Goal: Task Accomplishment & Management: Manage account settings

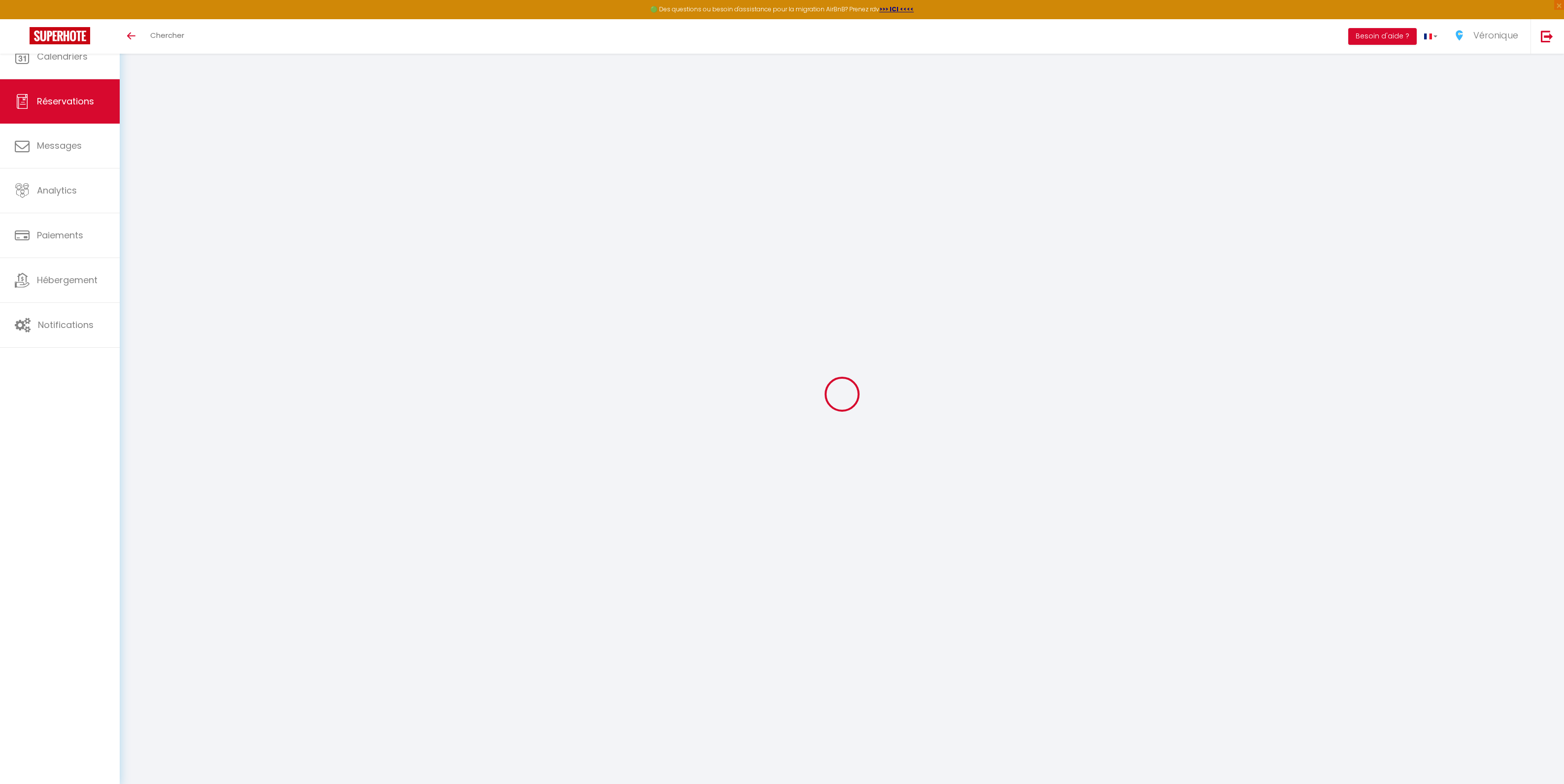
select select
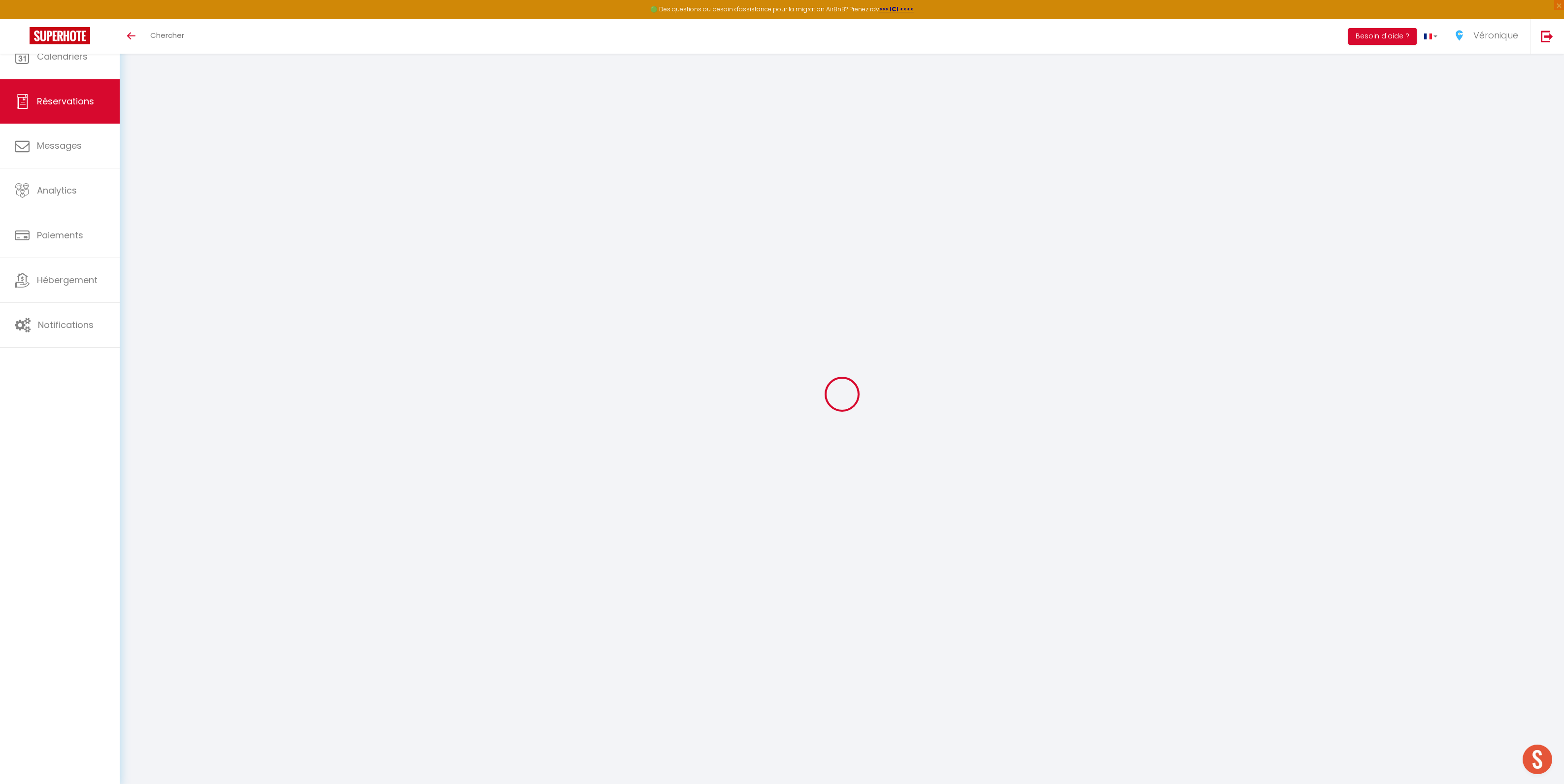
type input "Leo"
type input "Casav"
type input "[EMAIL_ADDRESS][DOMAIN_NAME]"
type input "[PHONE_NUMBER]"
select select "FR"
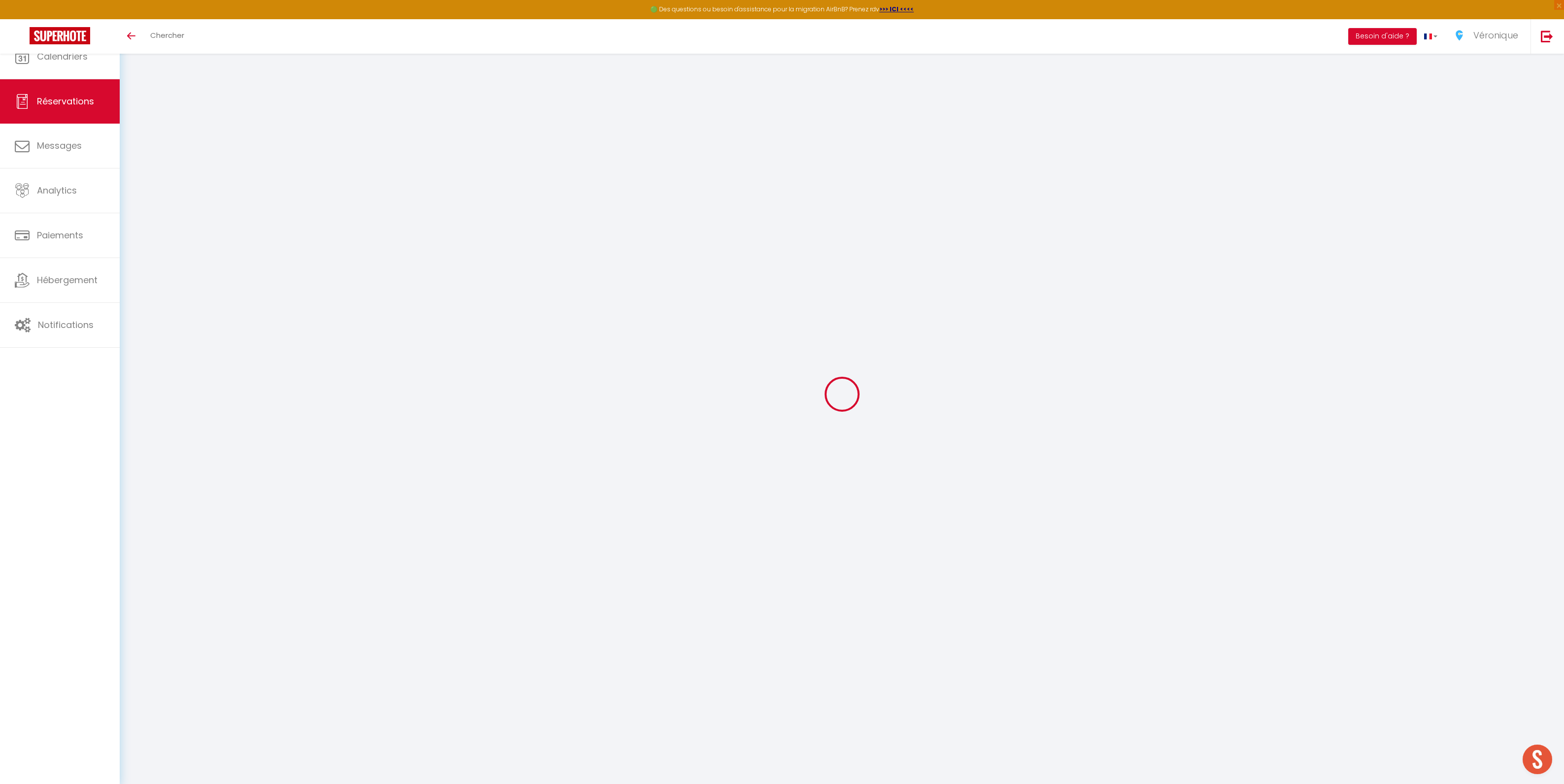
type input "80.07"
type input "6.89"
select select "75518"
select select "1"
select select
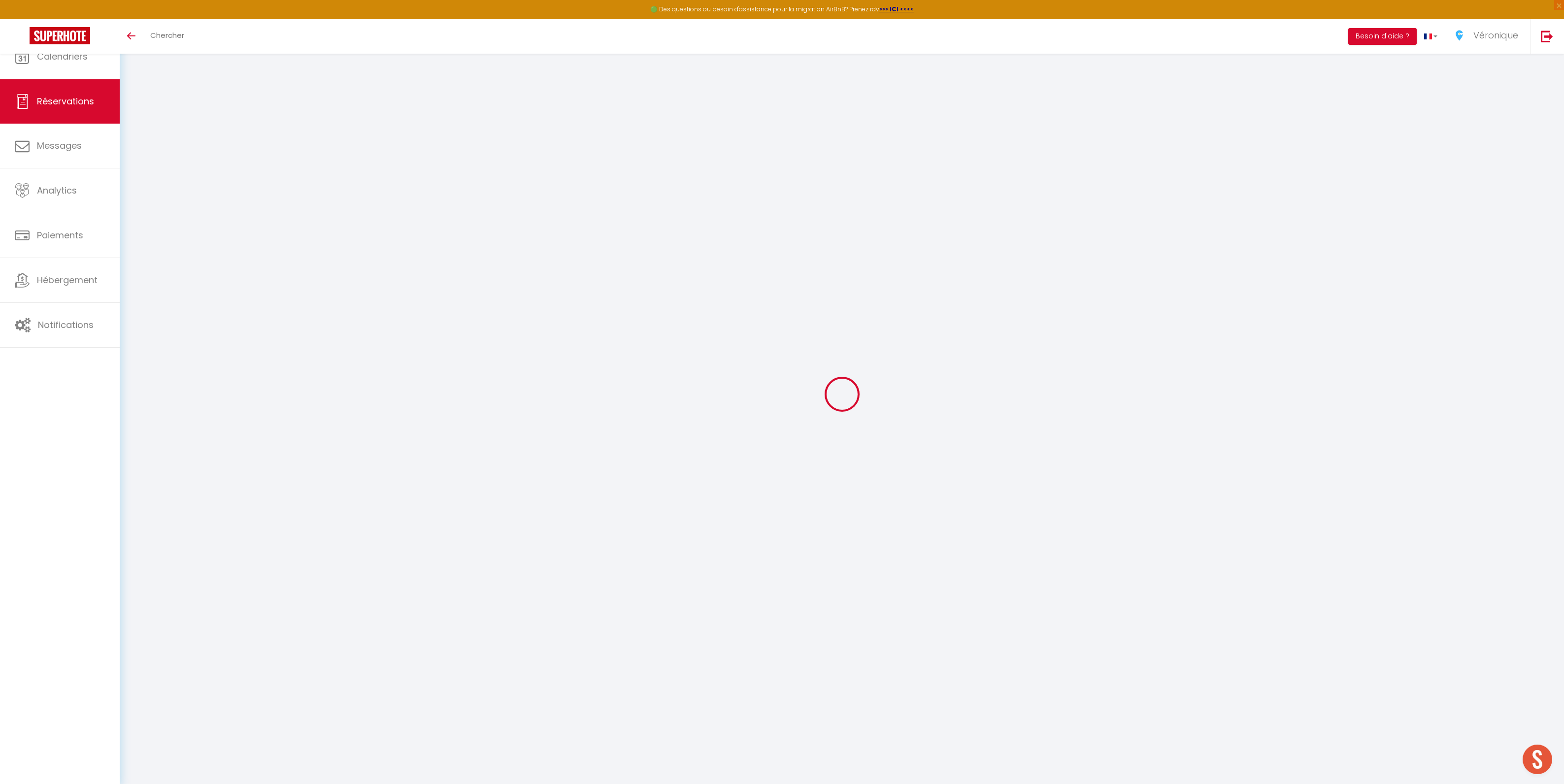
select select
type input "6"
select select "12"
select select
type input "351"
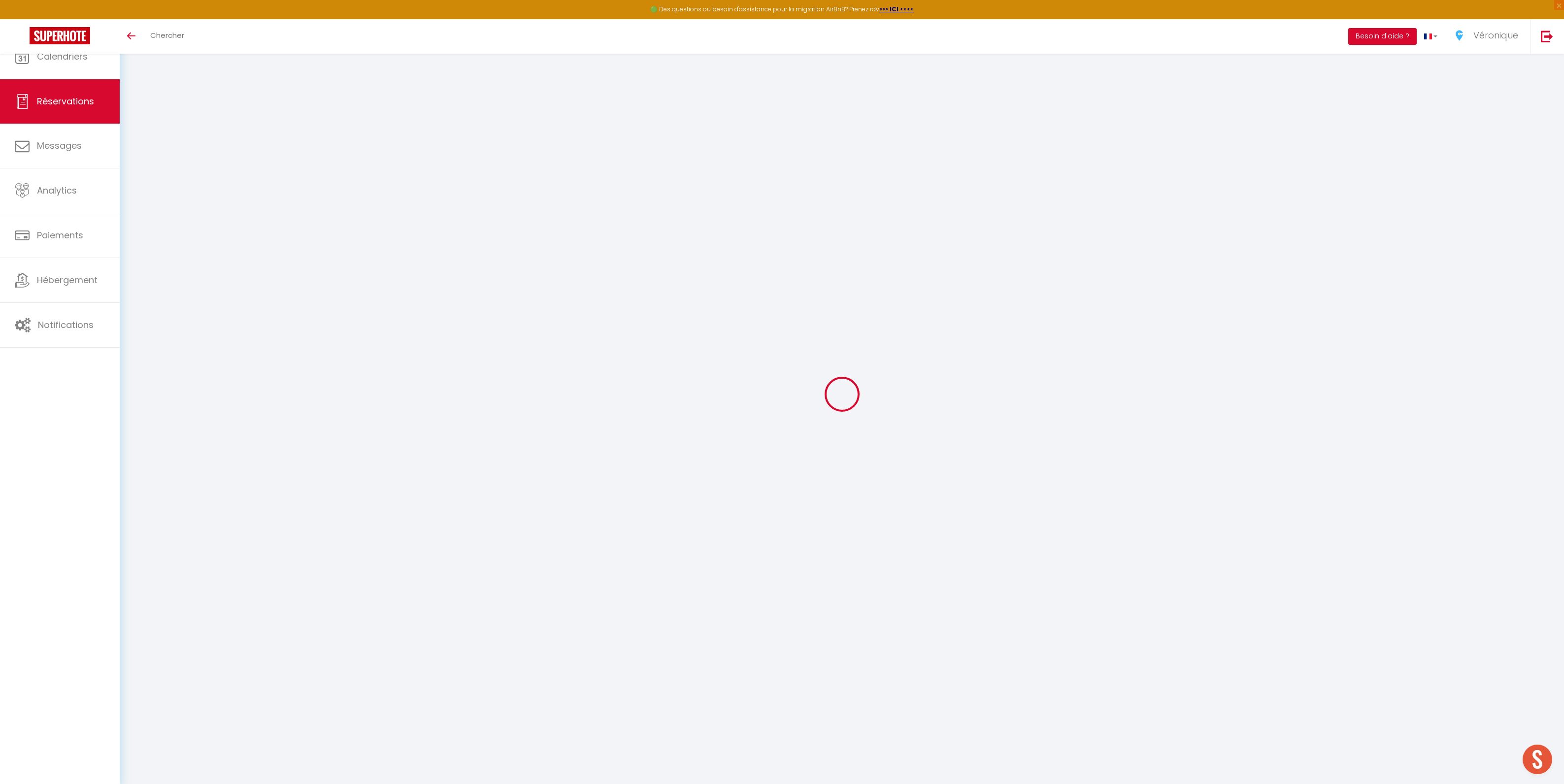
checkbox input "false"
type input "0"
select select "2"
type input "0"
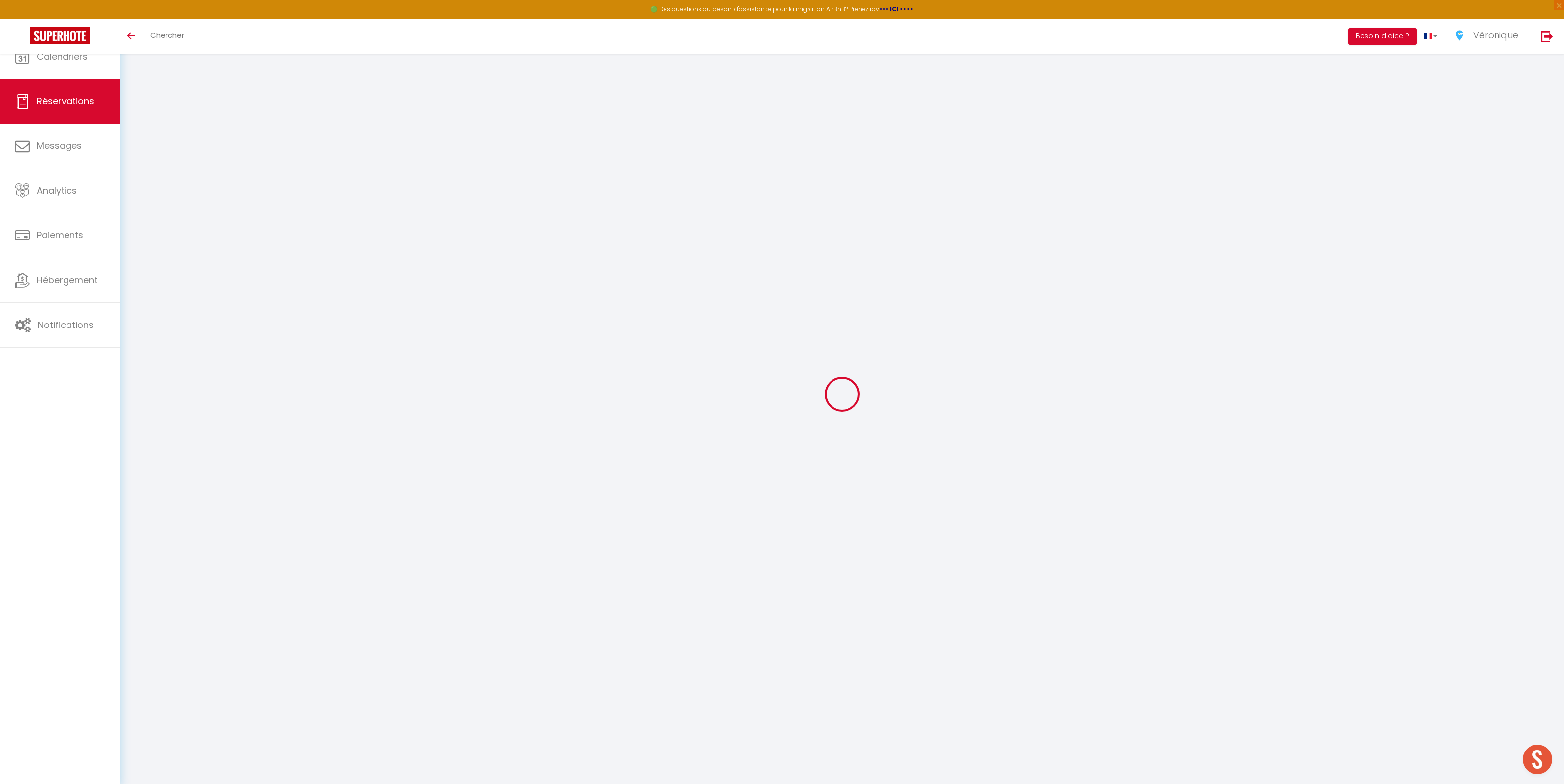
type input "0"
select select
select select "14"
checkbox input "false"
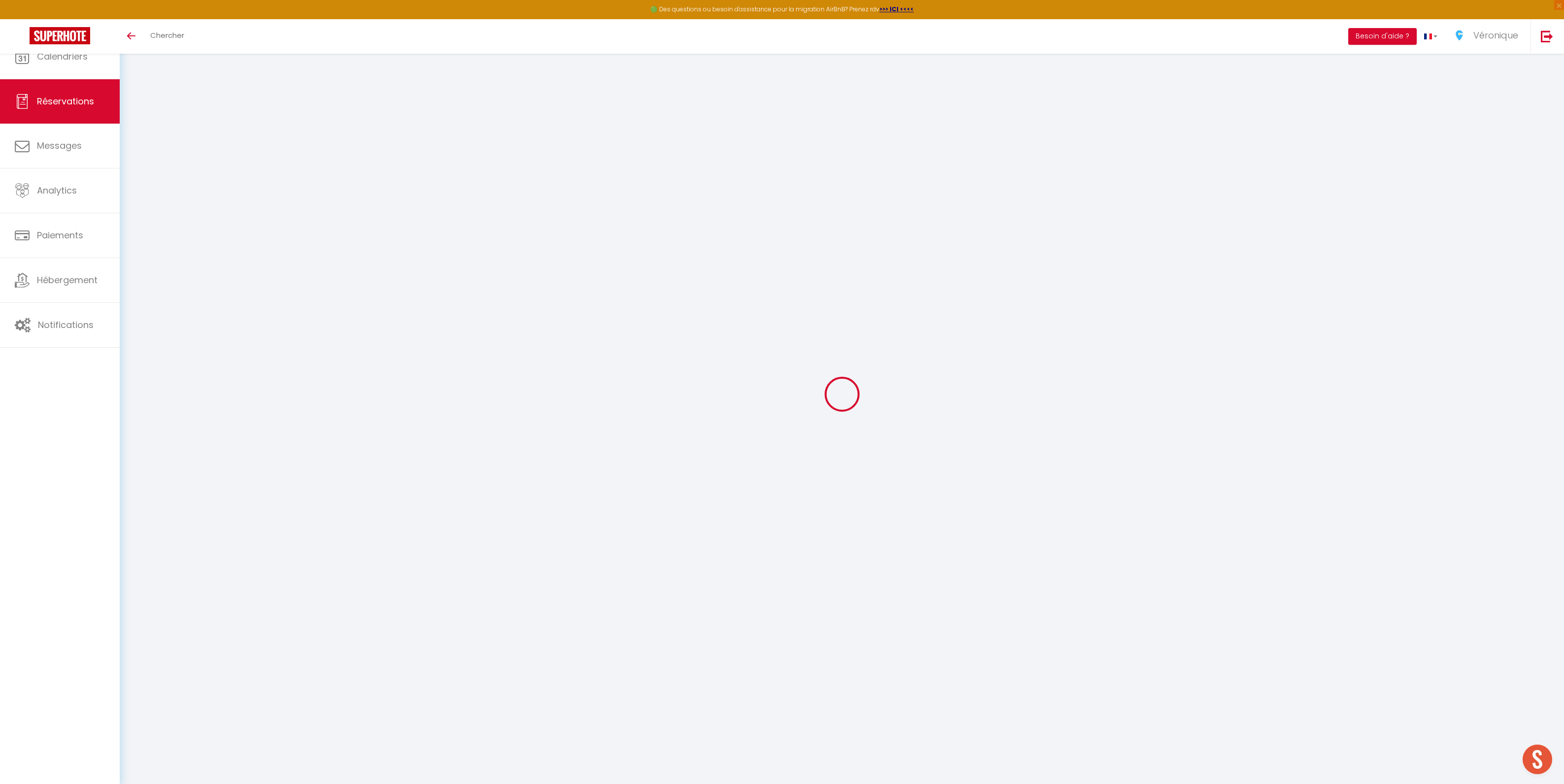
select select
checkbox input "false"
select select
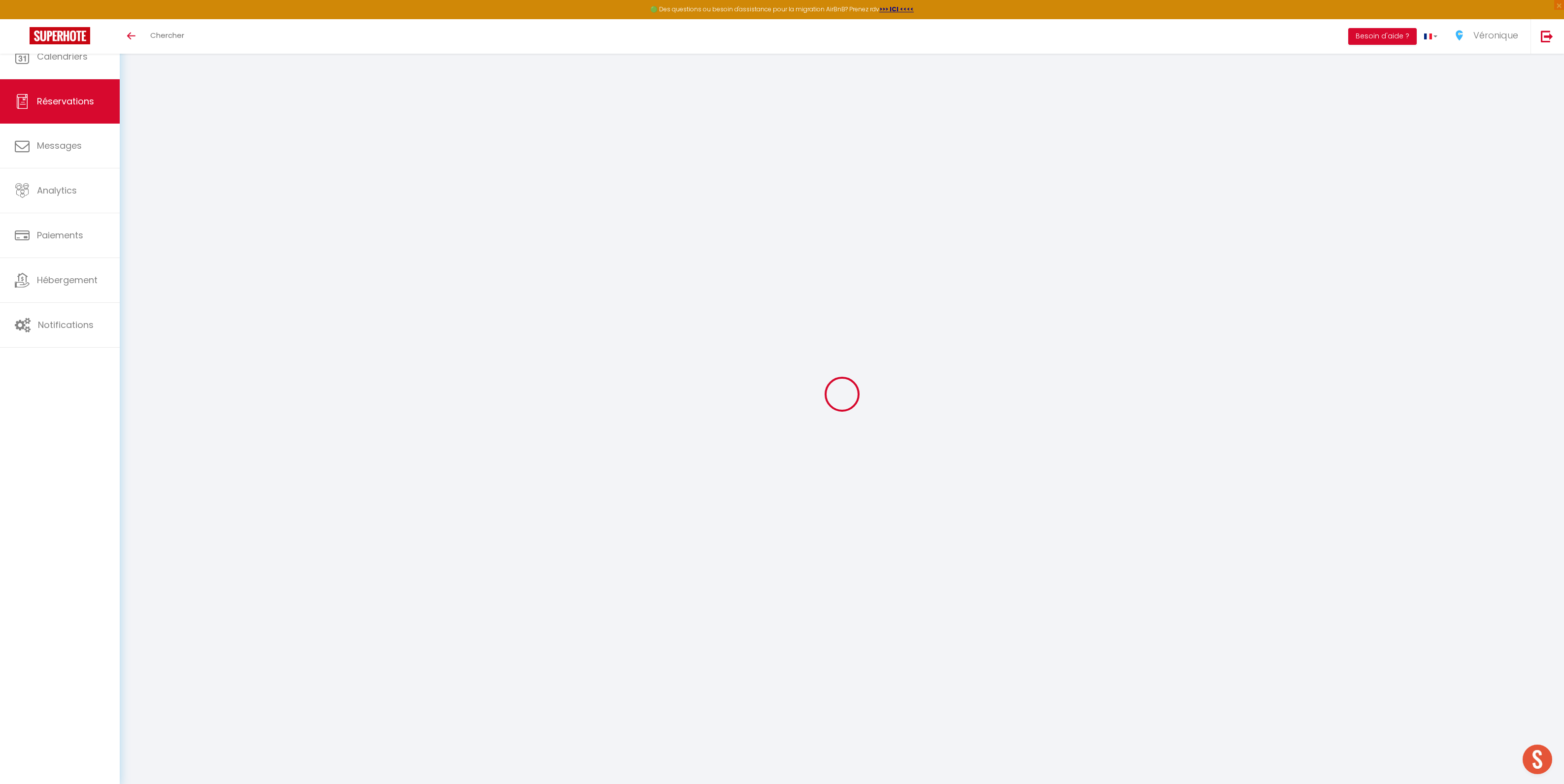
checkbox input "false"
select select
checkbox input "false"
type textarea "** THIS RESERVATION HAS BEEN PRE-PAID ** BOOKING NOTE : Payment charge is EUR 6…"
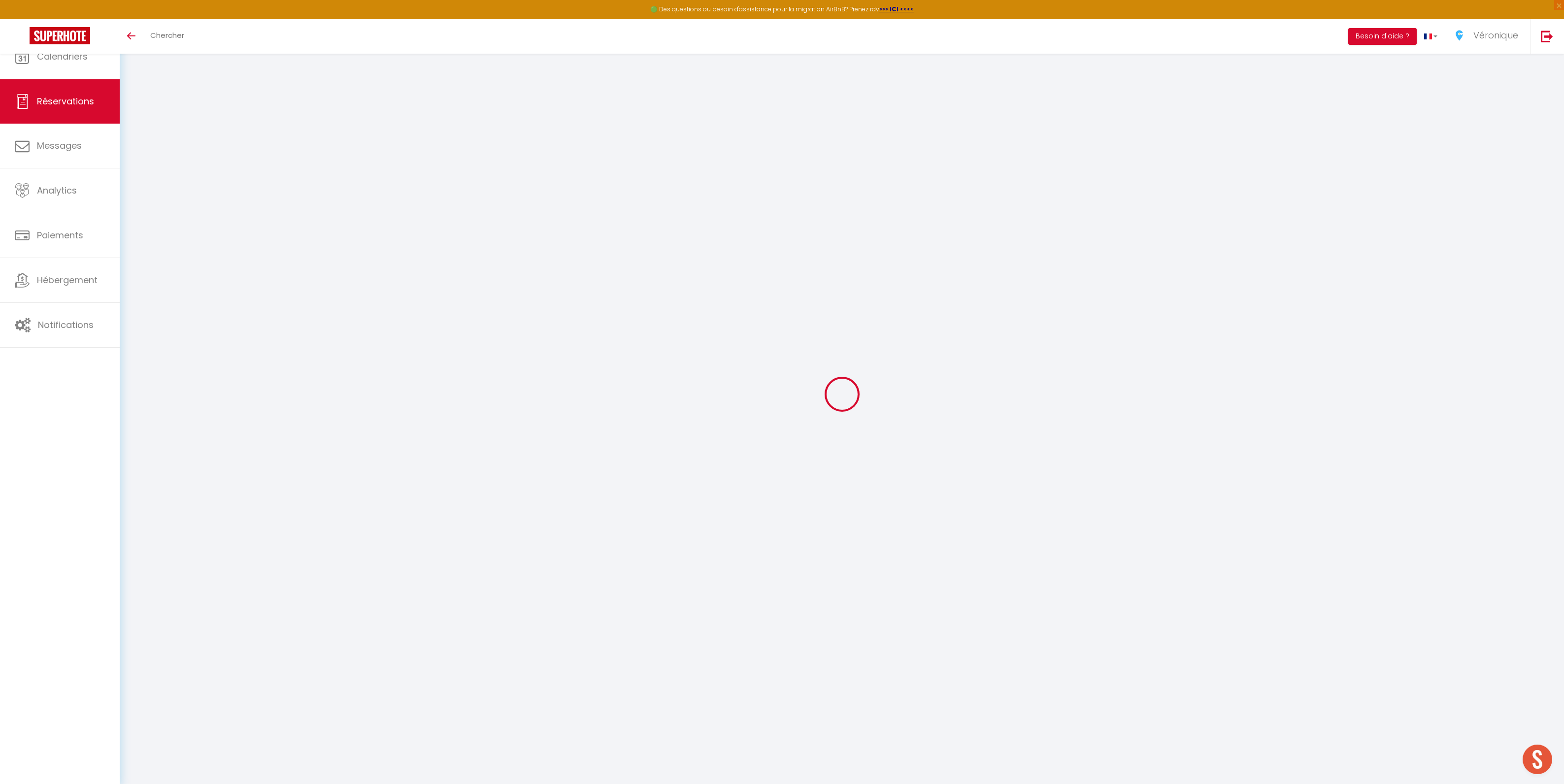
type input "120"
type input "21.38"
select select
checkbox input "false"
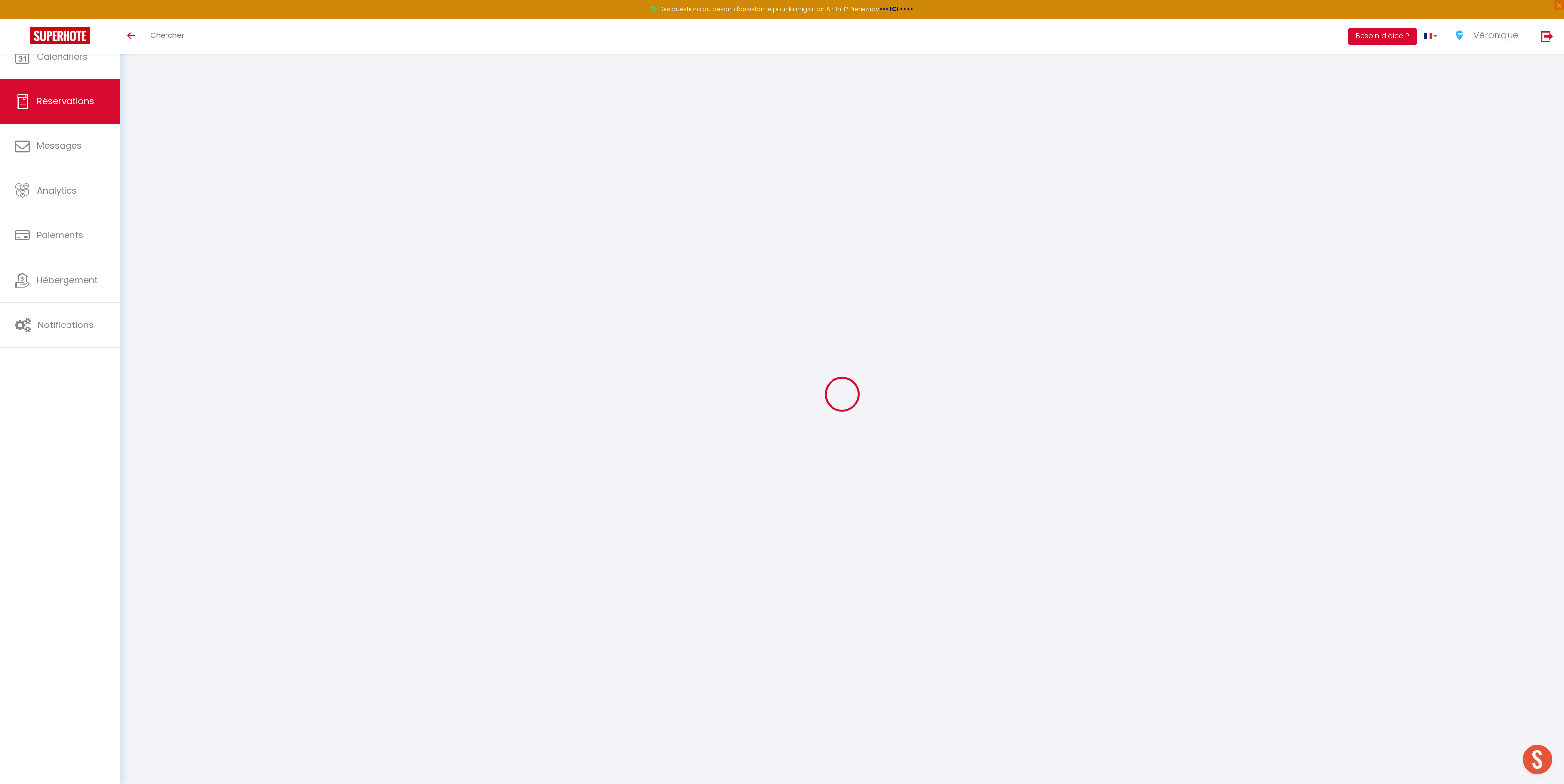
select select
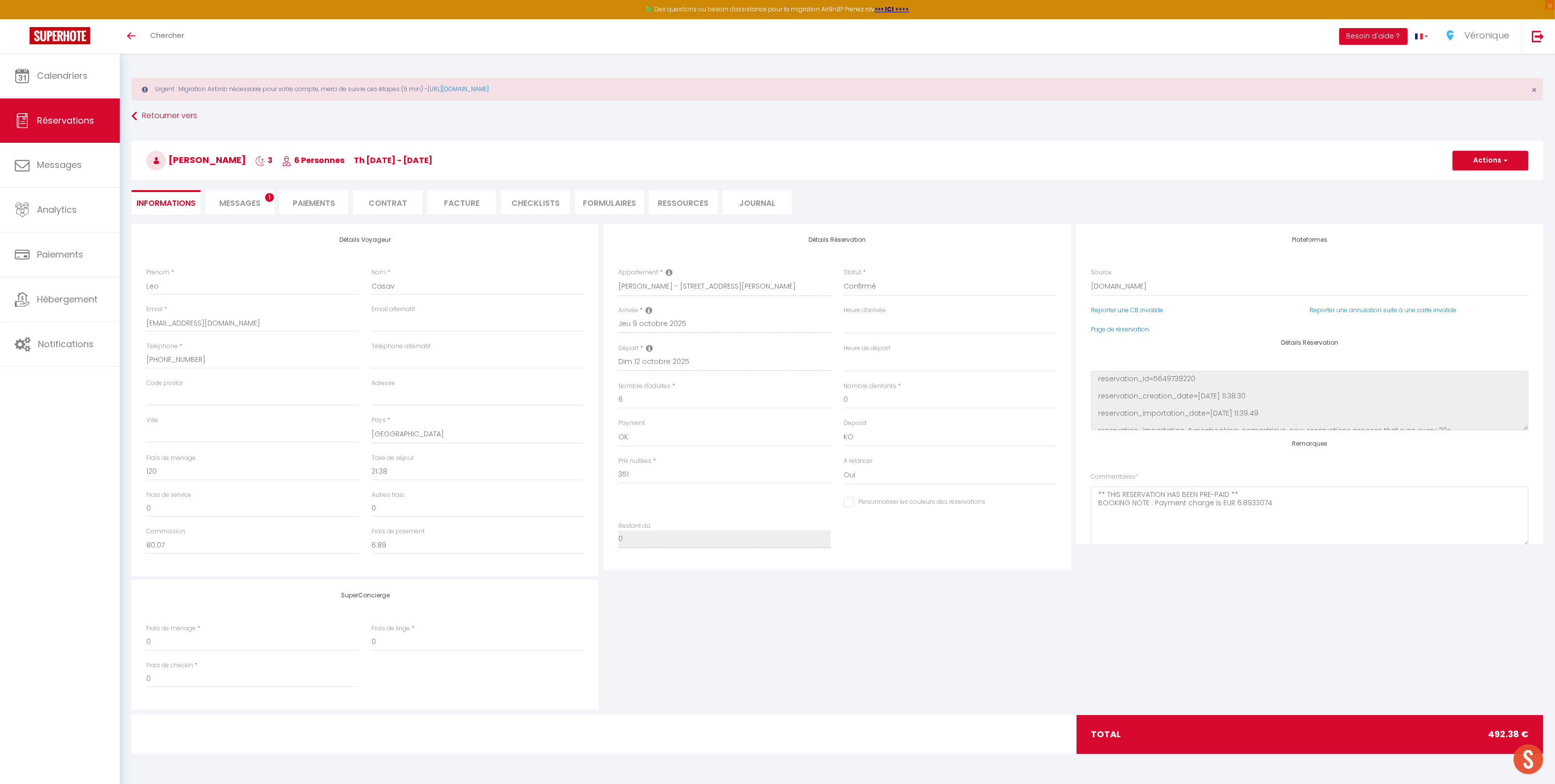
click at [223, 202] on span "Messages" at bounding box center [240, 203] width 41 height 12
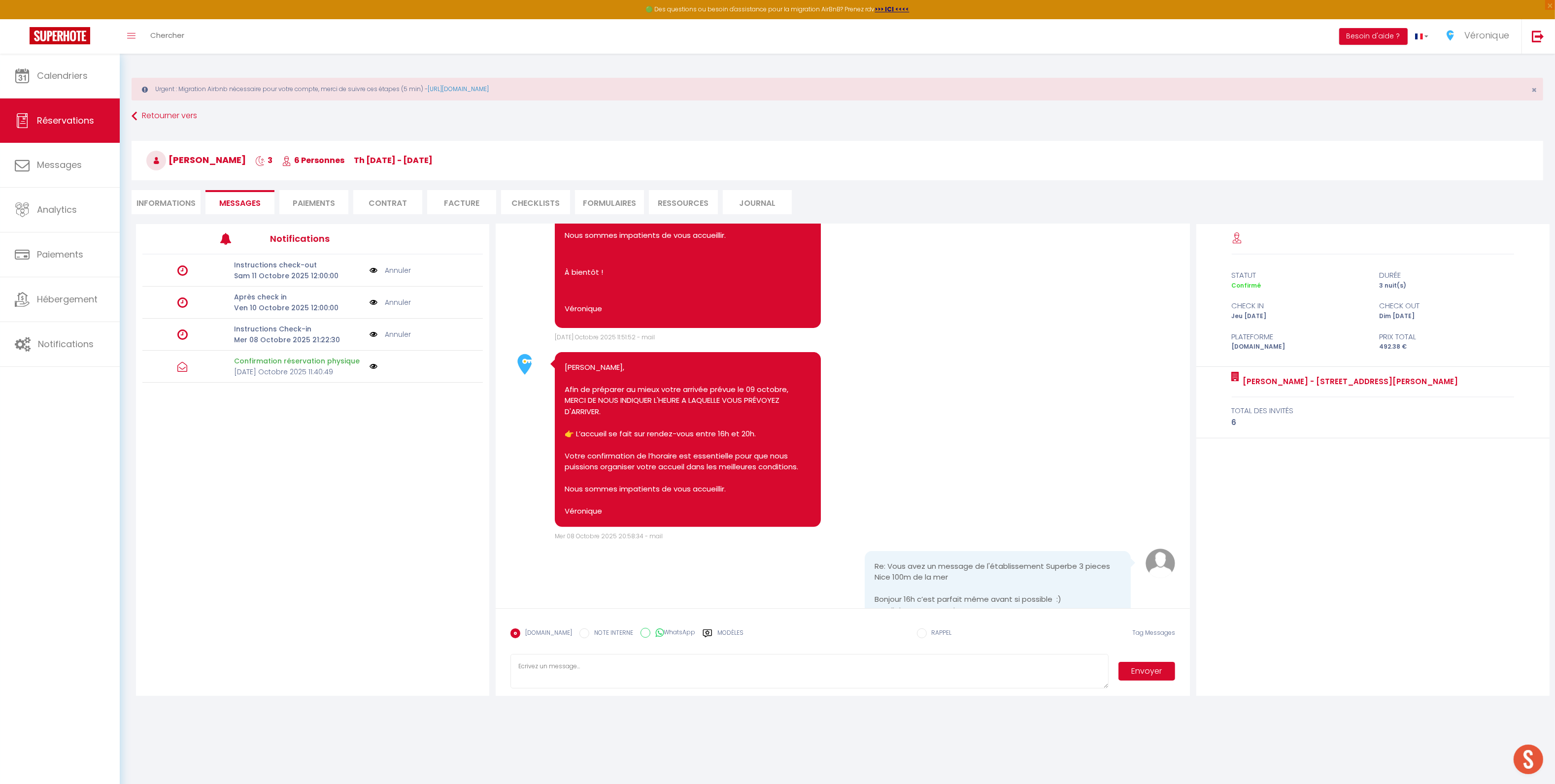
scroll to position [692, 0]
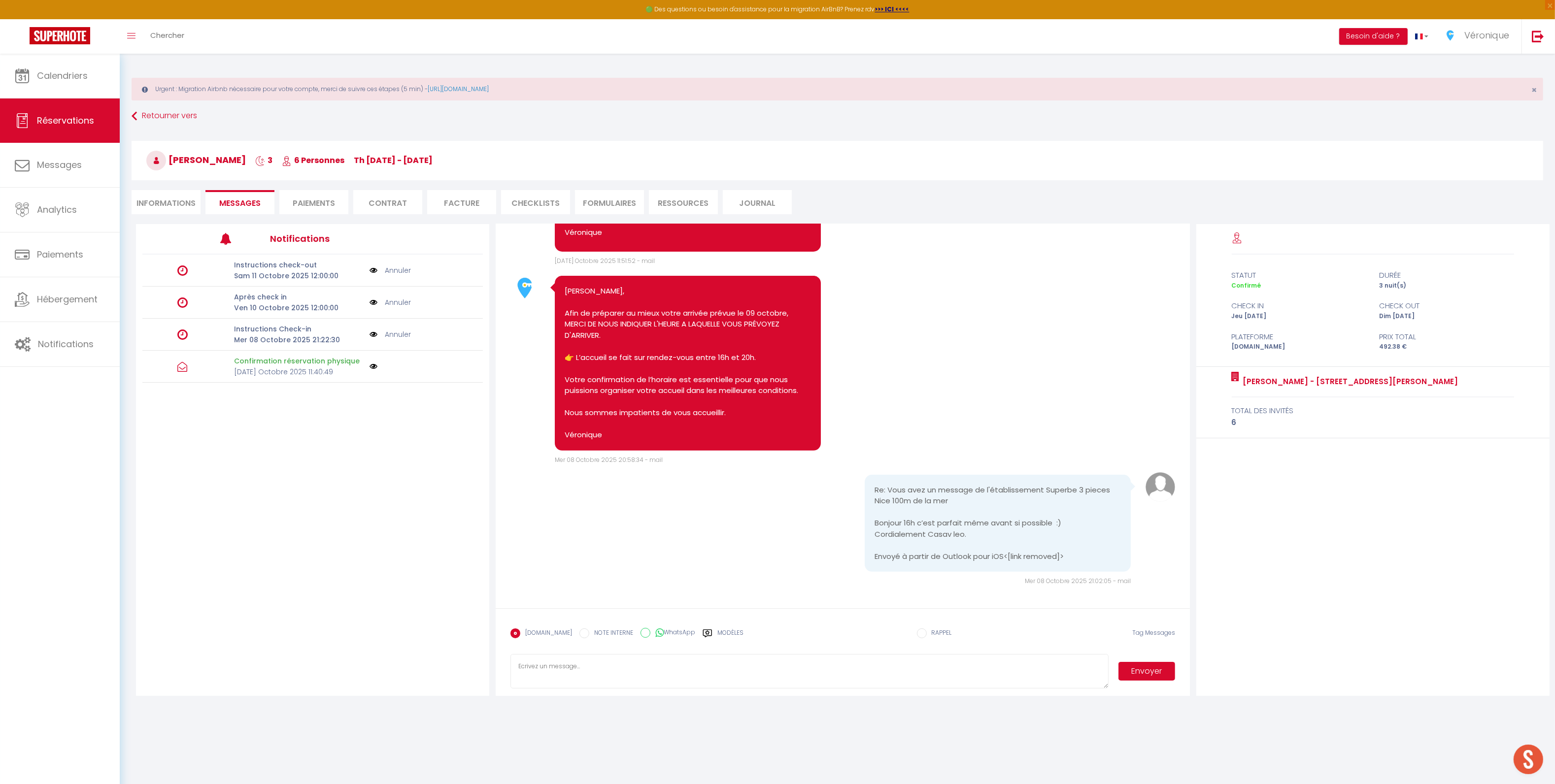
click at [398, 336] on link "Annuler" at bounding box center [398, 334] width 26 height 11
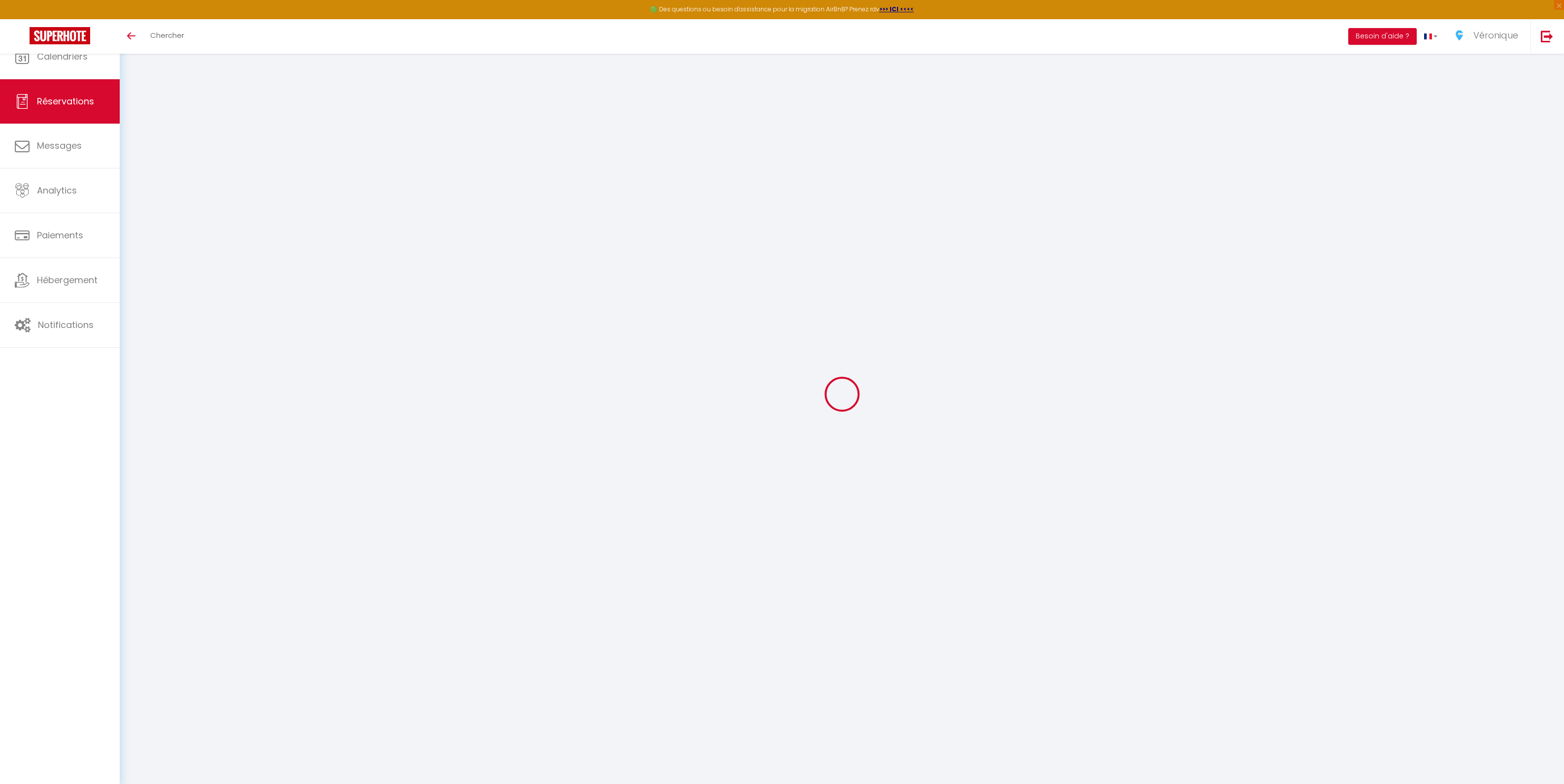
select select
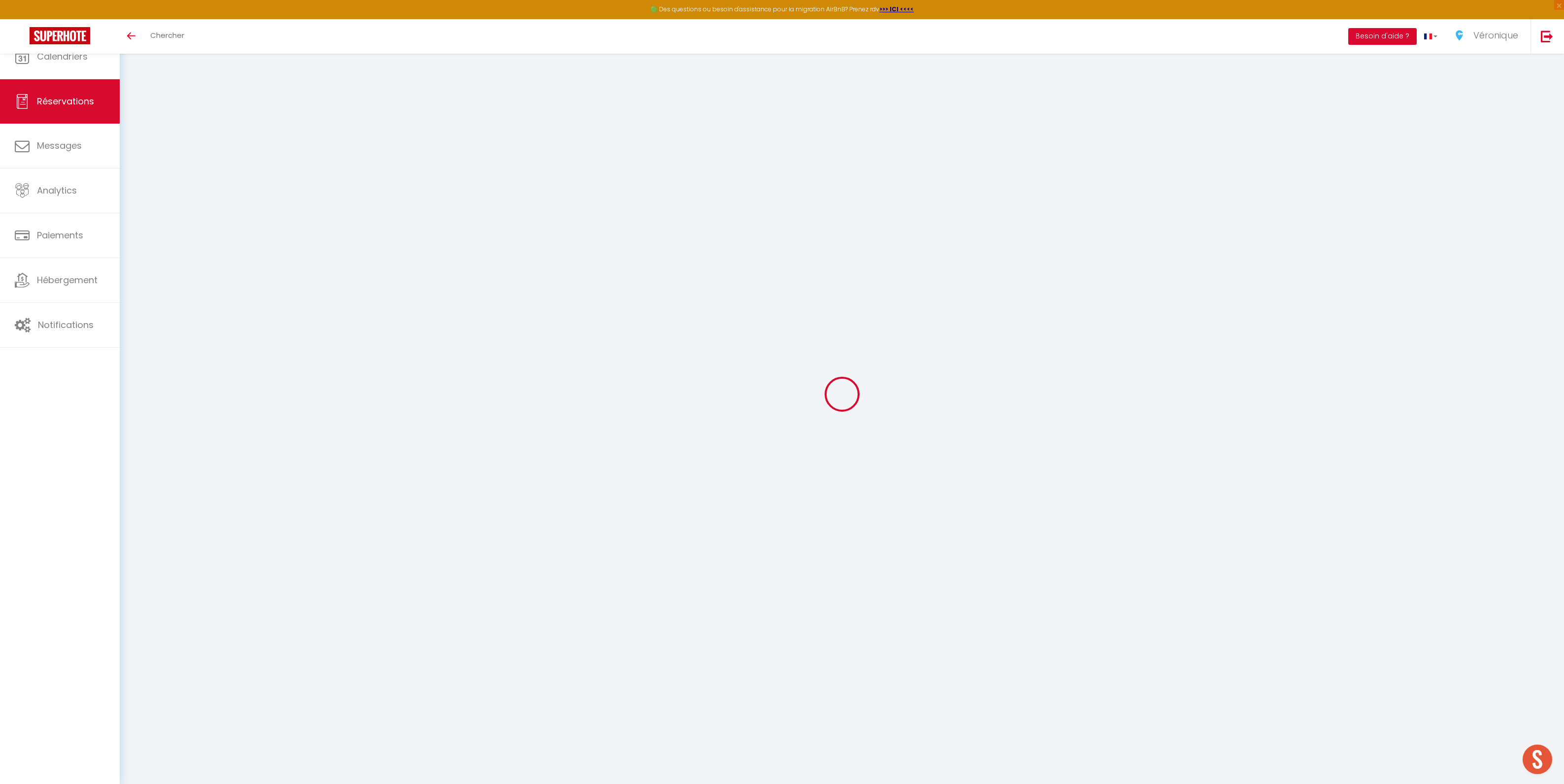
type input "Alexey"
type input "Maylybaev"
type input "oqelopdejrmczgtxccruzrrhrays@reply.superhote.com"
type input "+5521983073248"
select select
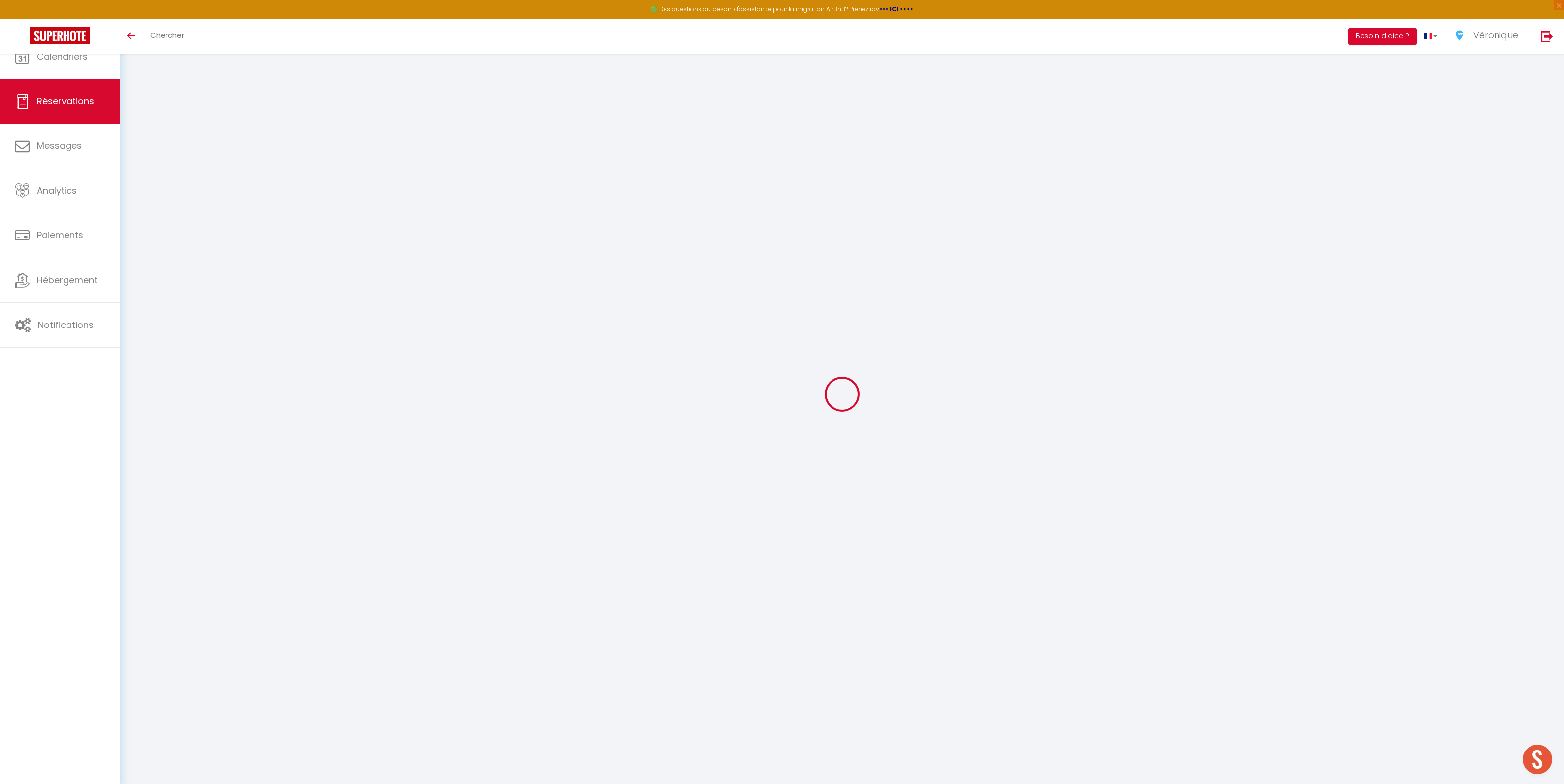
type input "142.01999999999998"
select select "56990"
select select "1"
select select
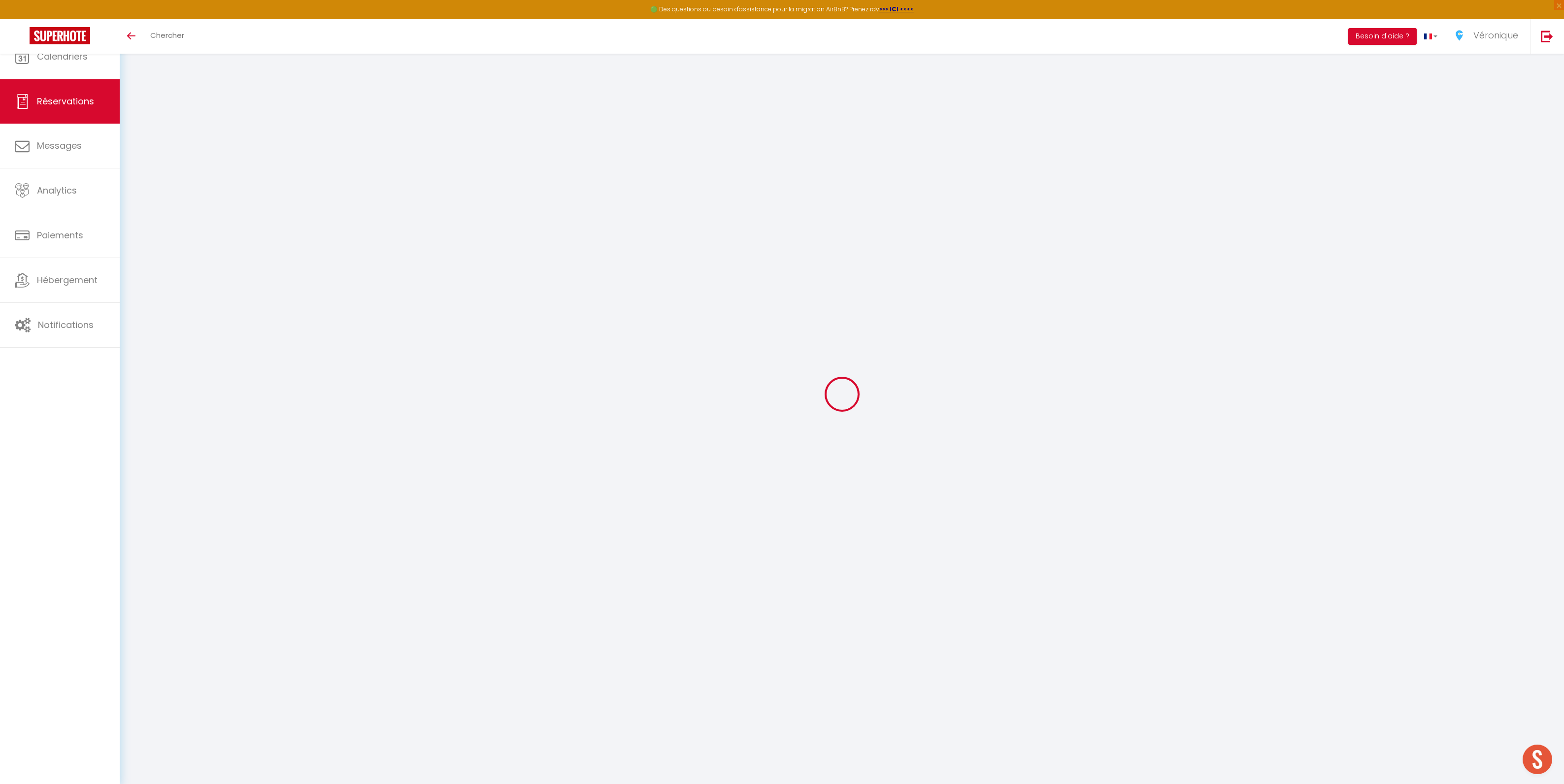
type input "1"
select select "12"
select select
type input "729"
checkbox input "false"
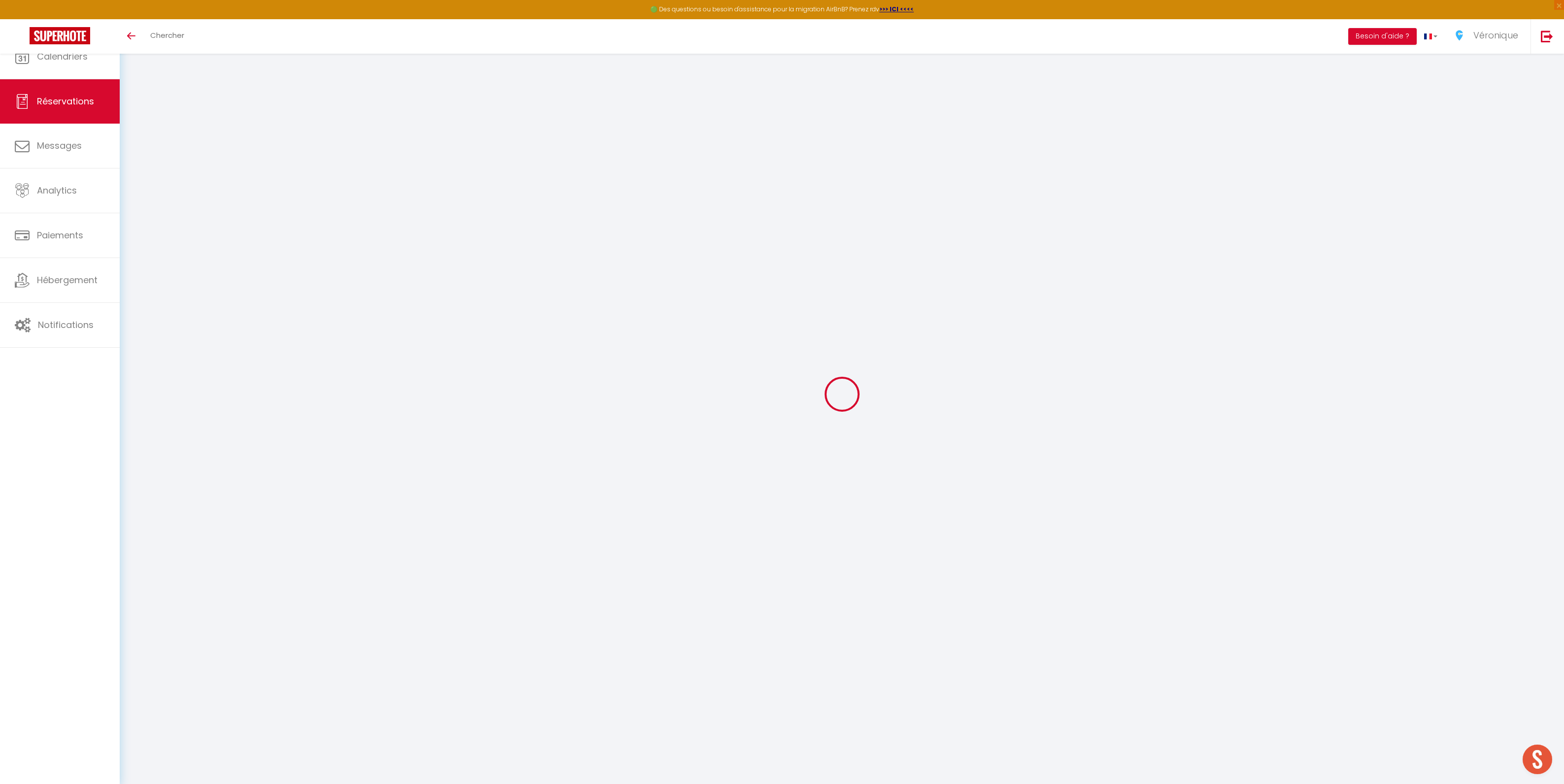
type input "0"
select select "1"
type input "60"
type input "0"
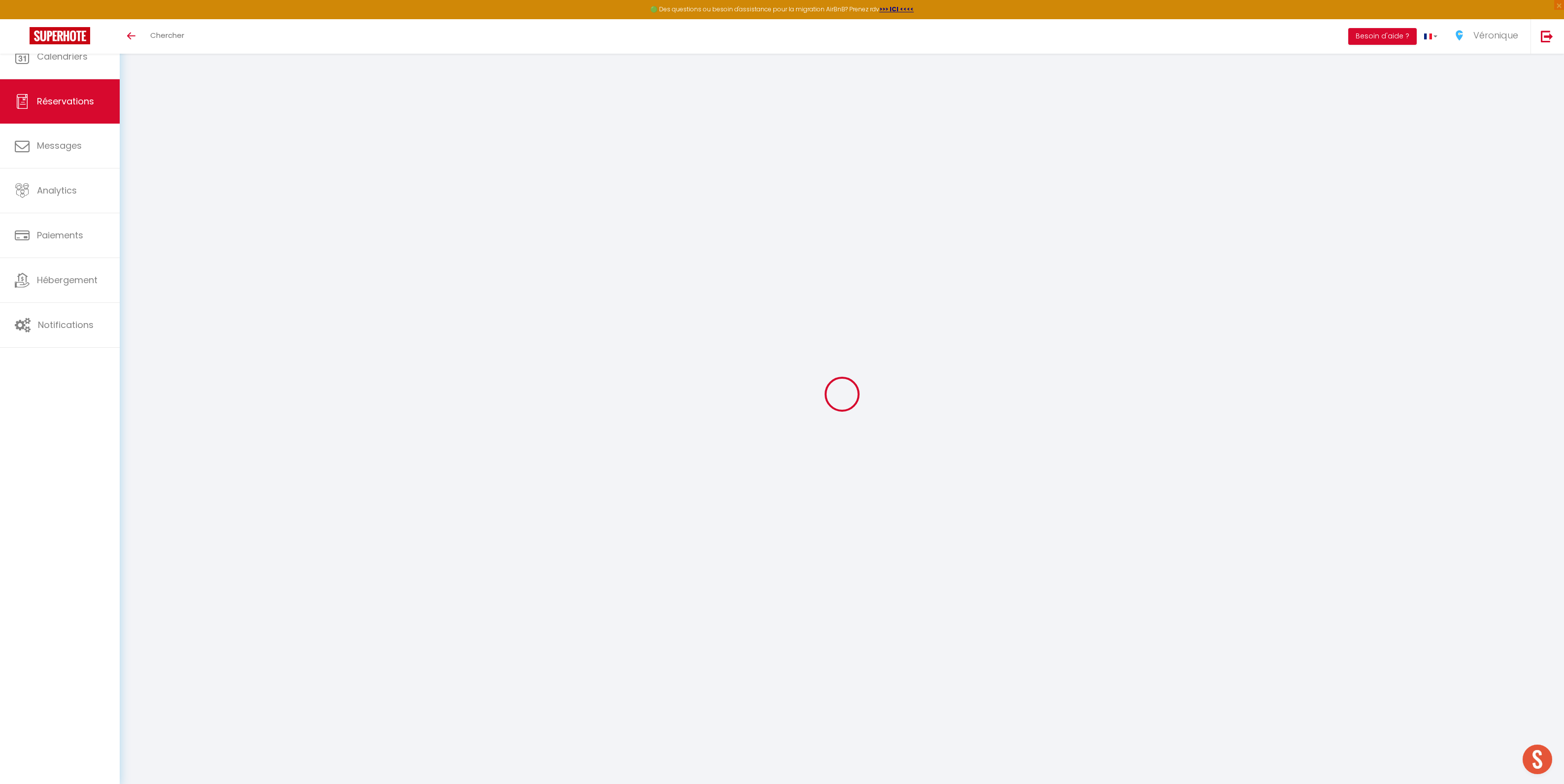
select select
select select "15"
checkbox input "false"
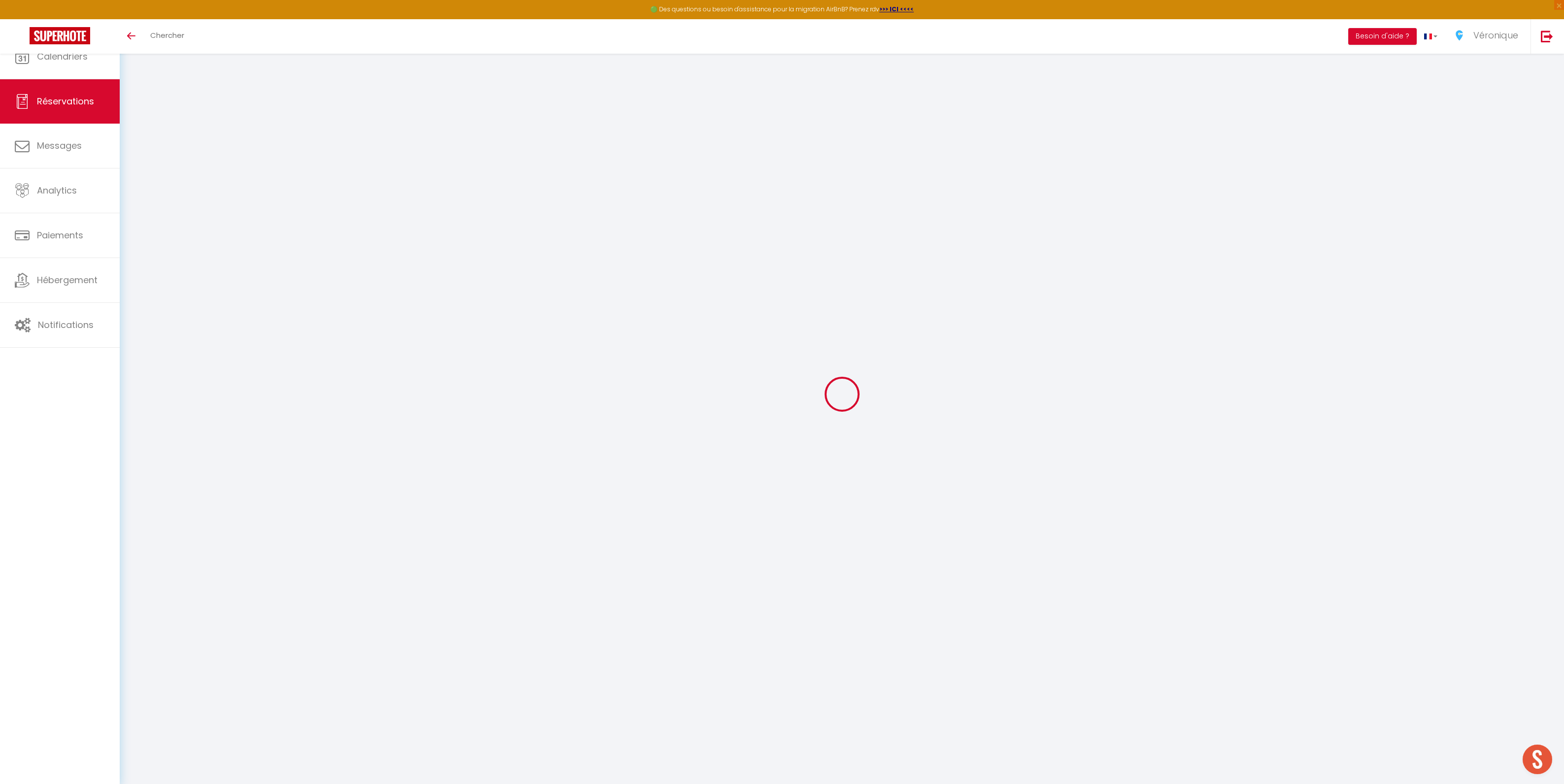
select select
checkbox input "false"
select select
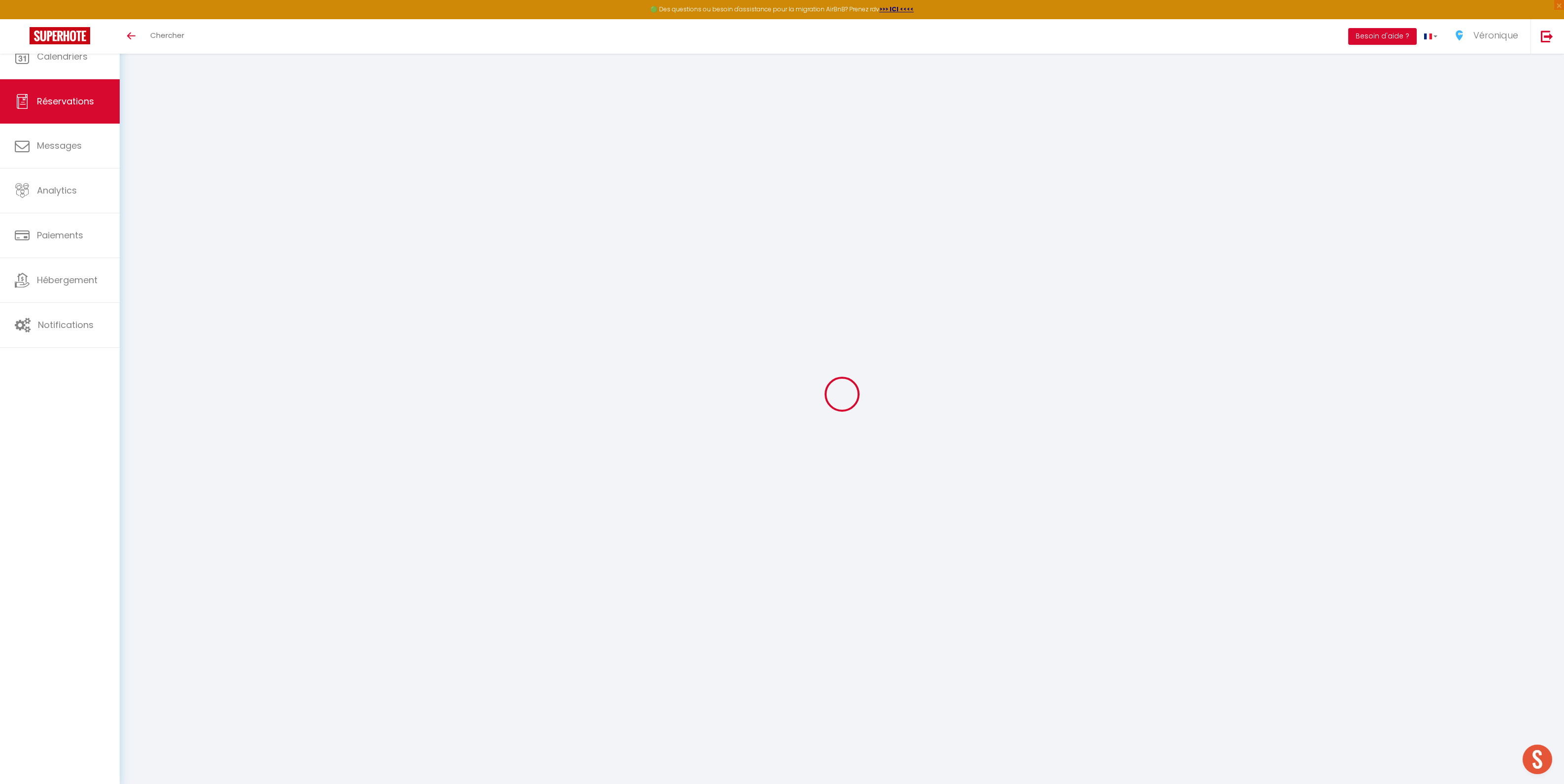
select select
checkbox input "false"
select select
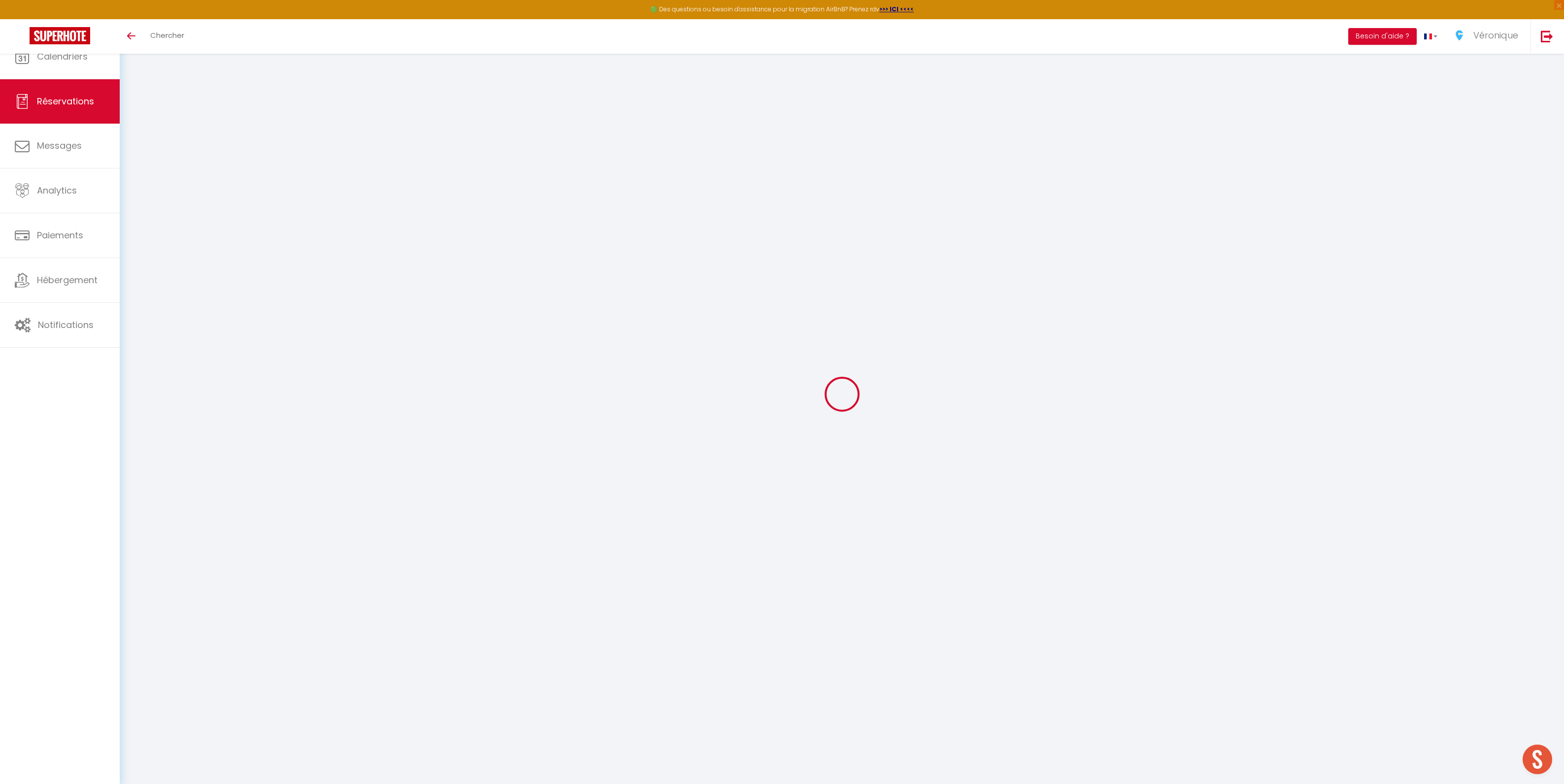
select select
checkbox input "false"
select select
type input "60"
type input "48.84"
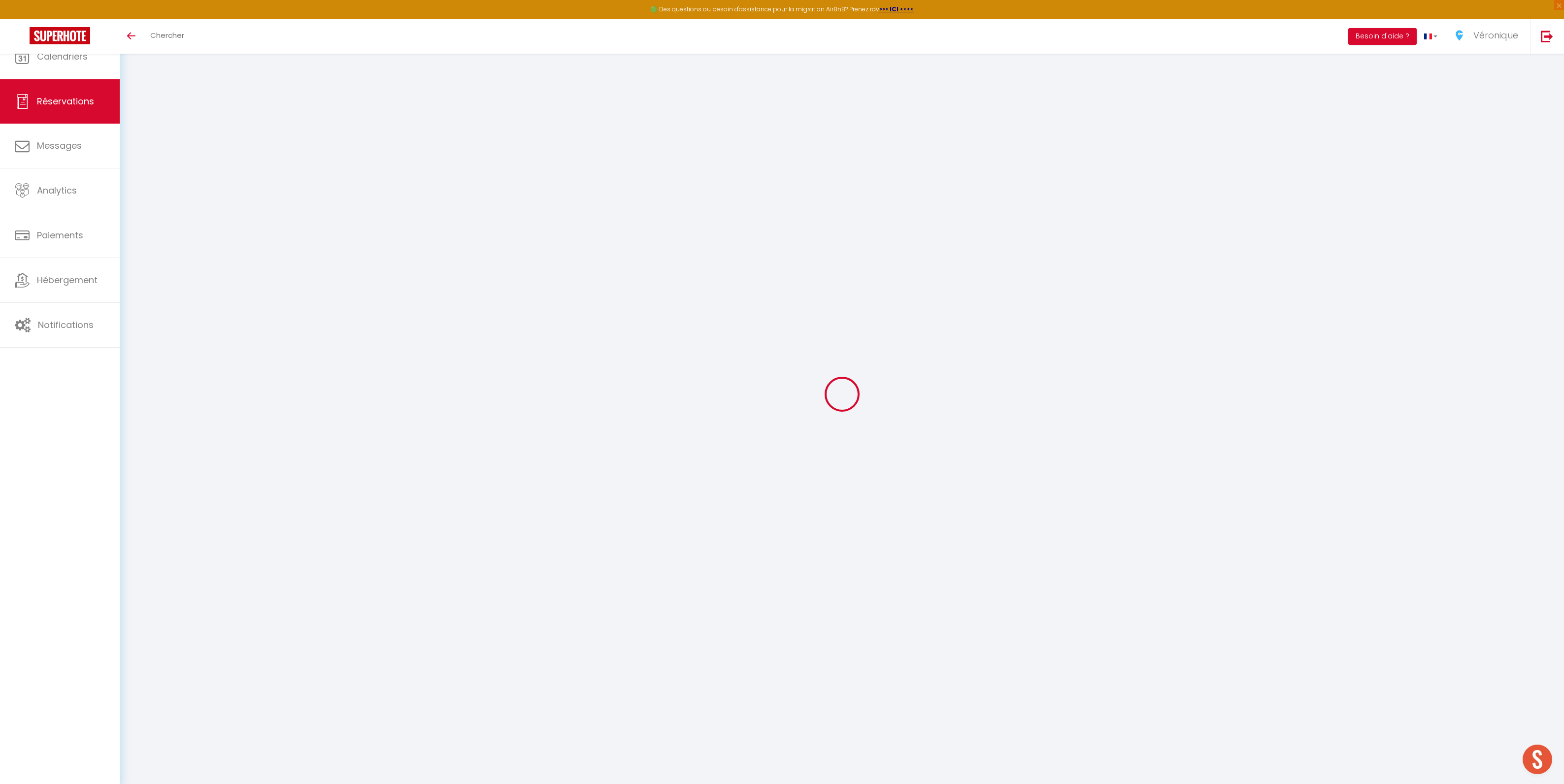
select select
checkbox input "false"
select select
checkbox input "false"
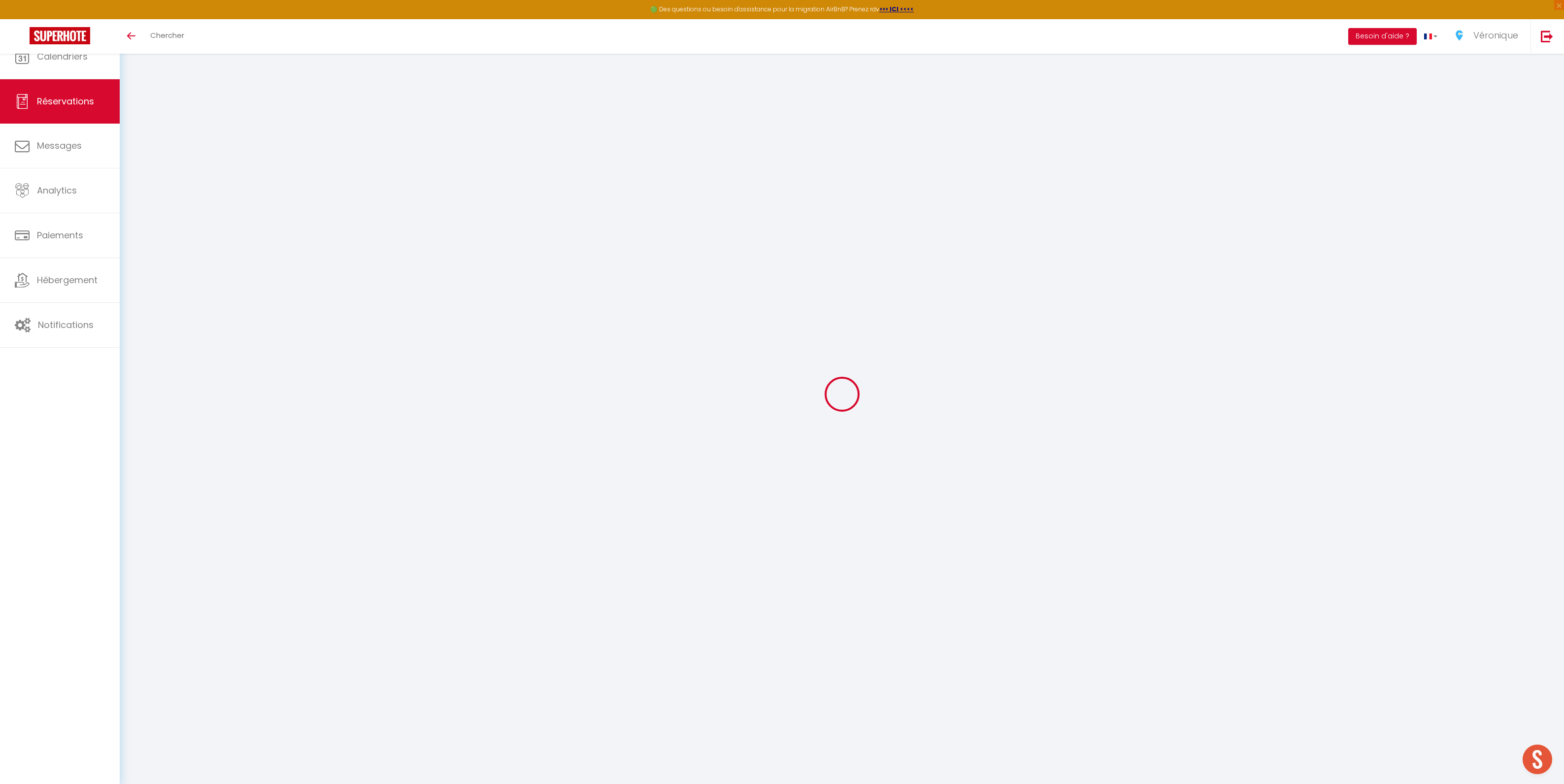
select select
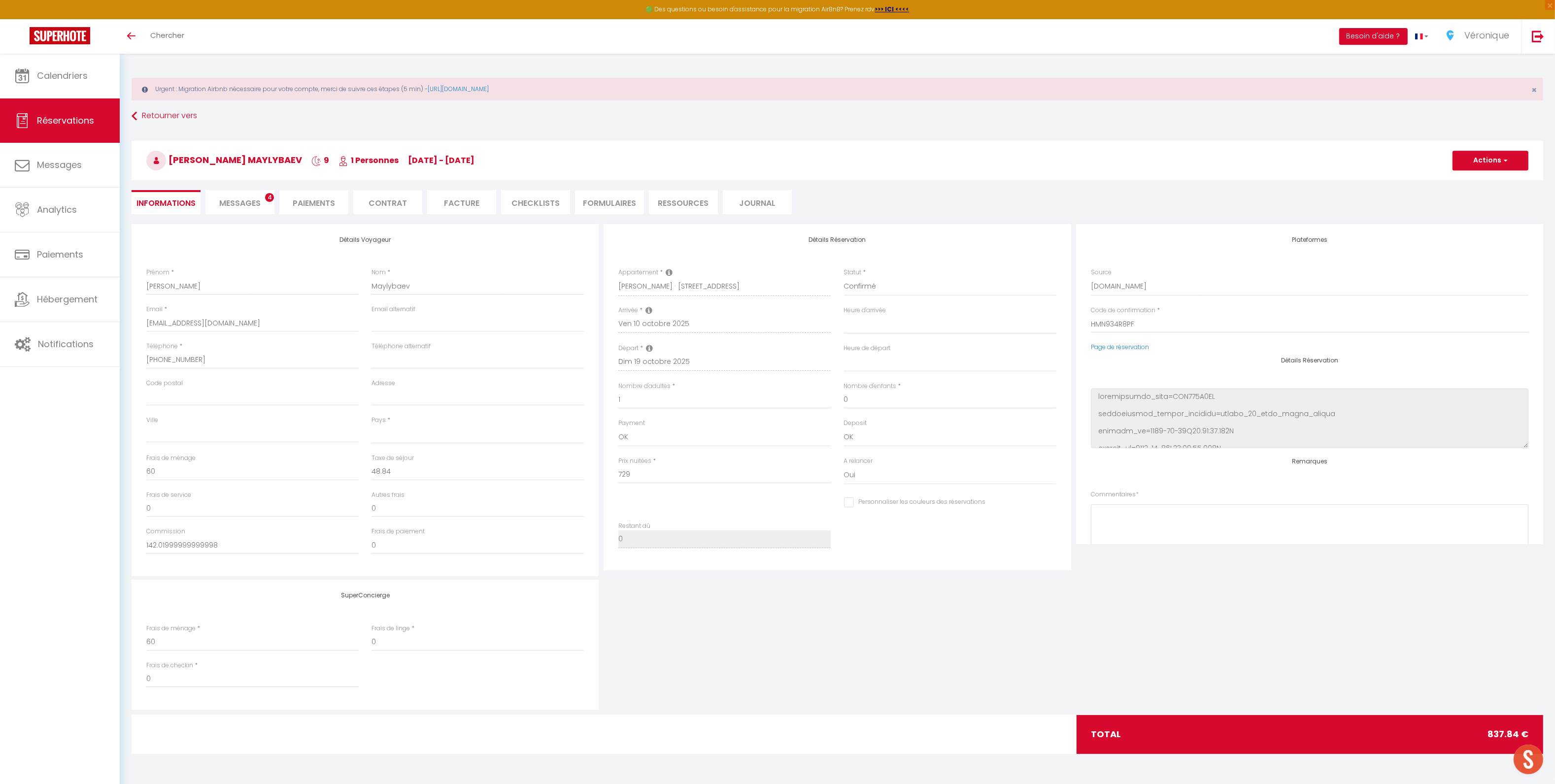
click at [260, 202] on span "Messages" at bounding box center [240, 203] width 41 height 12
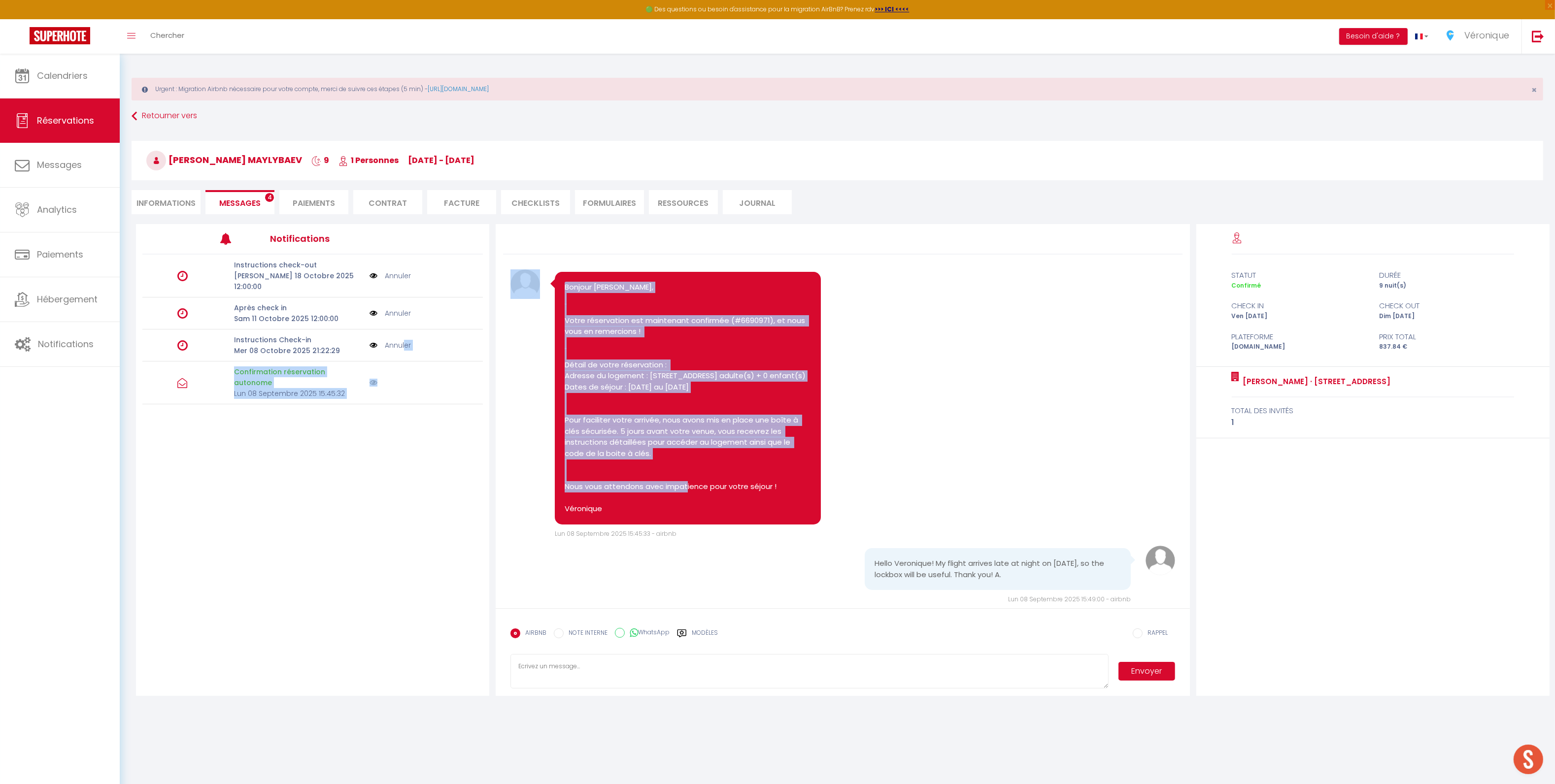
drag, startPoint x: 404, startPoint y: 337, endPoint x: 777, endPoint y: 466, distance: 394.7
click at [777, 466] on div "Notifications Instructions check-out Sam 18 Octobre 2025 12:00:00 Annuler Après…" at bounding box center [843, 459] width 1414 height 471
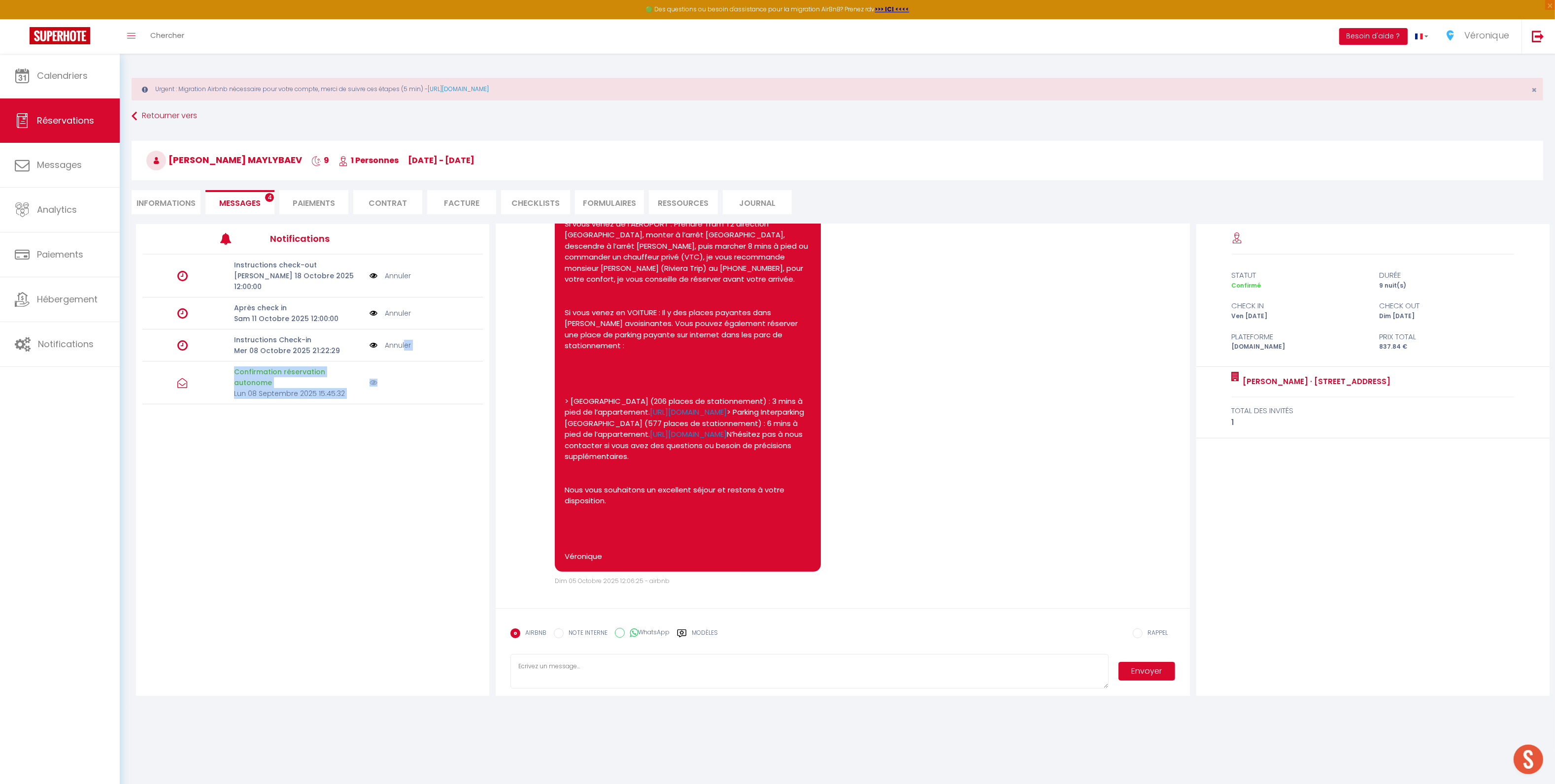
scroll to position [925, 0]
click at [392, 340] on link "Annuler" at bounding box center [398, 345] width 26 height 11
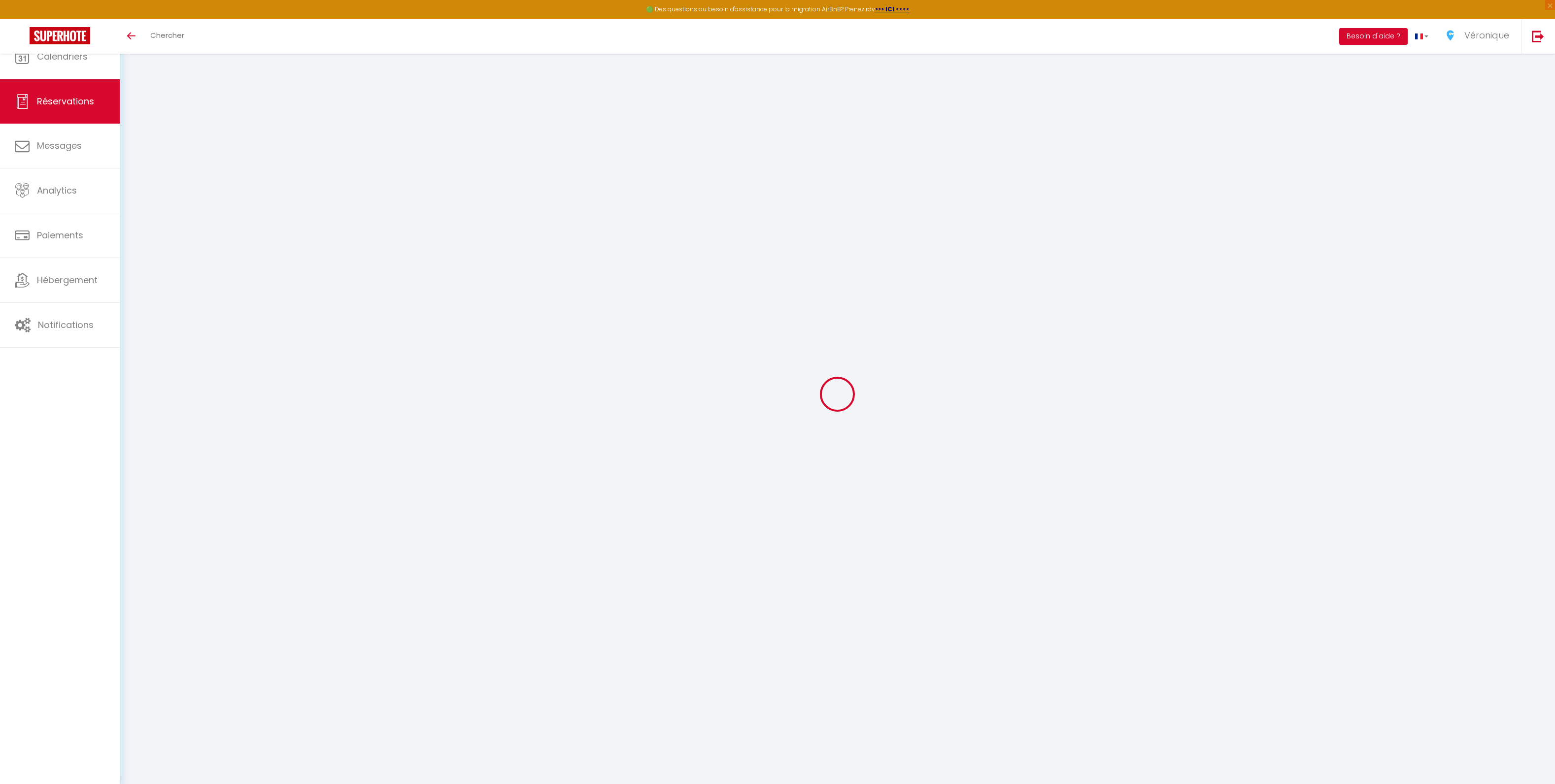
select select
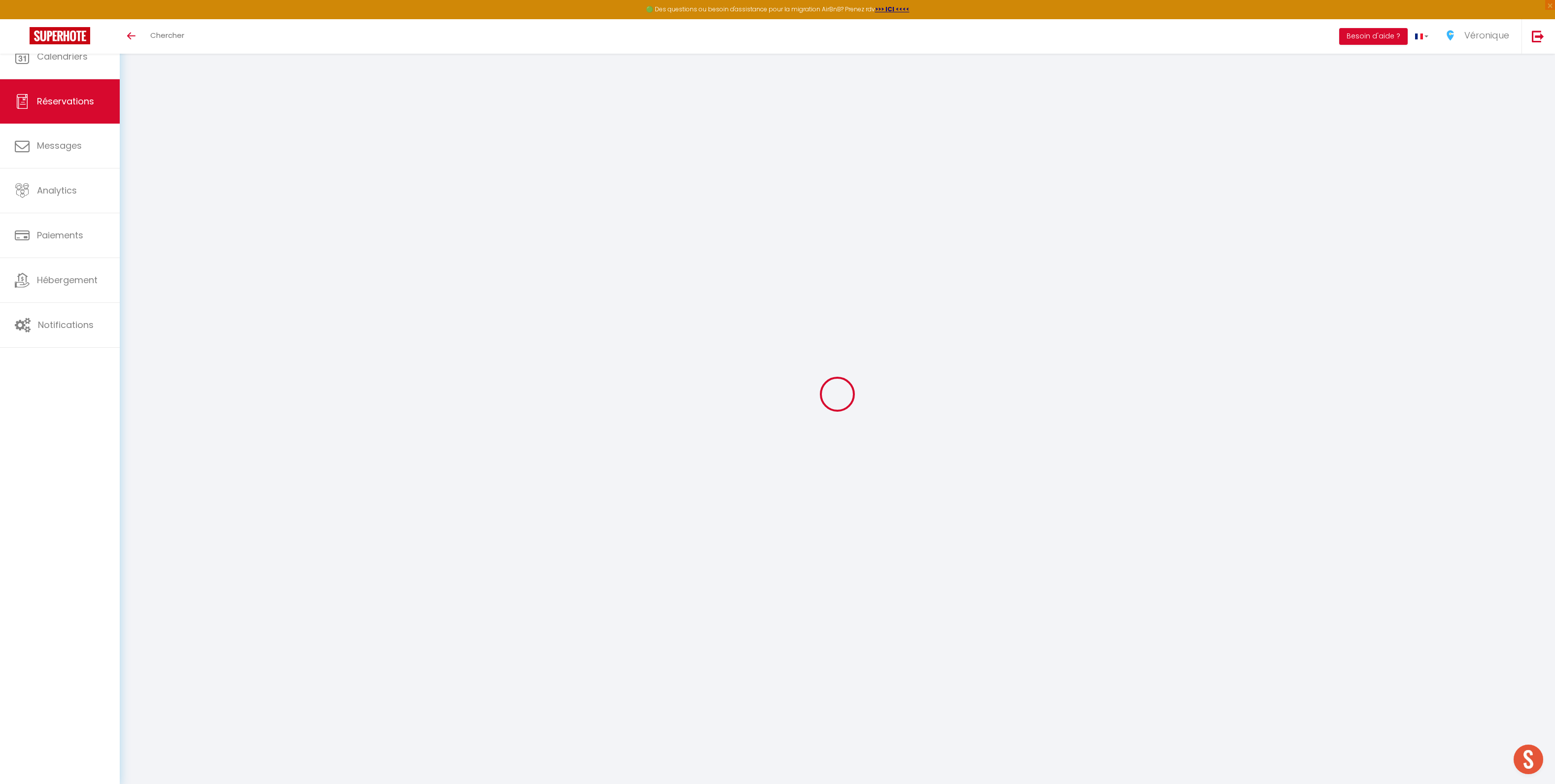
type input "Aldo"
type input "Luka"
type input "c0yw2kdj8hfodrjuf9n5dgrqamw5@reply.superhote.com"
type input "+355675333666"
select select
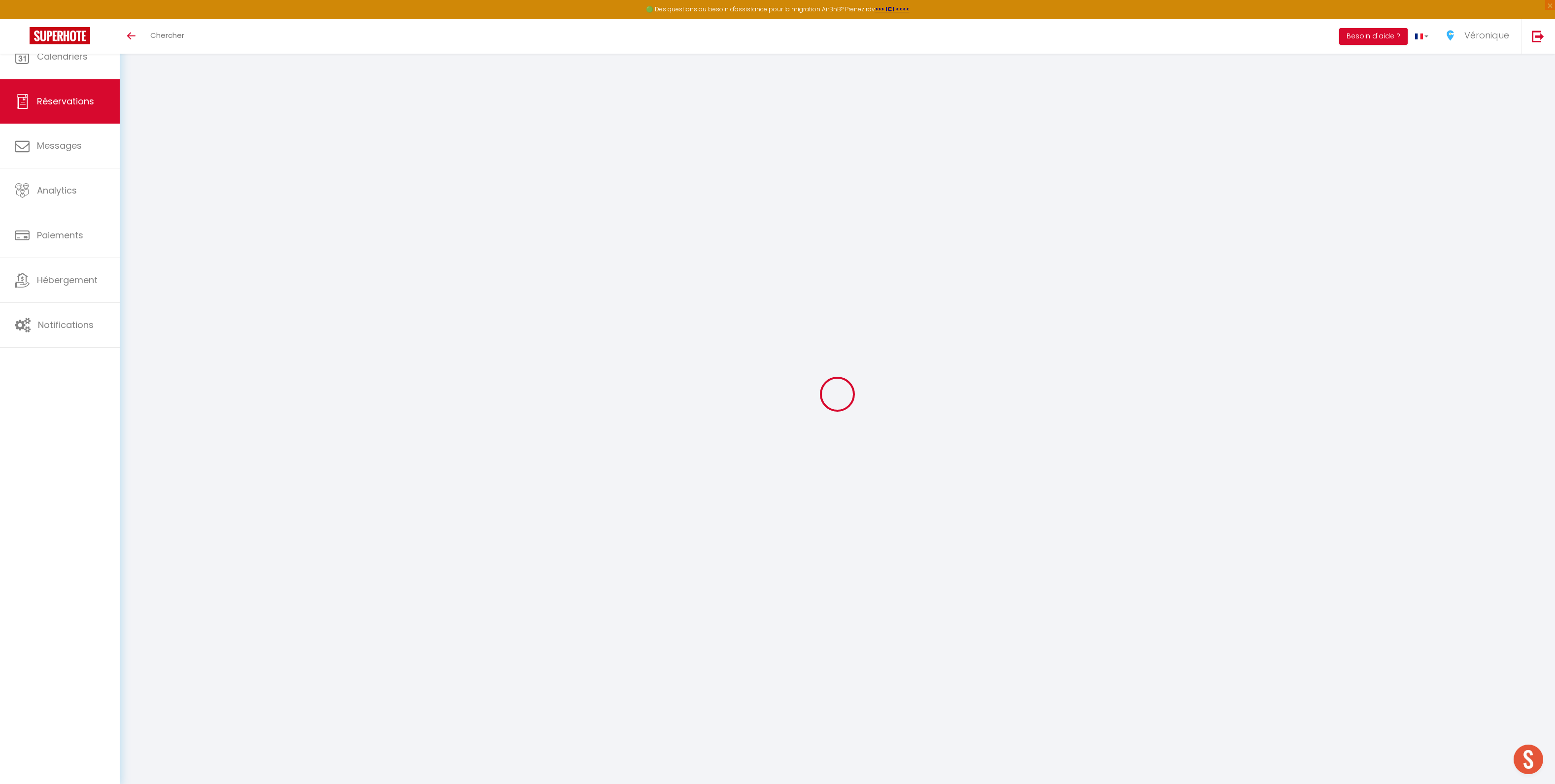
type input "94.5"
select select "67577"
select select "1"
select select
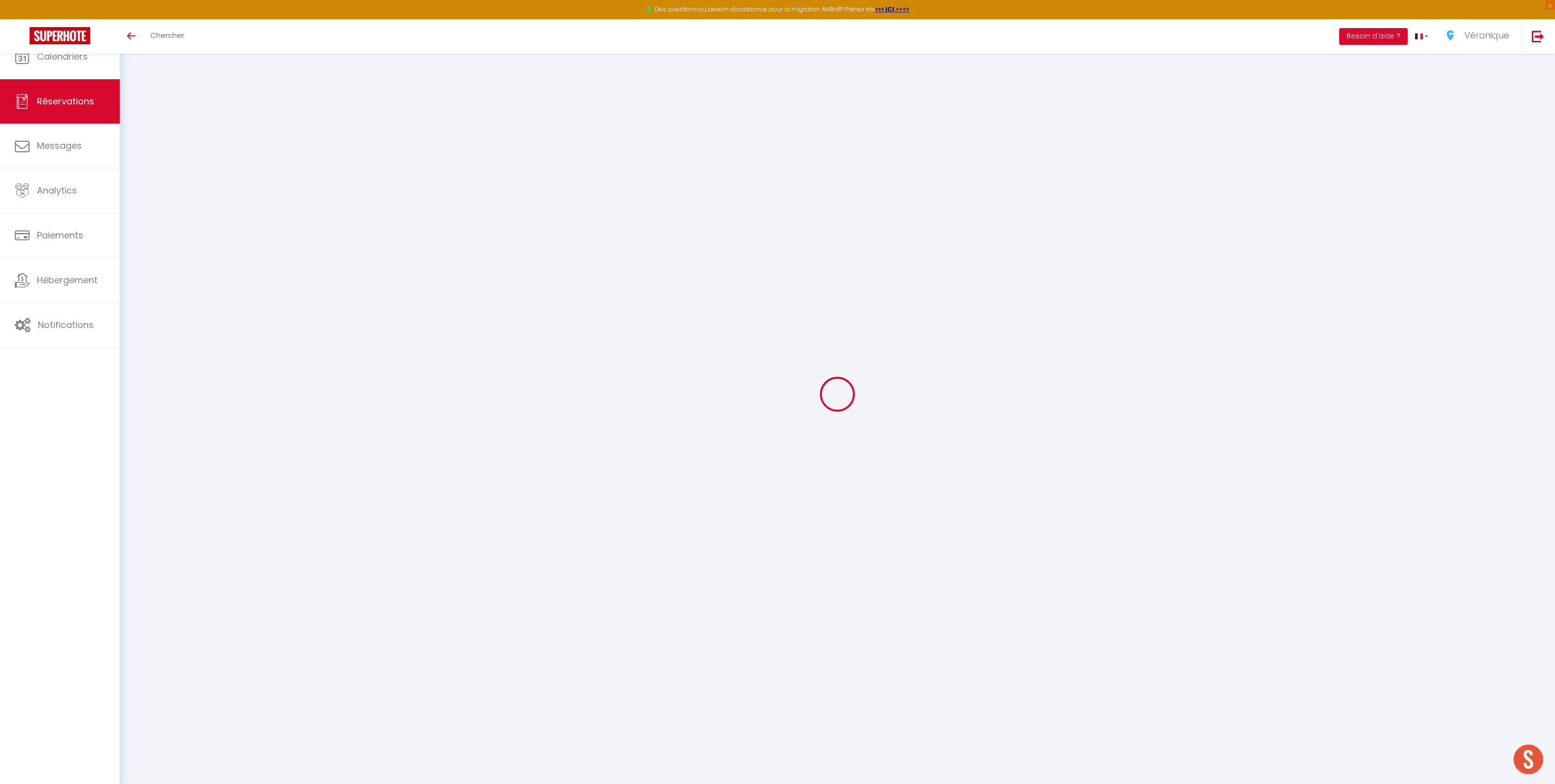
type input "4"
select select "12"
select select
type input "405"
checkbox input "false"
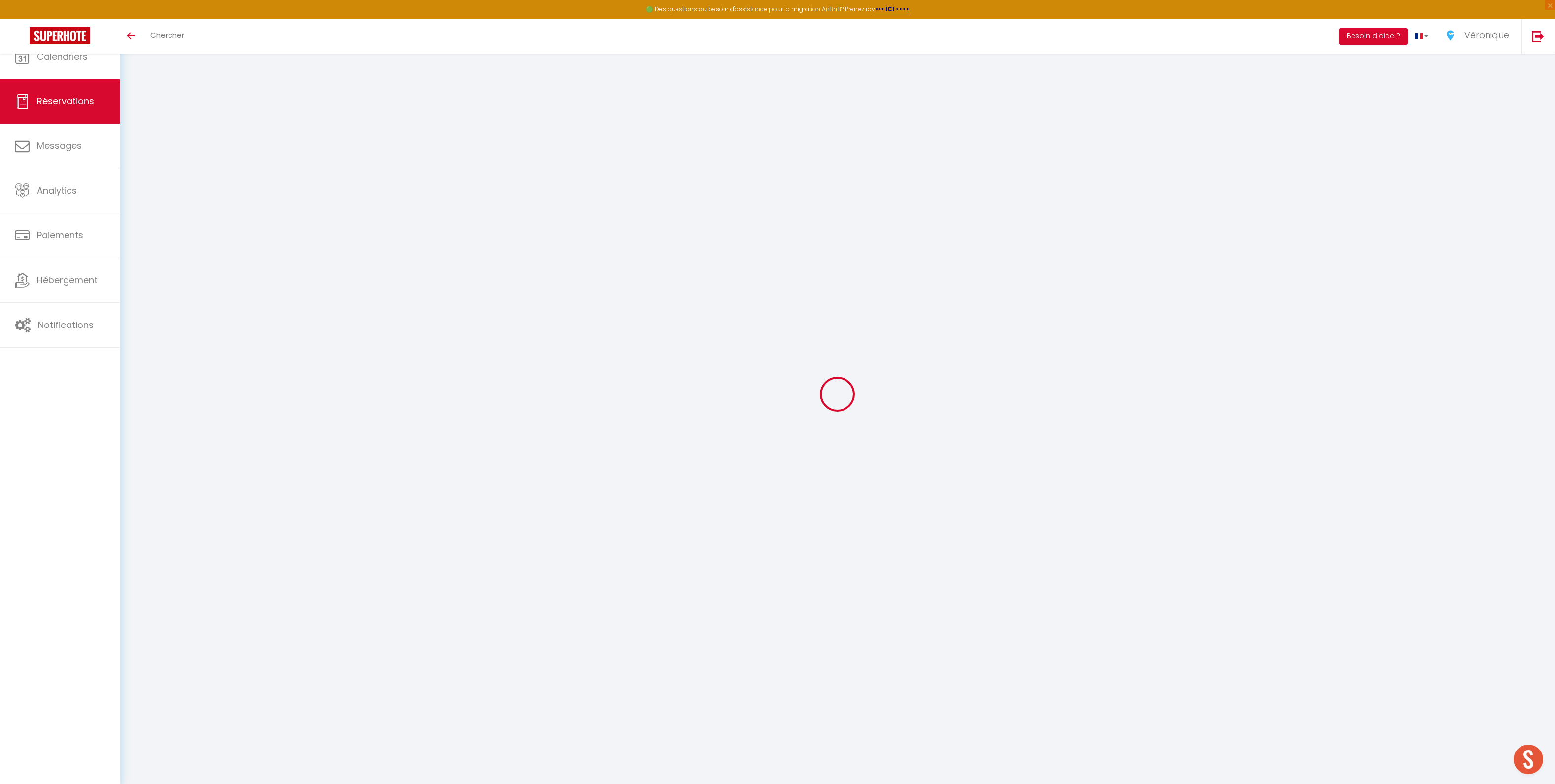
type input "0"
select select "1"
type input "120"
type input "0"
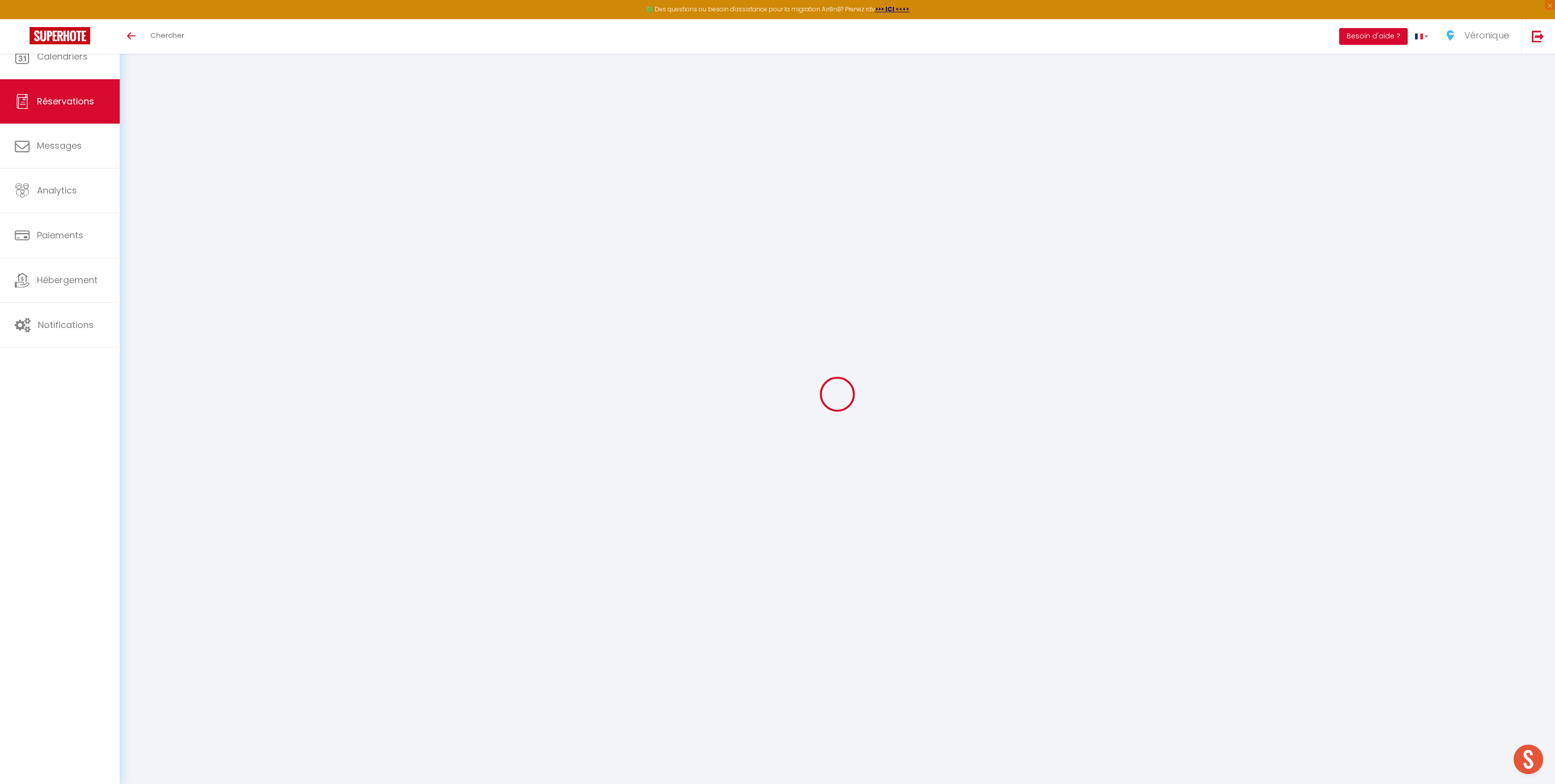
select select
select select "15"
checkbox input "false"
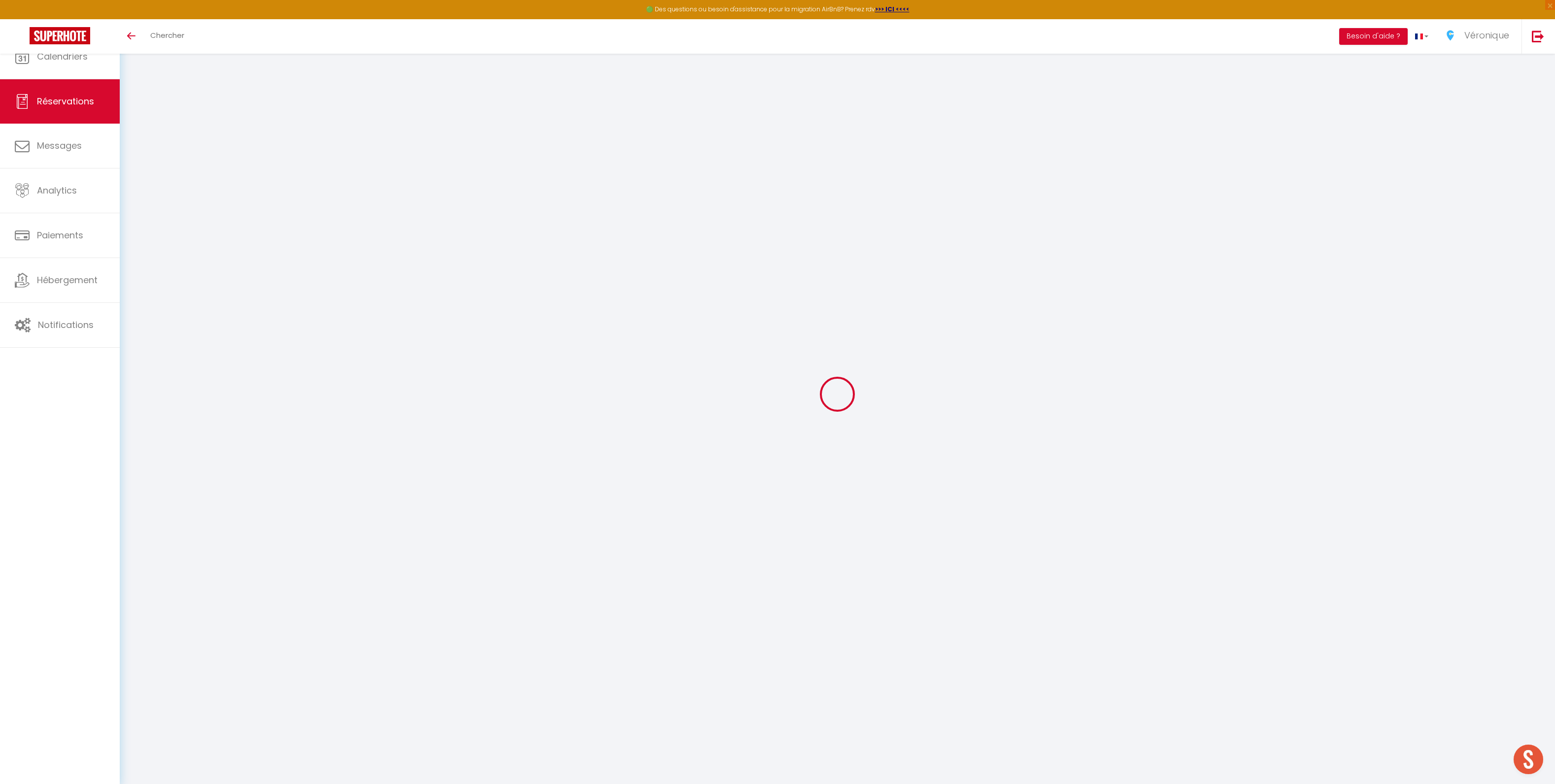
select select
checkbox input "false"
select select
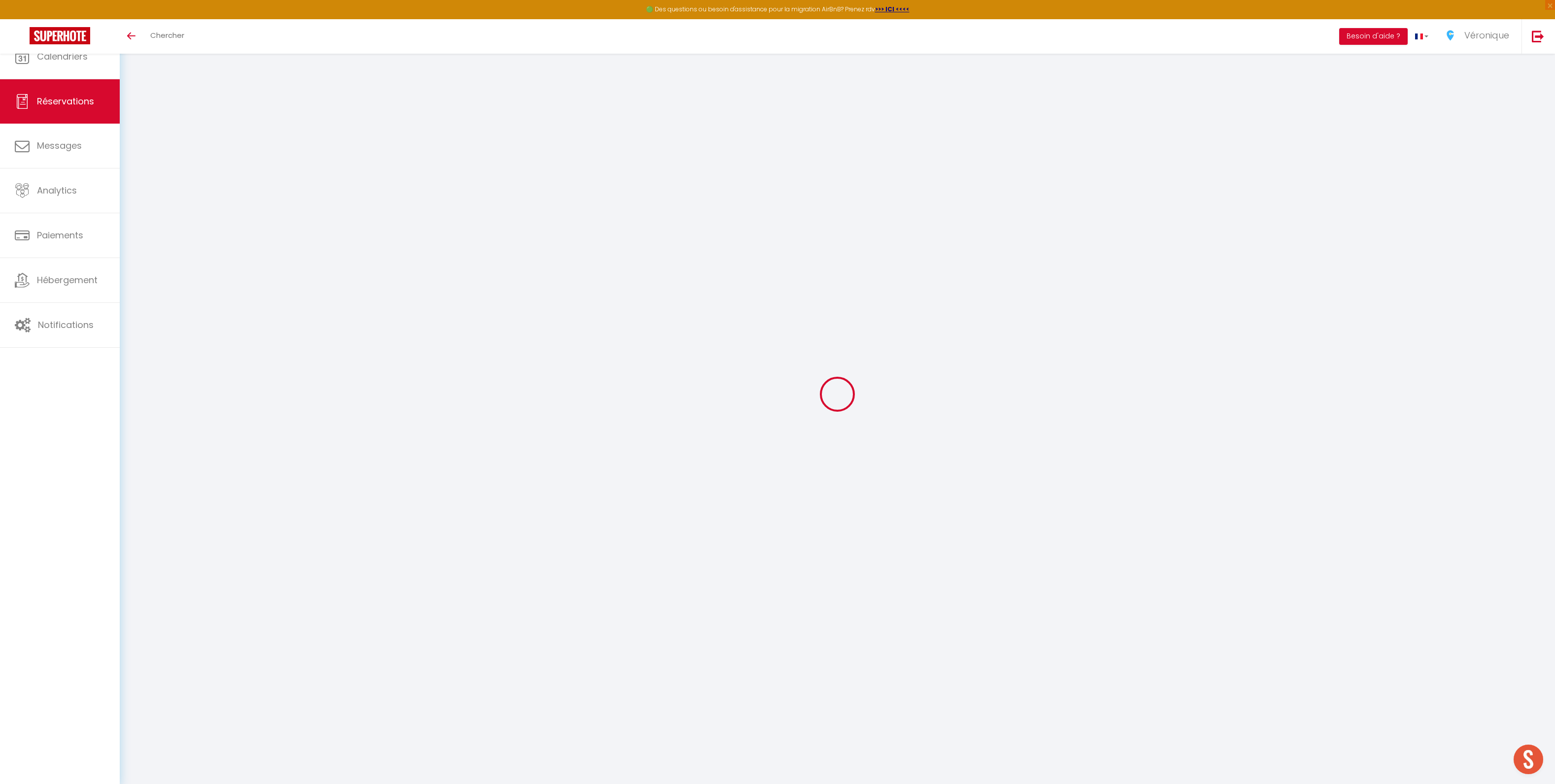
select select
checkbox input "false"
select select
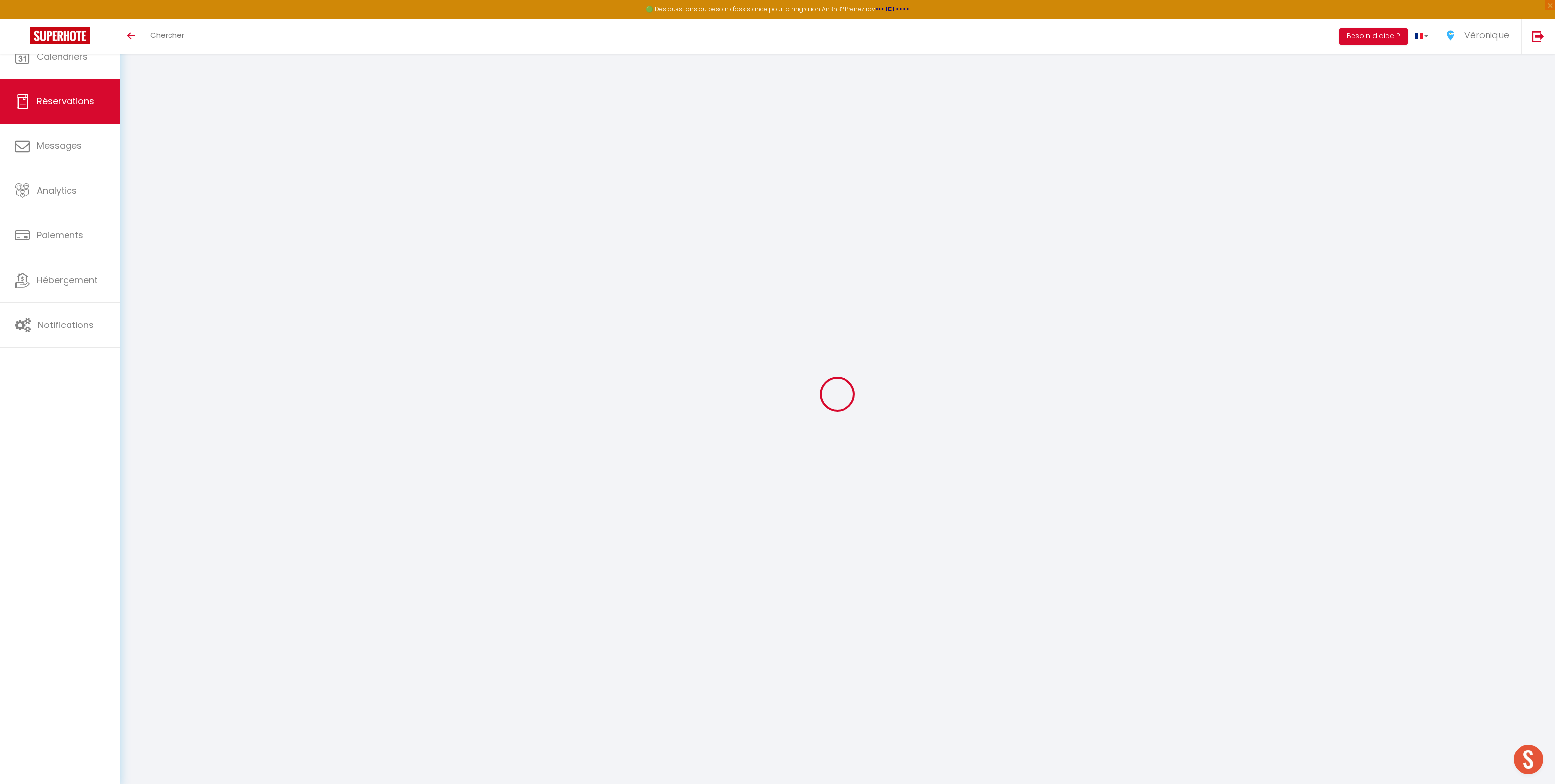
select select
checkbox input "false"
select select
type input "120"
type input "21.71"
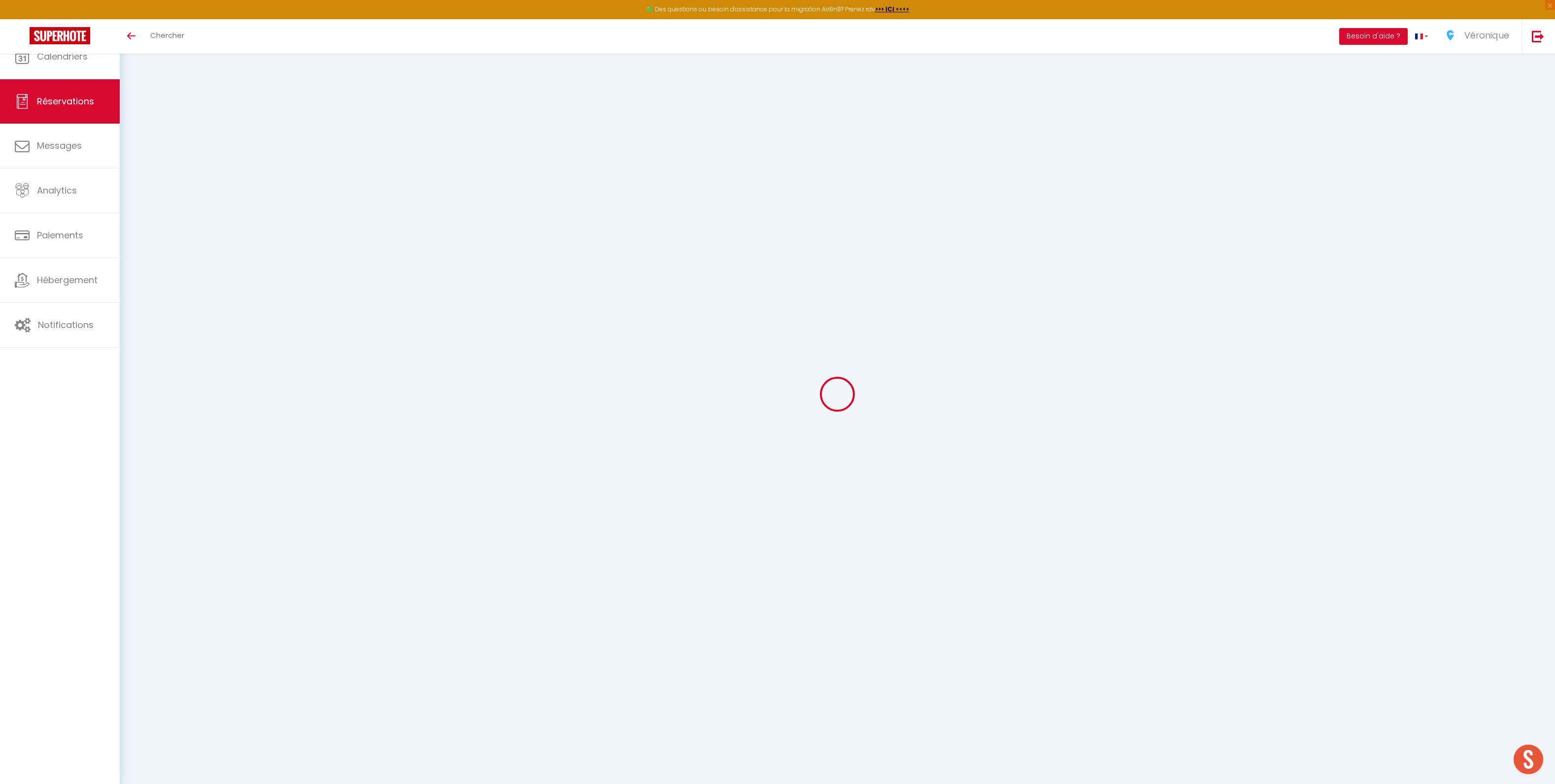
select select
checkbox input "false"
select select
checkbox input "false"
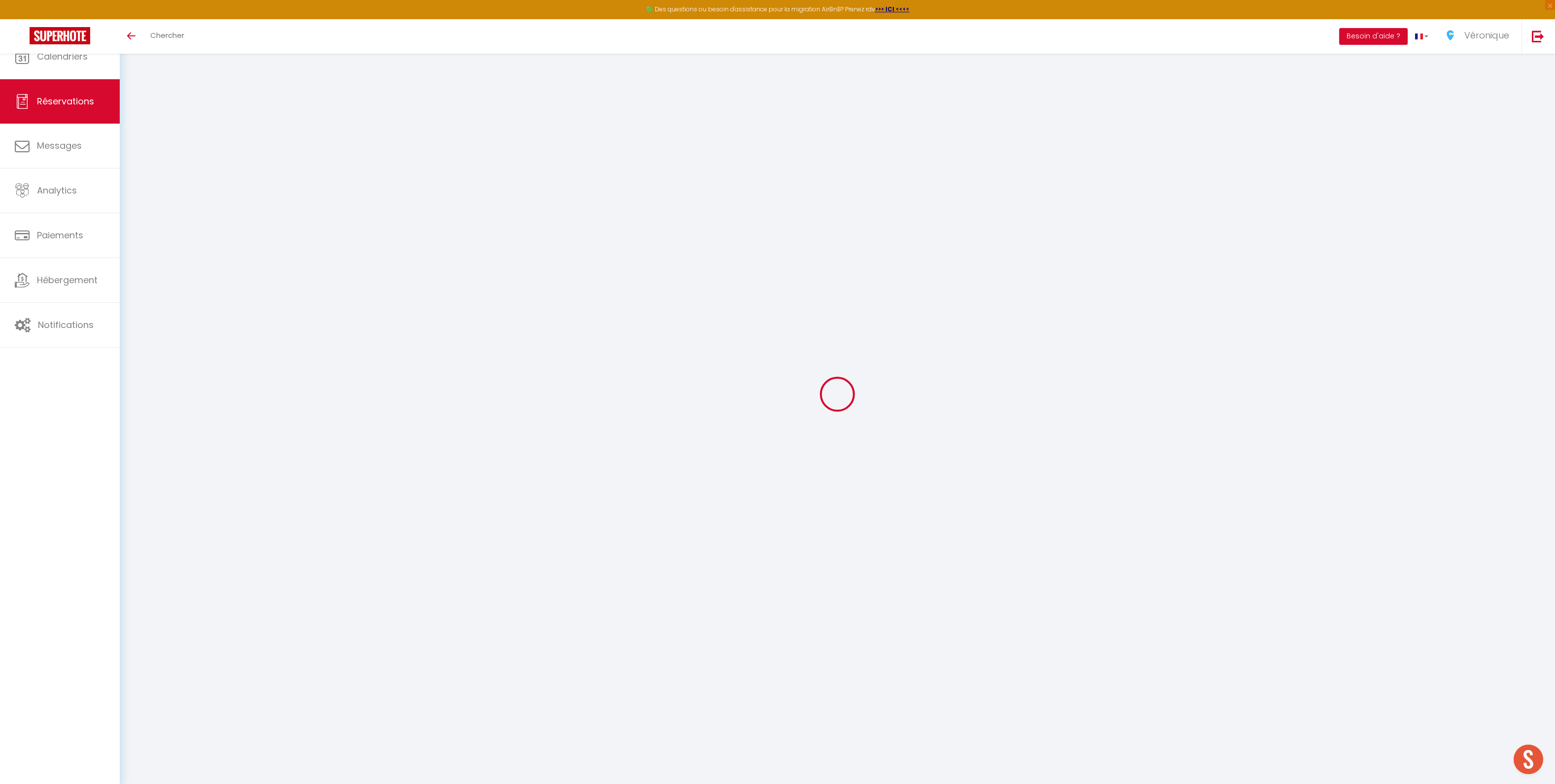
select select
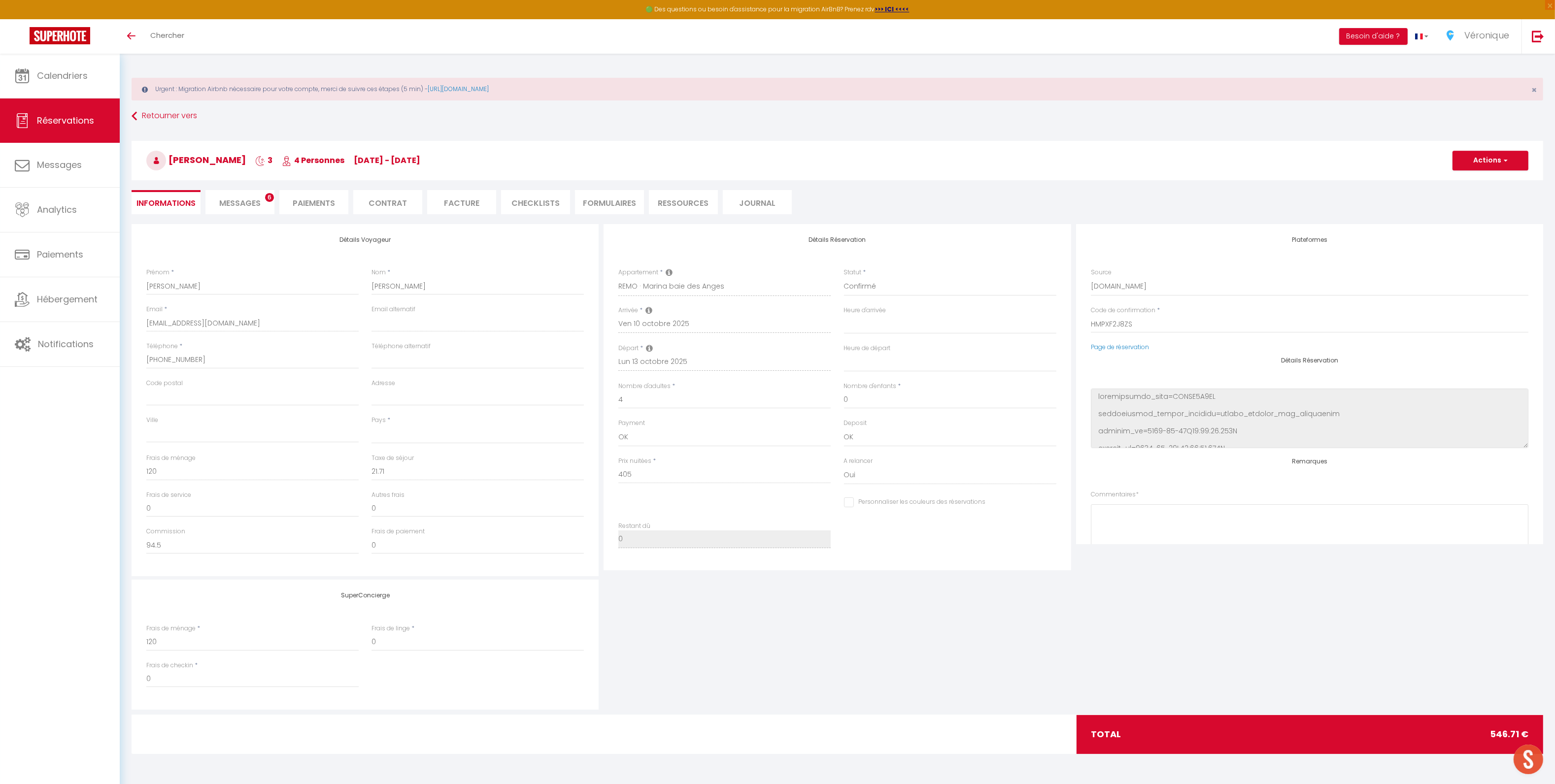
click at [243, 205] on span "Messages" at bounding box center [240, 203] width 41 height 12
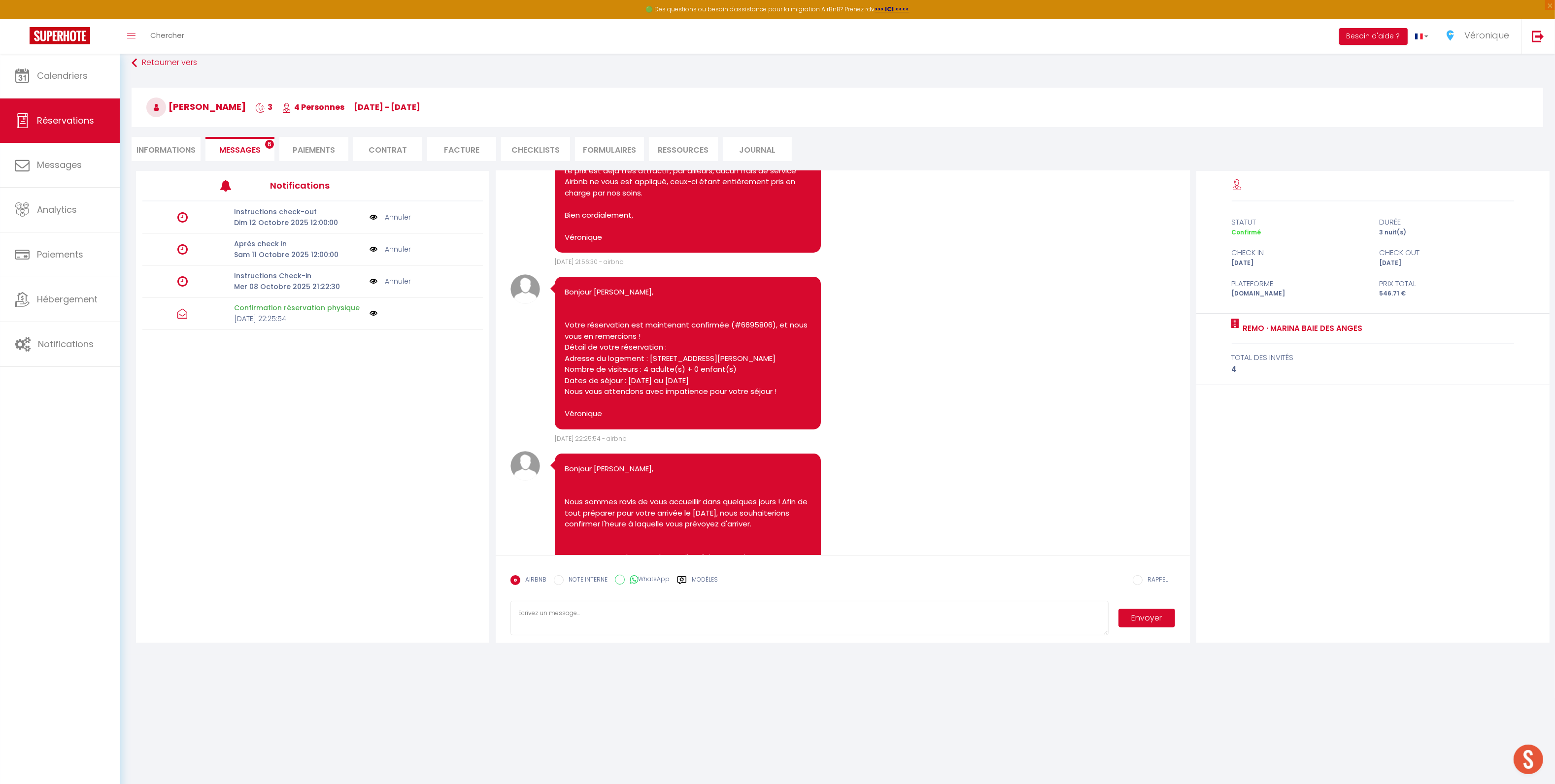
scroll to position [658, 0]
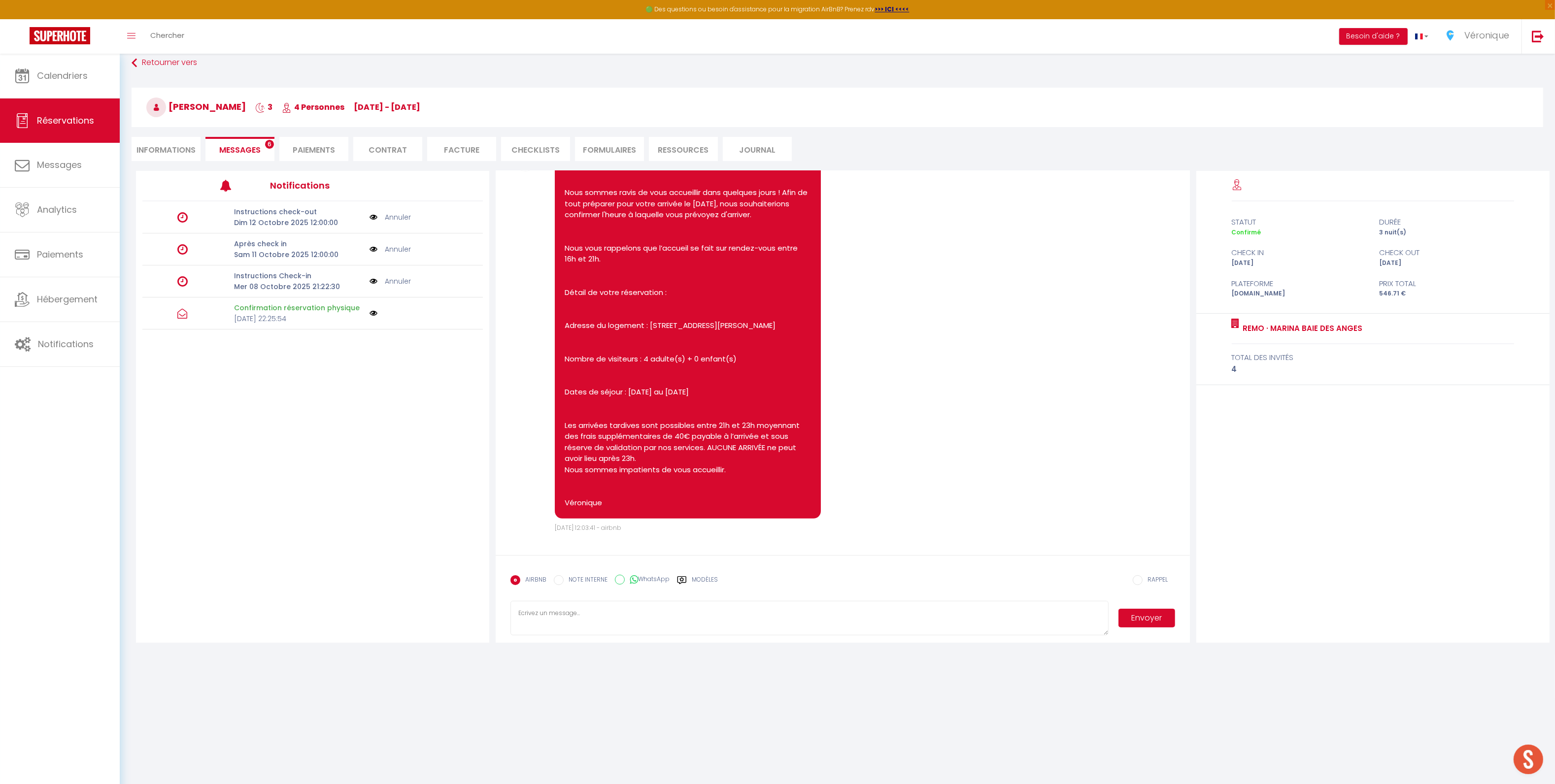
click at [393, 283] on link "Annuler" at bounding box center [398, 281] width 26 height 11
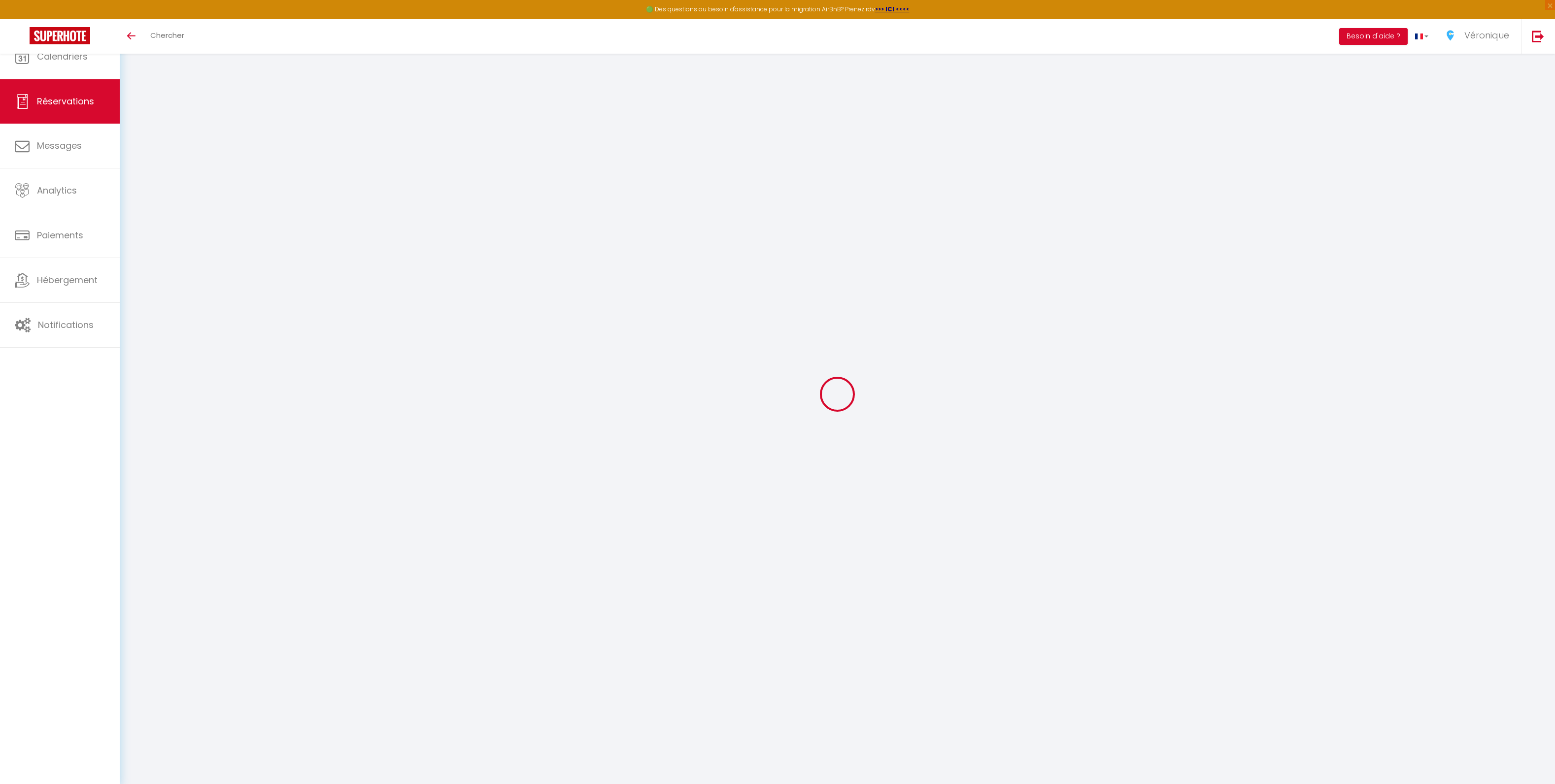
select select
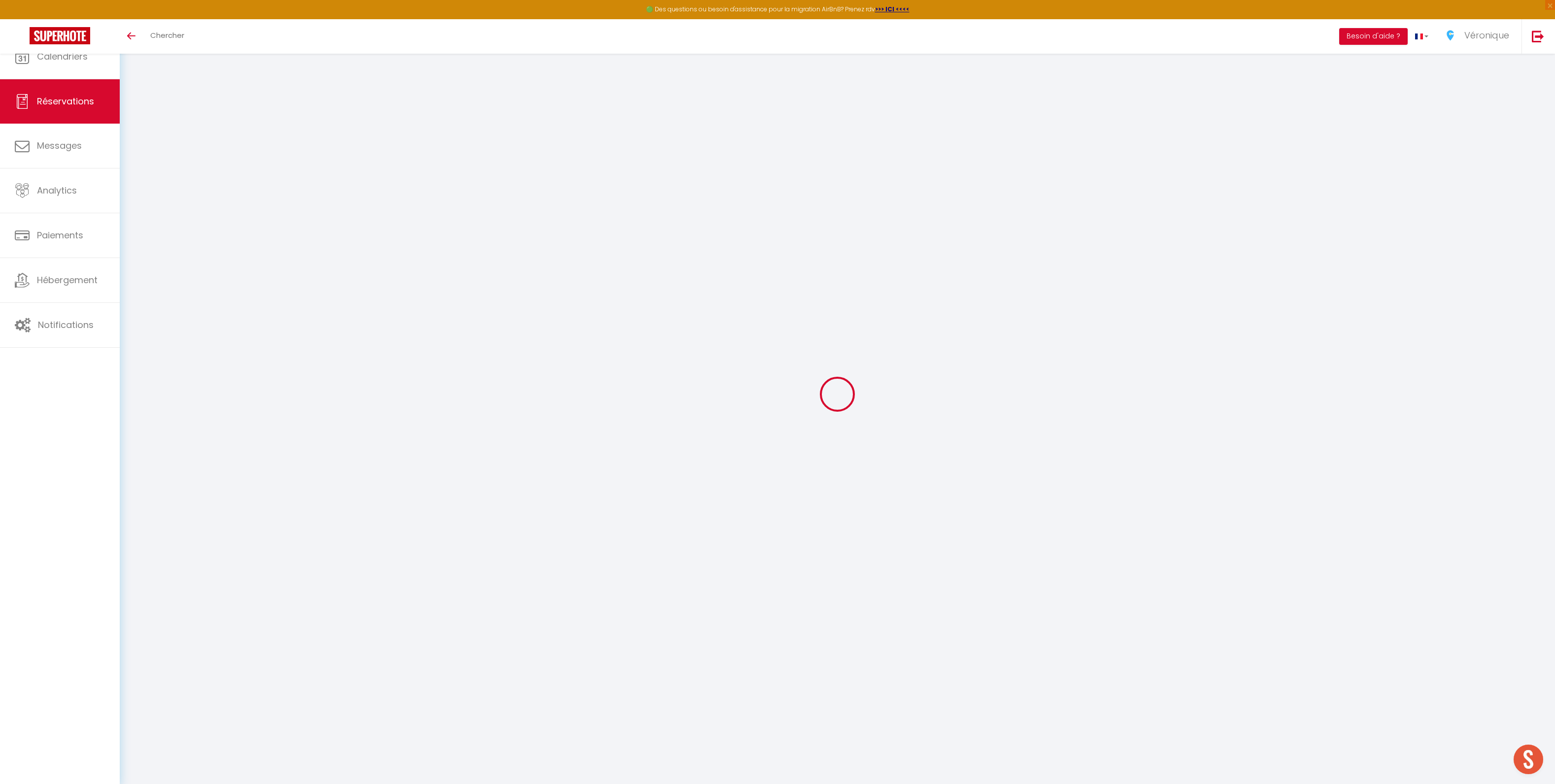
type input "Kaan"
type input "Arman"
type input "sjch39kvq7j4f6knhbkjy6ludvuz@reply.superhote.com"
type input "+4917673511707"
select select
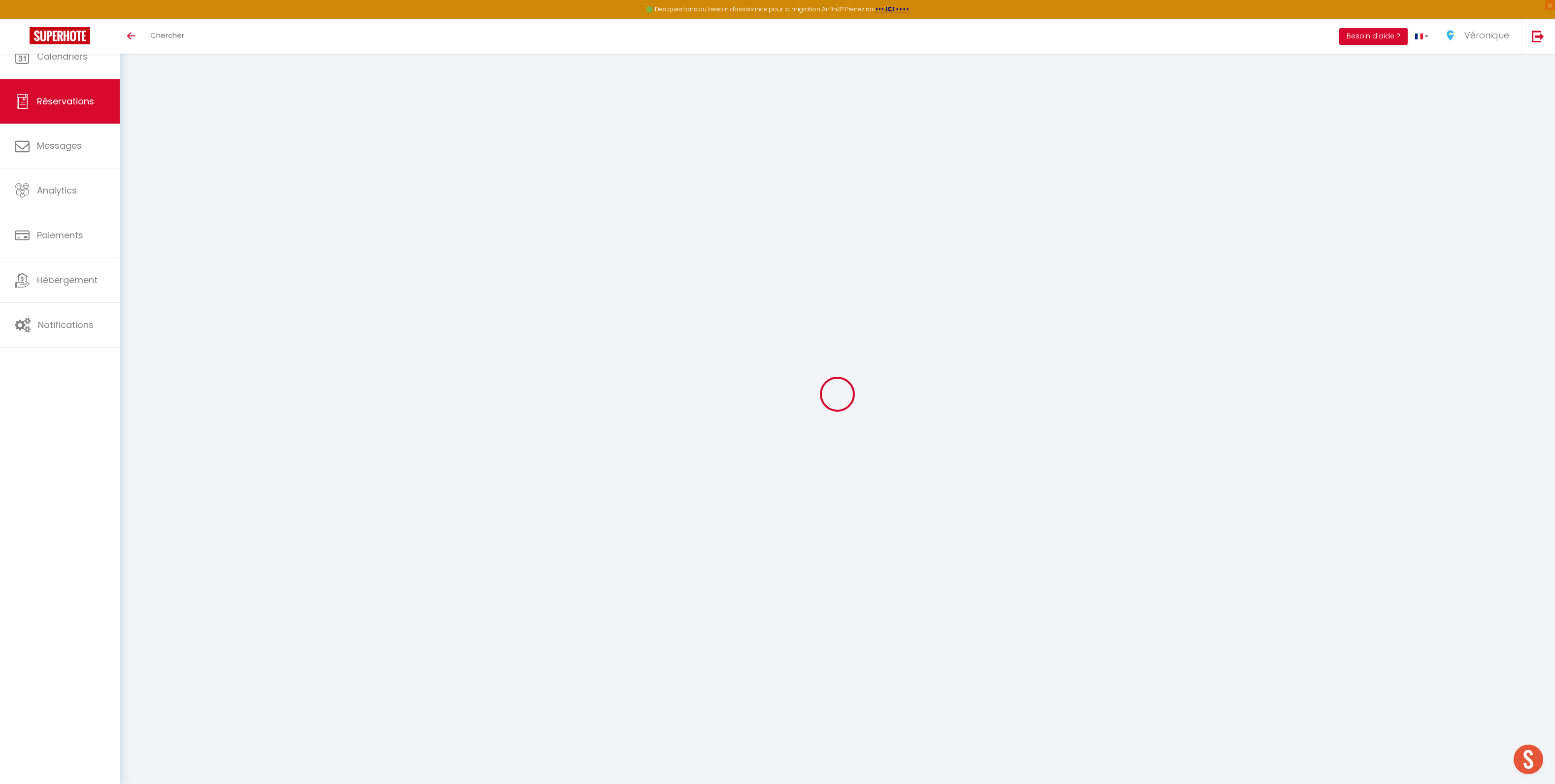
type input "86.4"
select select "73425"
select select "1"
select select
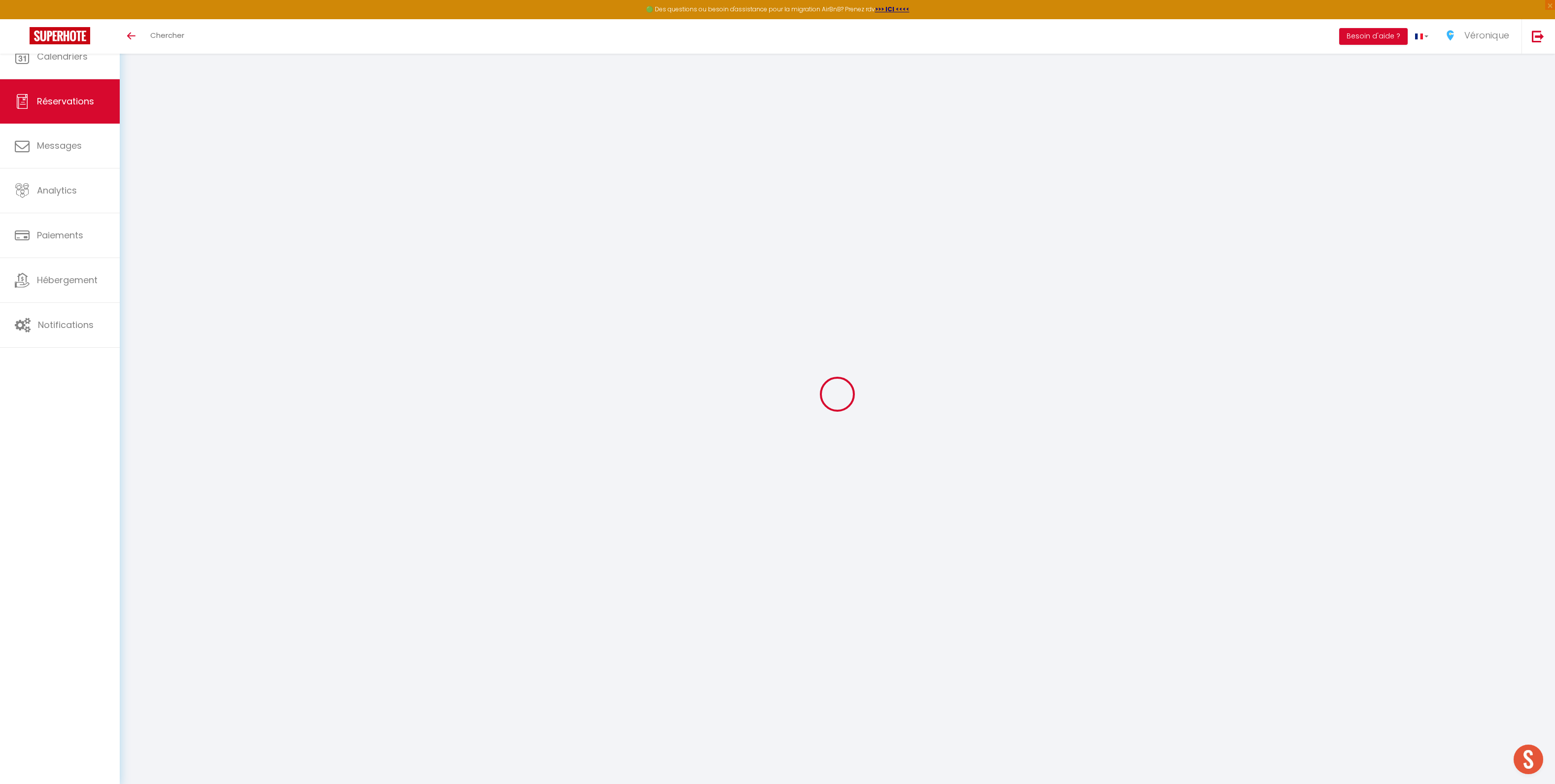
type input "3"
select select "12"
select select
type input "400"
checkbox input "false"
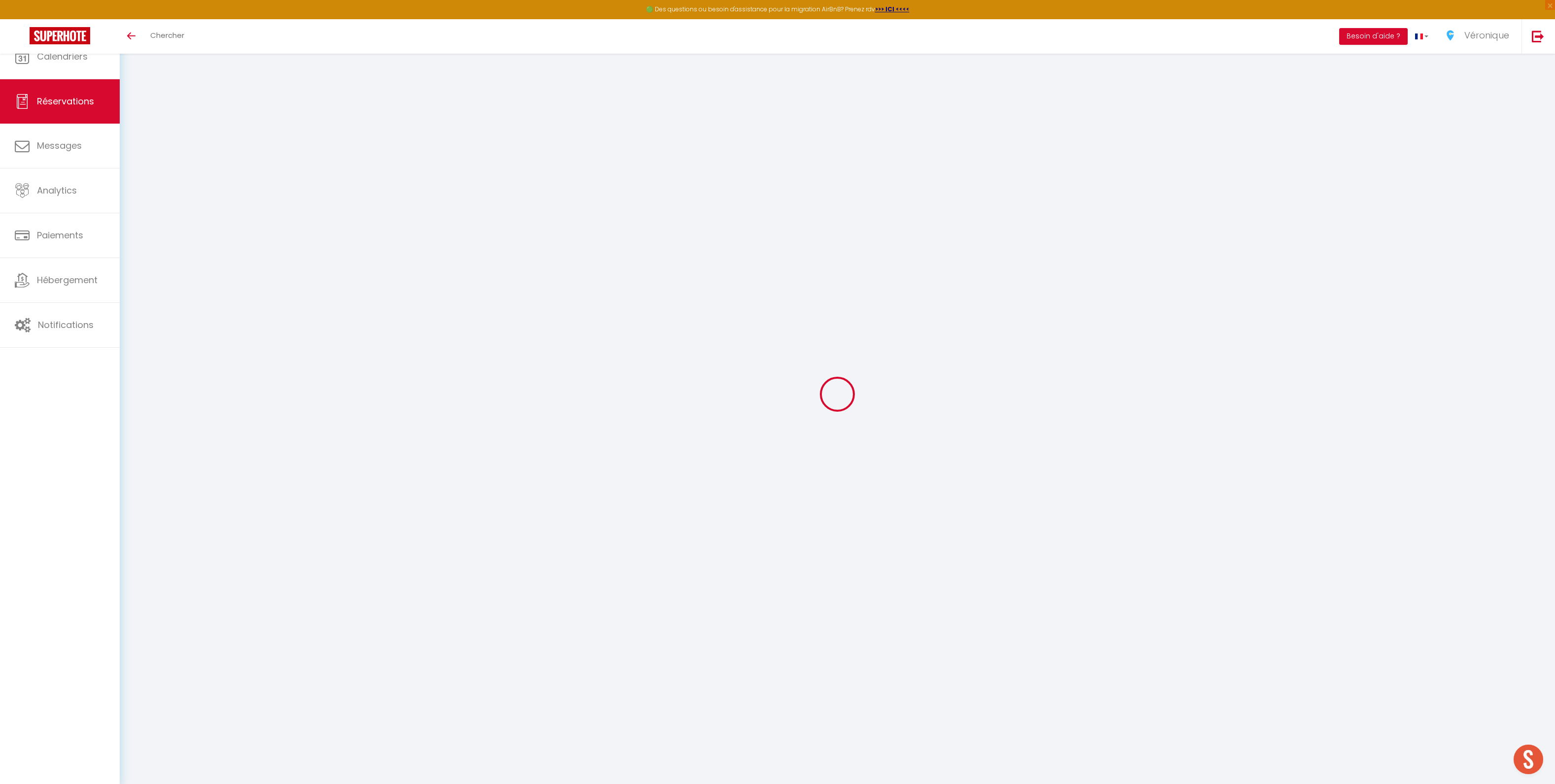
type input "0"
select select "1"
type input "0"
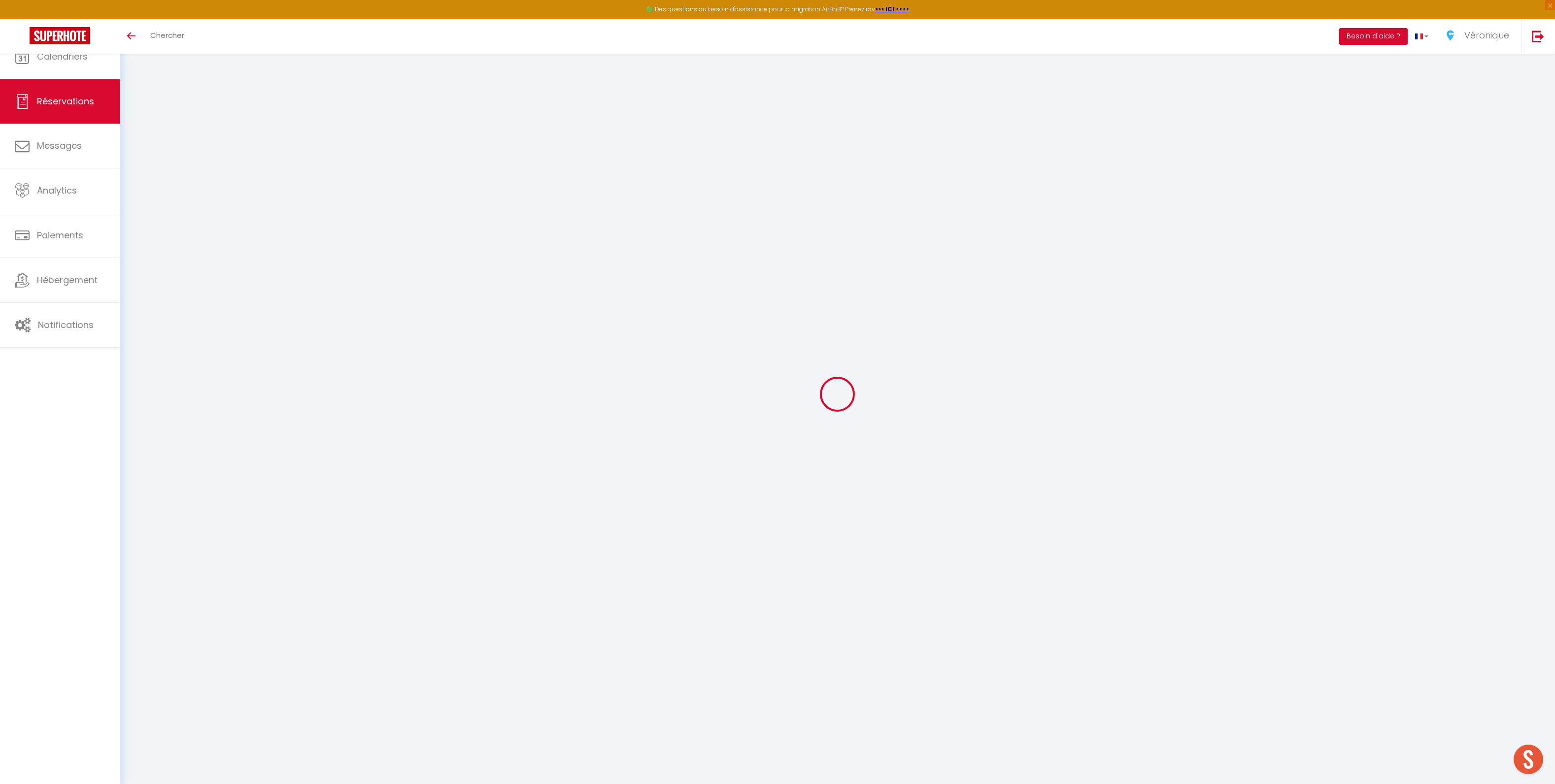
select select
select select "15"
checkbox input "false"
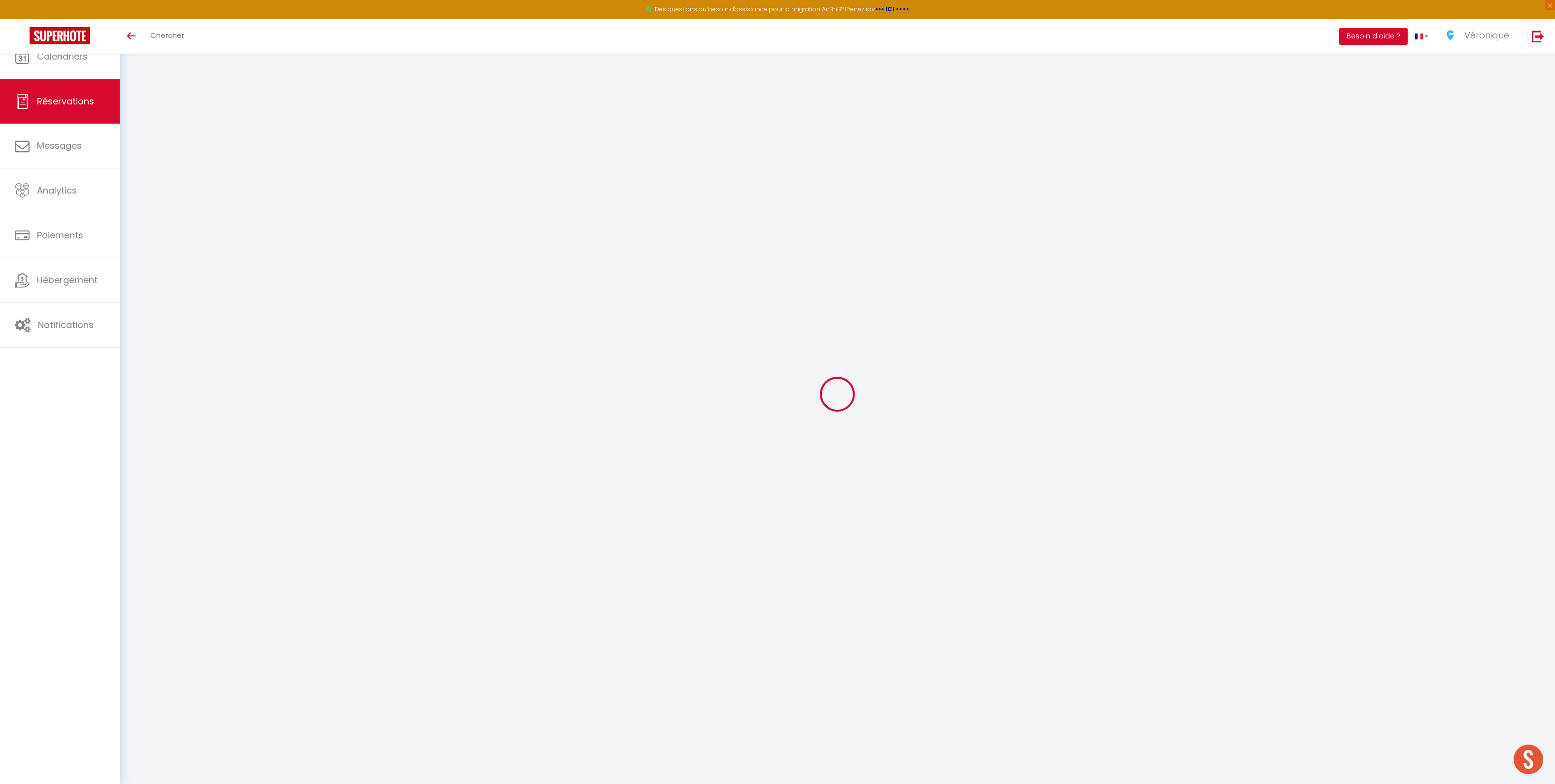
select select
checkbox input "false"
select select
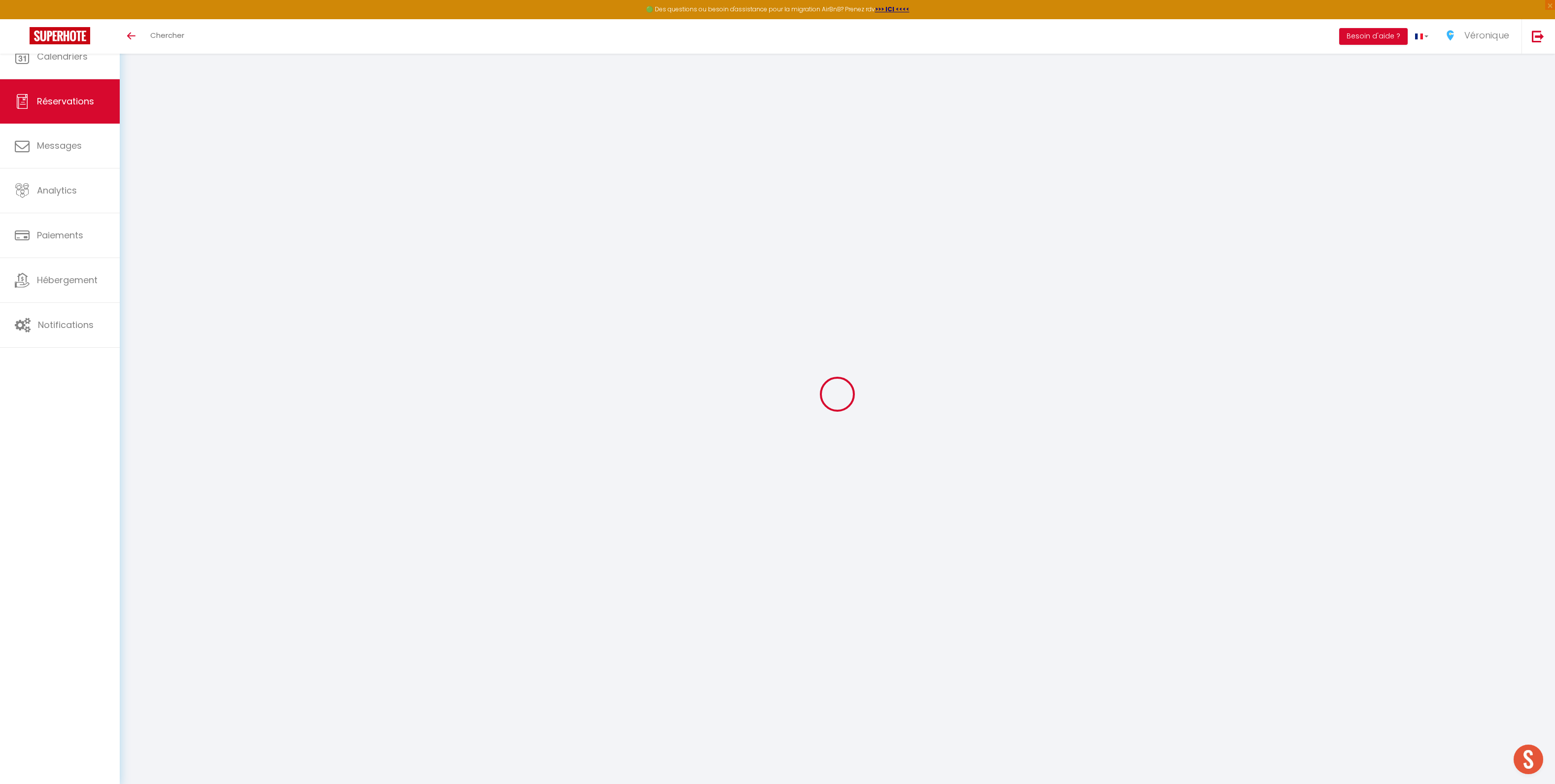
select select
checkbox input "false"
select select
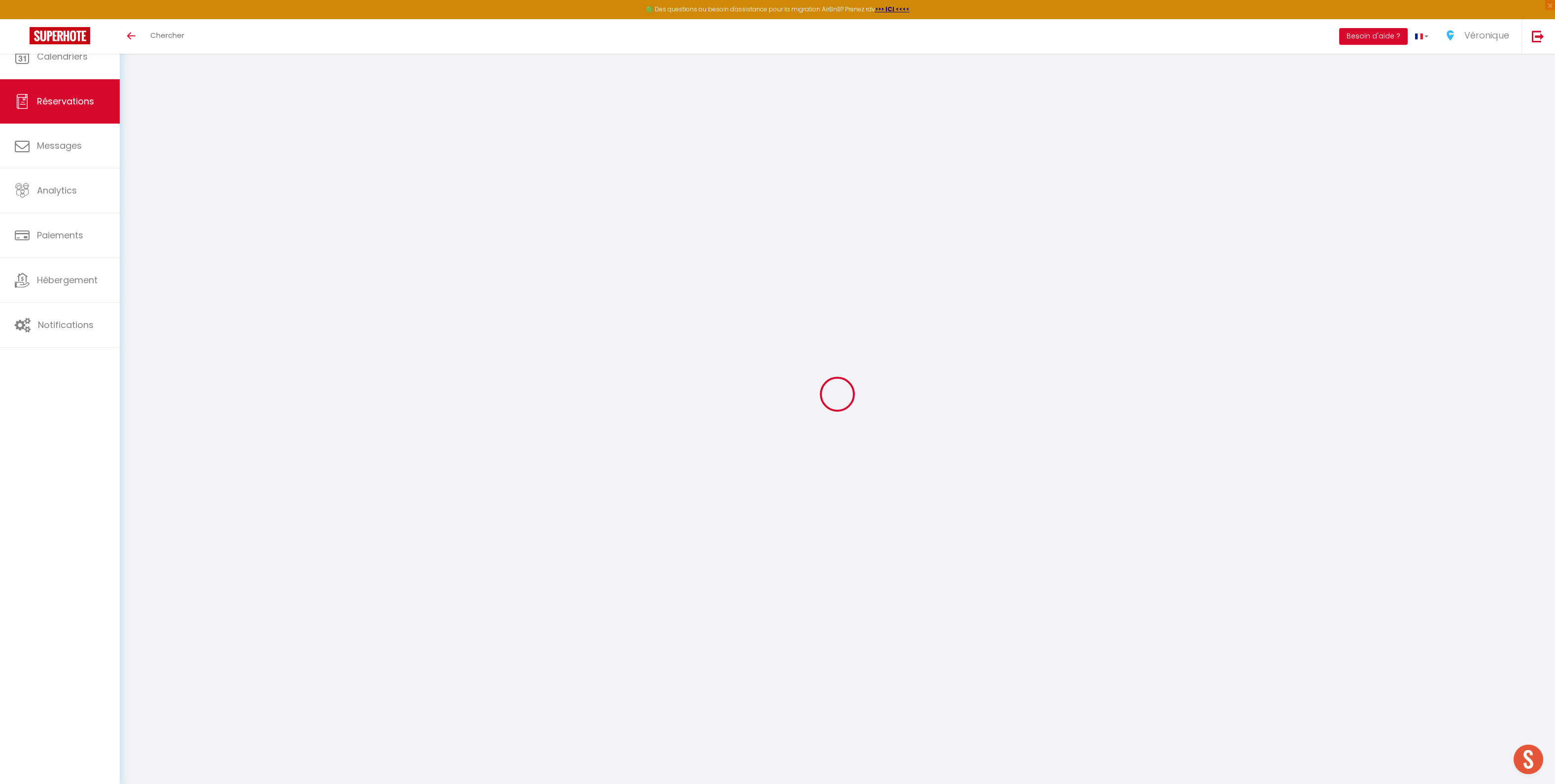
select select
checkbox input "false"
select select
type input "80"
type input "26.8"
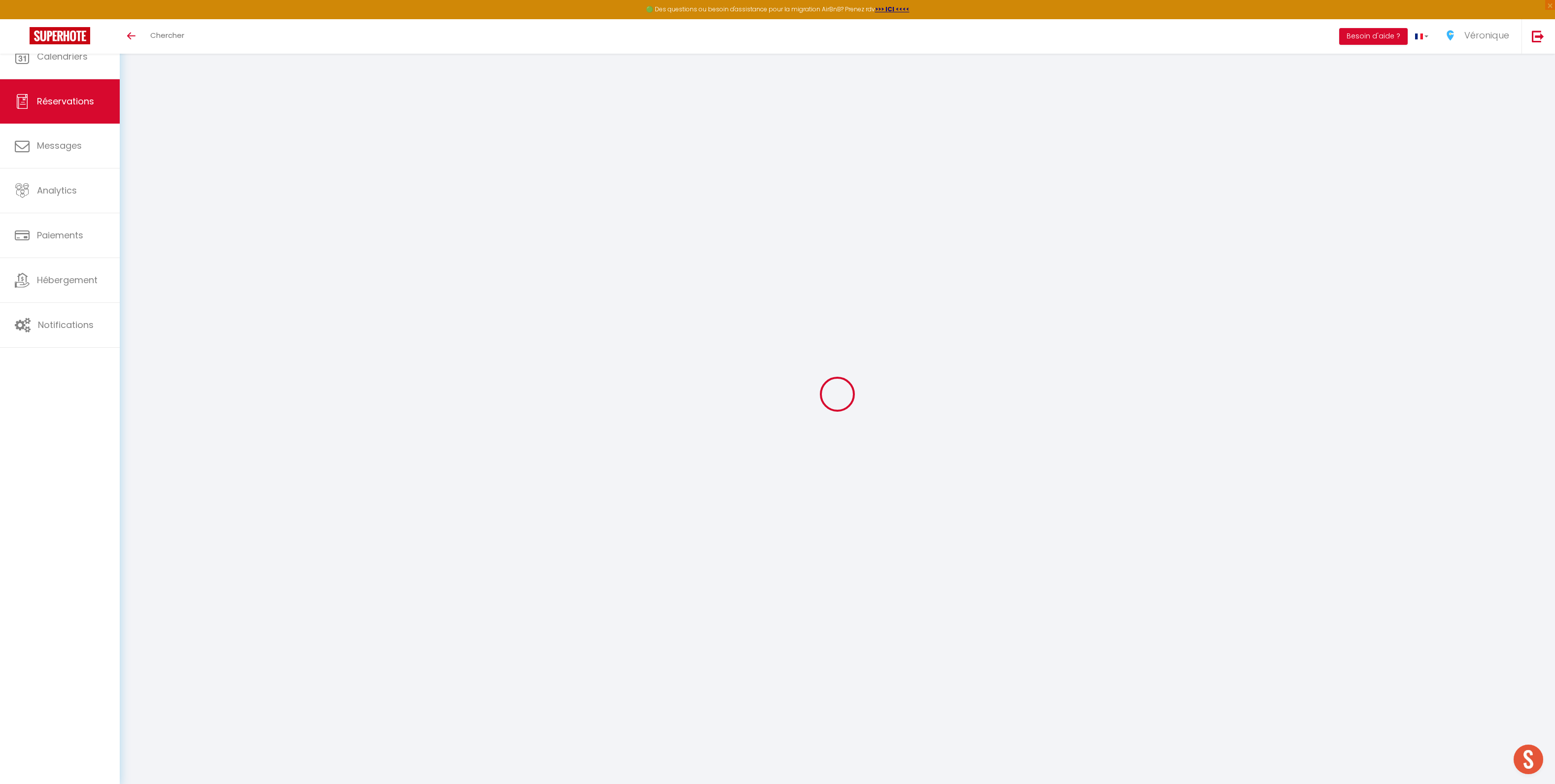
select select
checkbox input "false"
select select
checkbox input "false"
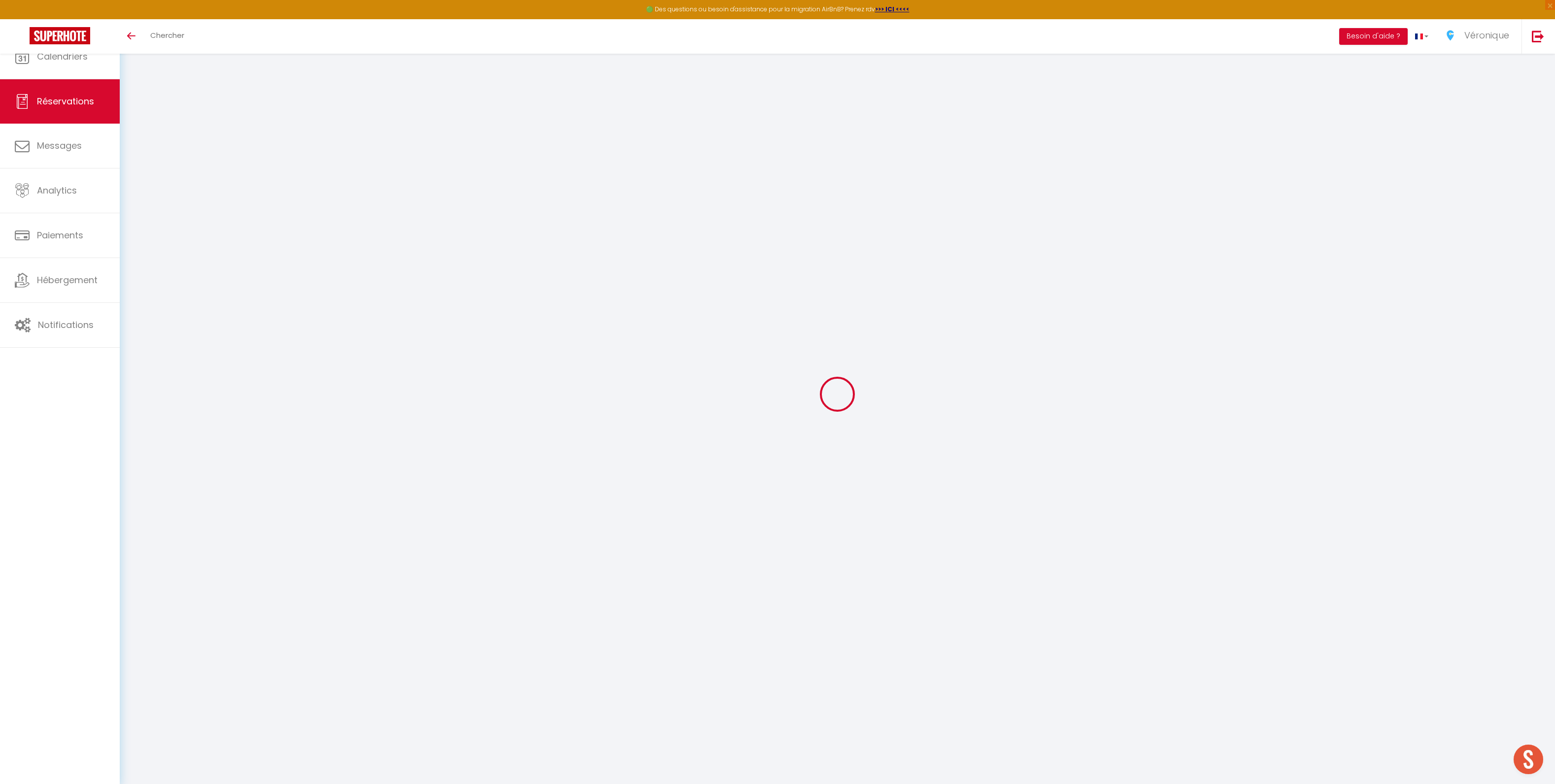
select select
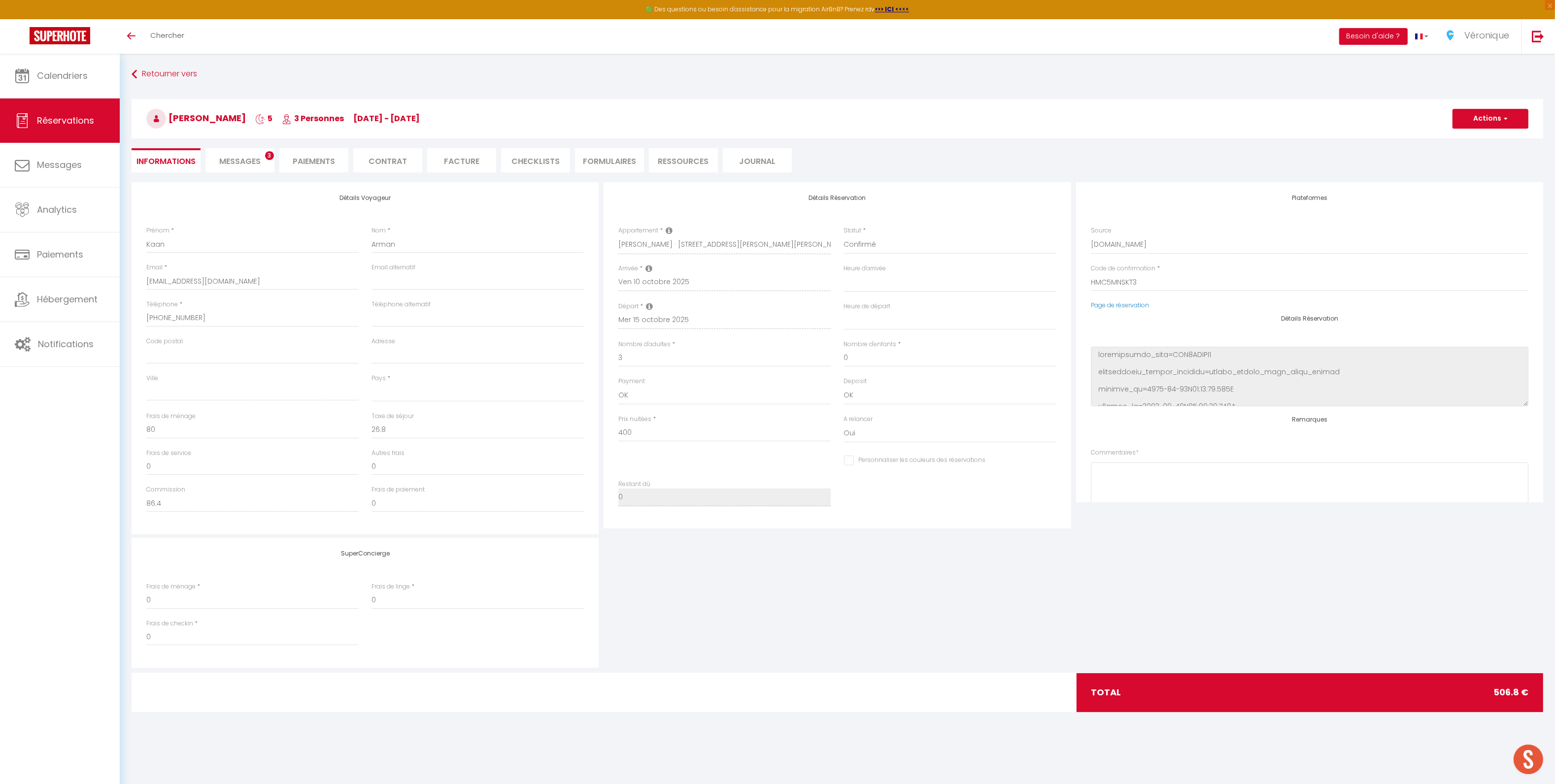
click at [231, 157] on span "Messages" at bounding box center [240, 161] width 41 height 12
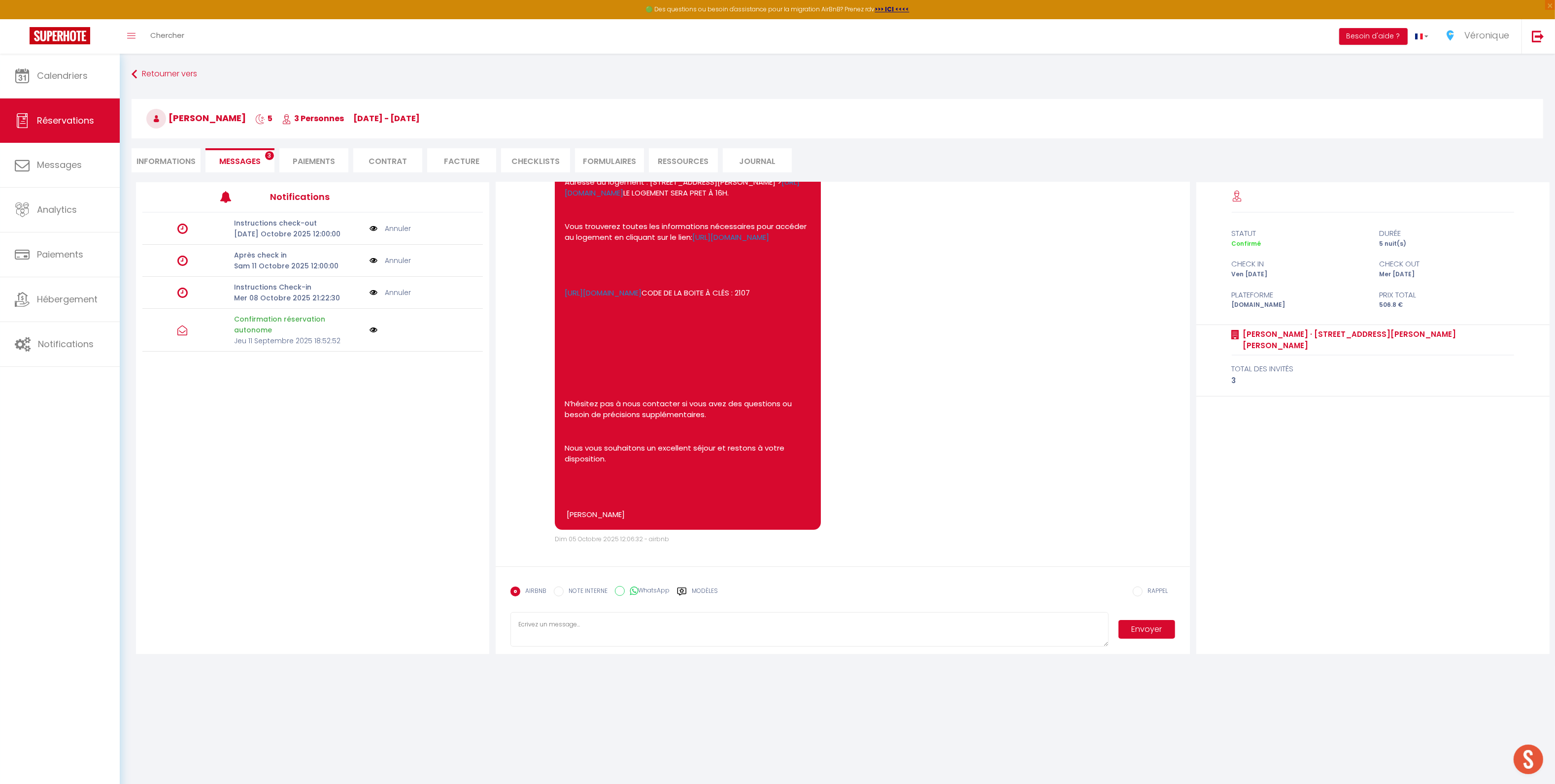
scroll to position [715, 0]
click at [404, 297] on link "Annuler" at bounding box center [398, 292] width 26 height 11
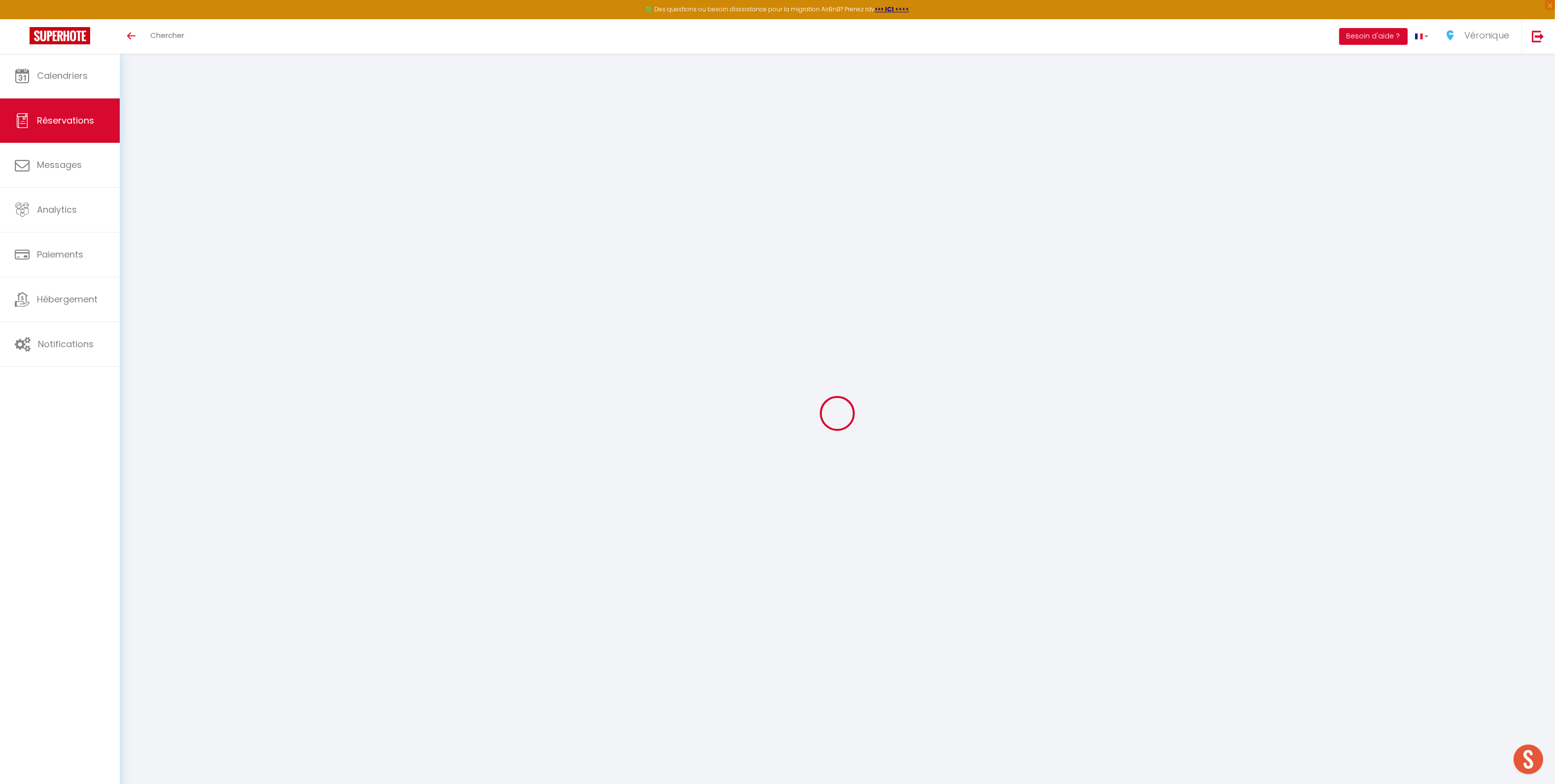
select select
checkbox input "false"
select select
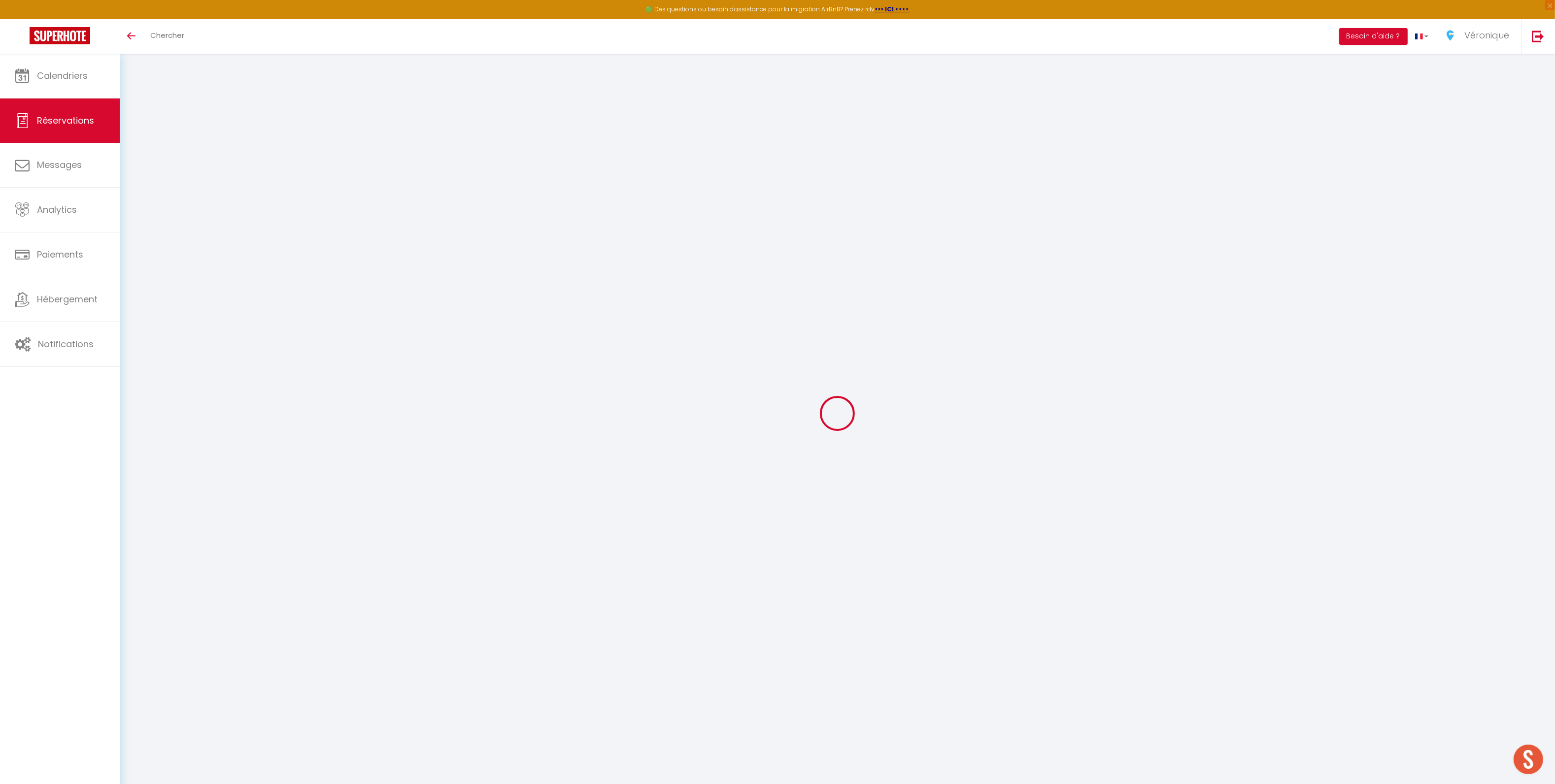
select select
checkbox input "false"
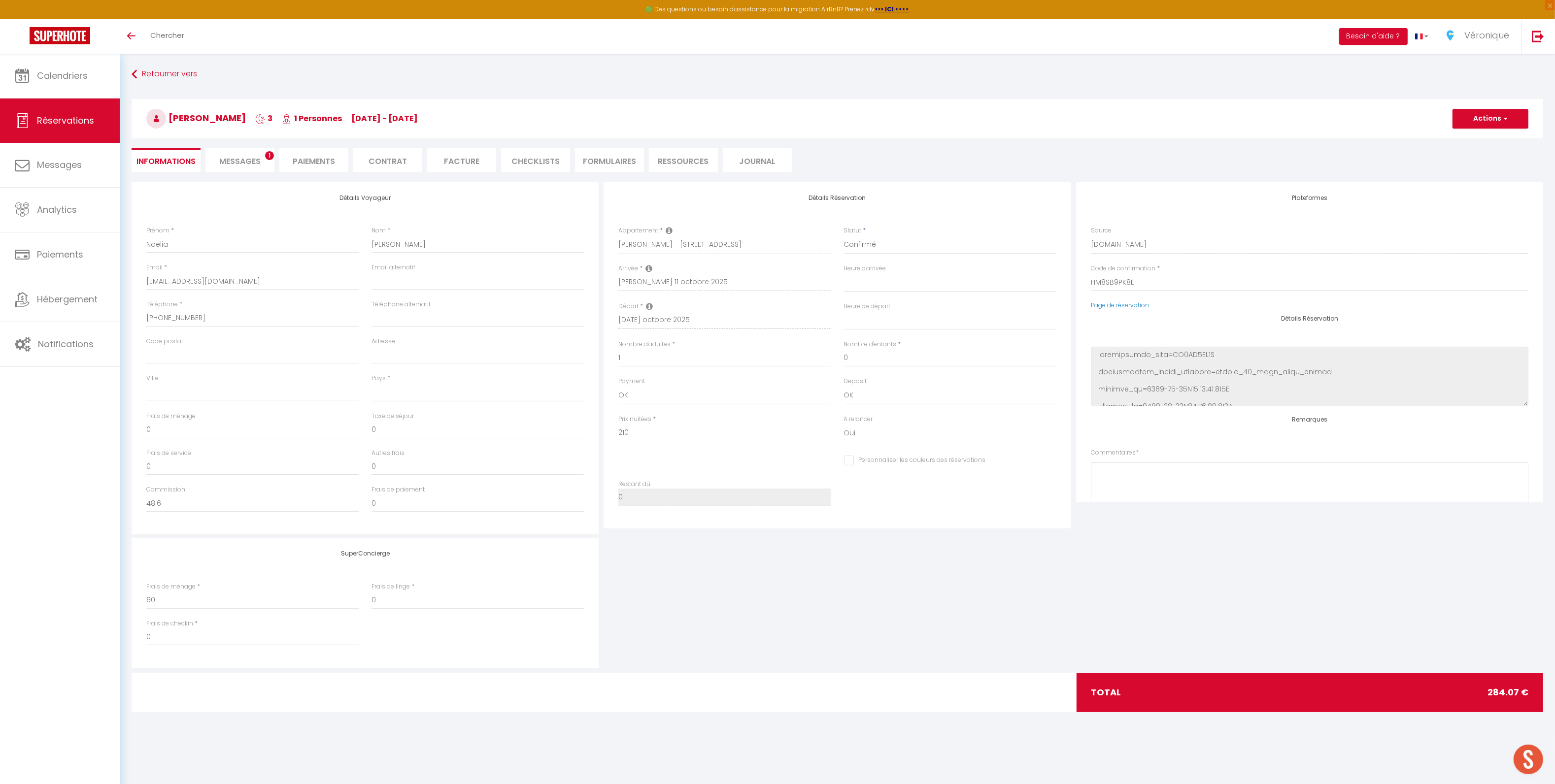
select select
type input "60"
type input "14.07"
select select
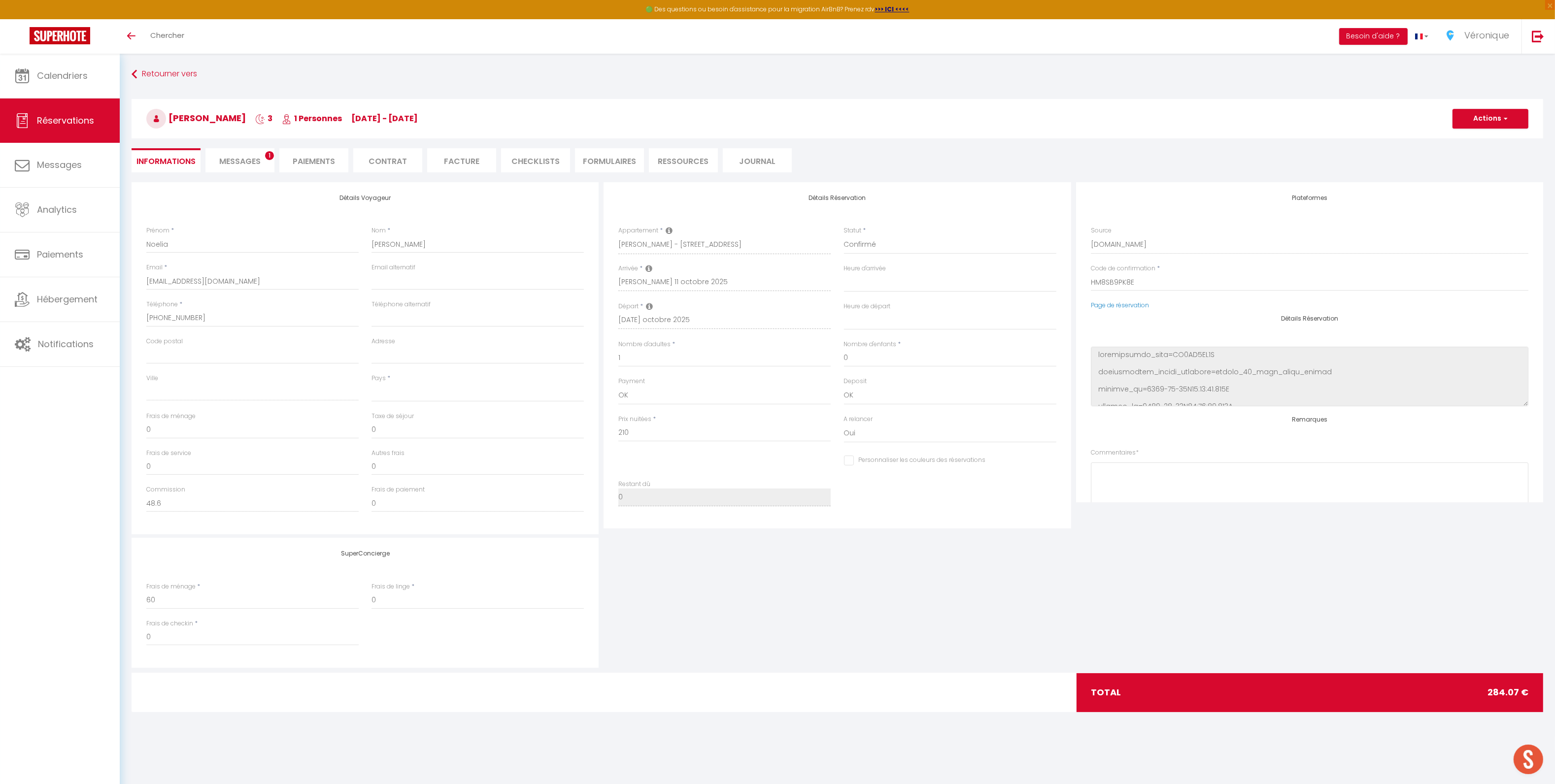
checkbox input "false"
select select
checkbox input "false"
select select
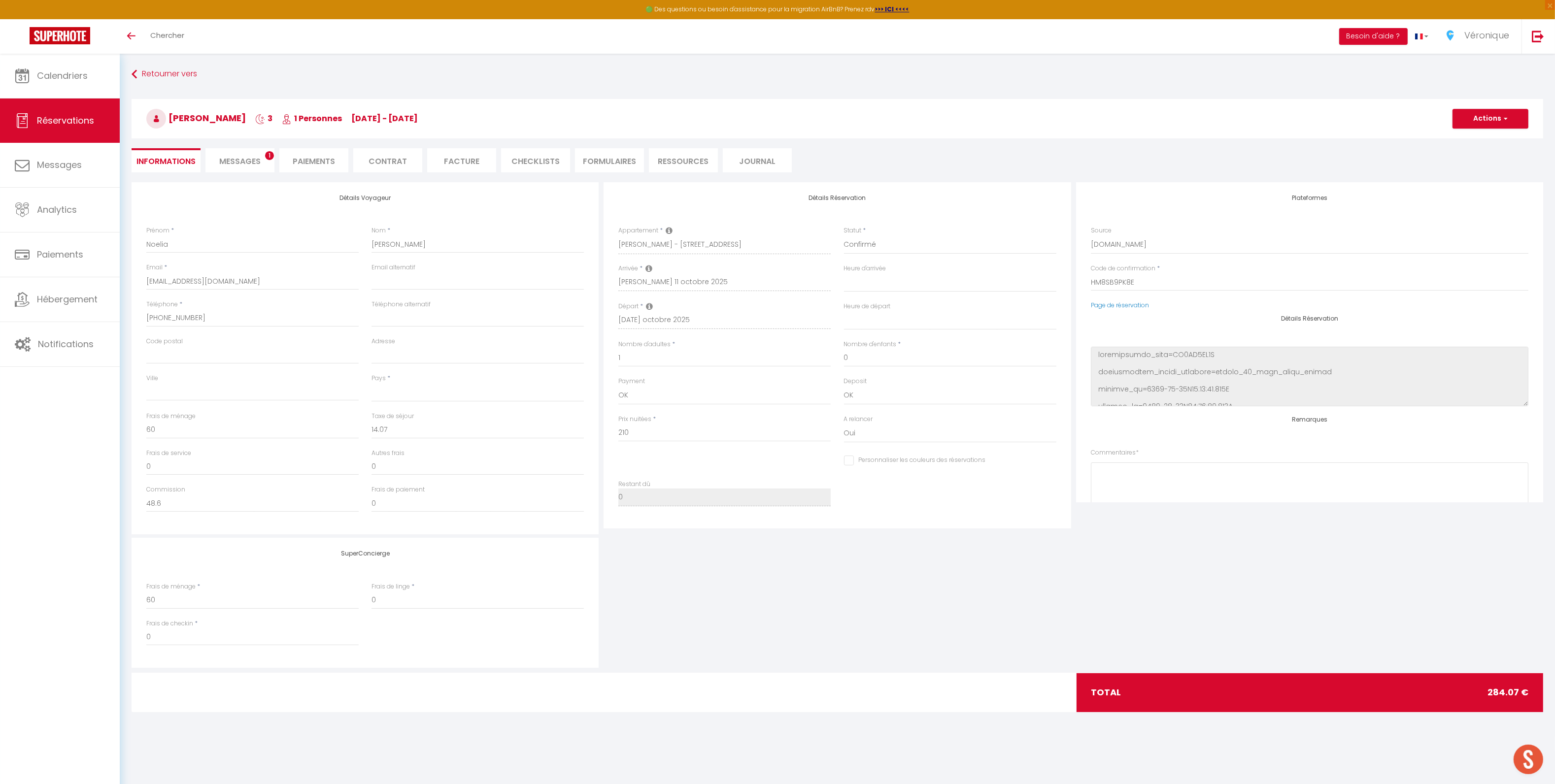
click at [276, 173] on div "Retourner vers Noelia Navarro Aguado 3 1 Personnes Sa 11 Oct - Tu 14 Oct Action…" at bounding box center [837, 124] width 1424 height 117
click at [254, 163] on span "Messages" at bounding box center [240, 161] width 41 height 12
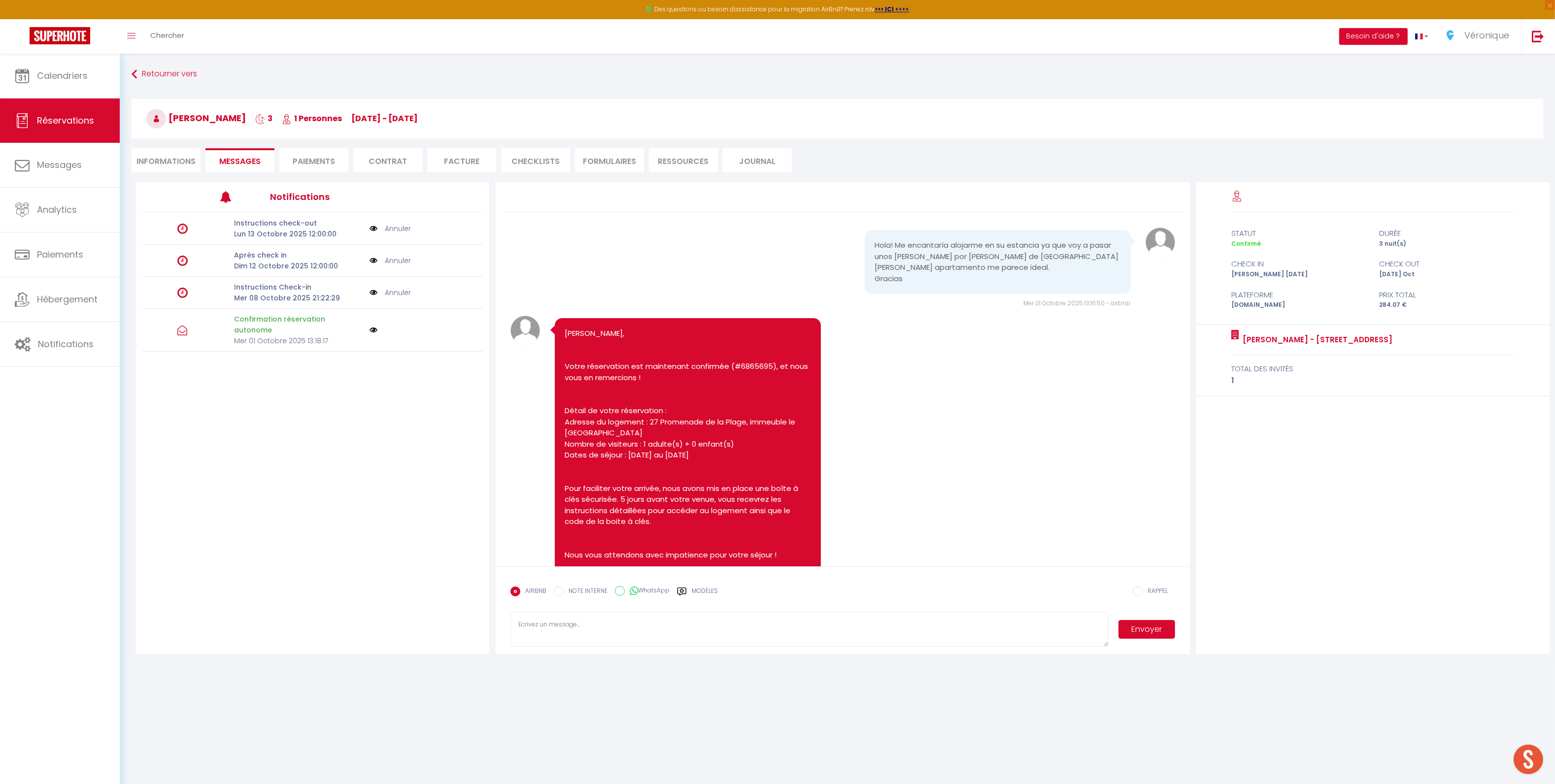
click at [392, 294] on link "Annuler" at bounding box center [398, 292] width 26 height 11
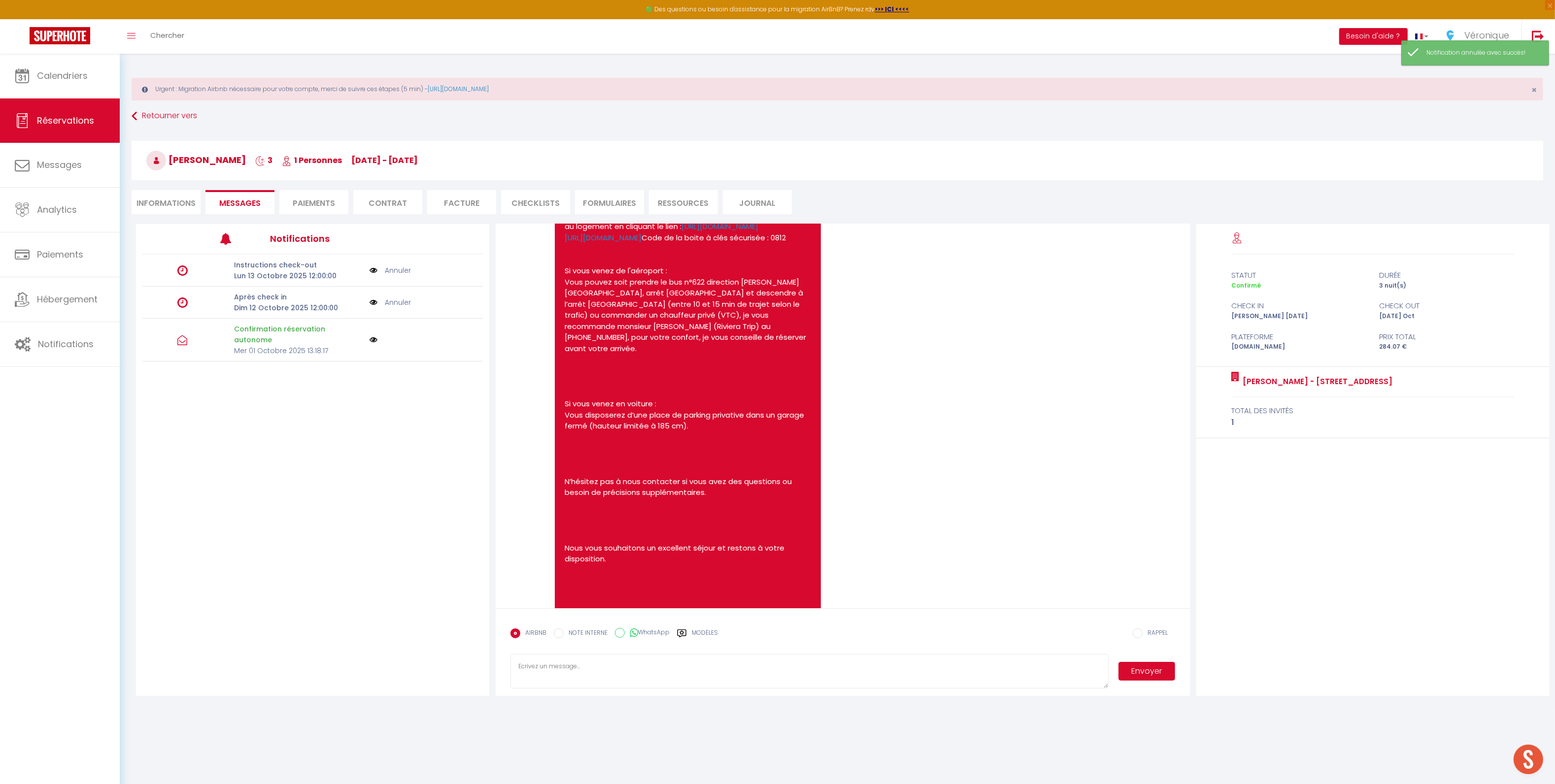
scroll to position [592, 0]
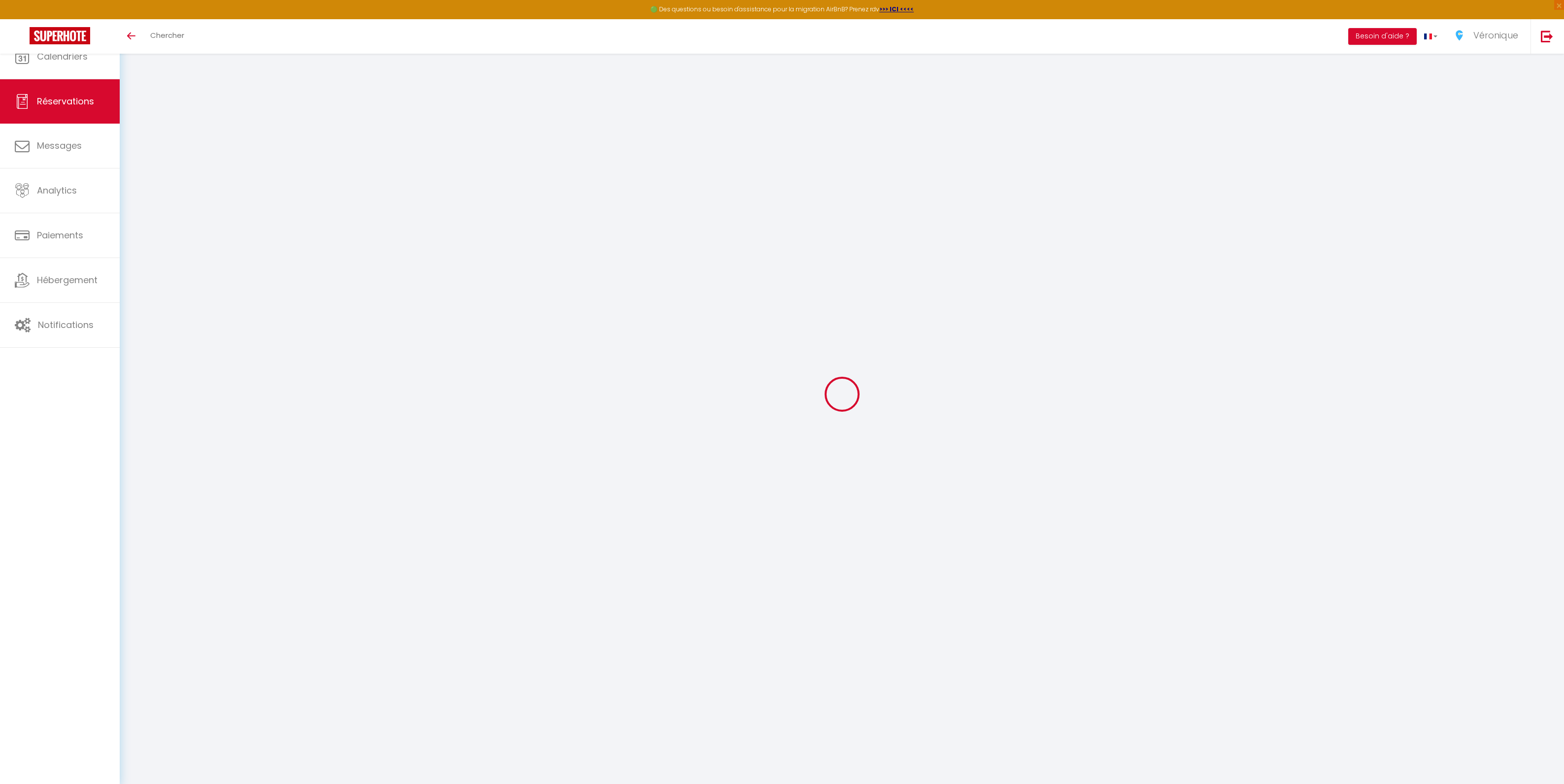
select select
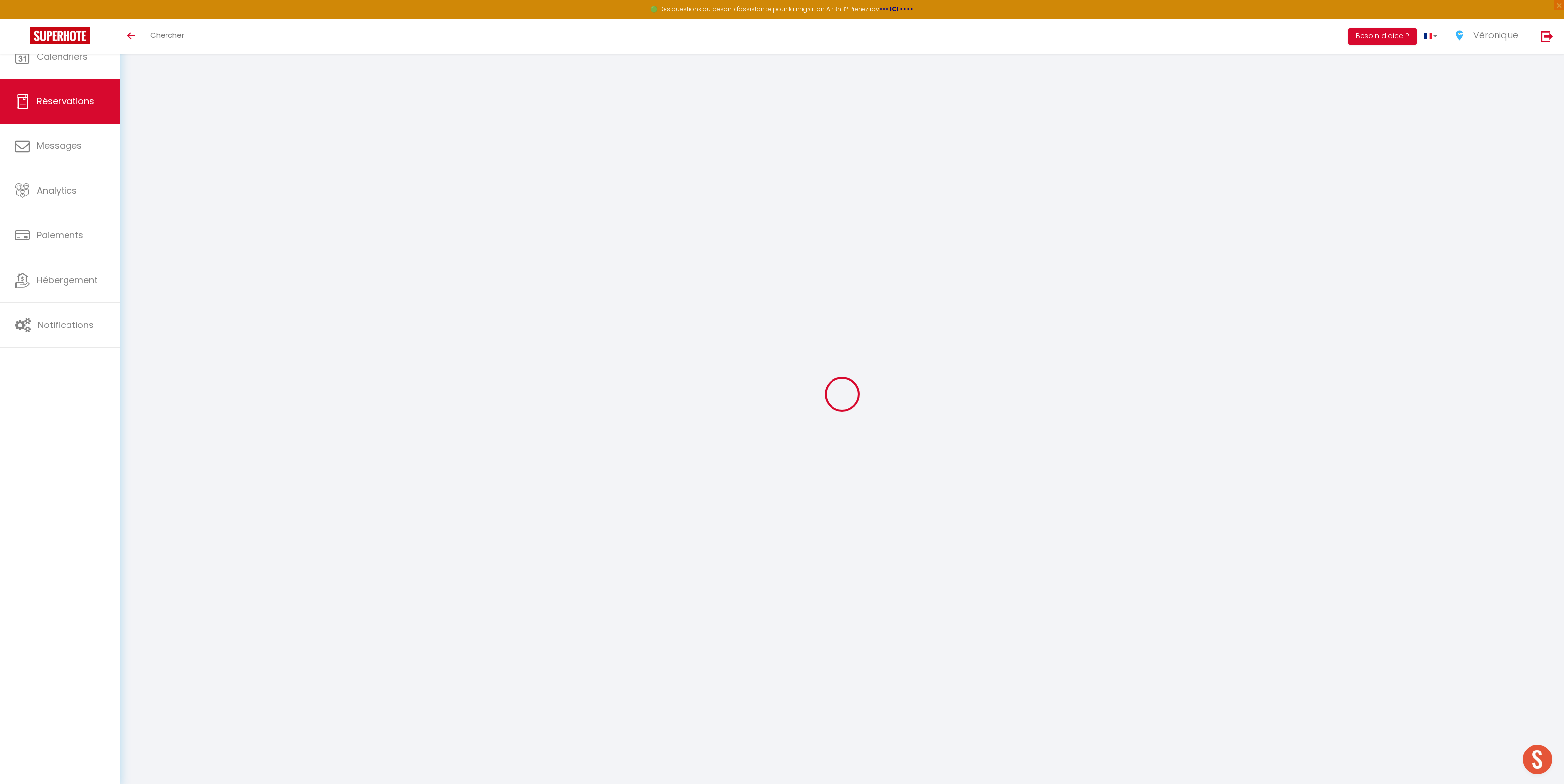
type input "Catharina"
type input "Bischoff"
type input "gszu220zaxlmr2mqxkdmtyhd3obq@reply.superhote.com"
type input "+4915114001399"
select select
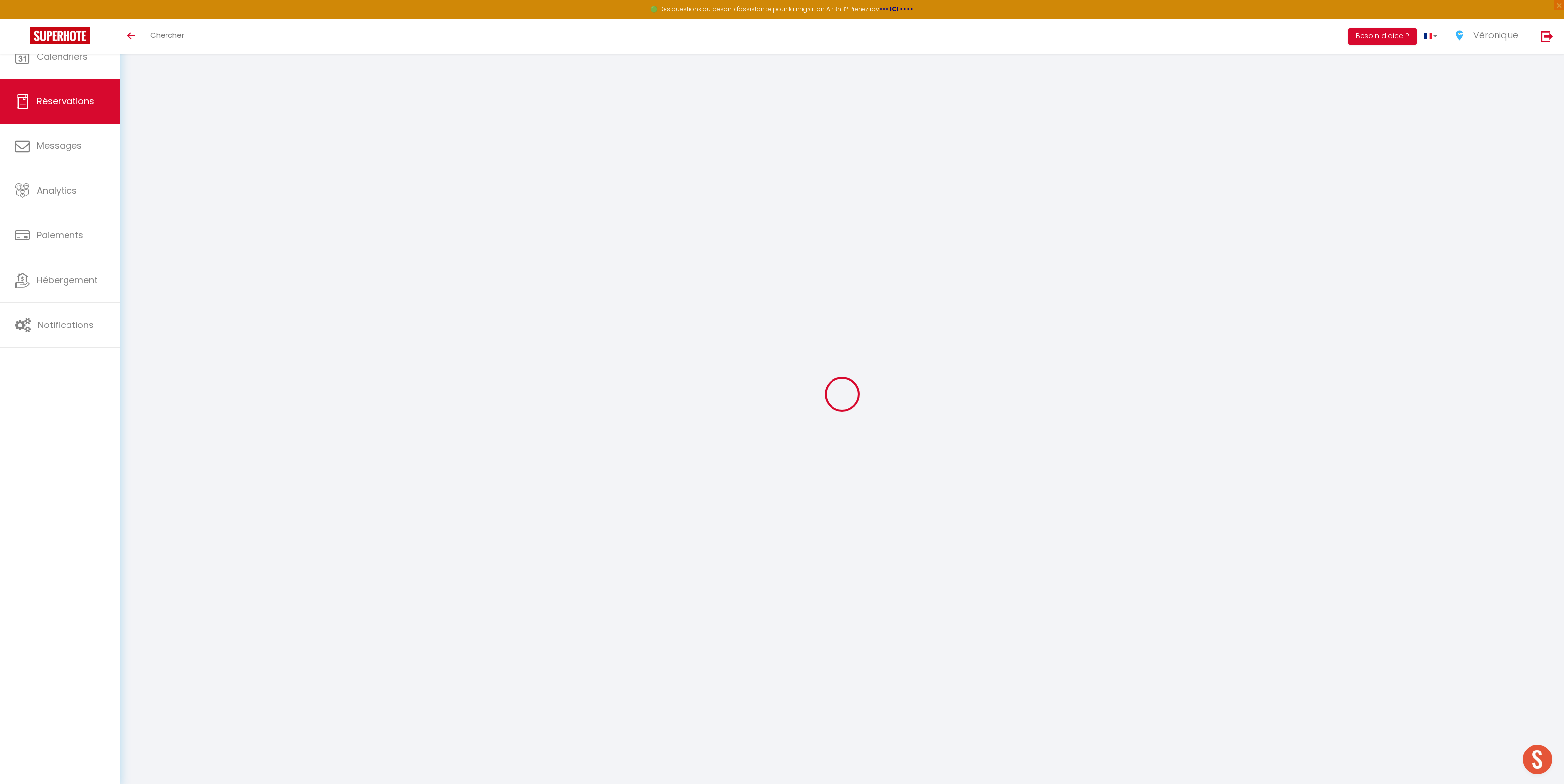
type input "457.5"
select select "58331"
select select "1"
select select
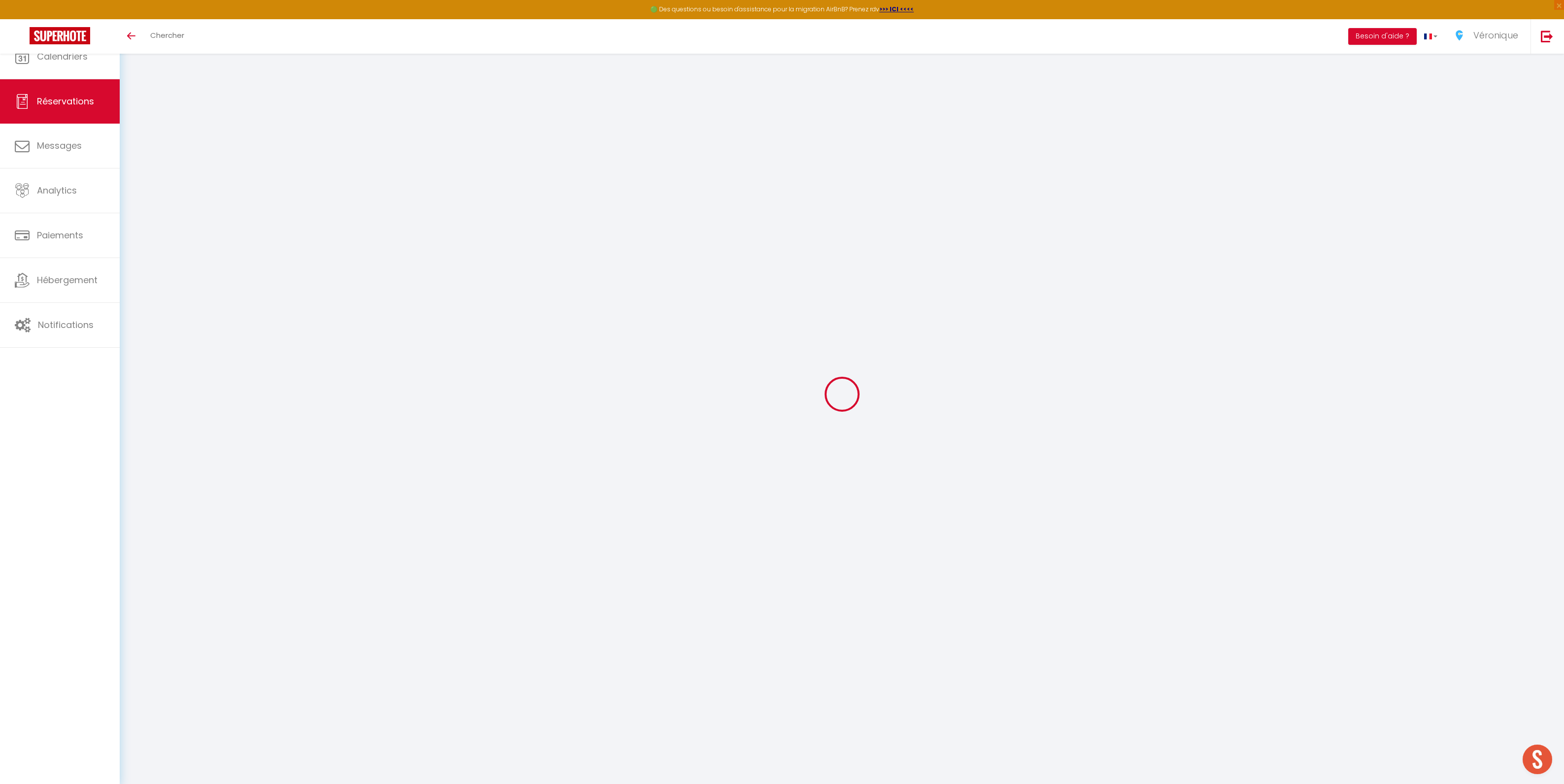
type input "3"
type input "1"
select select "12"
select select
type input "2800"
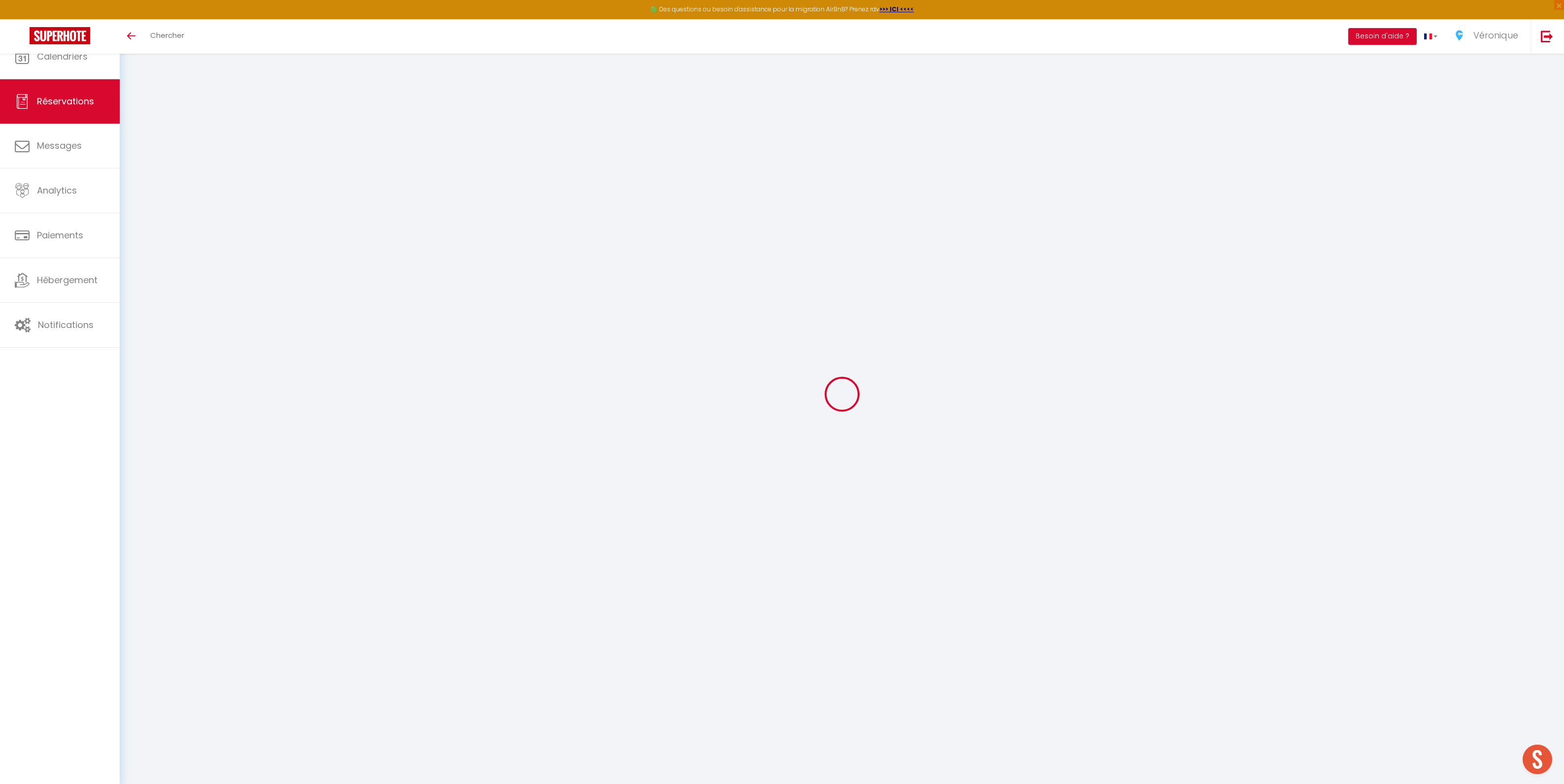
checkbox input "false"
type input "0"
select select "1"
type input "0"
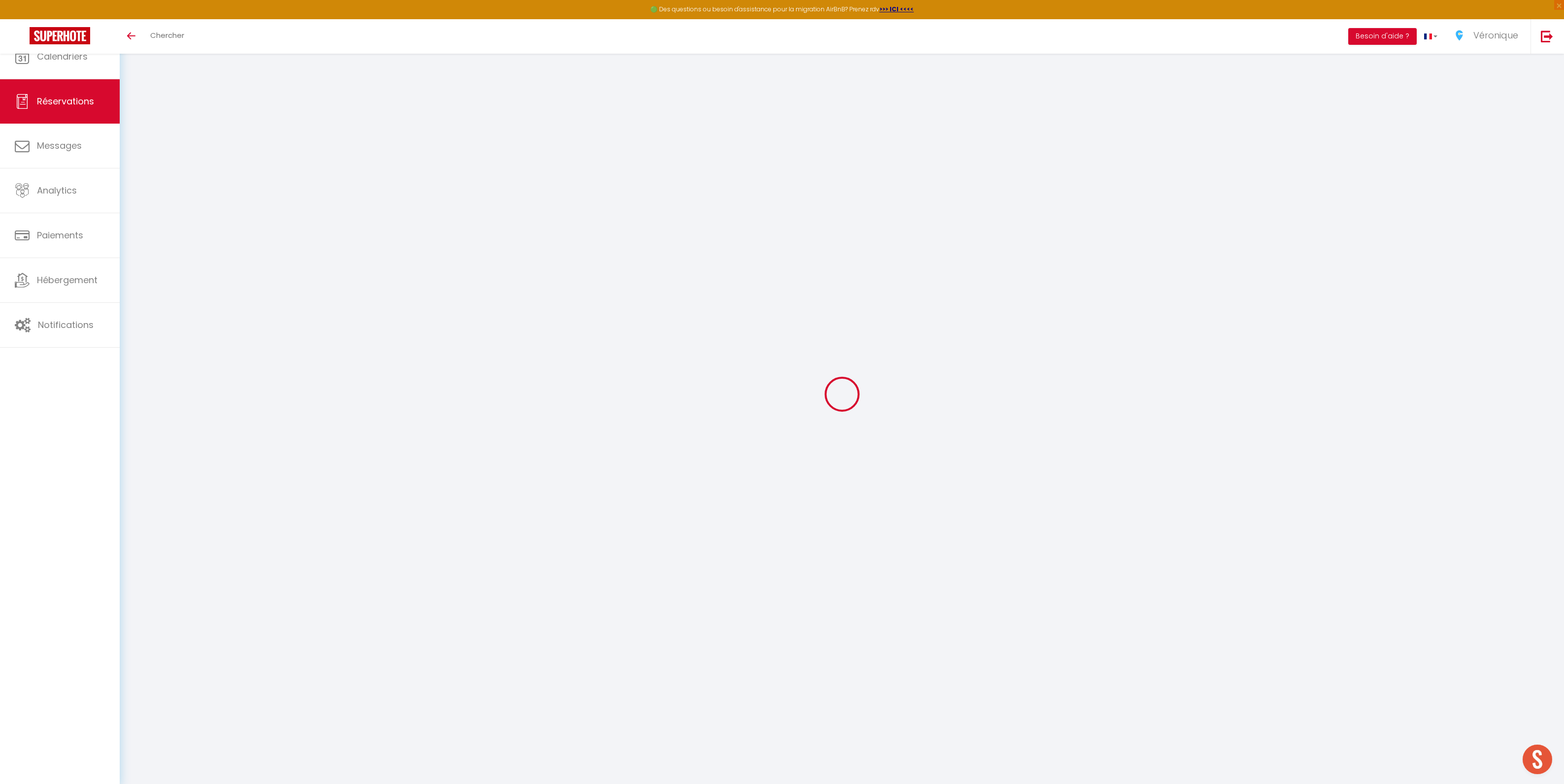
type input "0"
select select
select select "15"
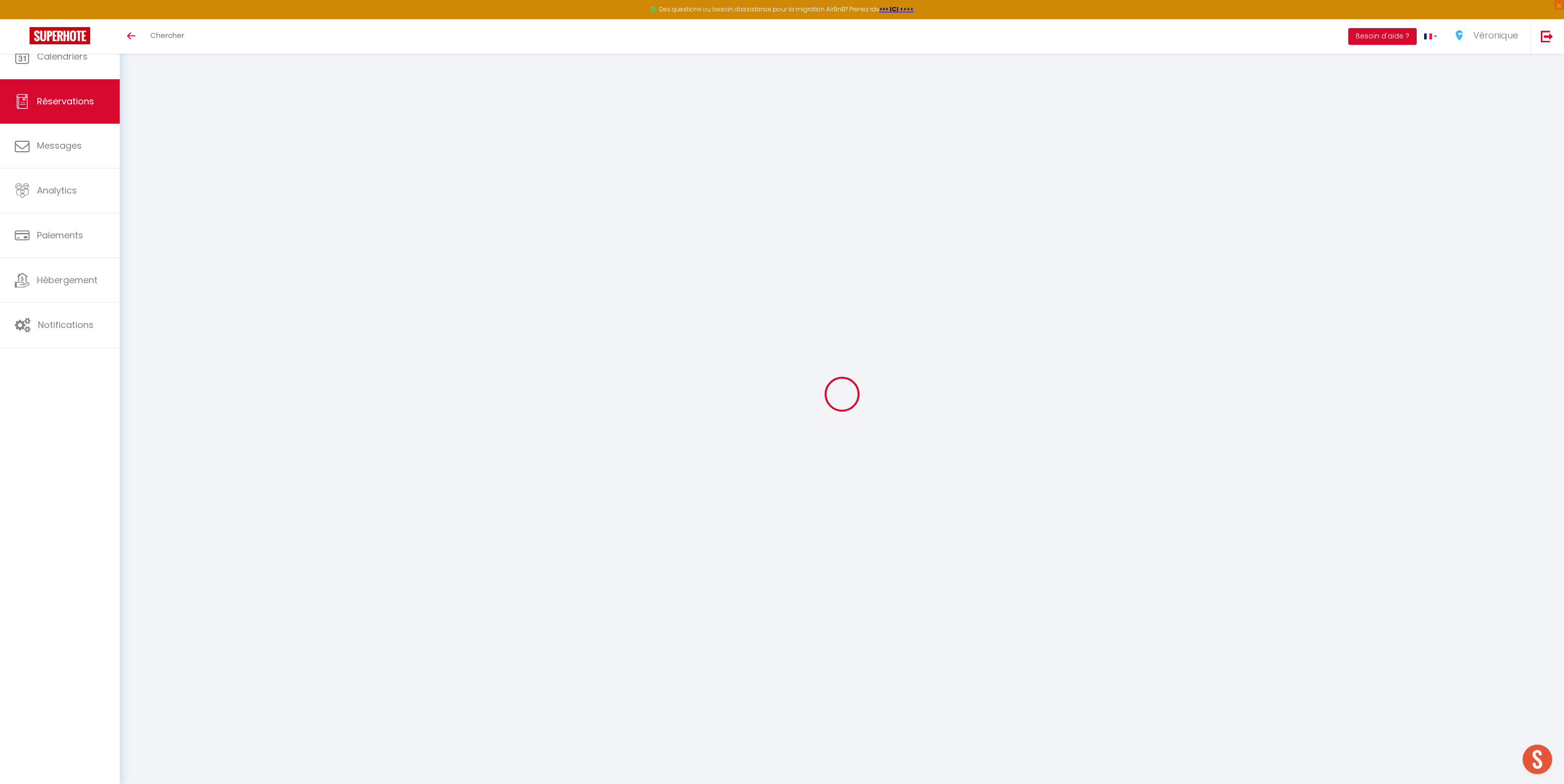
checkbox input "false"
select select
checkbox input "false"
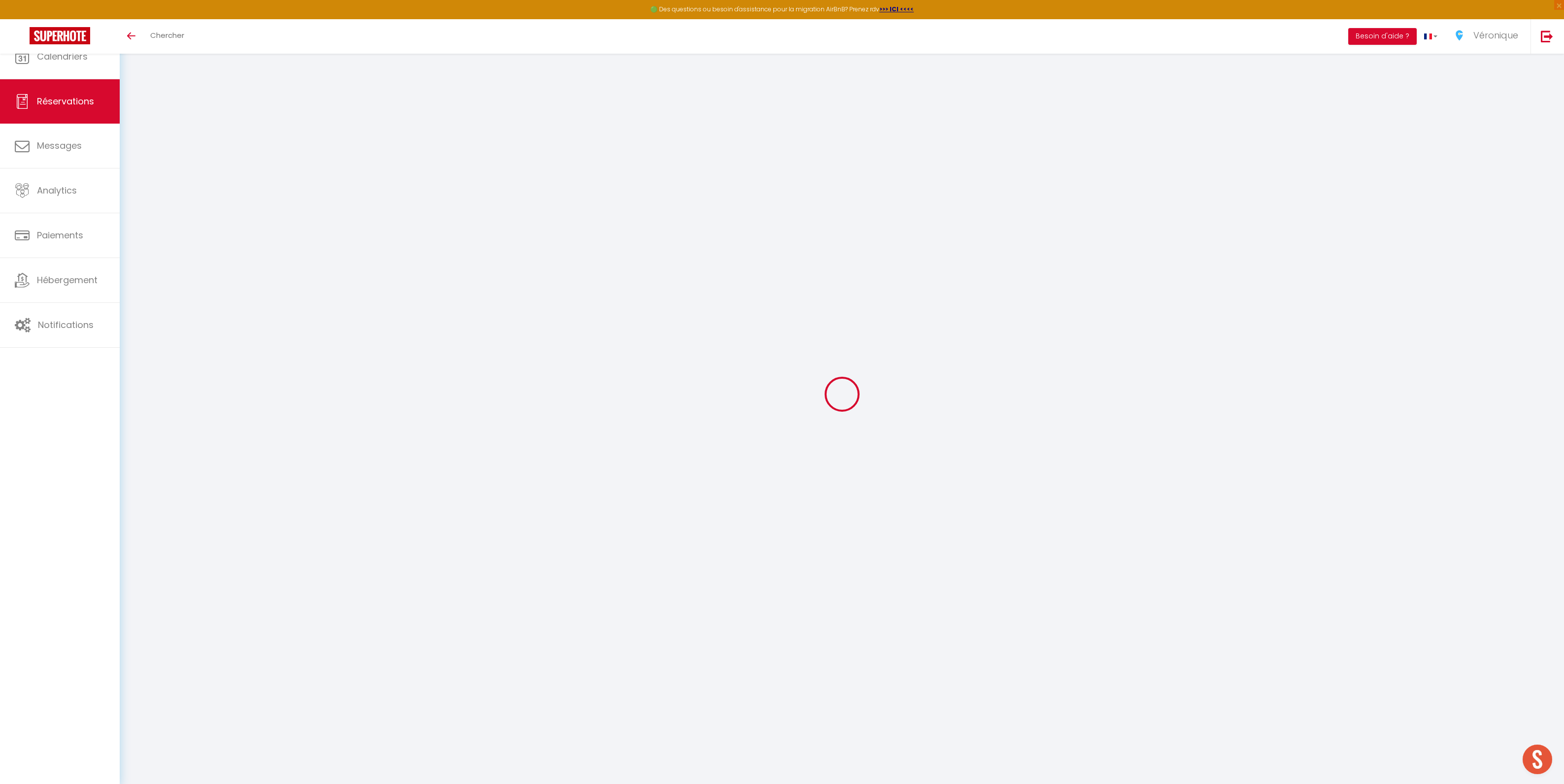
select select
checkbox input "false"
type textarea "Check in entre 16h et 18h"
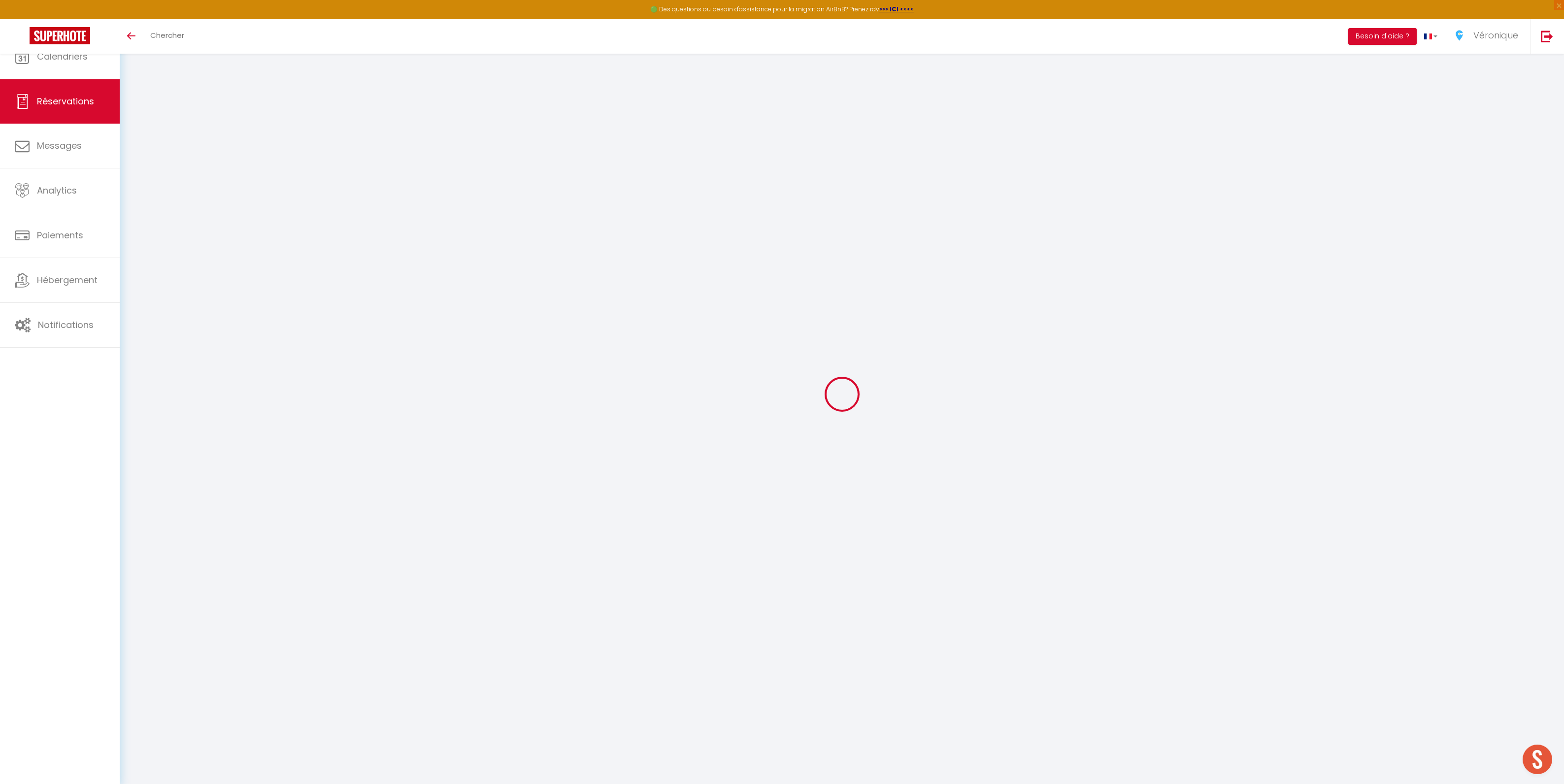
select select
type input "250"
type input "64.72"
select select
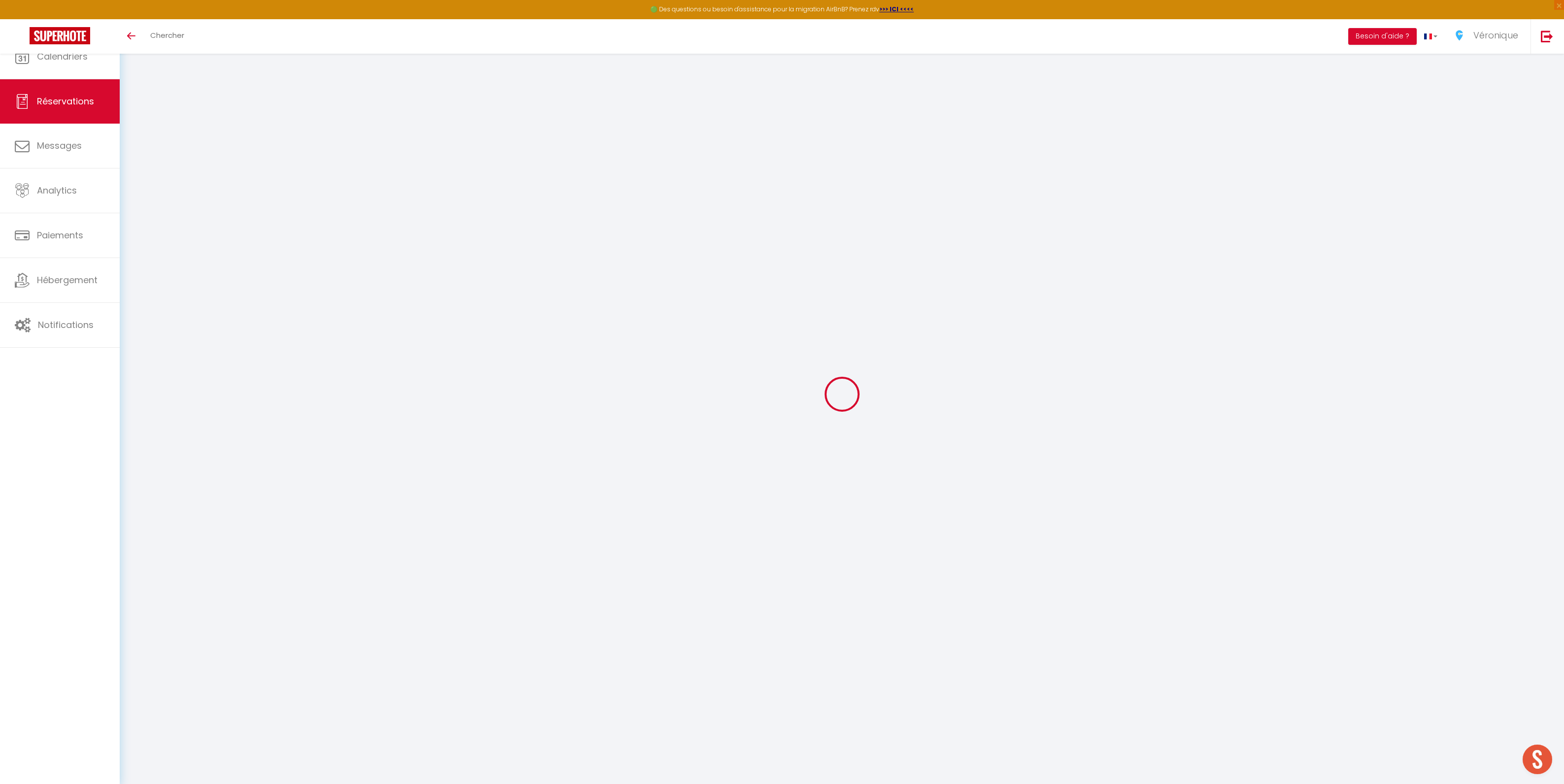
checkbox input "false"
select select
checkbox input "false"
select select
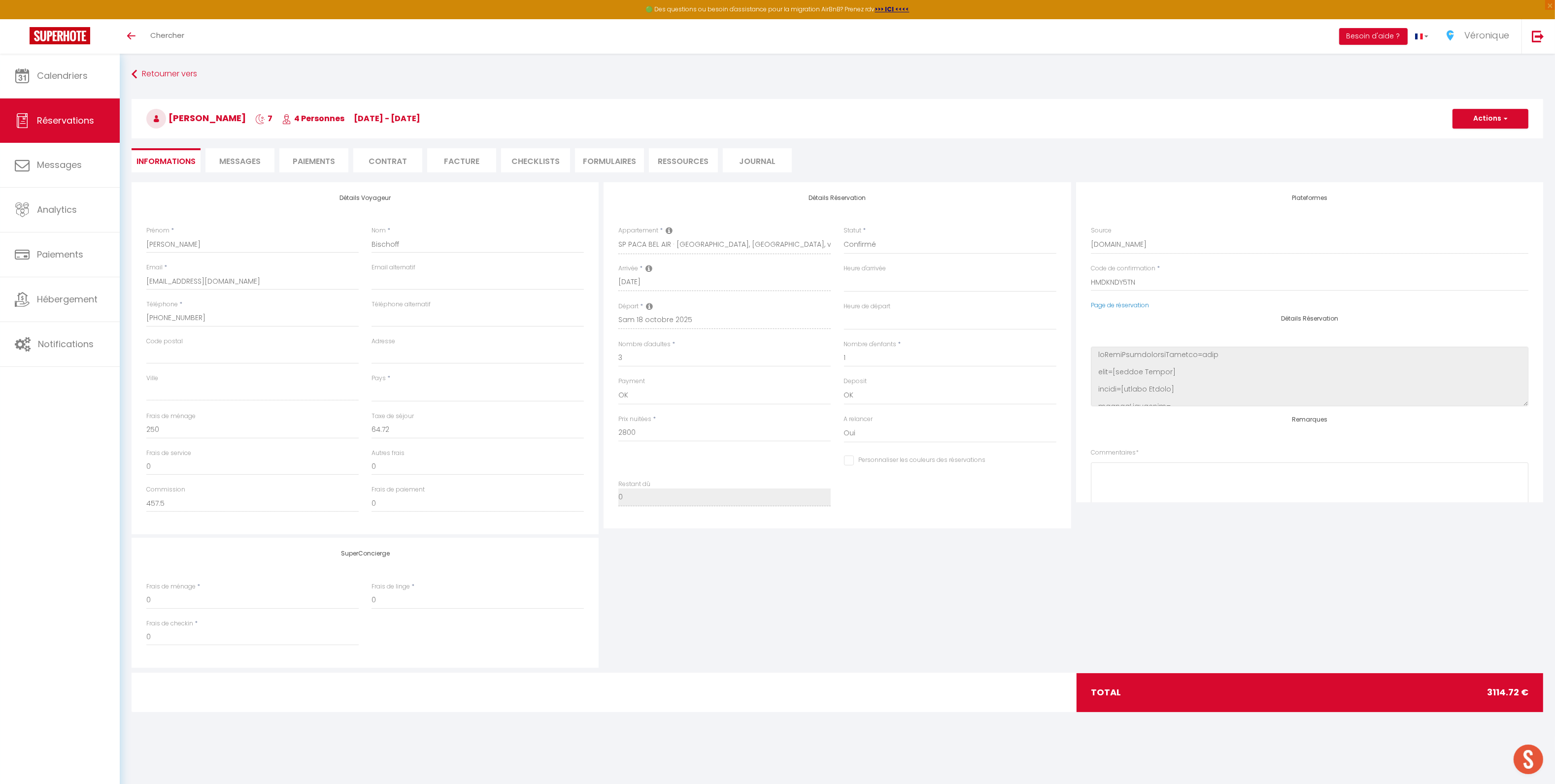
drag, startPoint x: 250, startPoint y: 158, endPoint x: 260, endPoint y: 166, distance: 12.8
click at [250, 158] on span "Messages" at bounding box center [240, 161] width 41 height 12
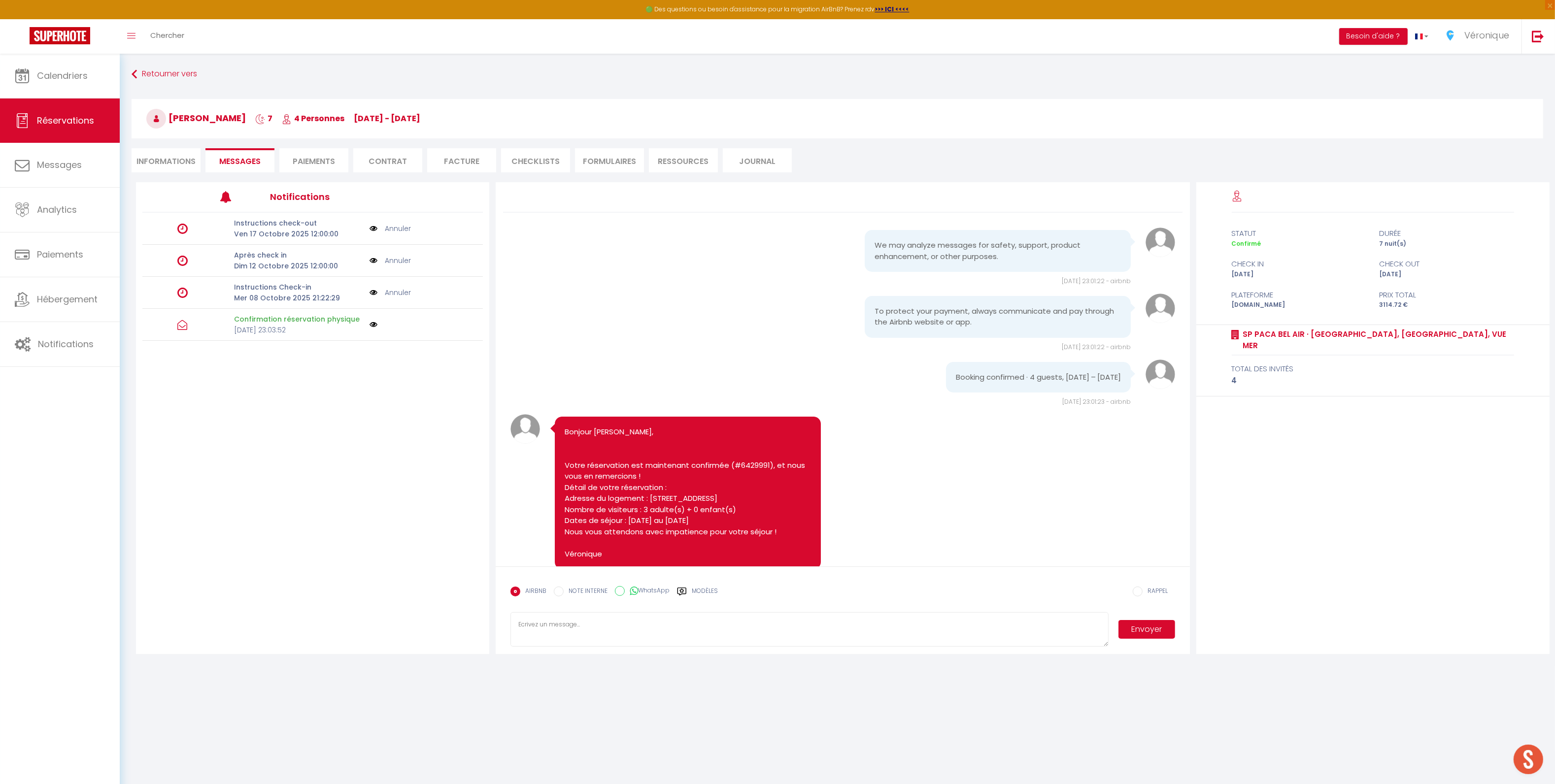
click at [398, 294] on link "Annuler" at bounding box center [398, 292] width 26 height 11
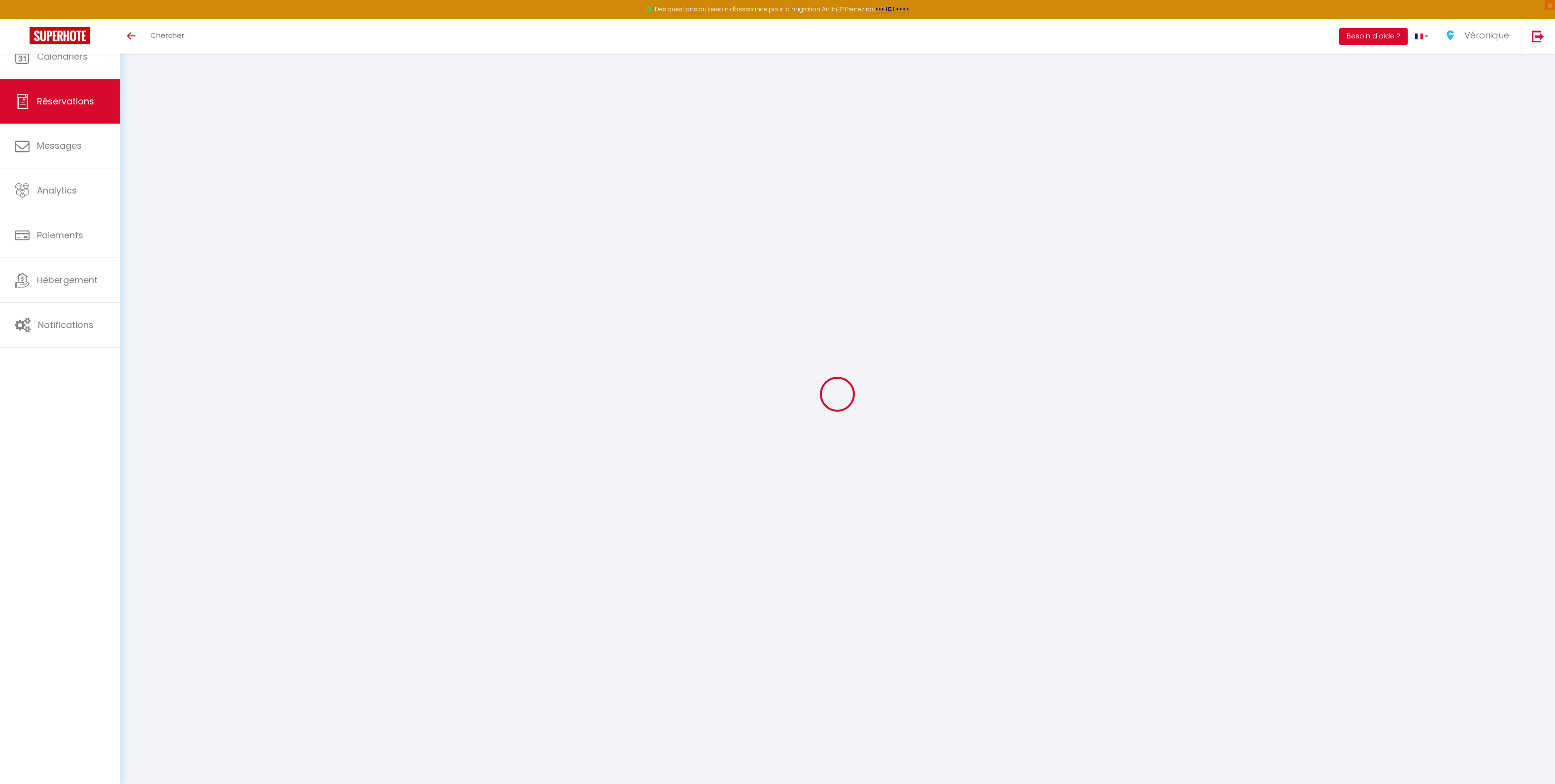
select select
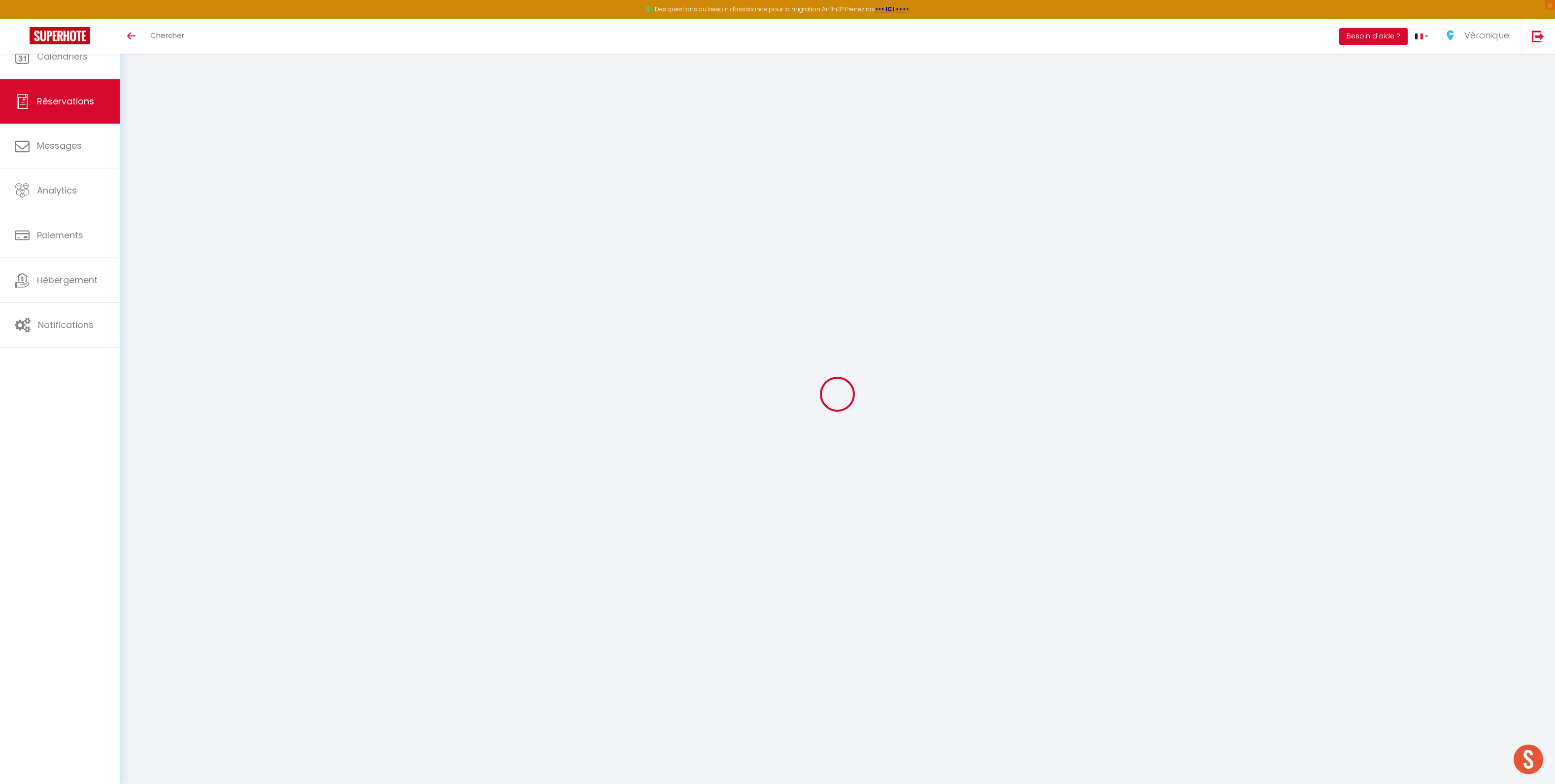
type input "PRESENCE"
type input "AMIS"
type input "[EMAIL_ADDRESS][DOMAIN_NAME]"
type input "0783356355"
select select "FR"
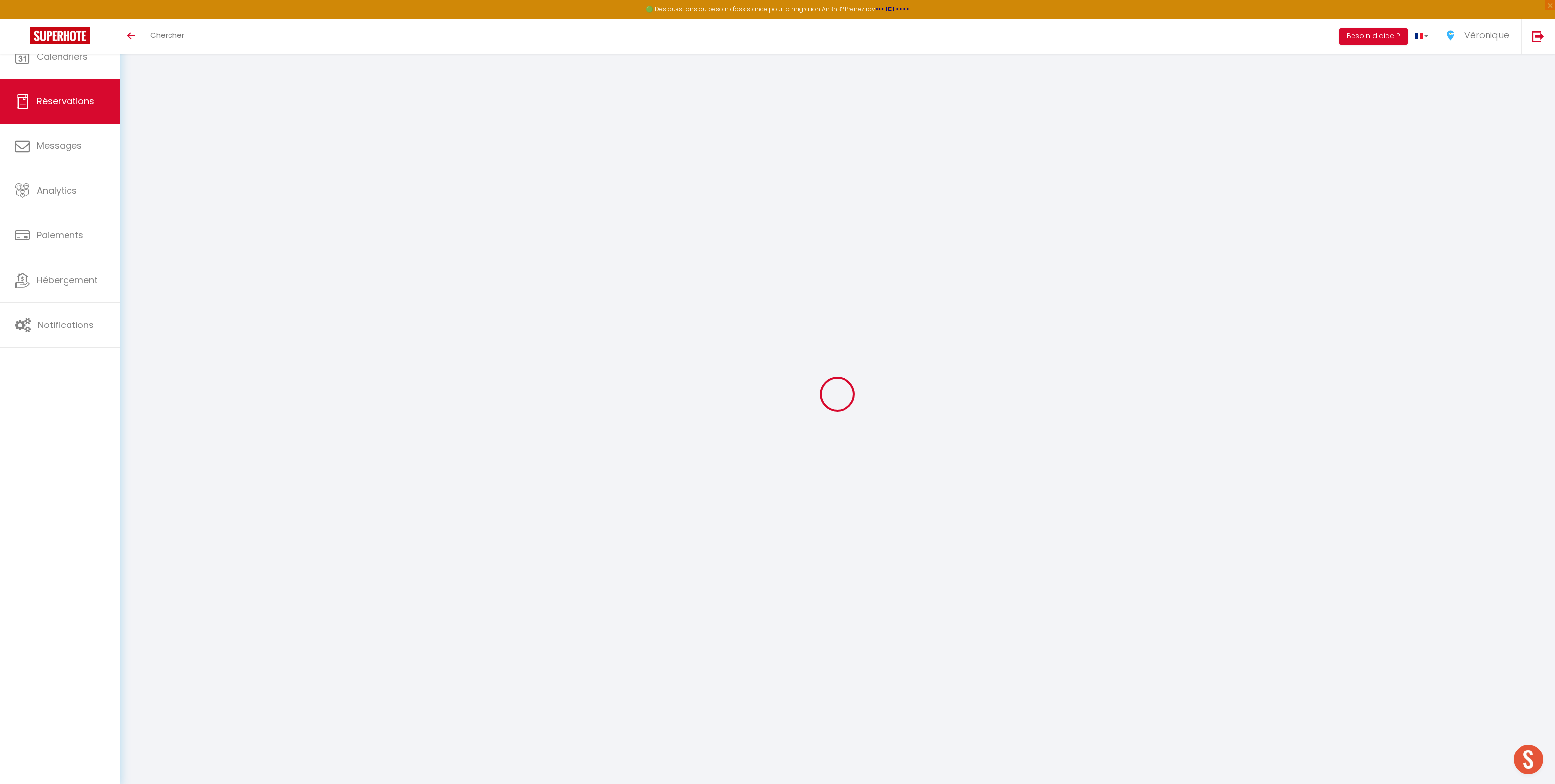
select select "73678"
select select "2"
type input "Sam 11 Octobre 2025"
select select
type input "Lun 13 Octobre 2025"
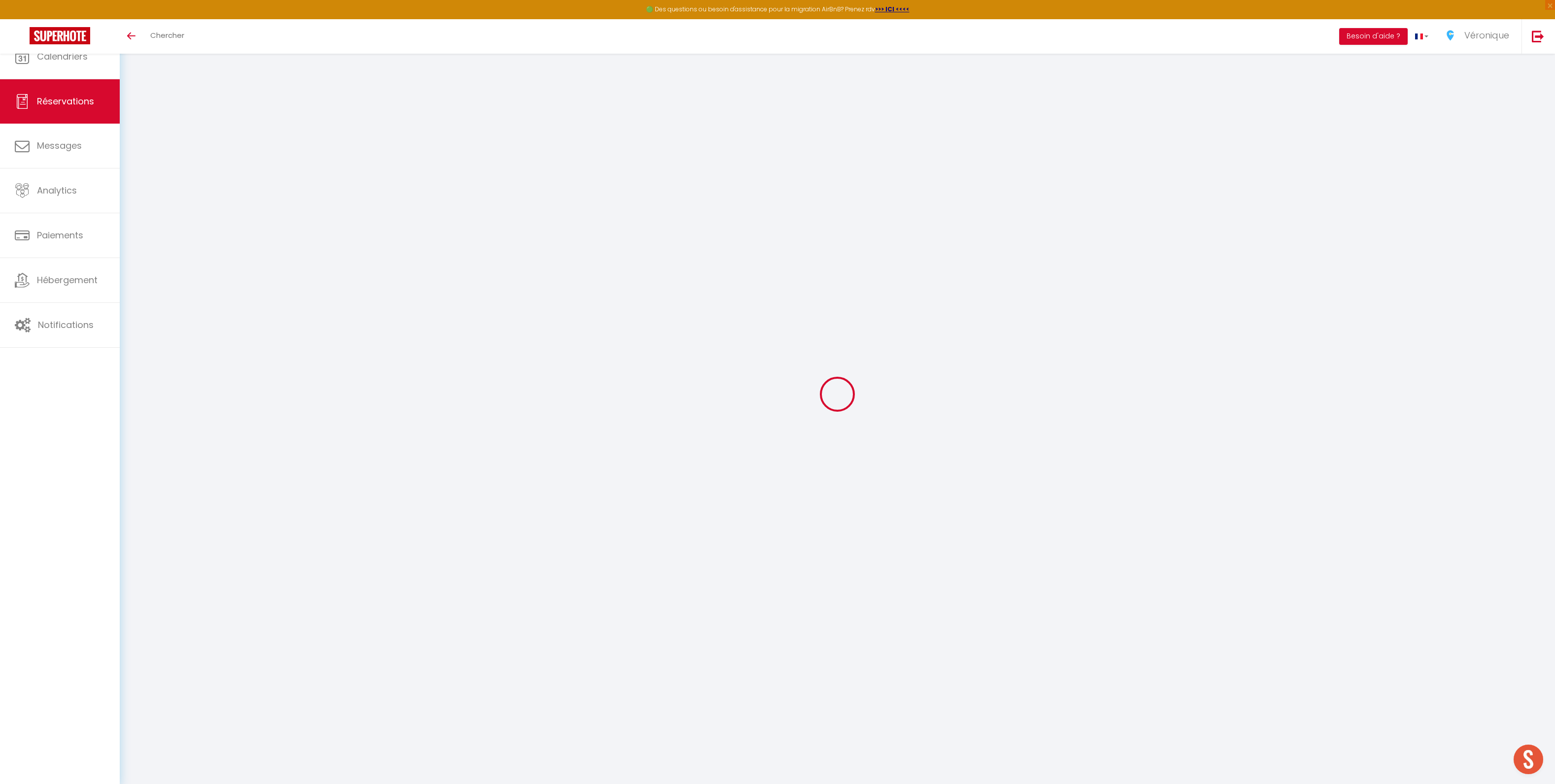
select select
type input "1"
select select "10"
select select
checkbox input "true"
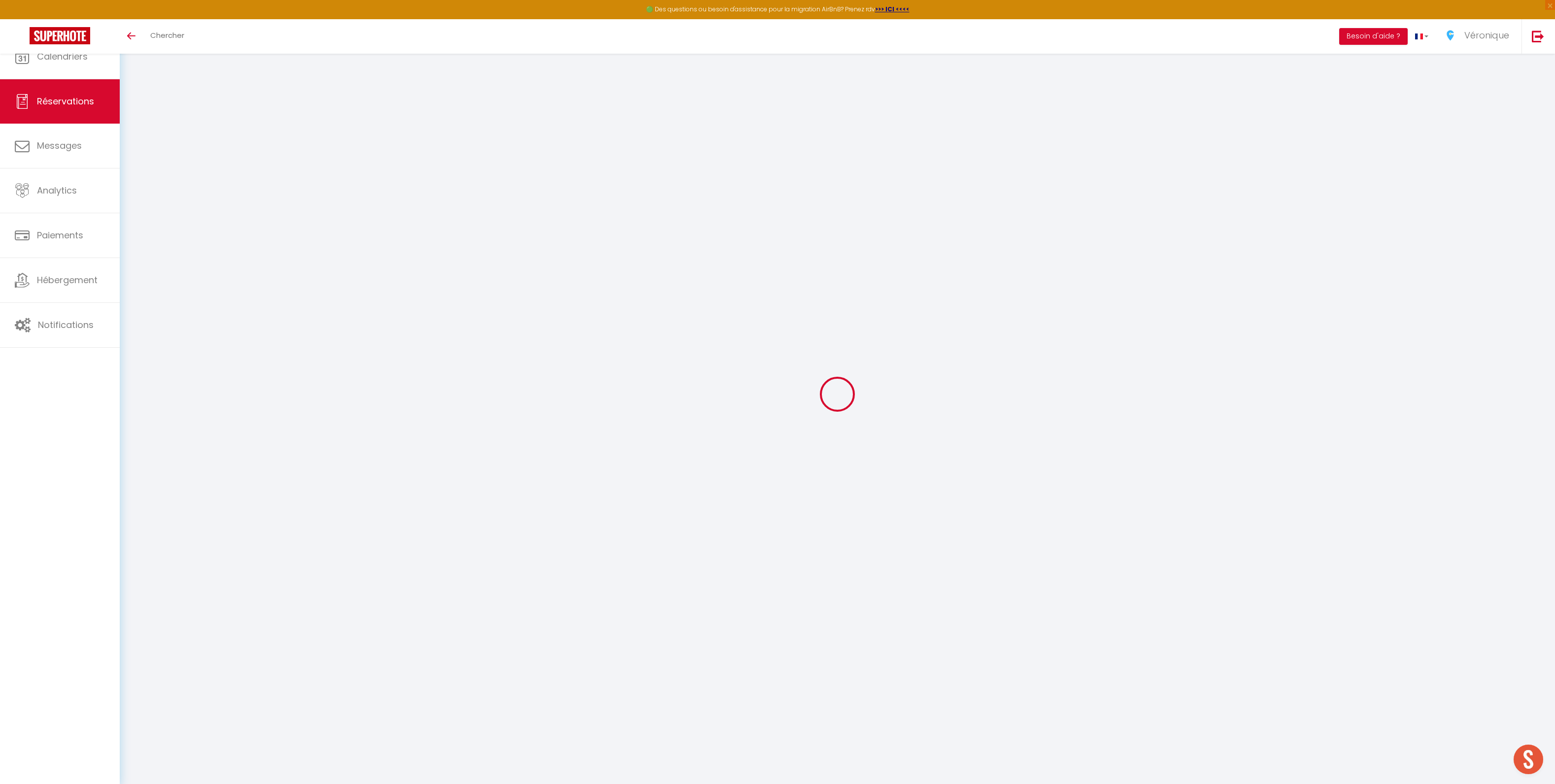
type input "0"
select select
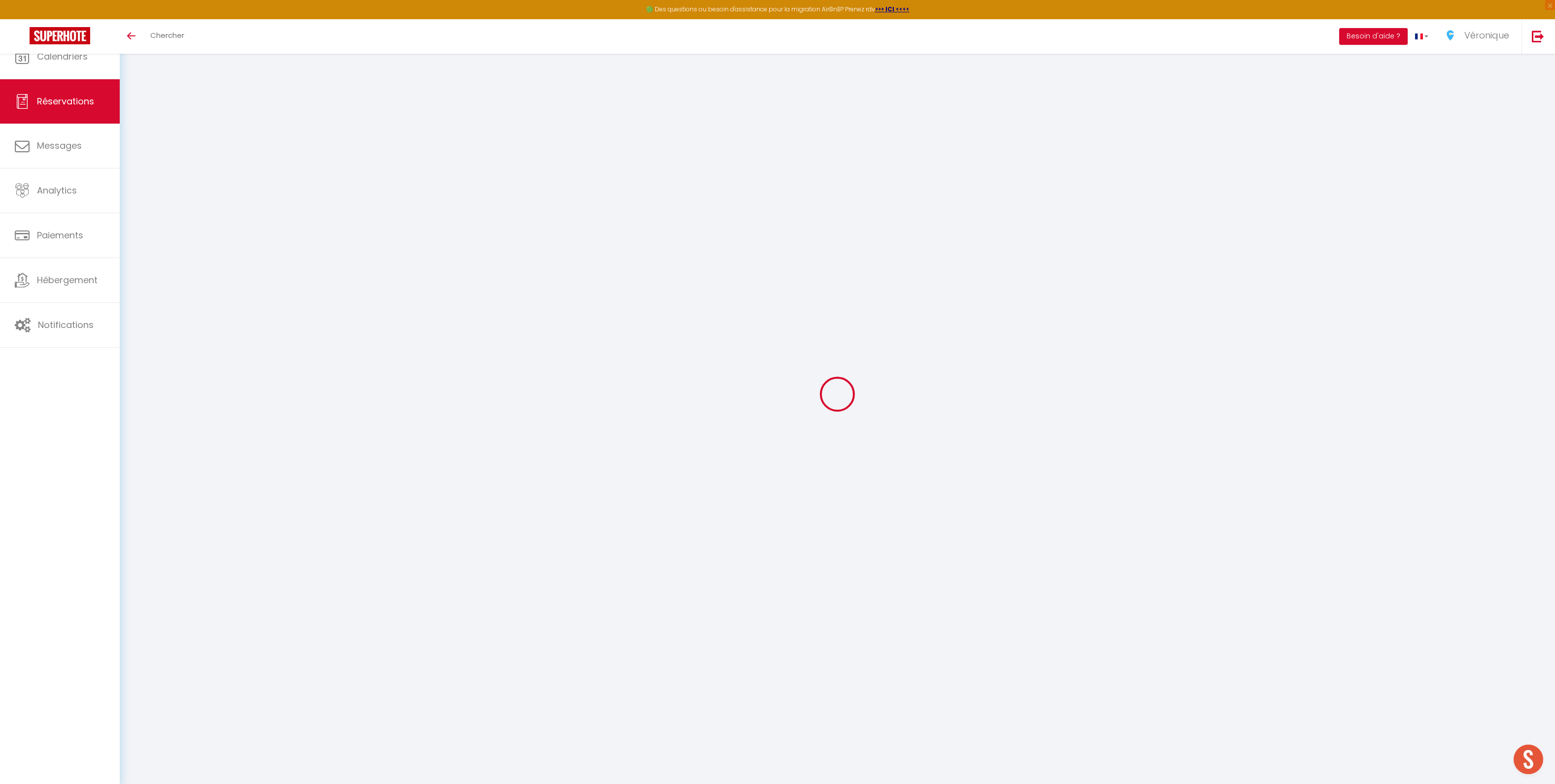
select select
select select "14"
checkbox input "true"
select select
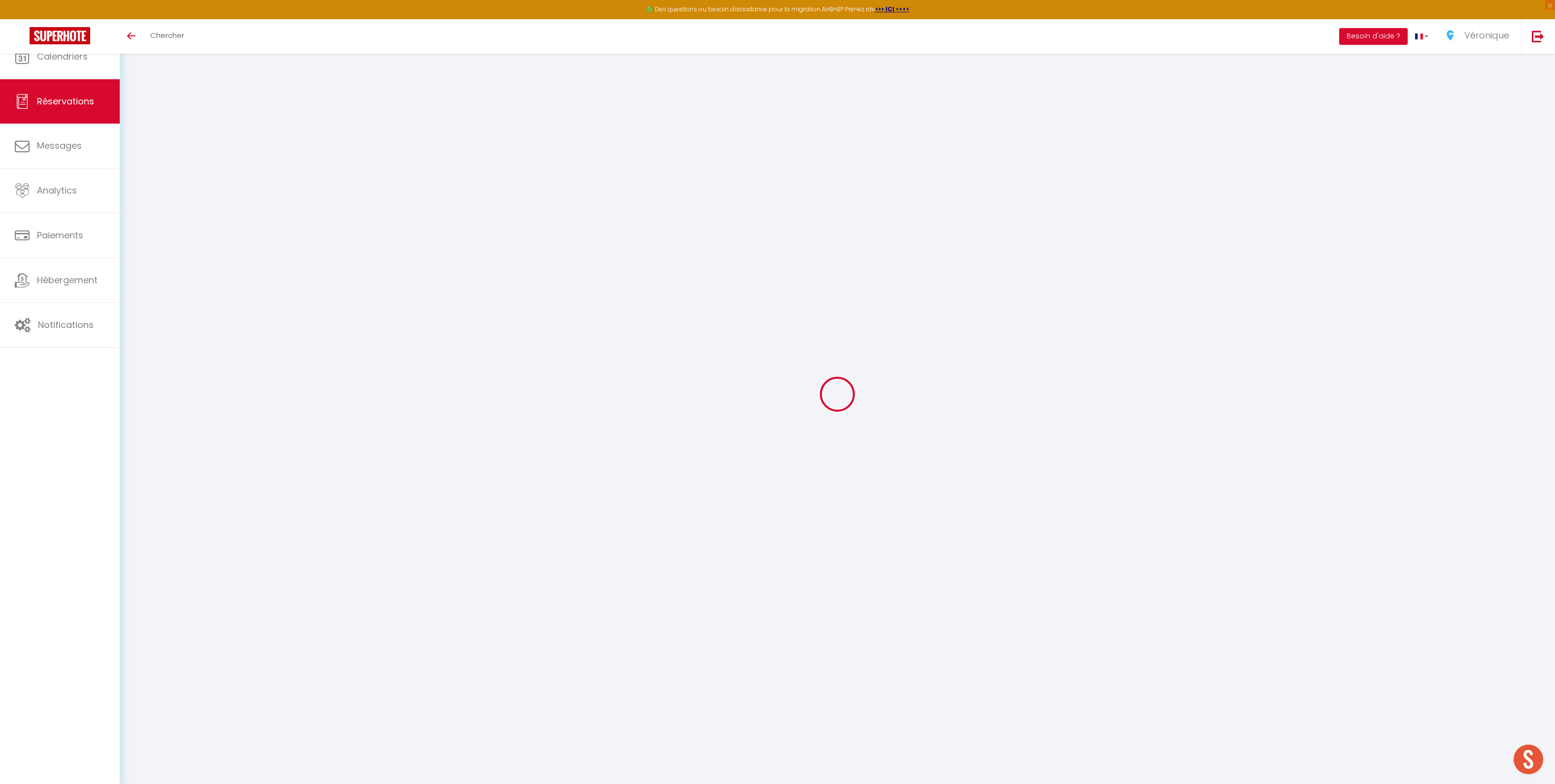
checkbox input "true"
select select
checkbox input "true"
select select
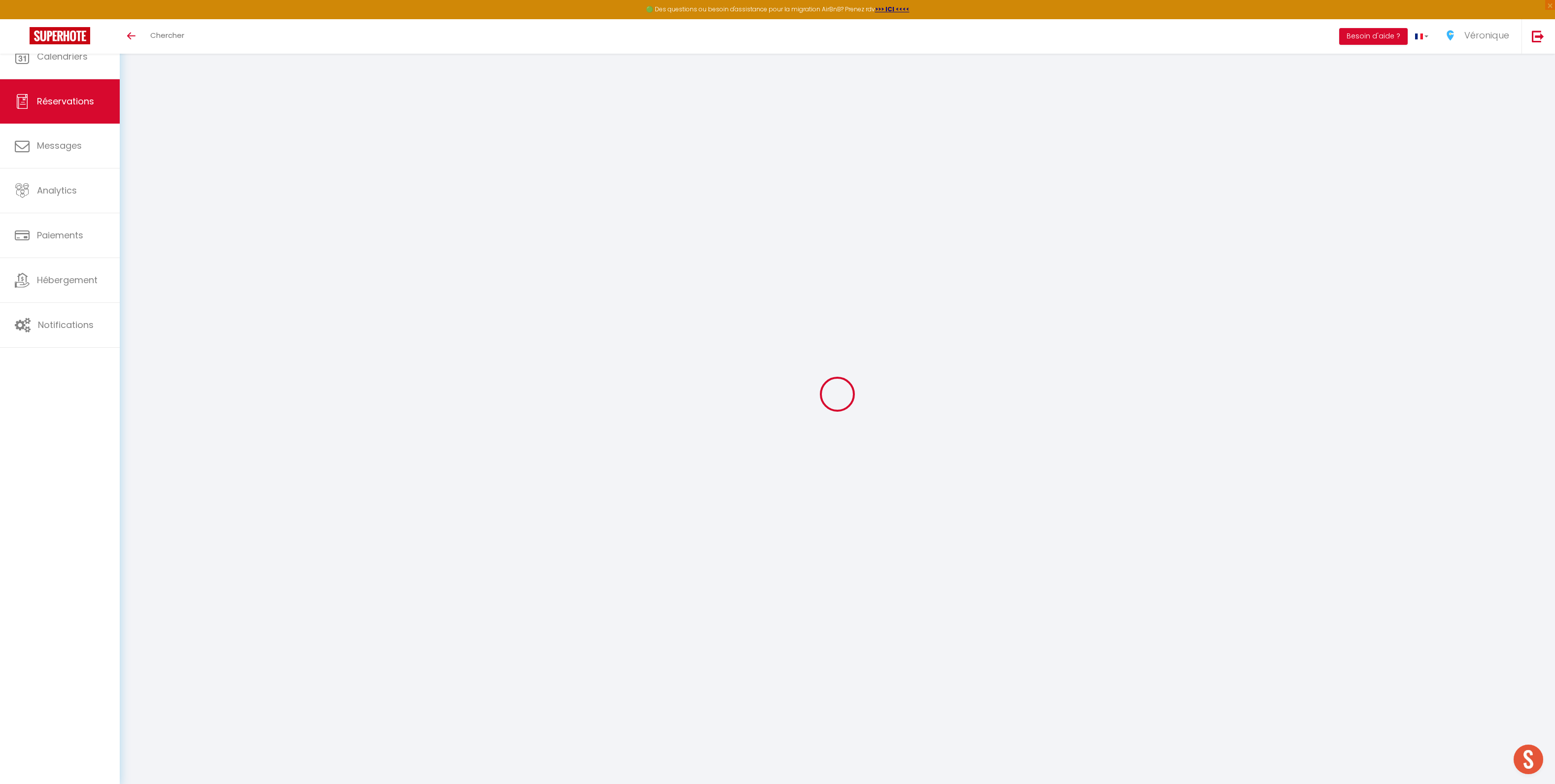
select select
checkbox input "true"
select select
checkbox input "true"
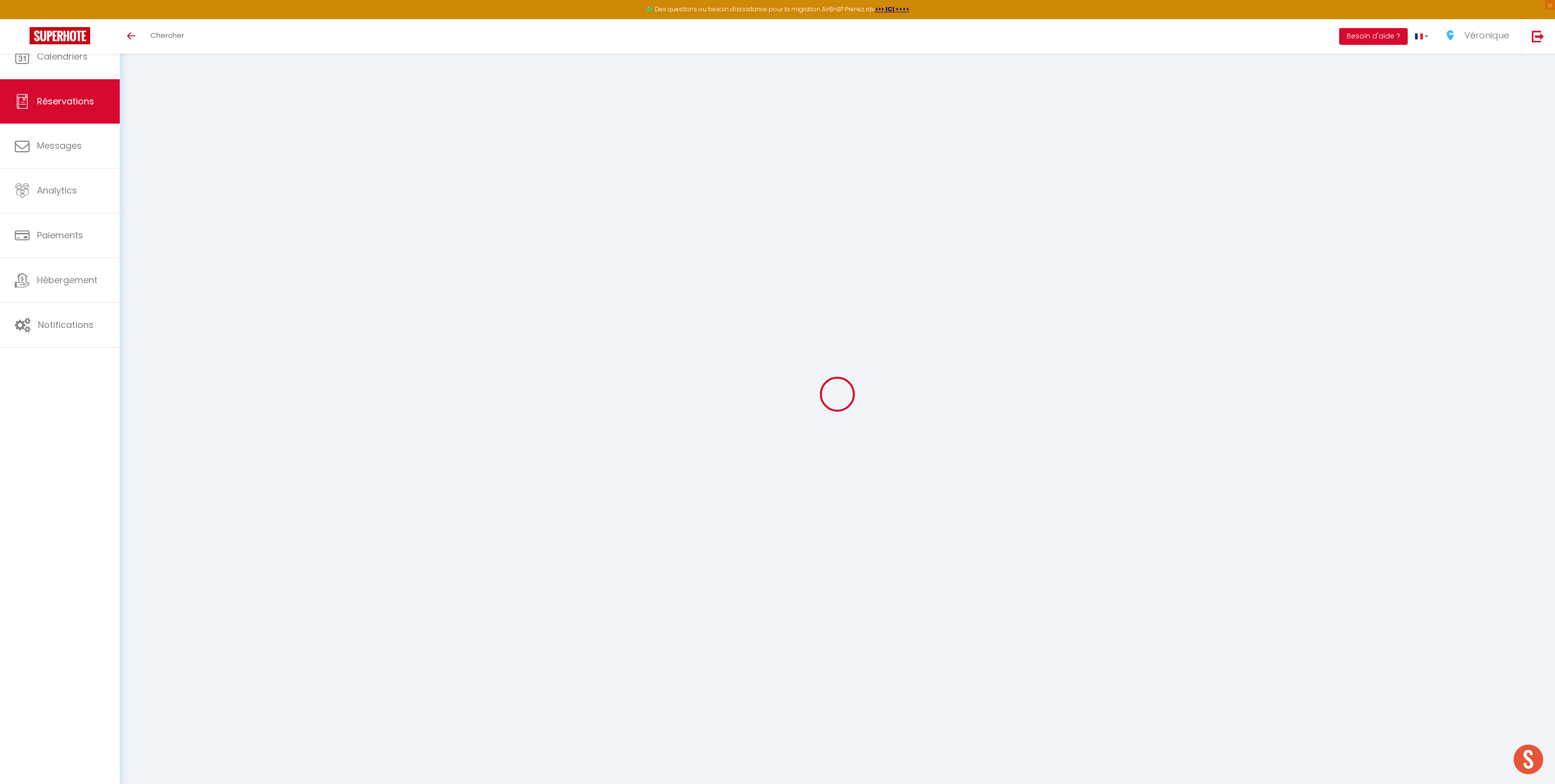
select select
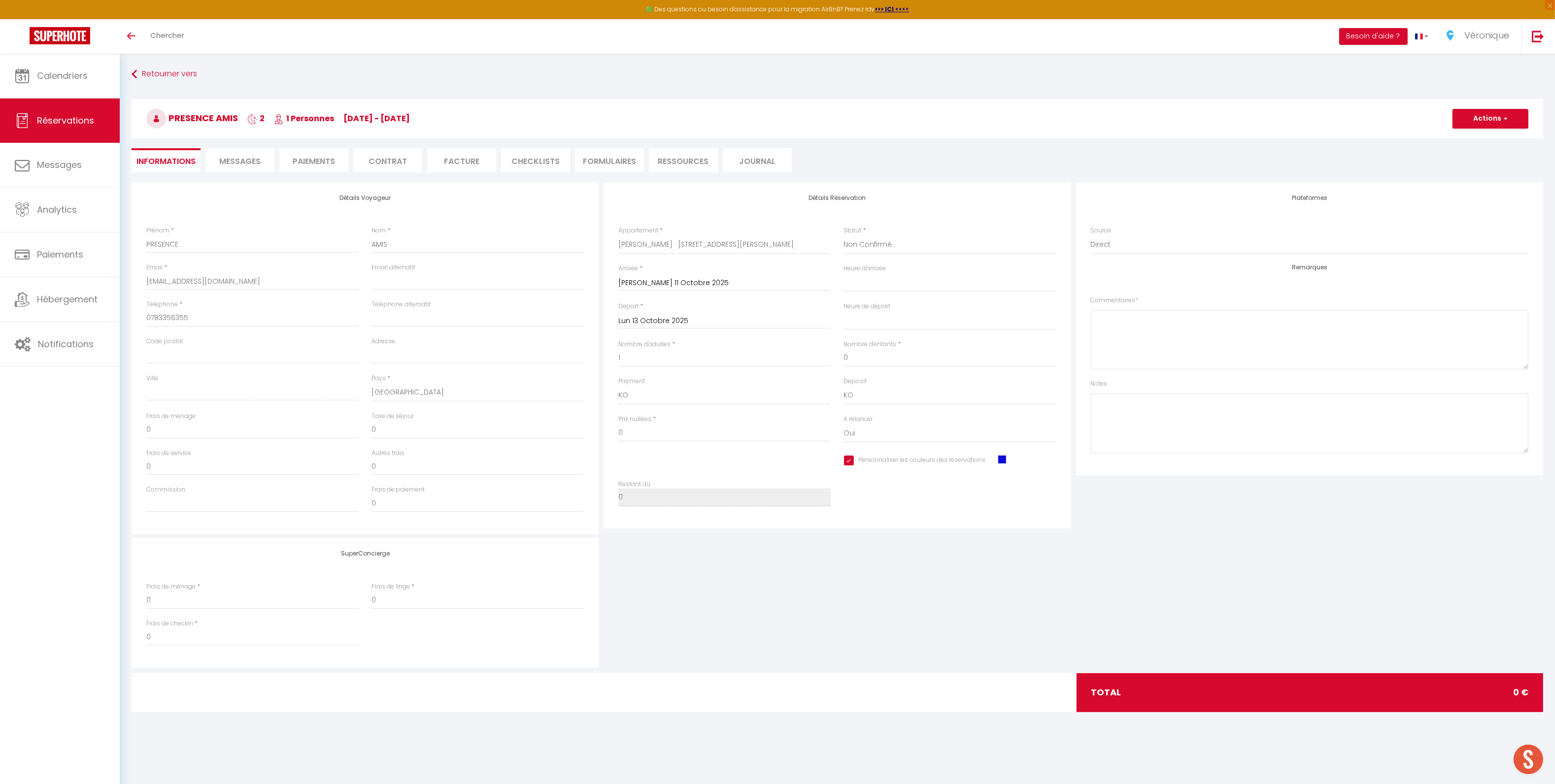
click at [259, 167] on li "Messages" at bounding box center [240, 160] width 69 height 24
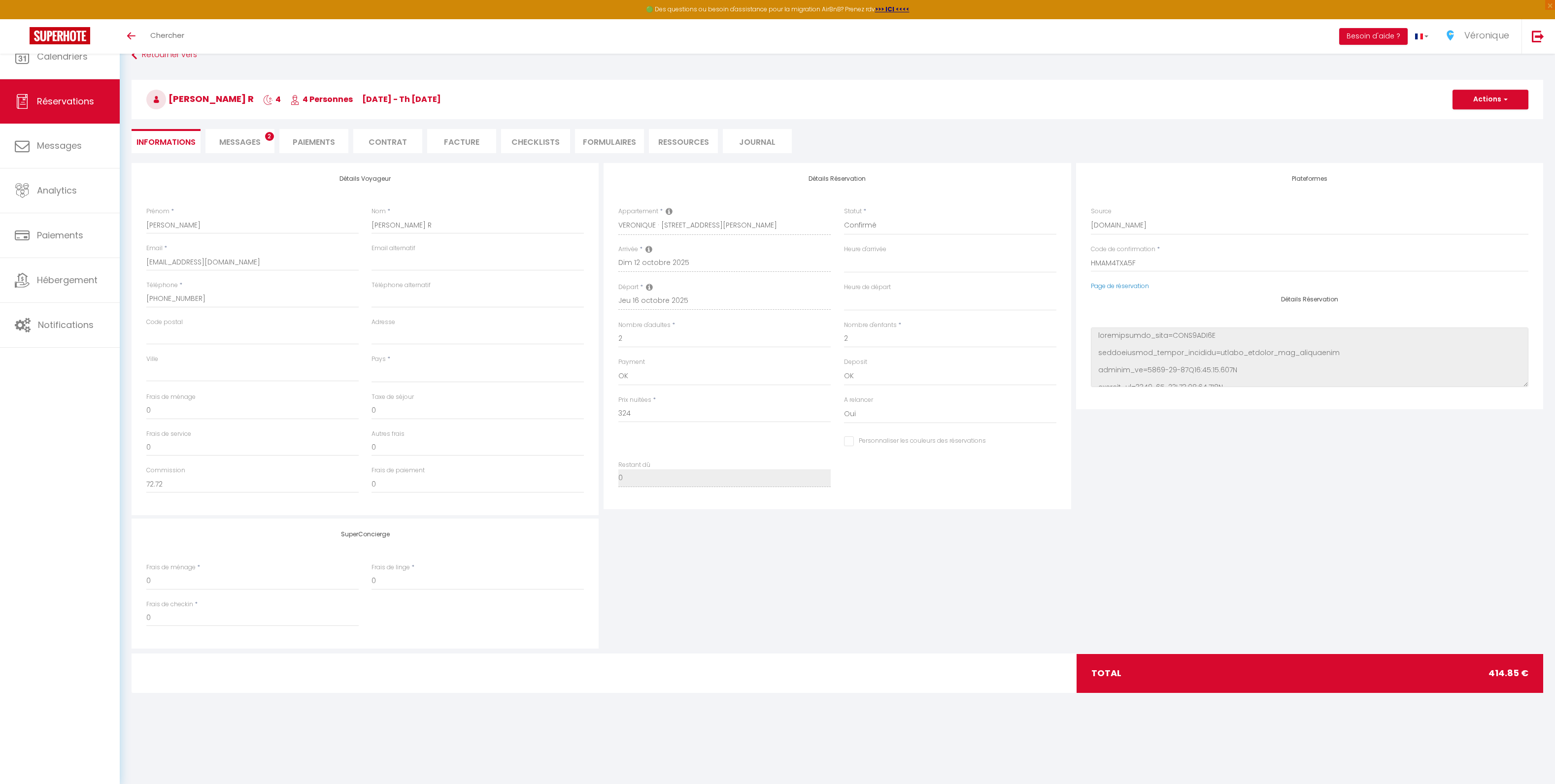
select select
select select "57082"
select select "1"
select select
type input "80"
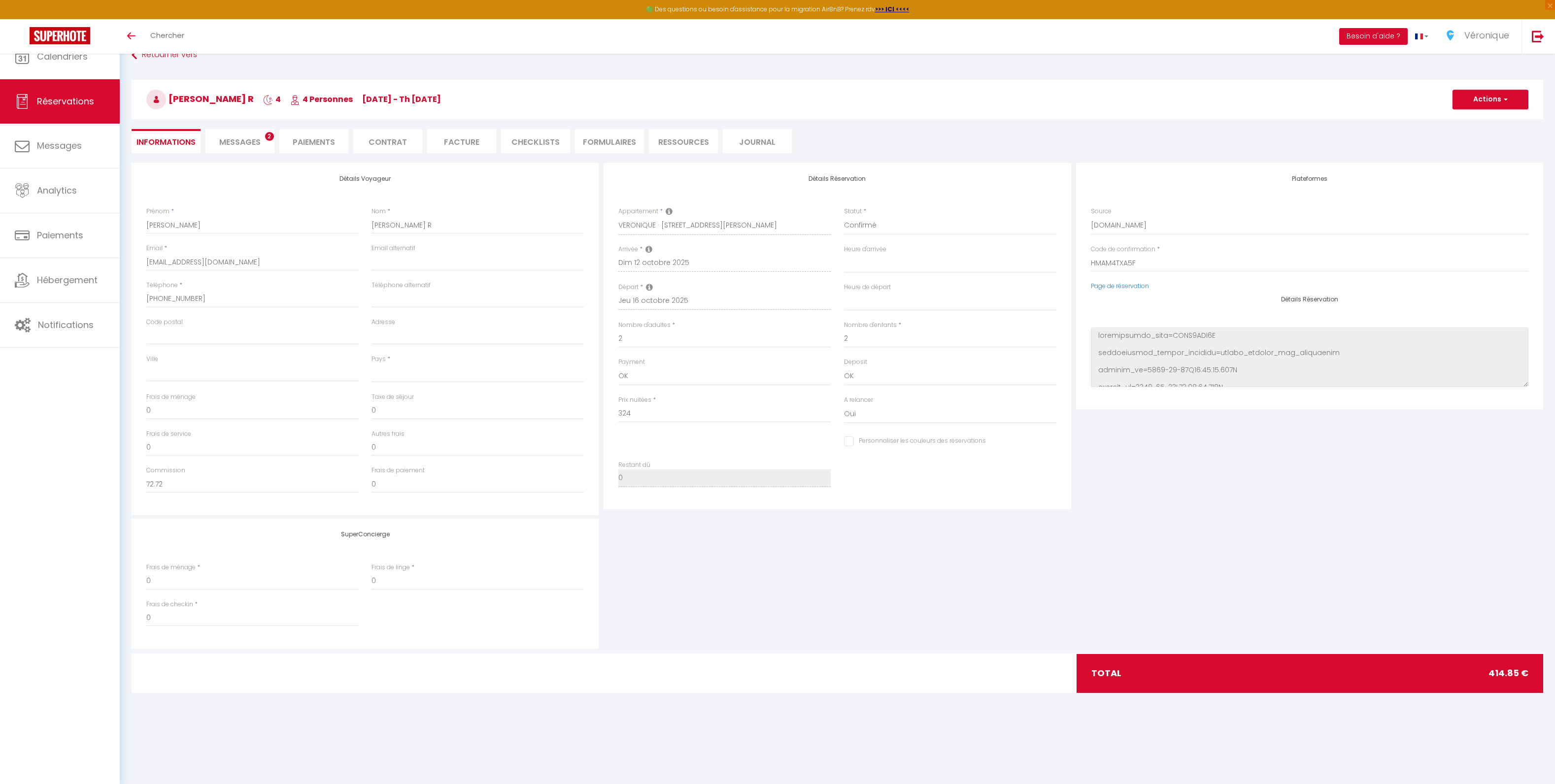
type input "10.85"
select select
checkbox input "false"
select select
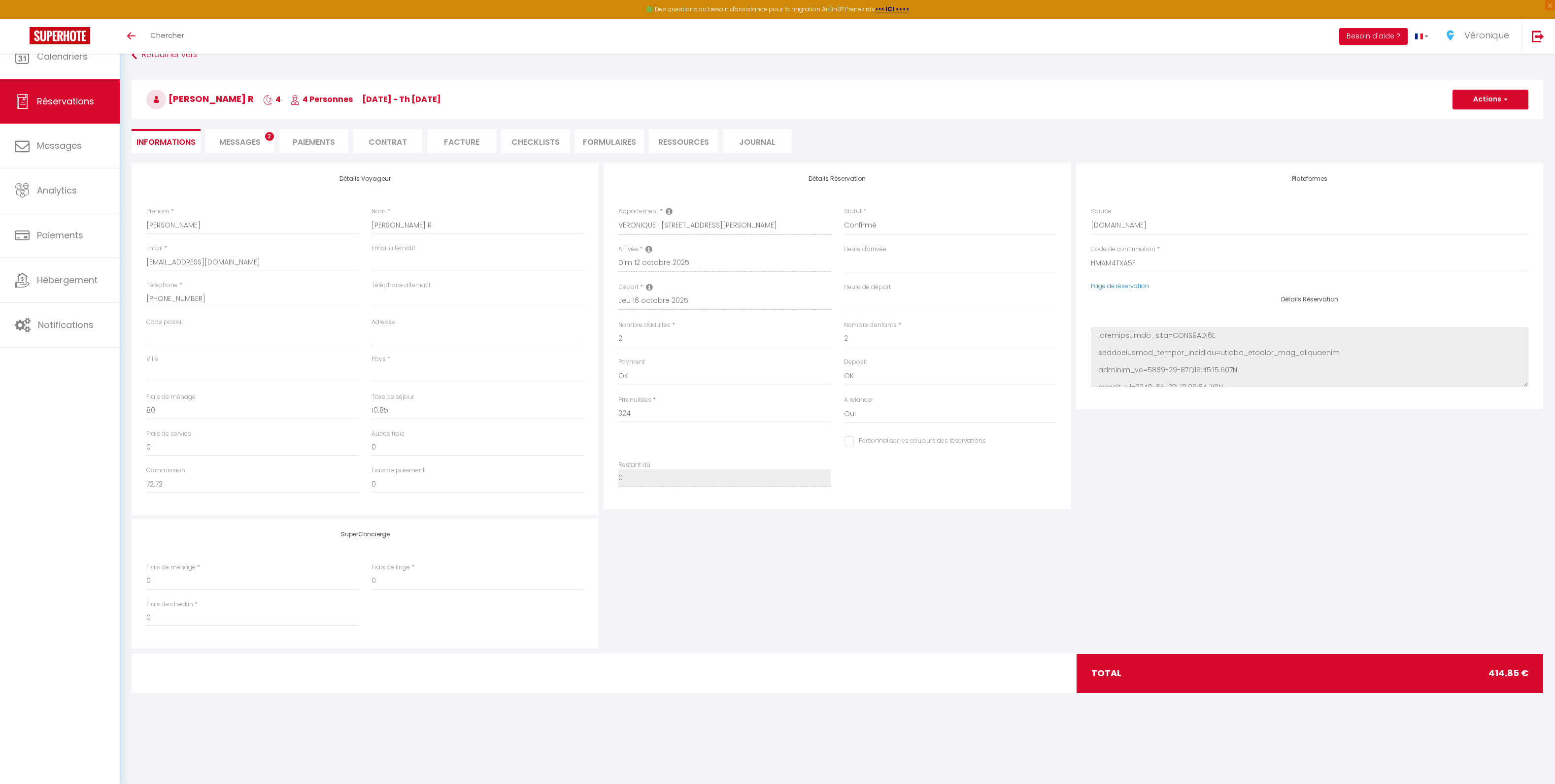
checkbox input "false"
select select
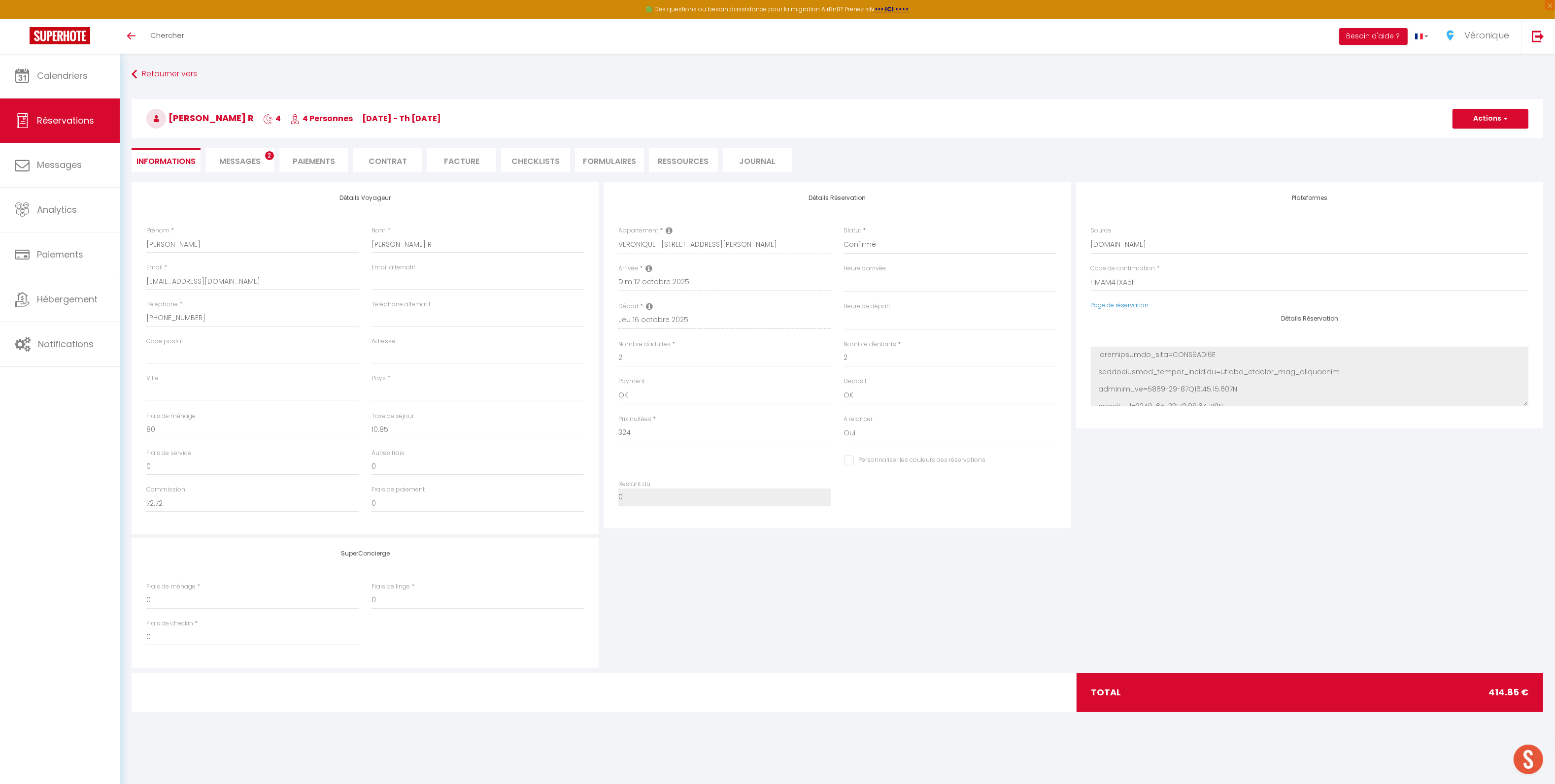
click at [234, 154] on li "Messages 2" at bounding box center [240, 160] width 69 height 24
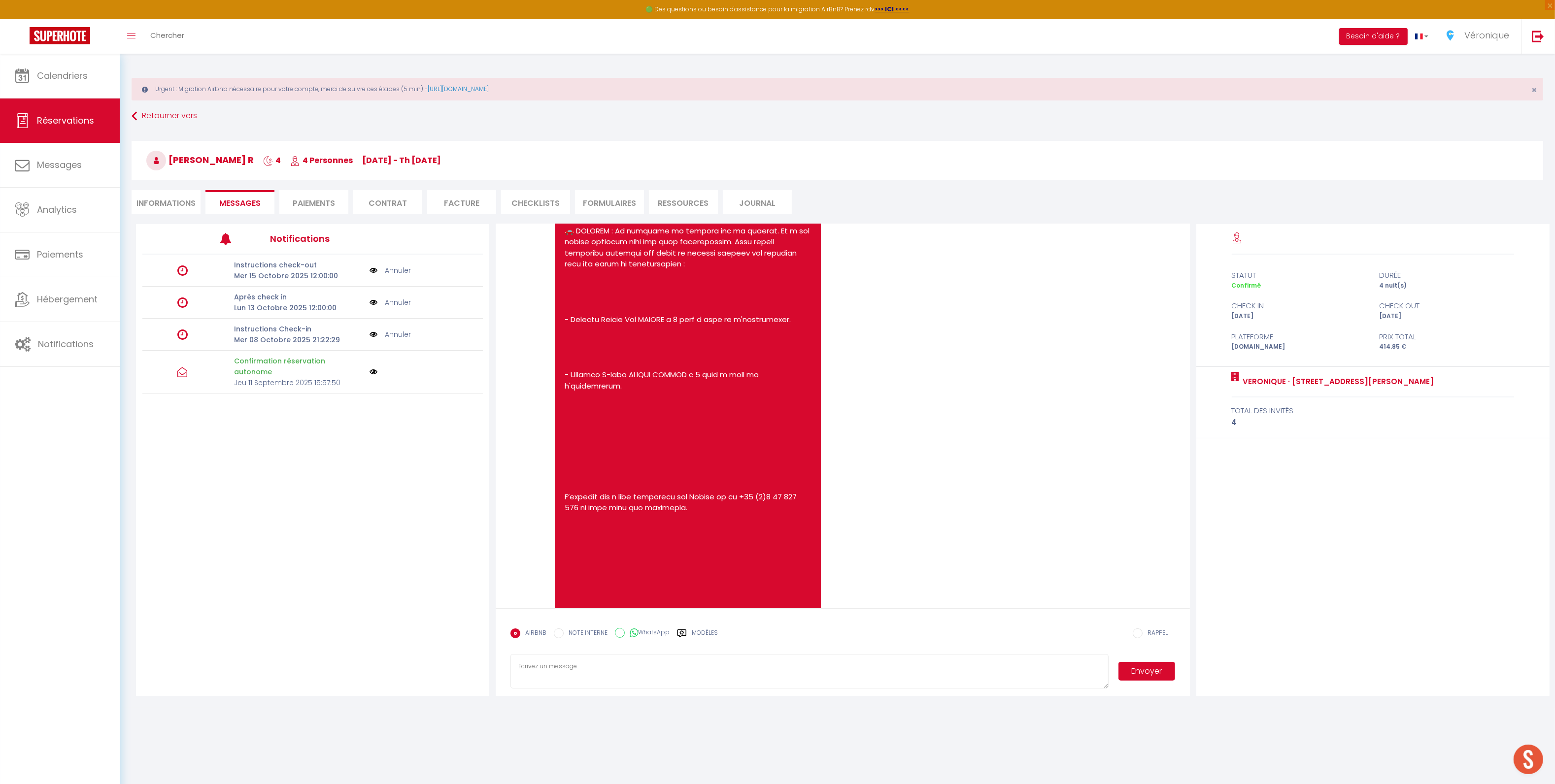
scroll to position [1201, 0]
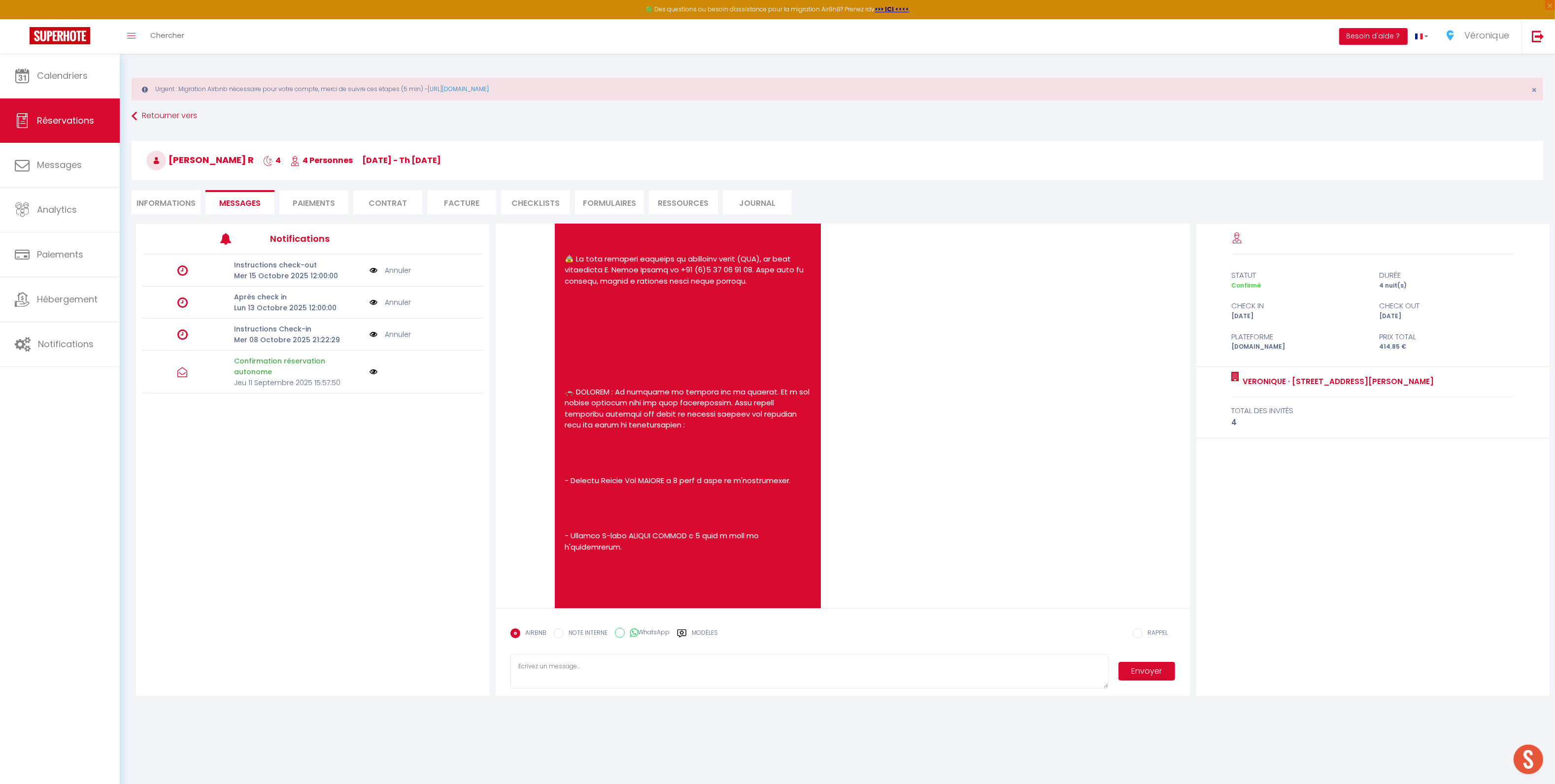
click at [410, 338] on link "Annuler" at bounding box center [398, 334] width 26 height 11
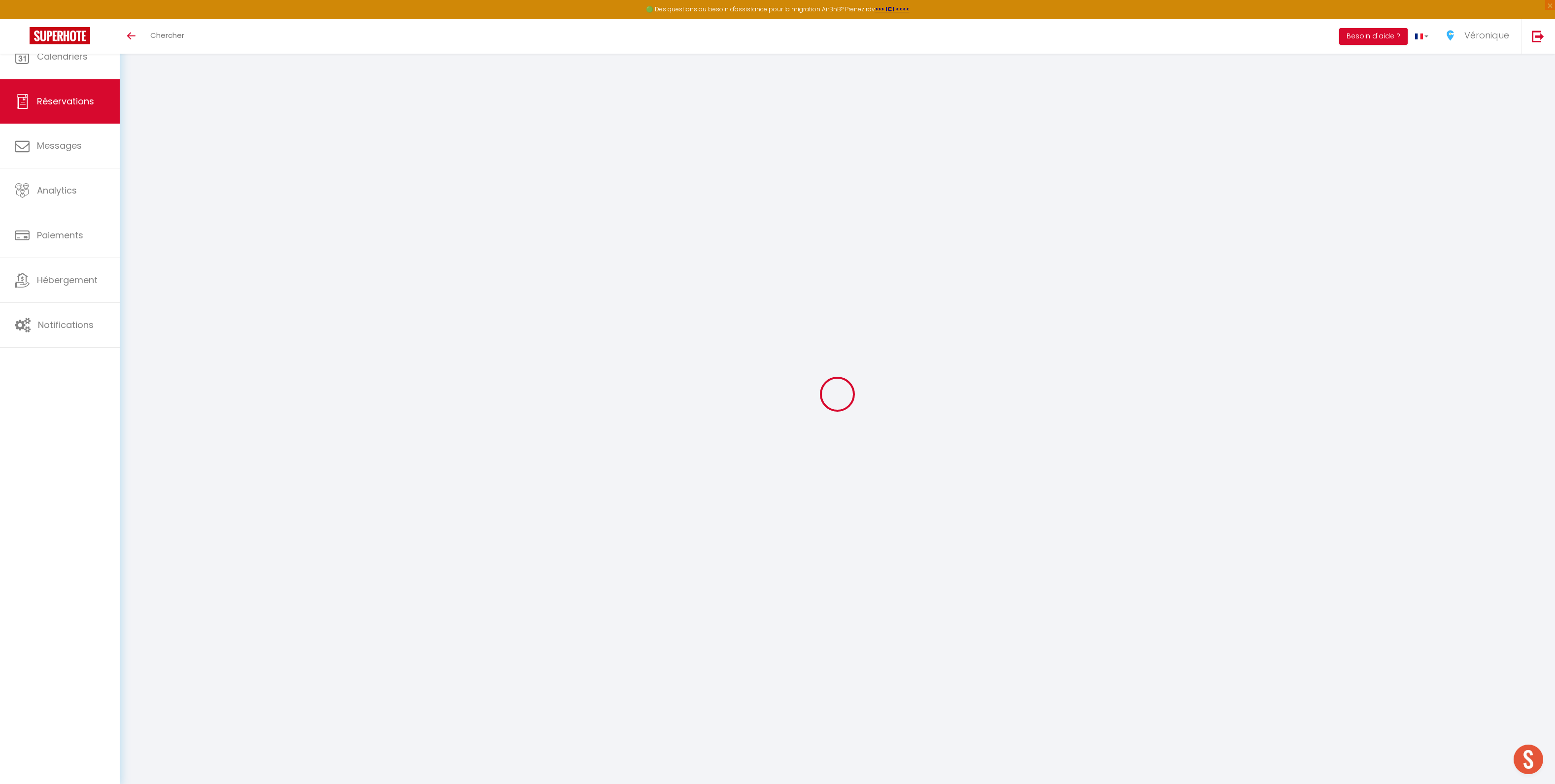
select select
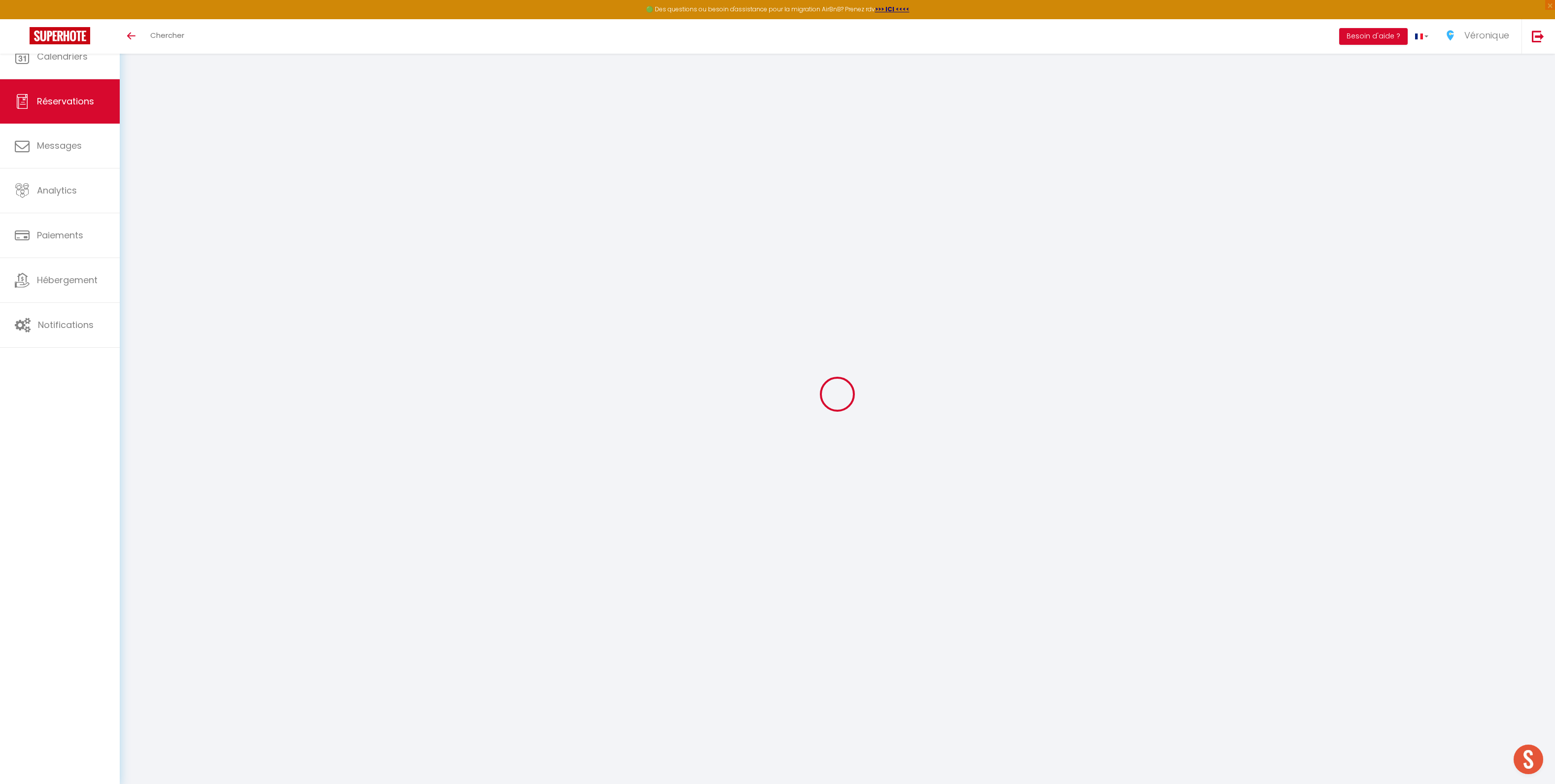
type input "Diana"
type input "Astani"
type input "wkqns9kzpotn3odg8aqndidqwaej@reply.superhote.com"
type input "+4915208613534"
select select
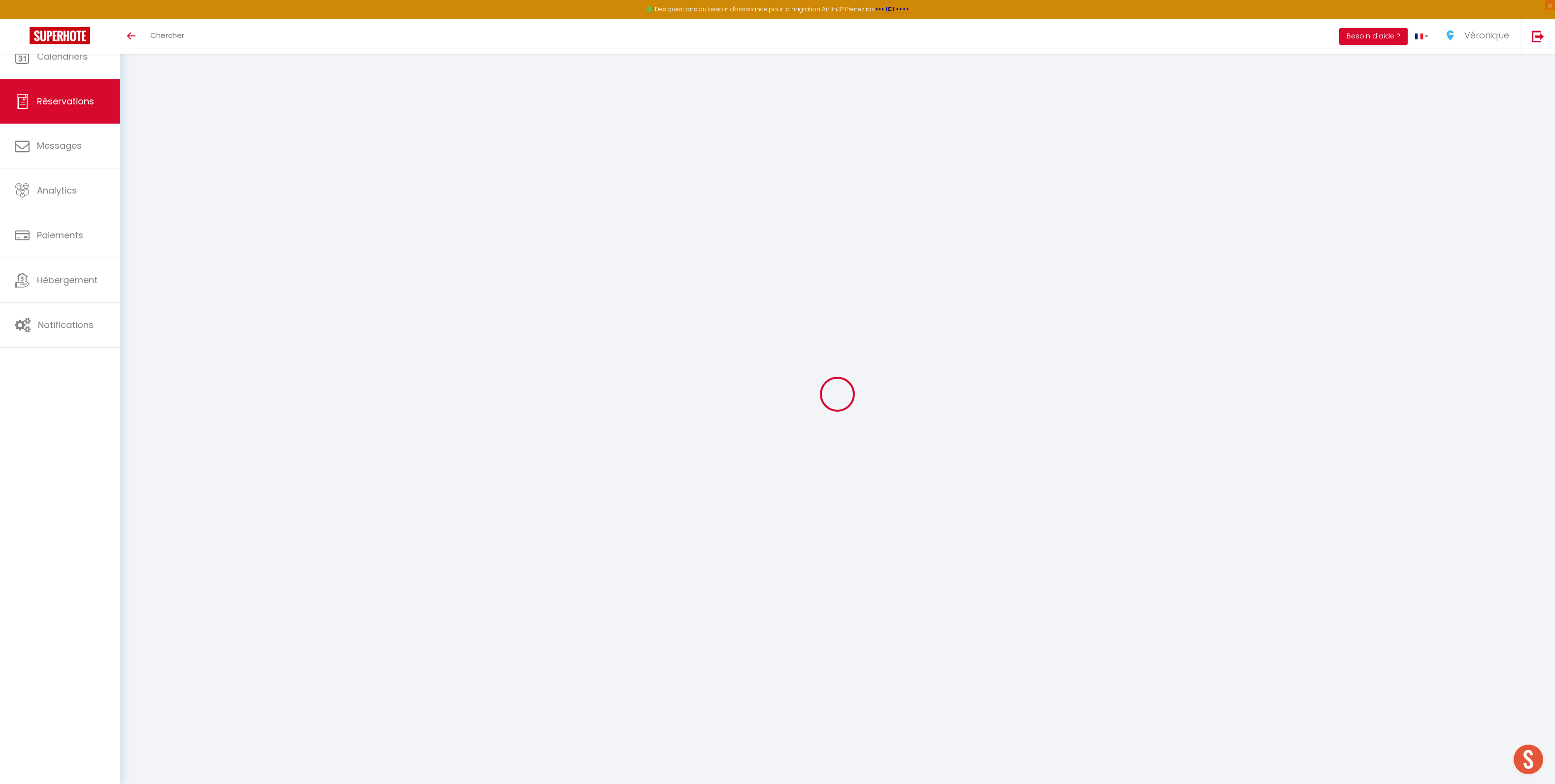
type input "79.2"
select select "60986"
select select "1"
select select
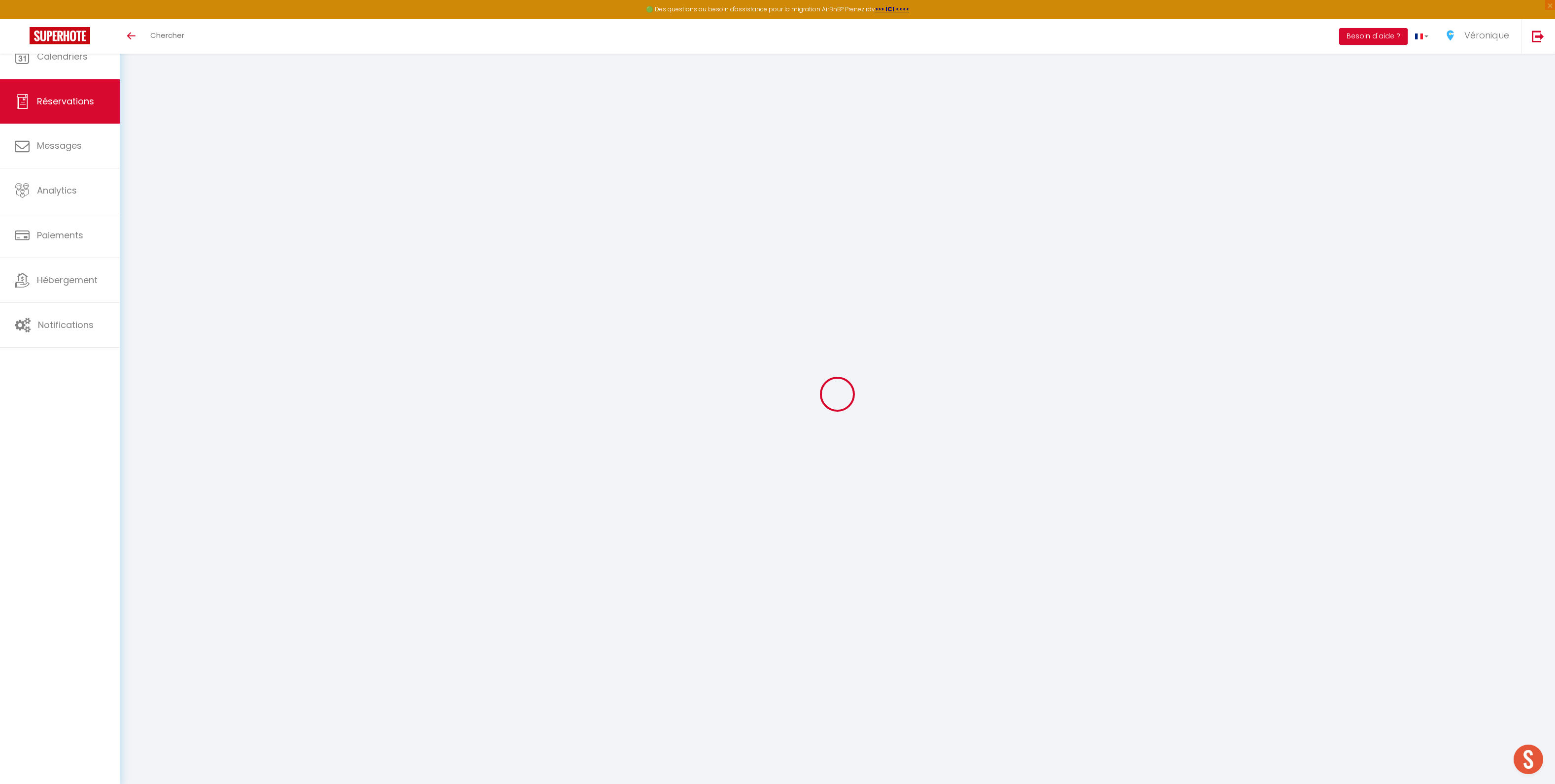
type input "2"
select select "12"
select select
type input "360"
checkbox input "false"
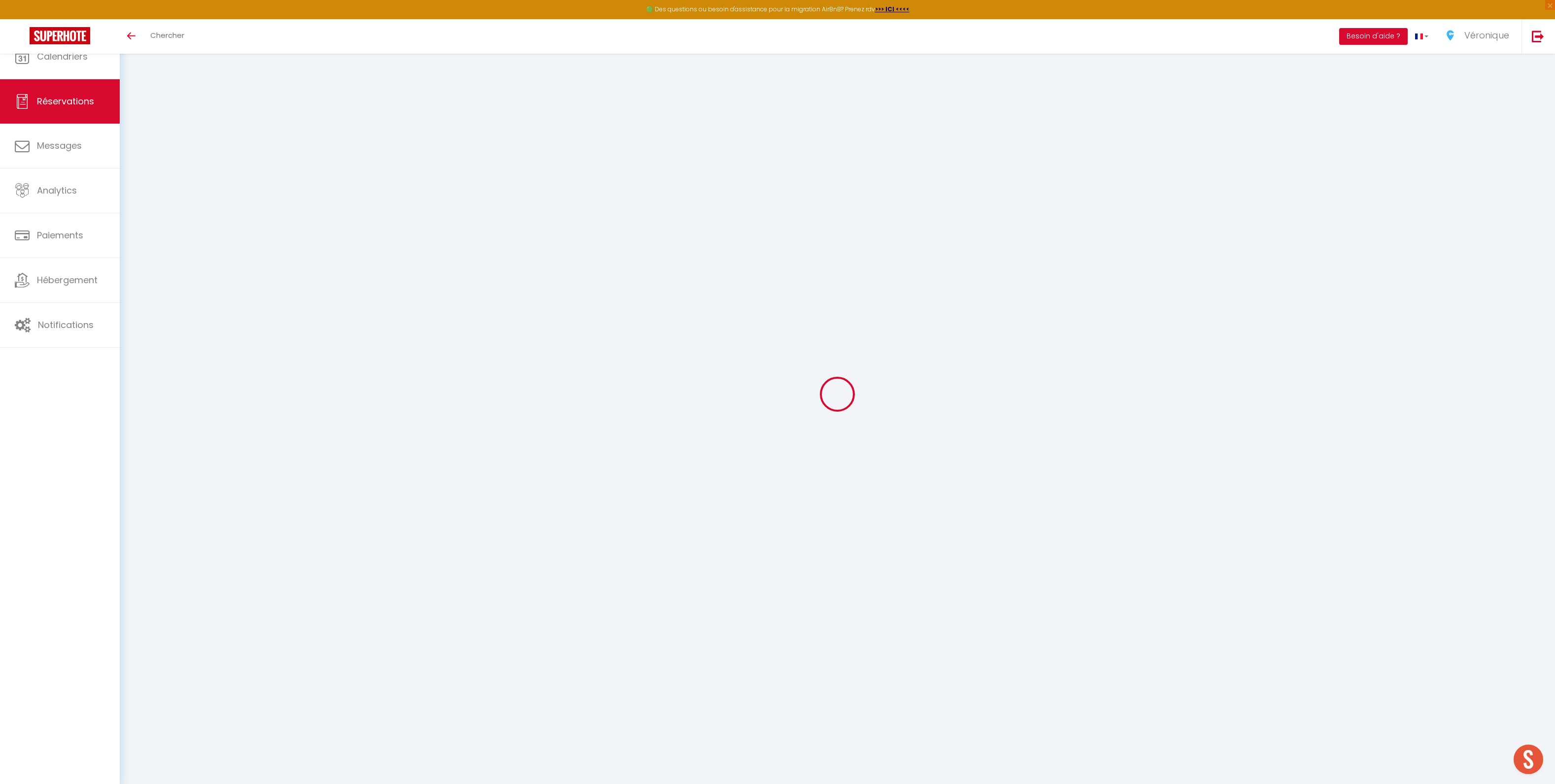
type input "20"
select select "1"
type input "80"
type input "0"
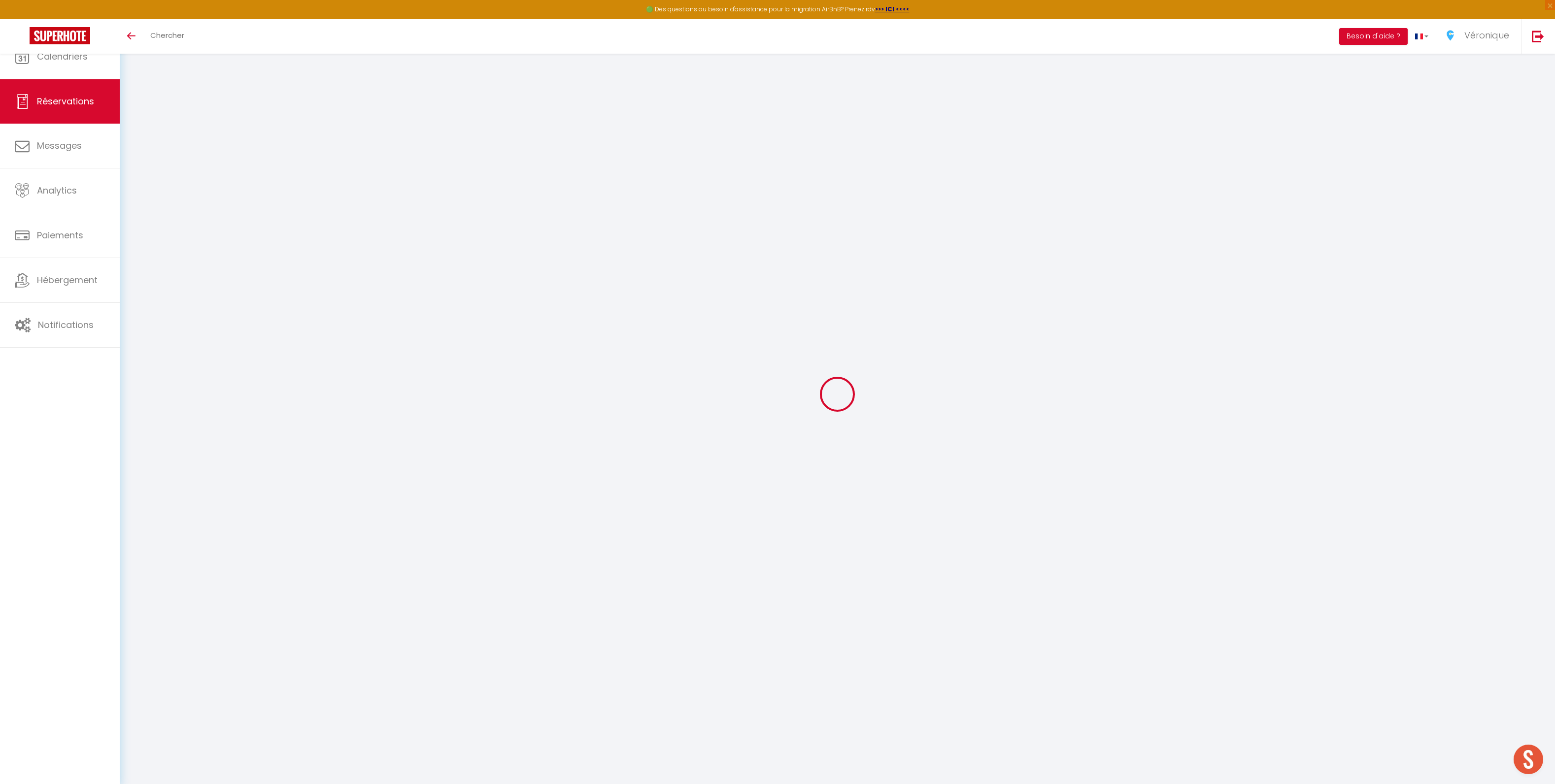
select select
select select "15"
checkbox input "false"
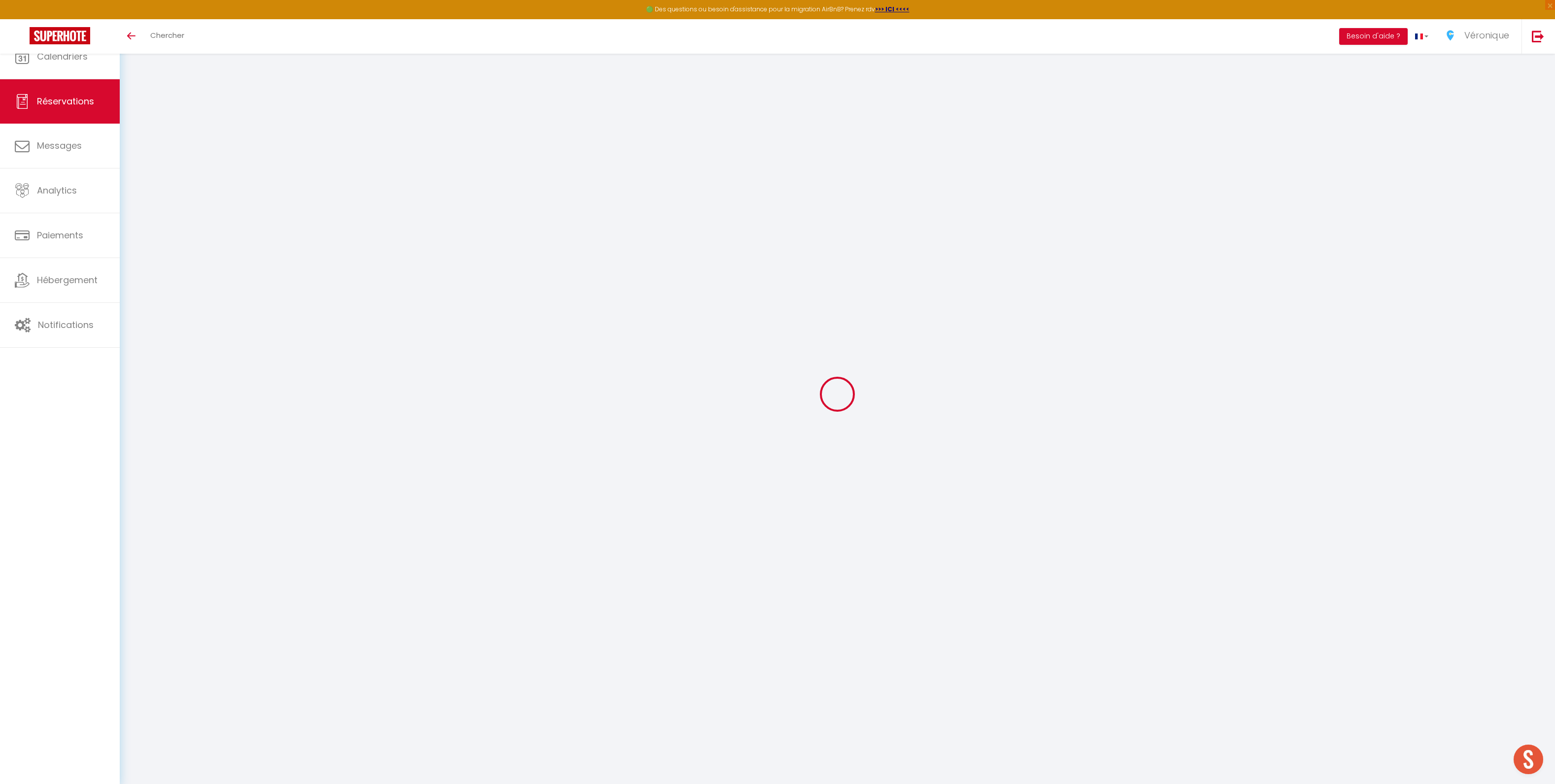
select select
checkbox input "false"
select select
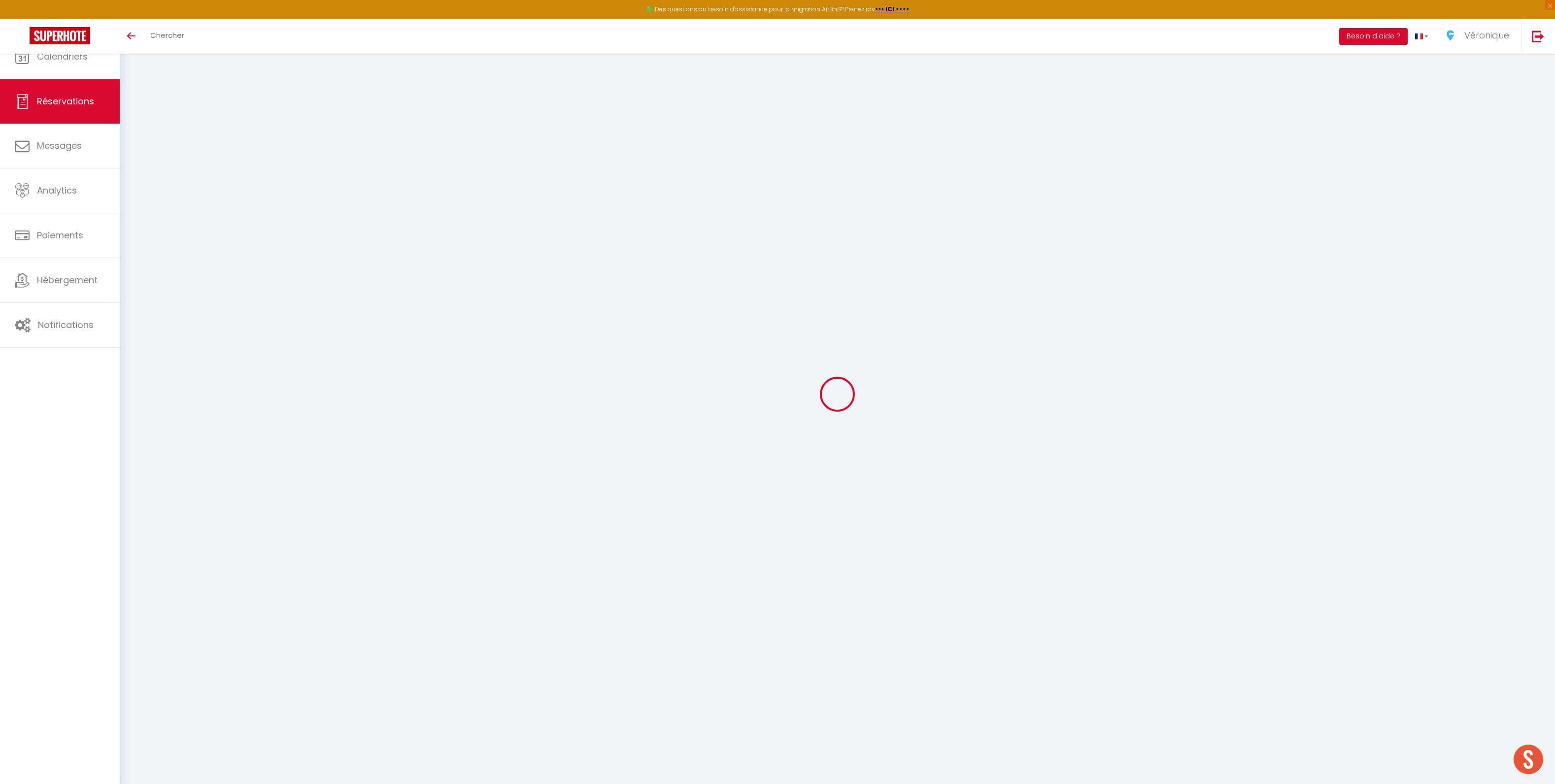
select select
checkbox input "false"
select select
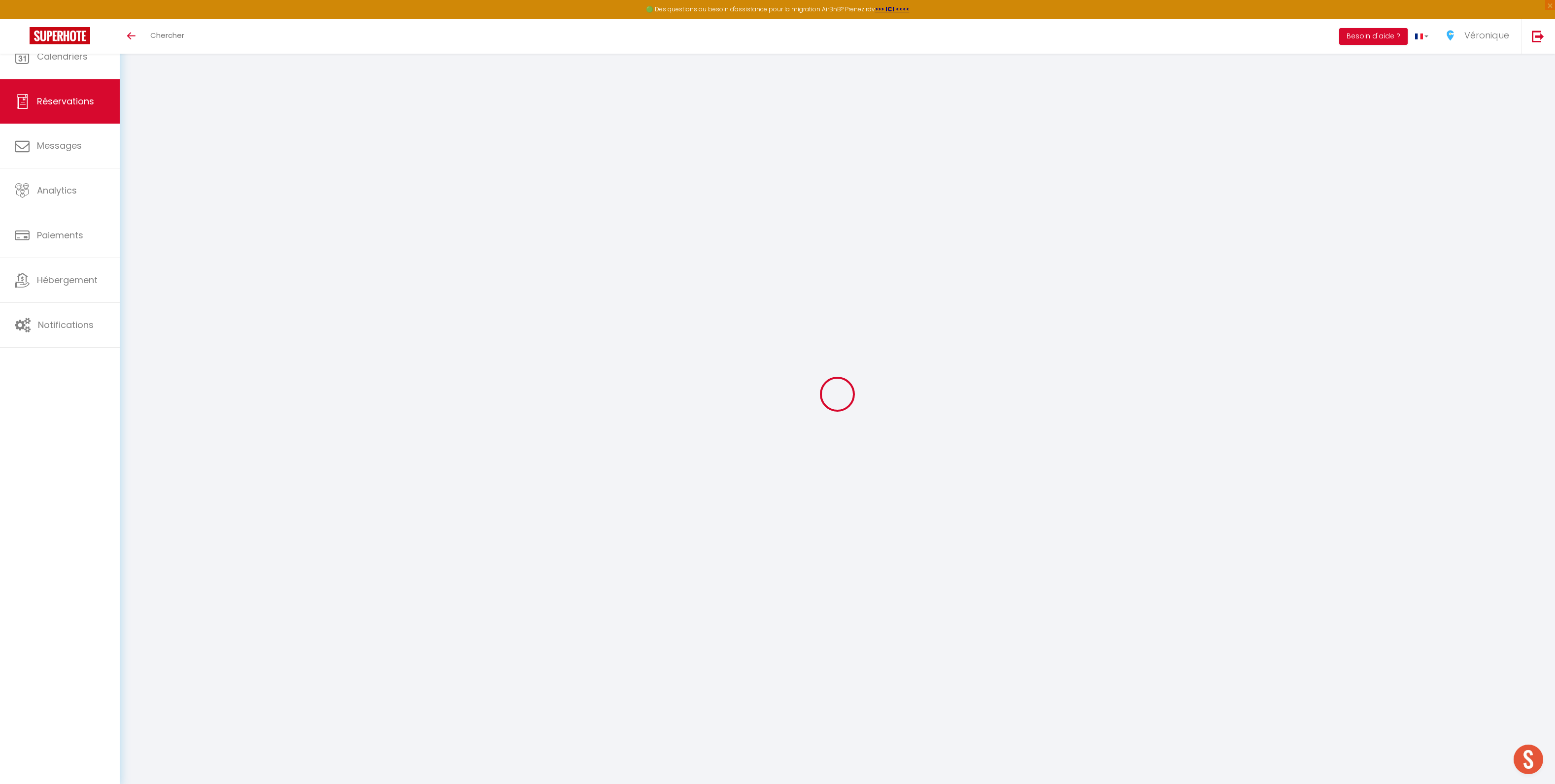
select select
checkbox input "false"
type textarea "Check in 20h30 / Arrivée autonome"
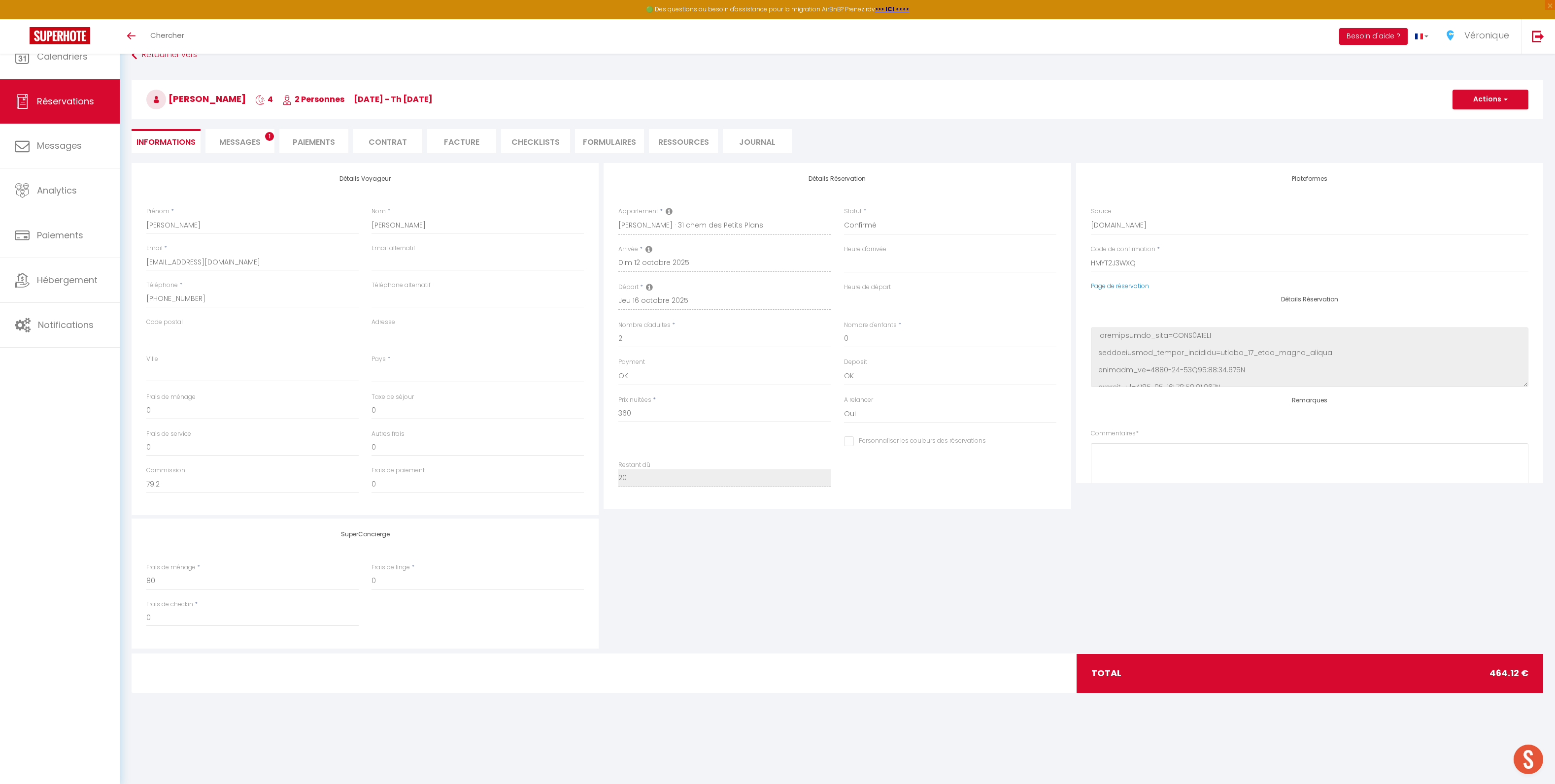
select select
type input "80"
type input "24.12"
select select
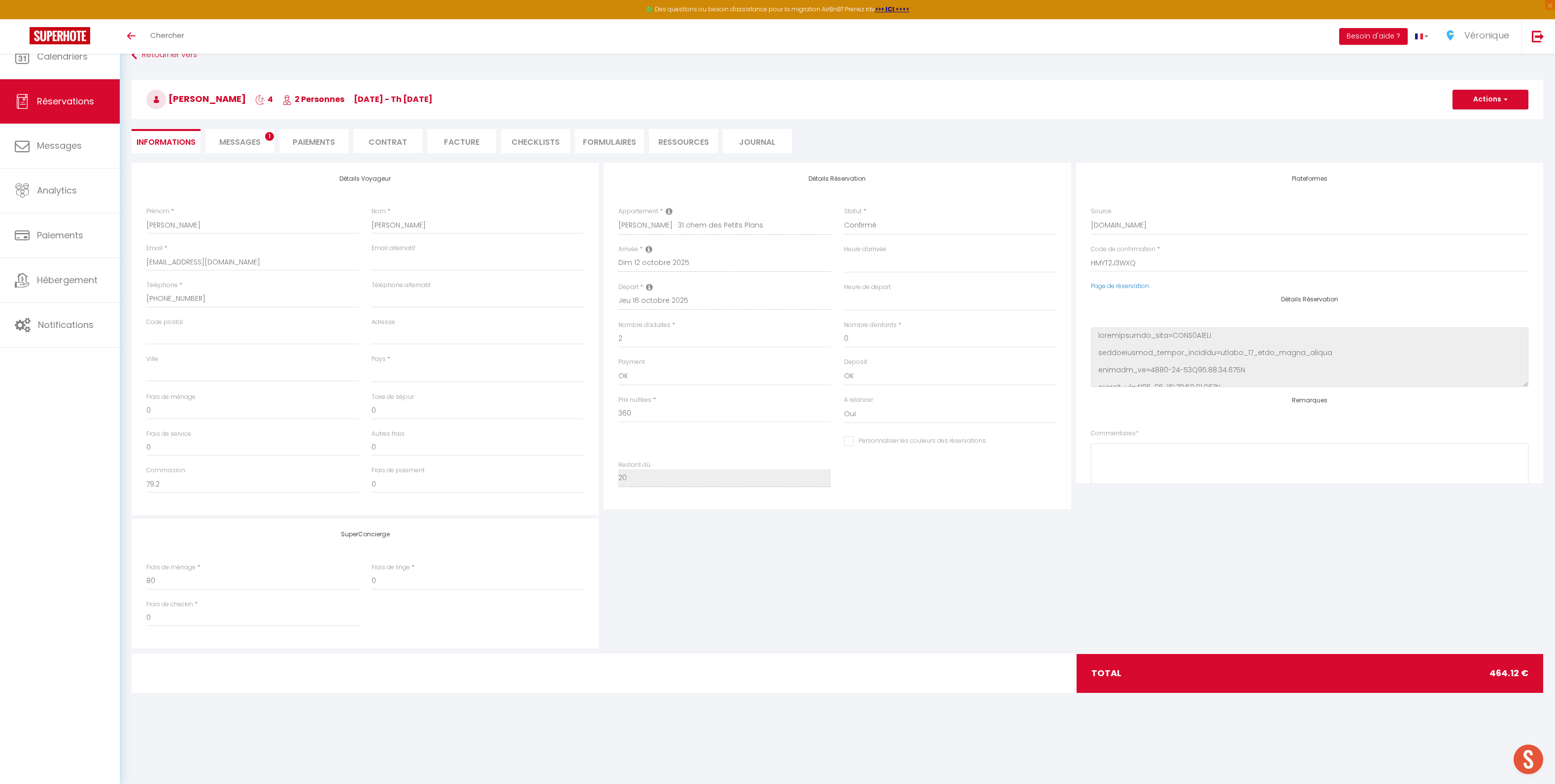
checkbox input "false"
select select
checkbox input "false"
select select
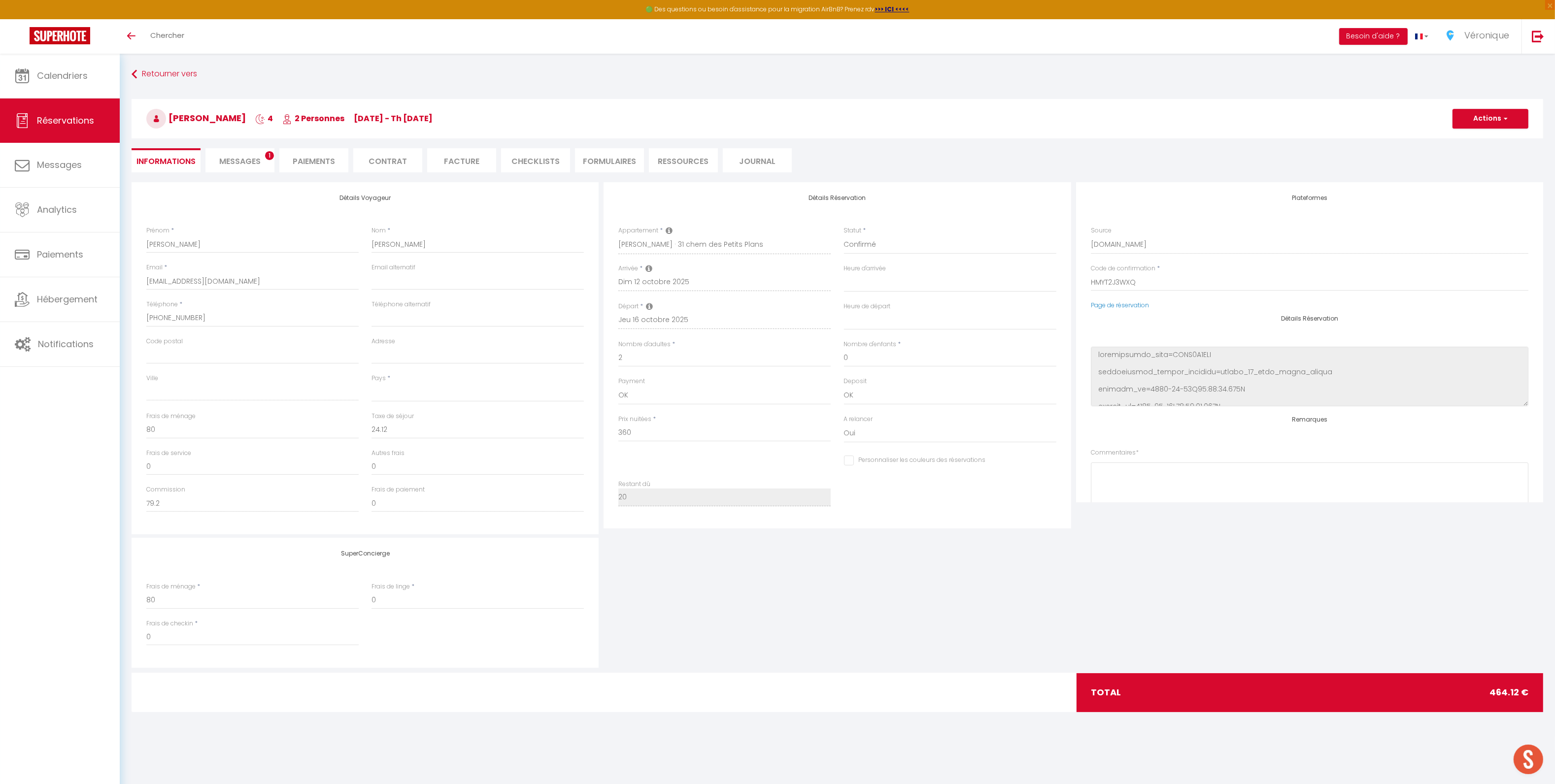
click at [231, 153] on li "Messages 1" at bounding box center [240, 160] width 69 height 24
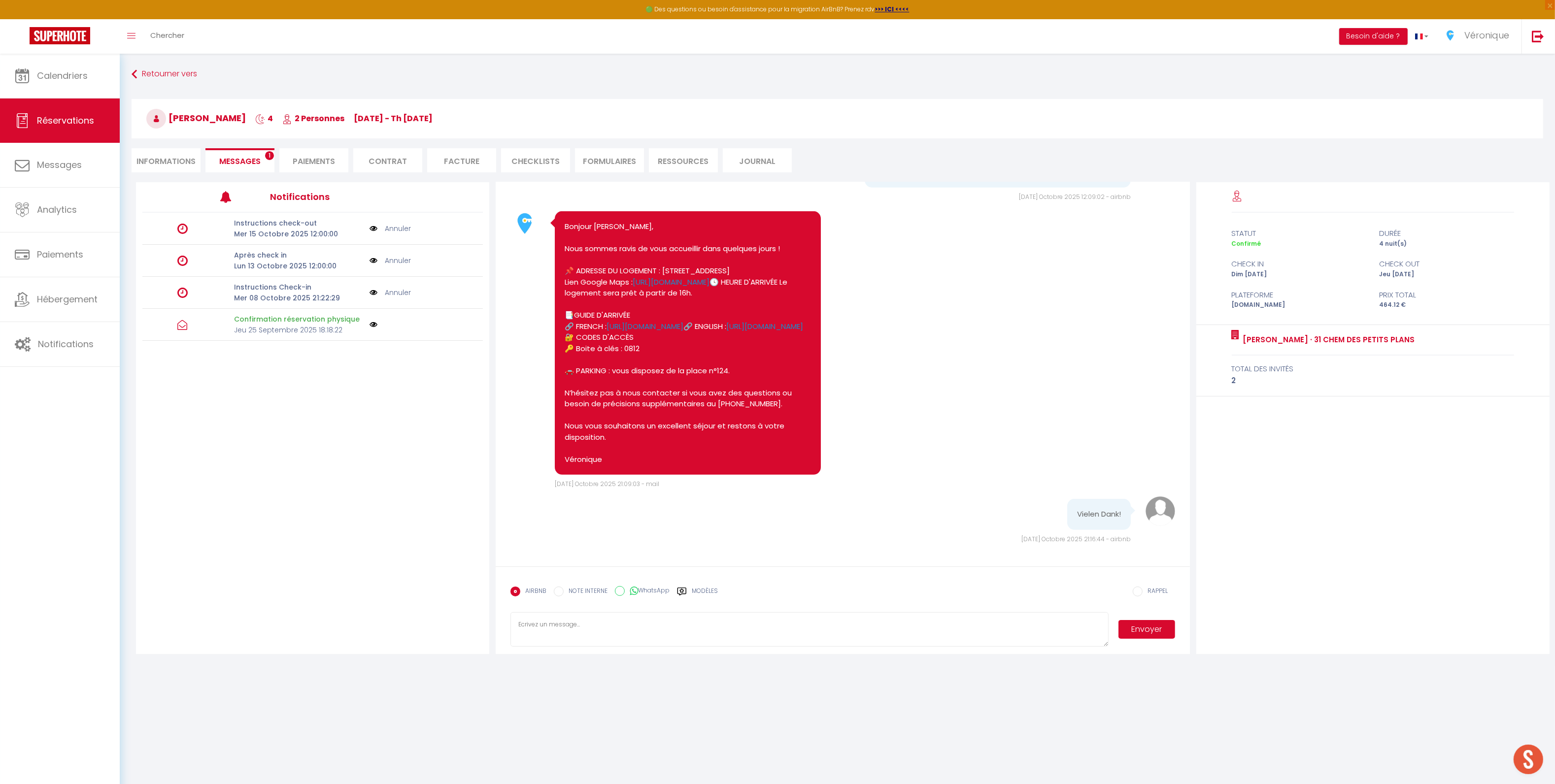
scroll to position [906, 0]
click at [388, 294] on link "Annuler" at bounding box center [398, 292] width 26 height 11
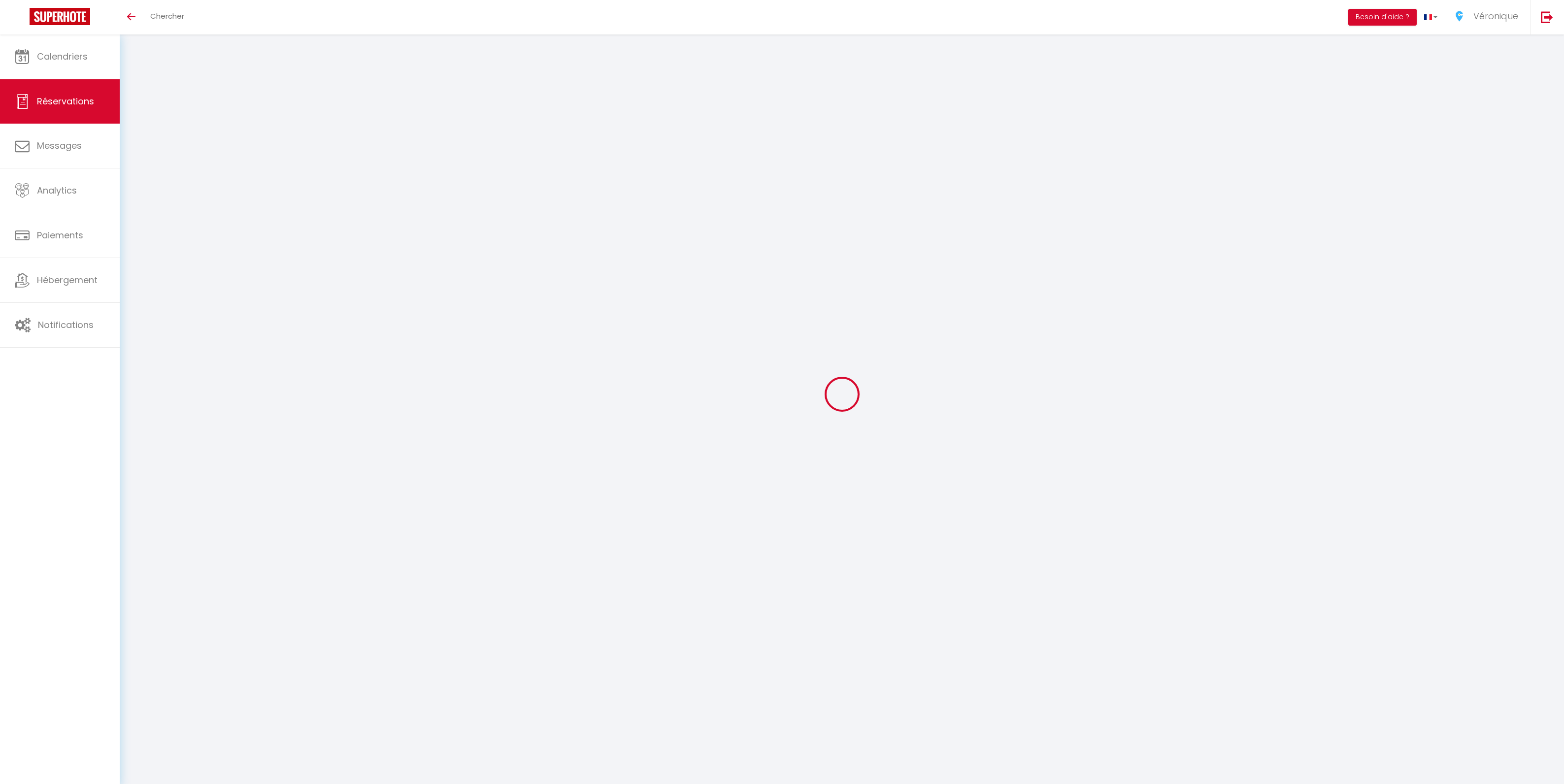
select select
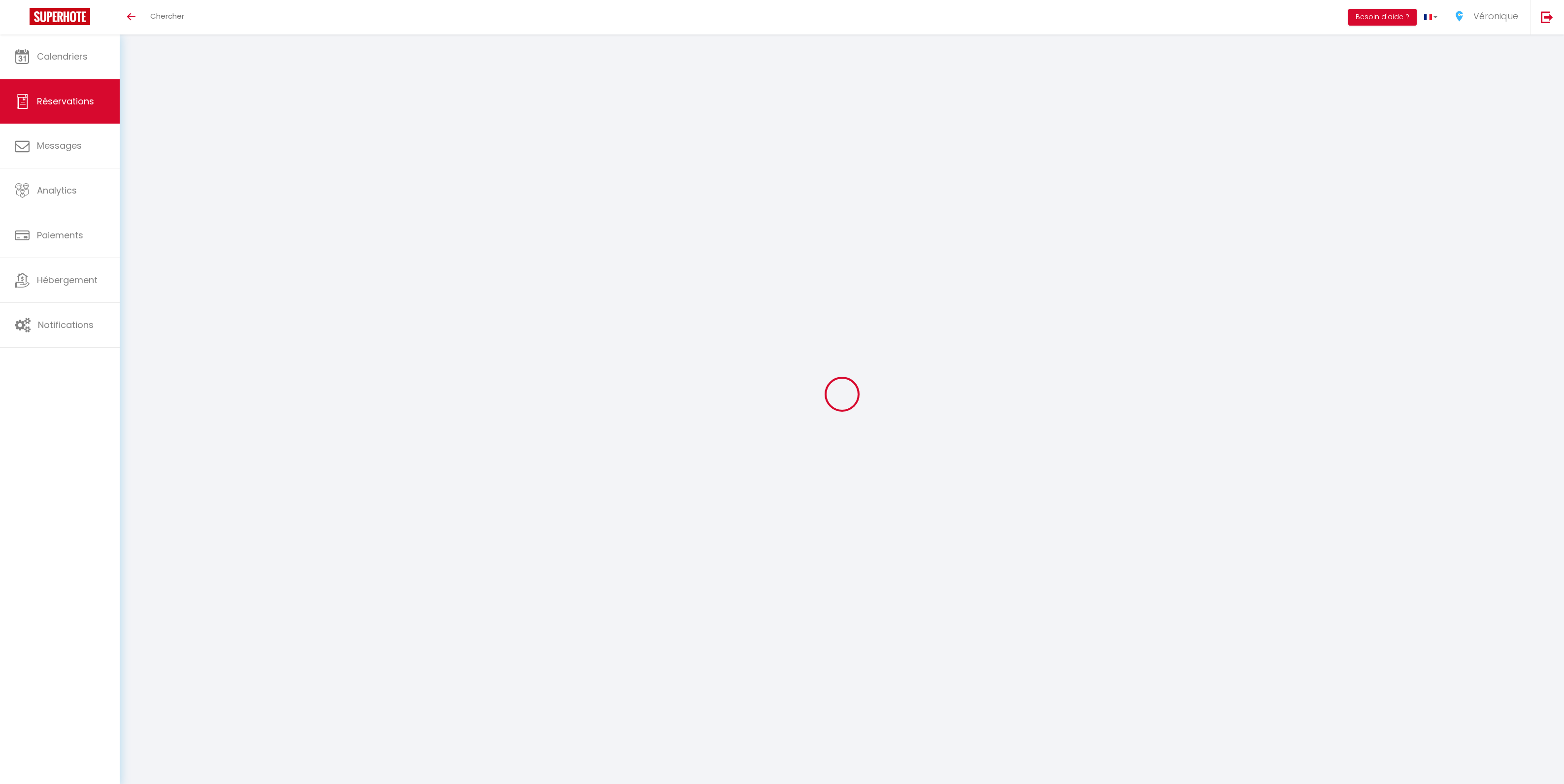
select select
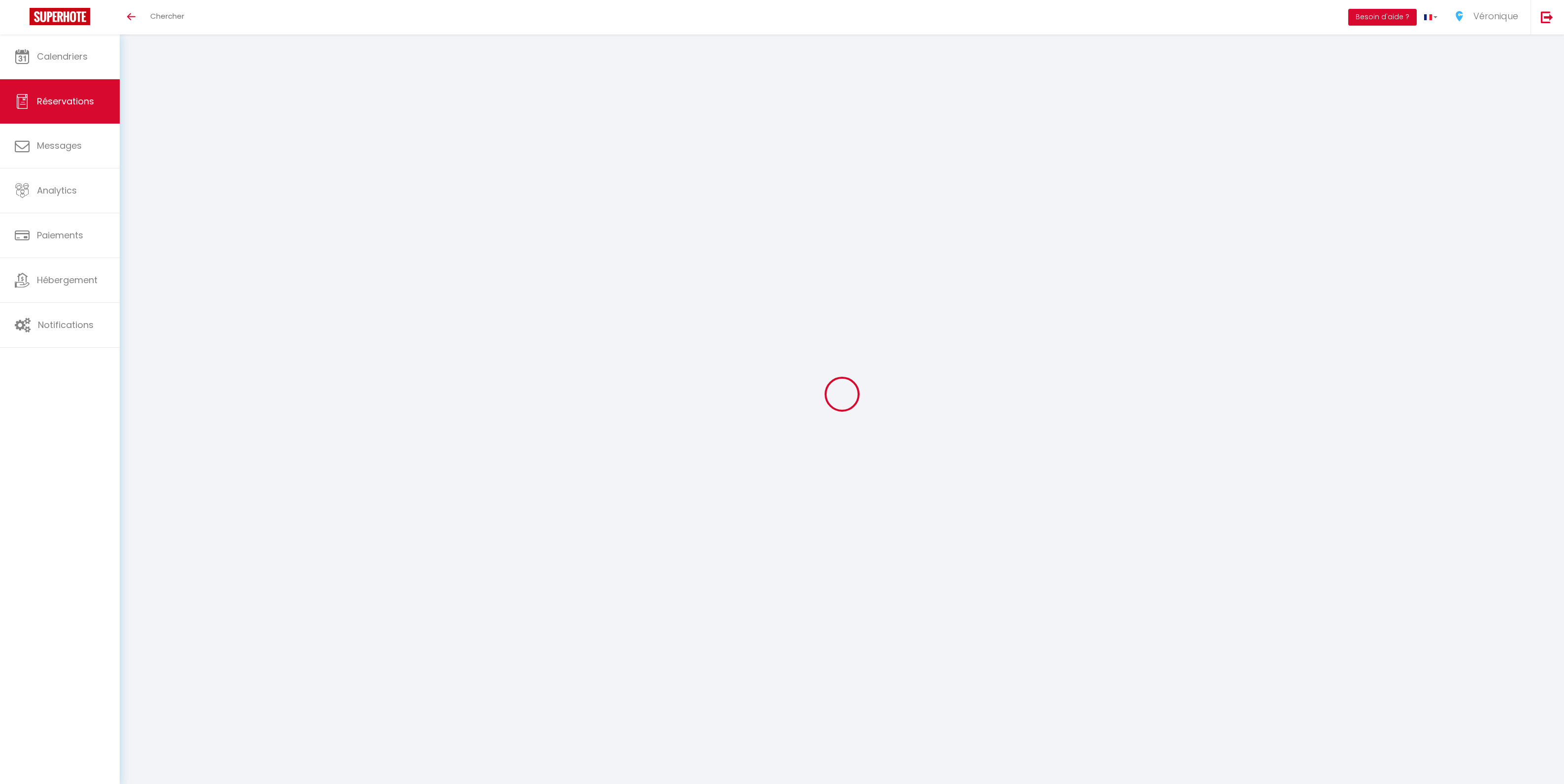
checkbox input "false"
select select
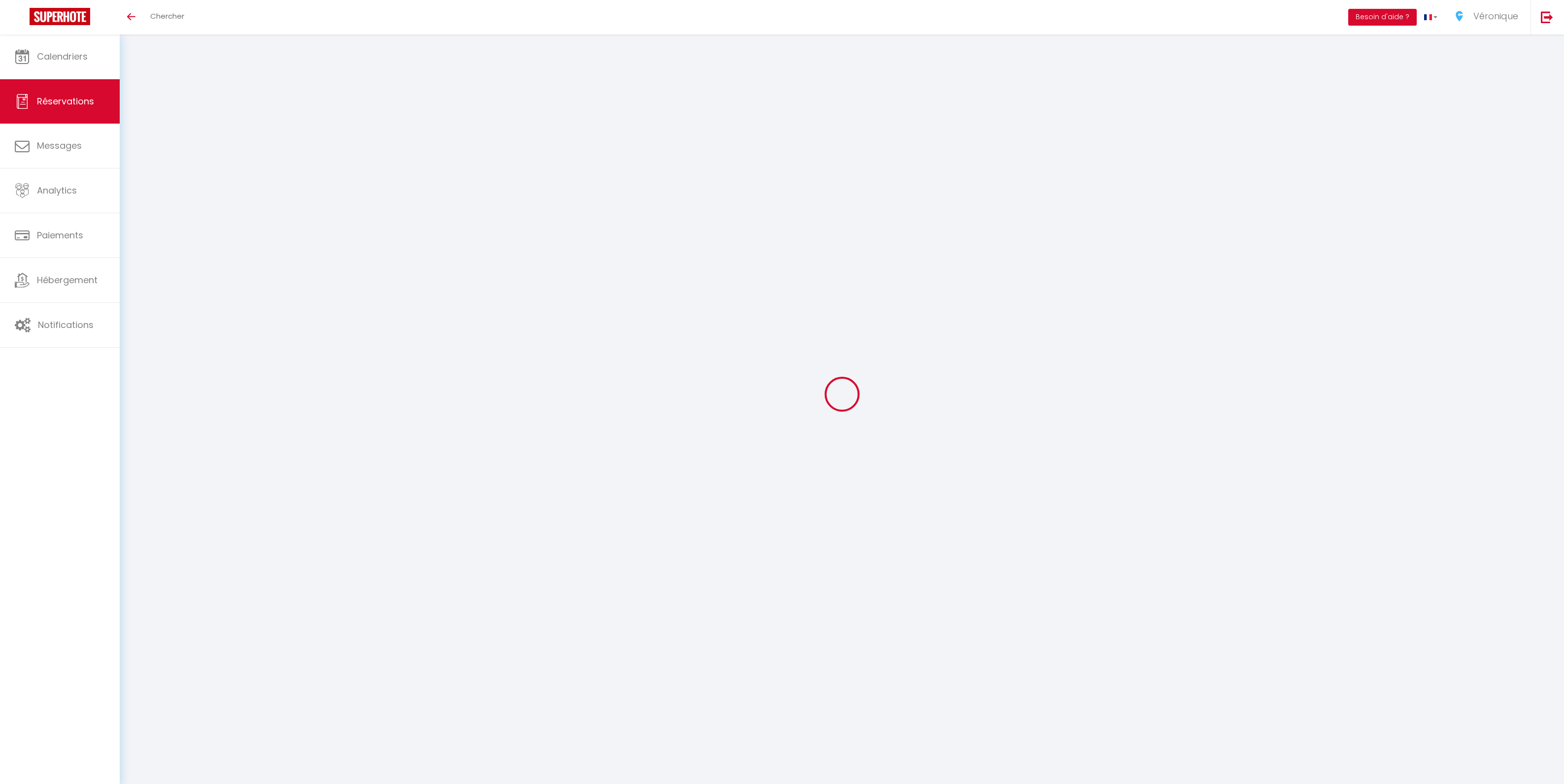
select select
checkbox input "false"
select select
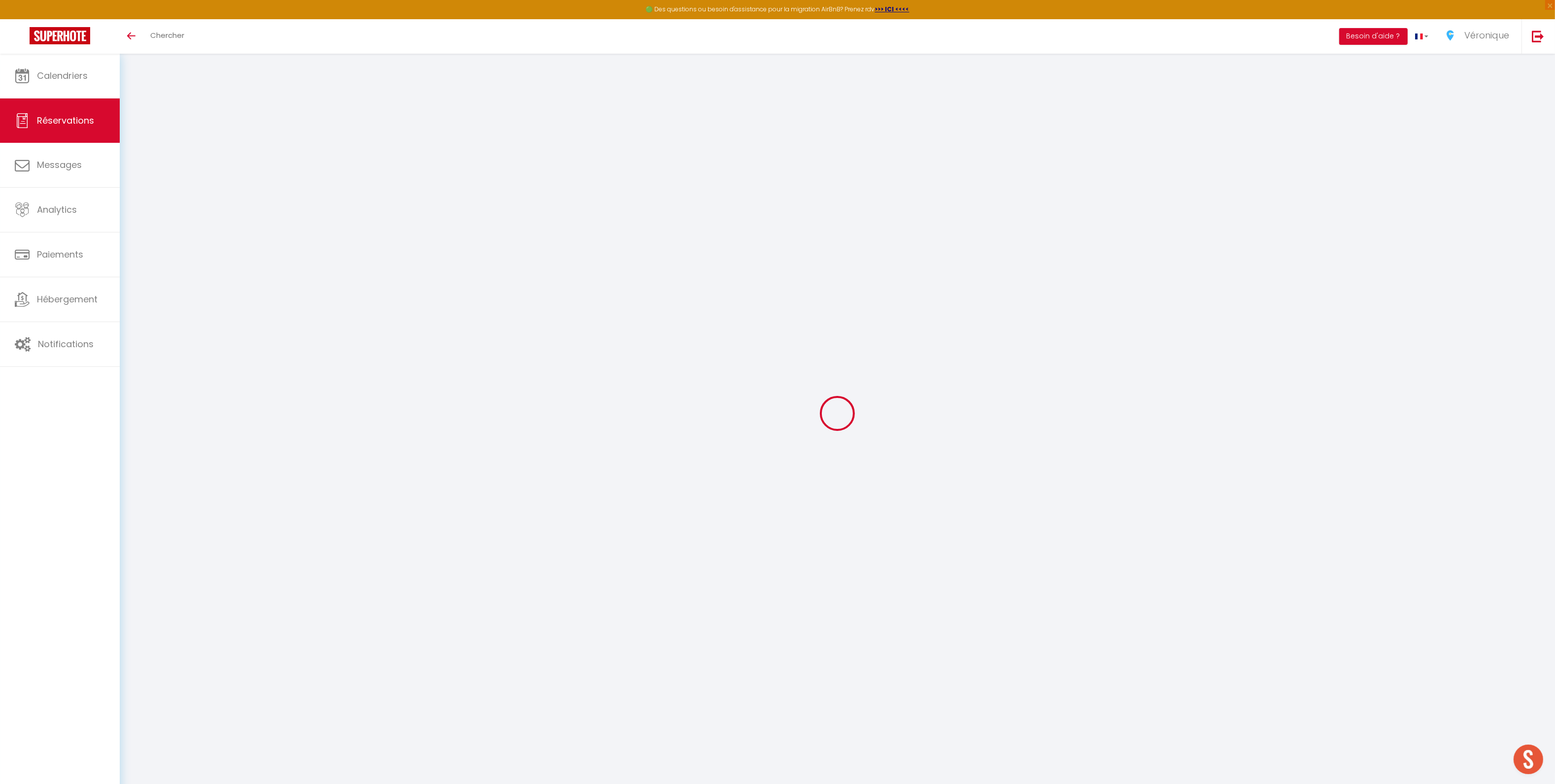
type input "Elari"
type input "Langu"
type input "[EMAIL_ADDRESS][DOMAIN_NAME]"
type input "[PHONE_NUMBER]"
select select
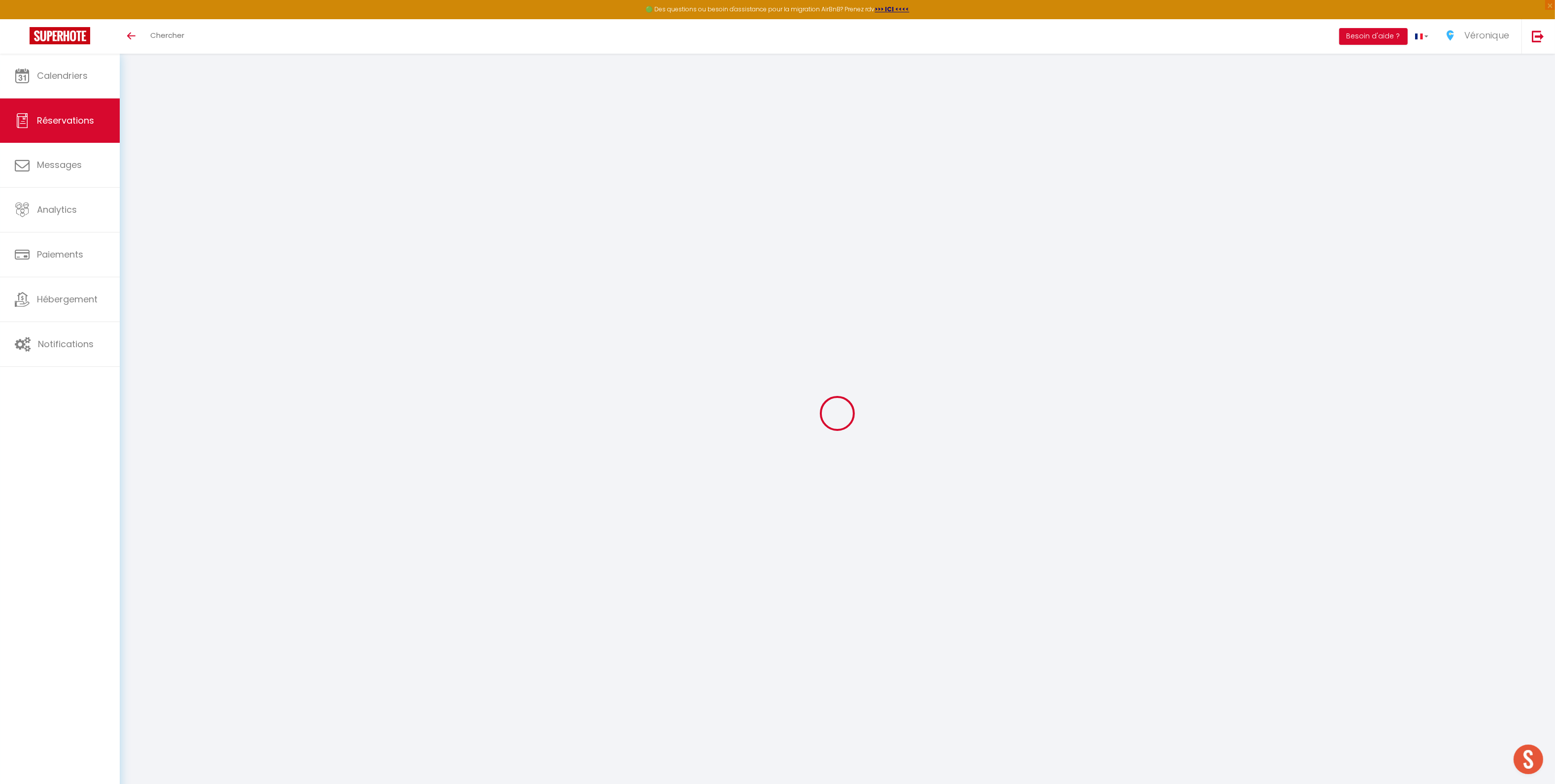
type input "183.6"
select select "67577"
select select "1"
select select
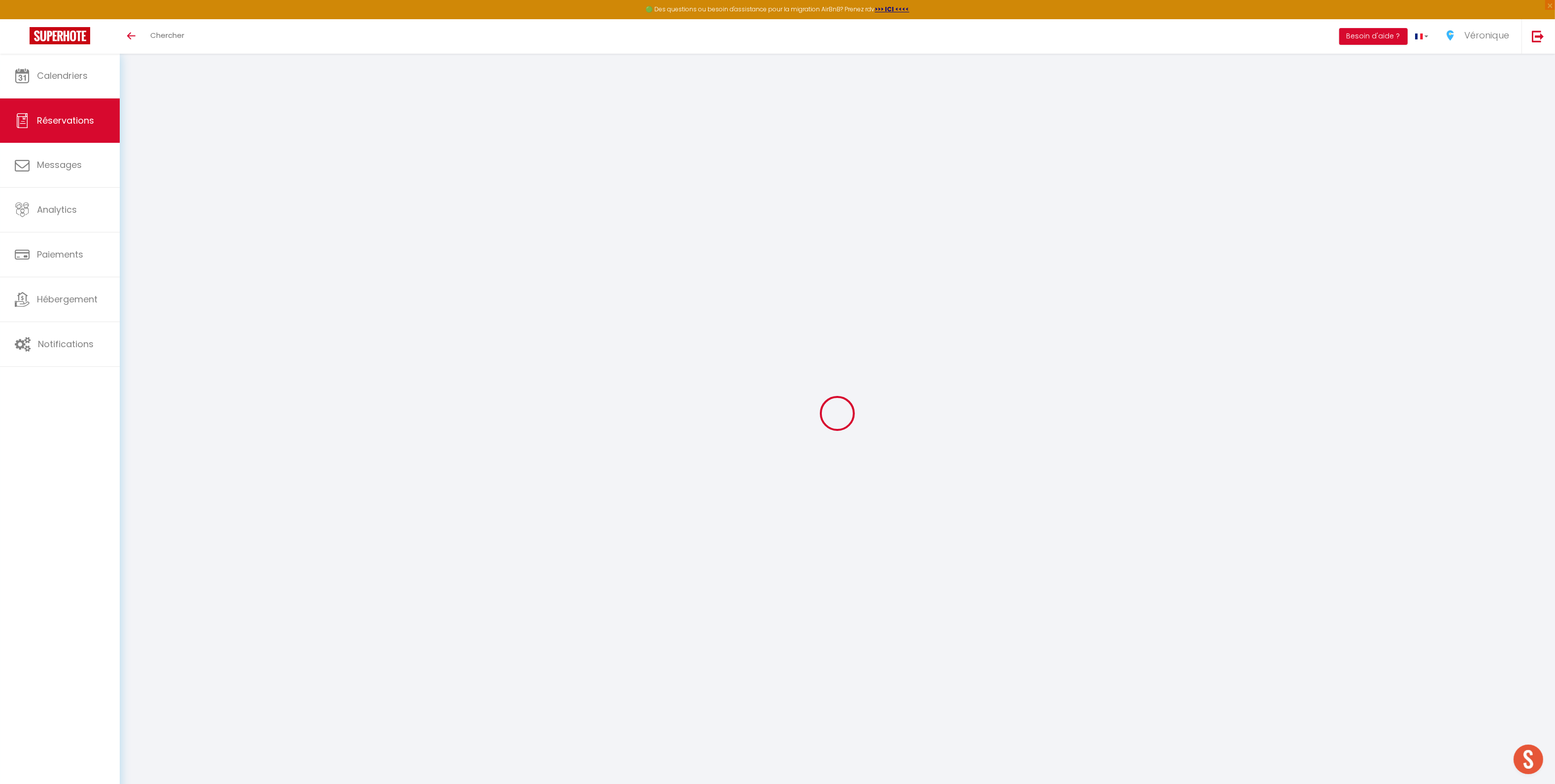
type input "2"
select select "12"
select select
type input "900"
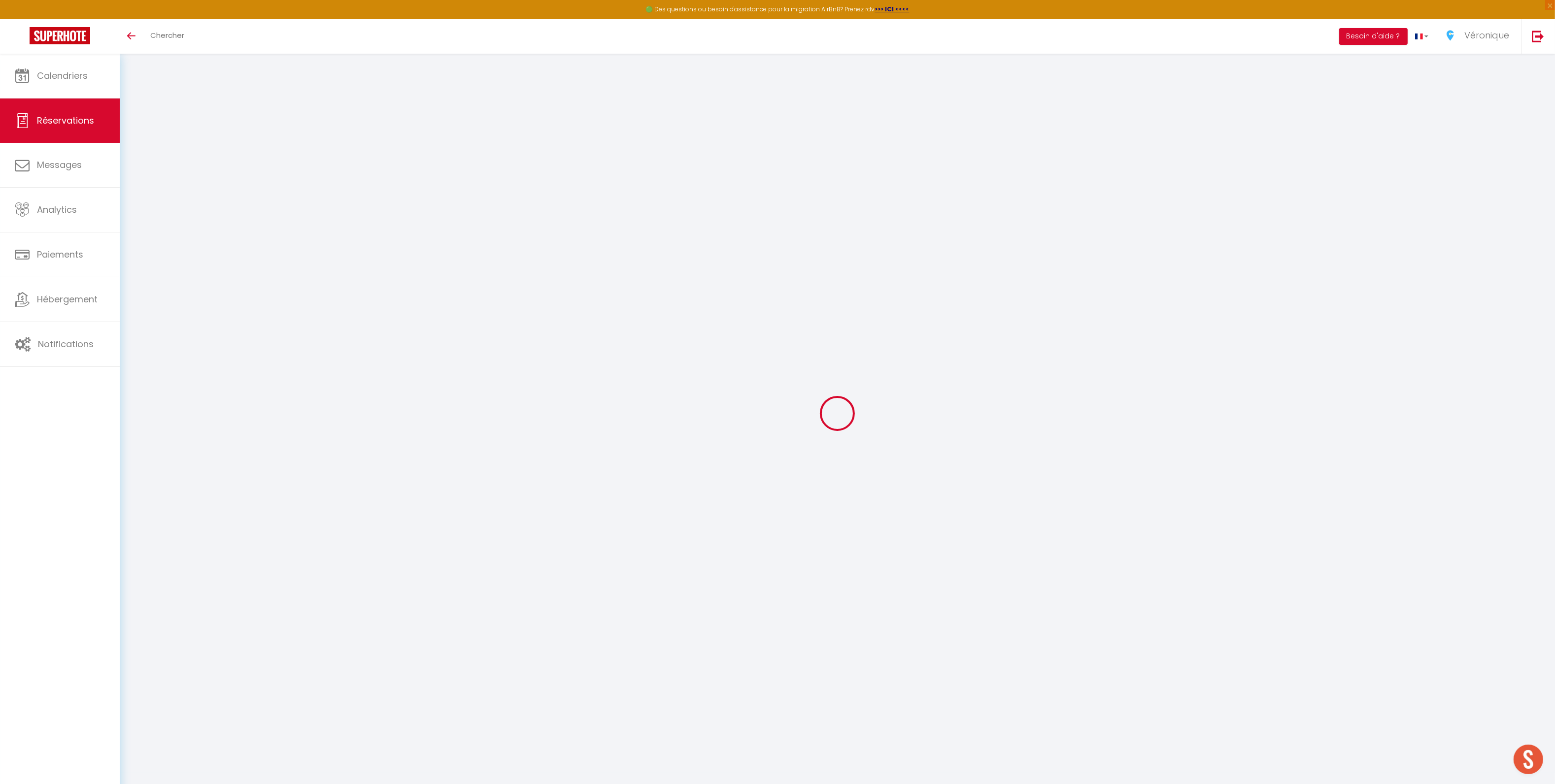
checkbox input "false"
type input "0"
select select "1"
type input "120"
type input "0"
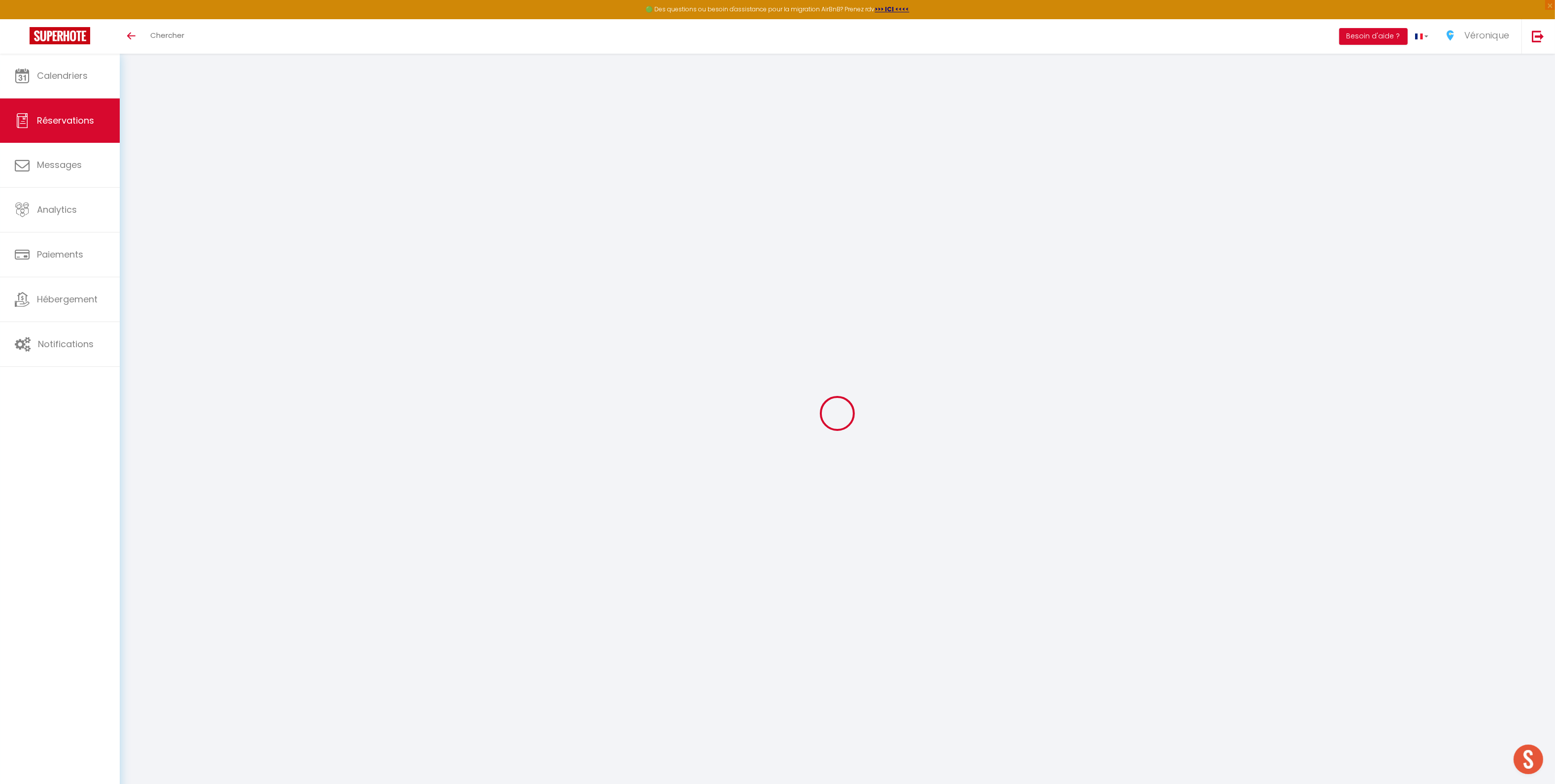
type input "0"
select select
select select "15"
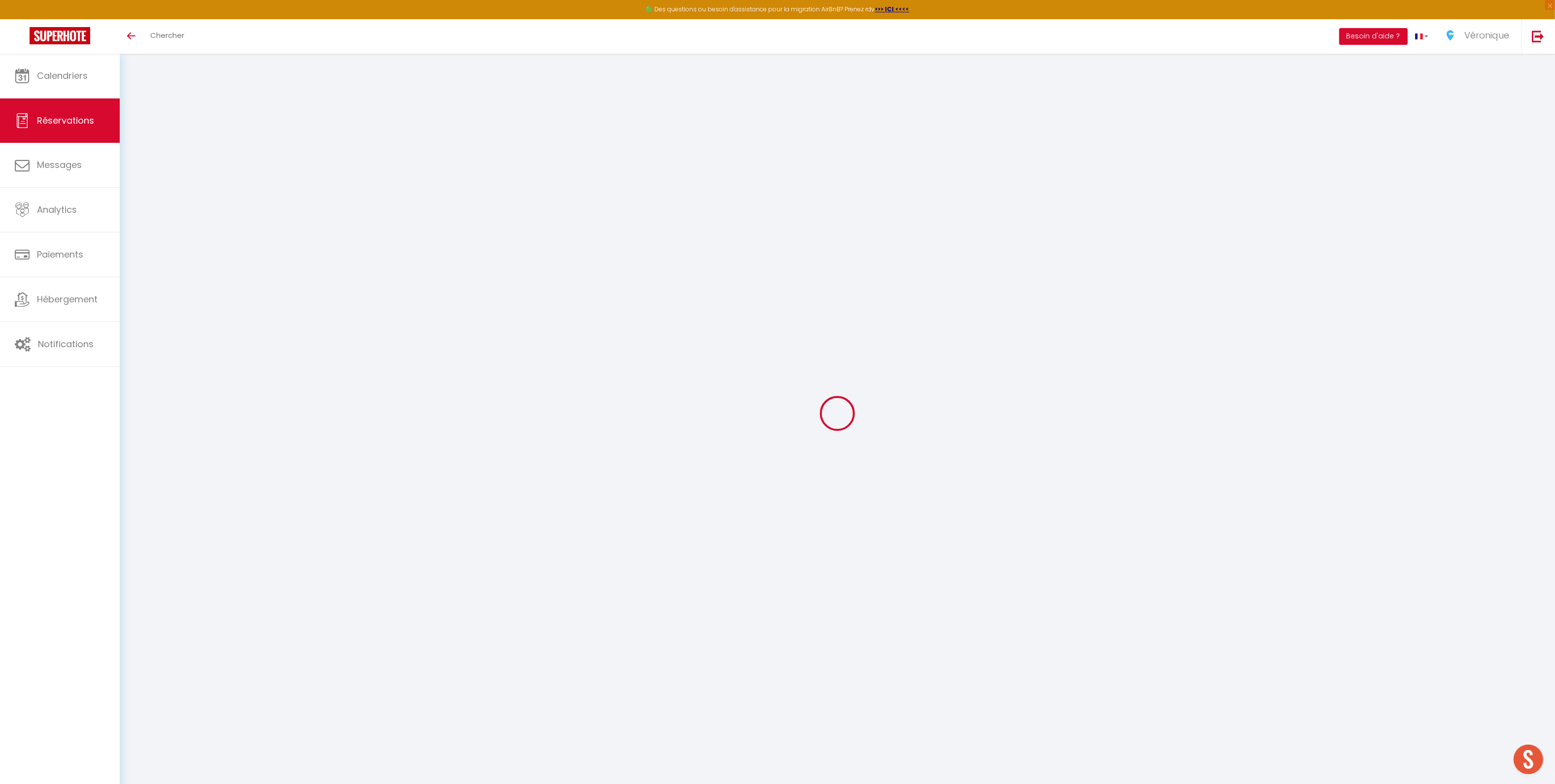
checkbox input "false"
select select
checkbox input "false"
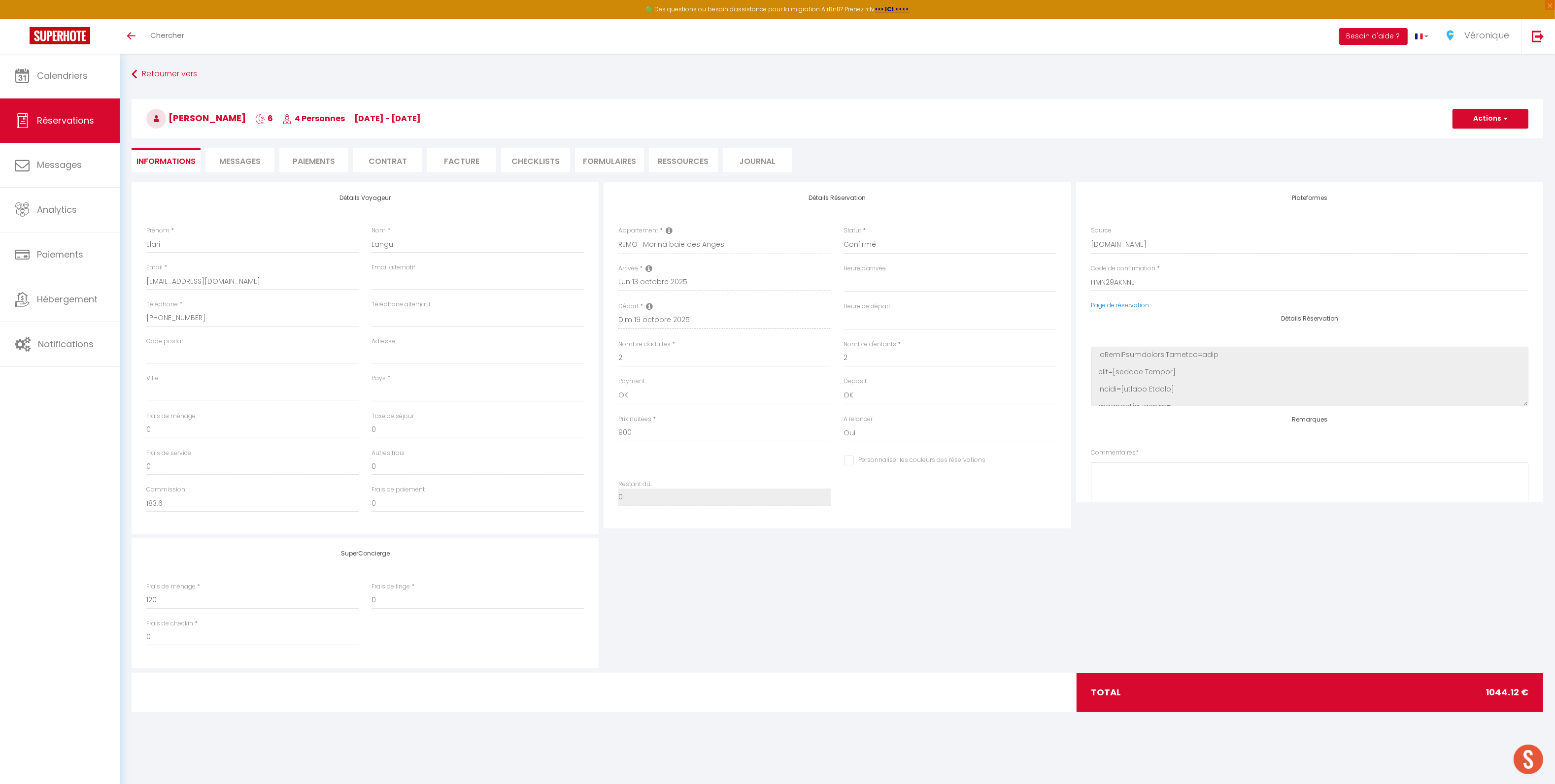
select select
type input "120"
type input "24.12"
select select
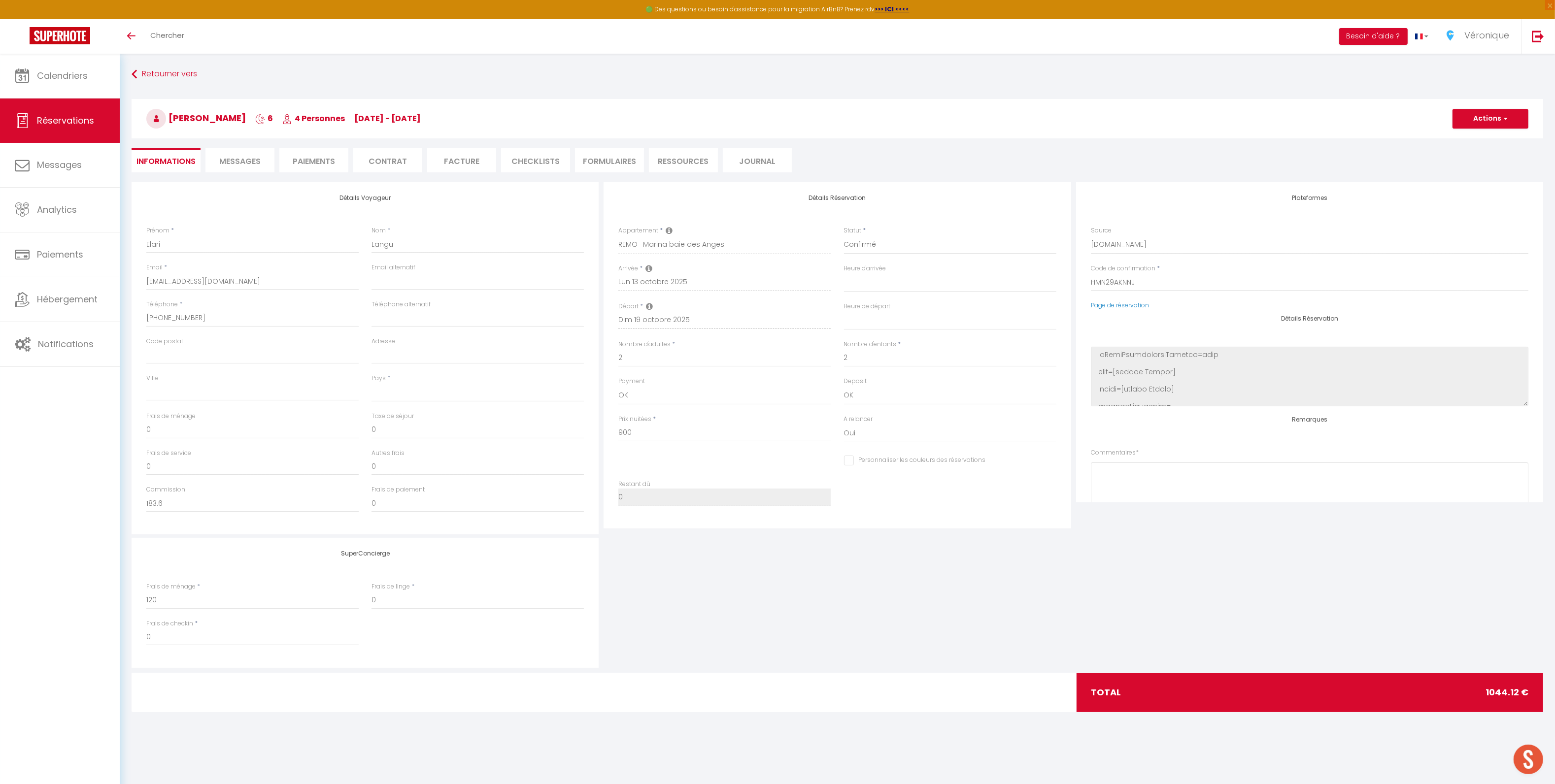
checkbox input "false"
select select
checkbox input "false"
select select
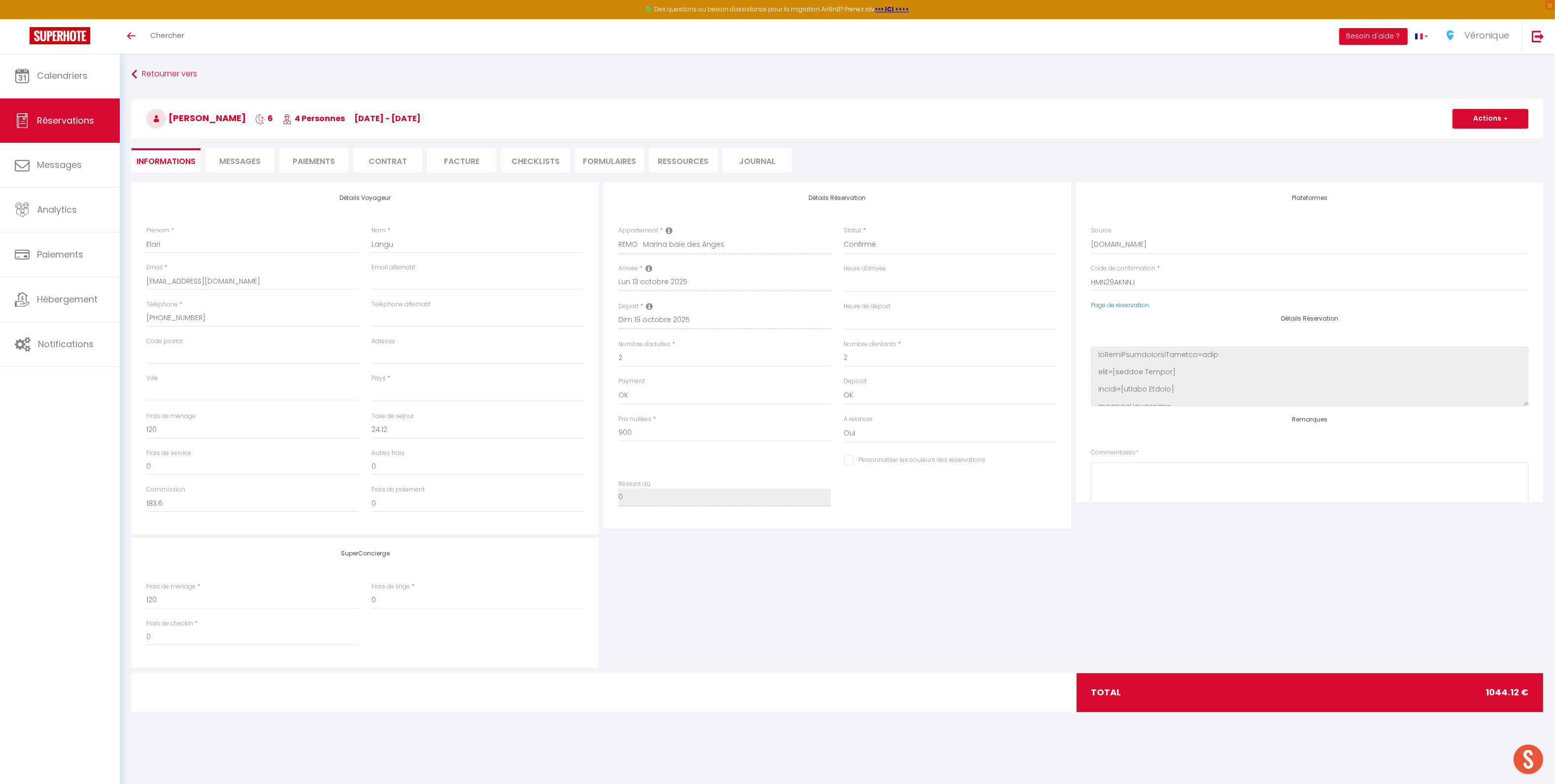
click at [239, 163] on span "Messages" at bounding box center [240, 161] width 41 height 12
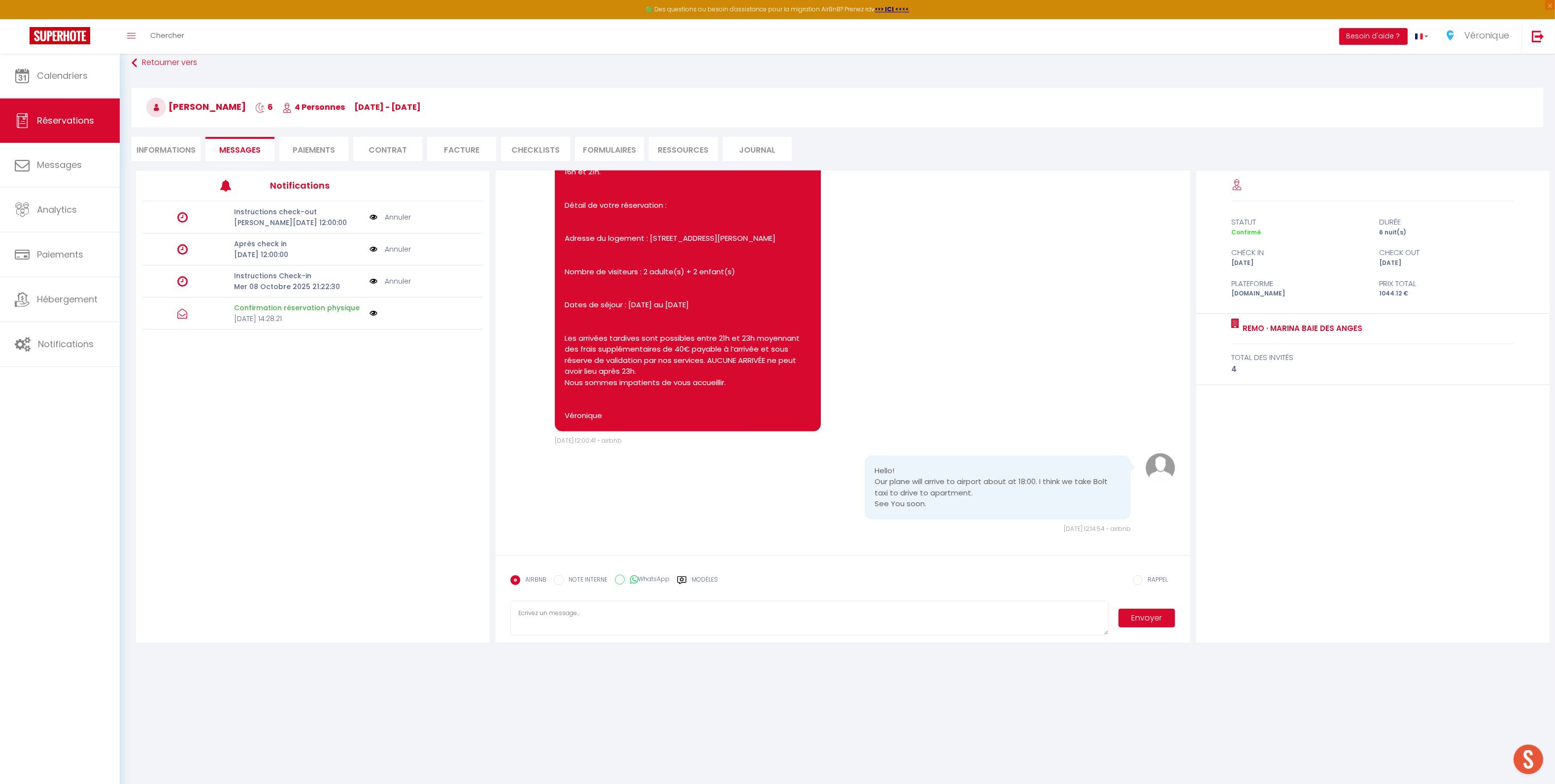
scroll to position [547, 0]
click at [394, 280] on link "Annuler" at bounding box center [398, 281] width 26 height 11
click at [584, 626] on textarea at bounding box center [809, 618] width 597 height 35
click at [709, 580] on label "Modèles" at bounding box center [704, 584] width 26 height 17
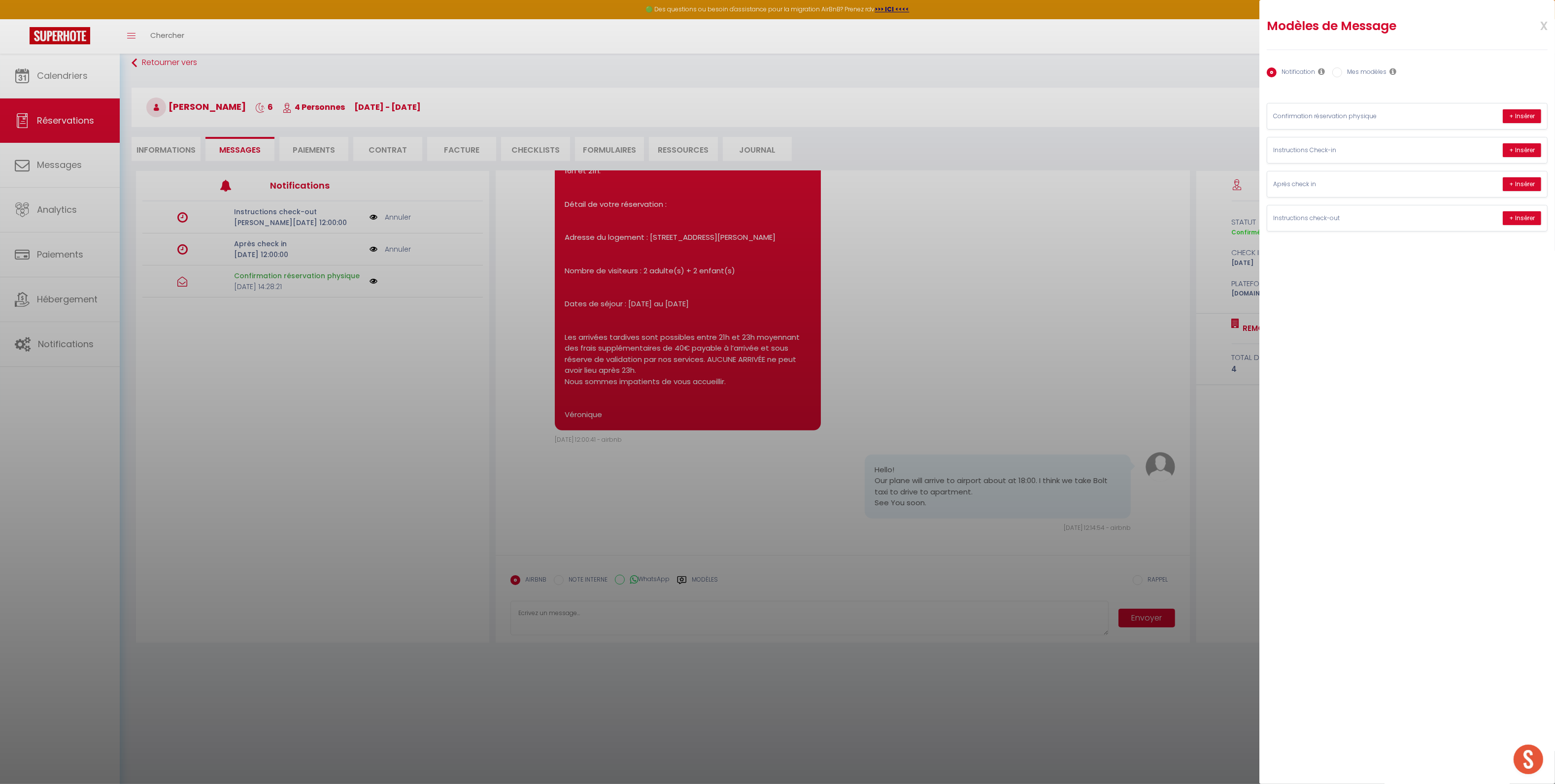
click at [1356, 67] on label "Mes modèles" at bounding box center [1364, 73] width 44 height 11
click at [1342, 67] on input "Mes modèles" at bounding box center [1337, 72] width 10 height 10
radio input "true"
radio input "false"
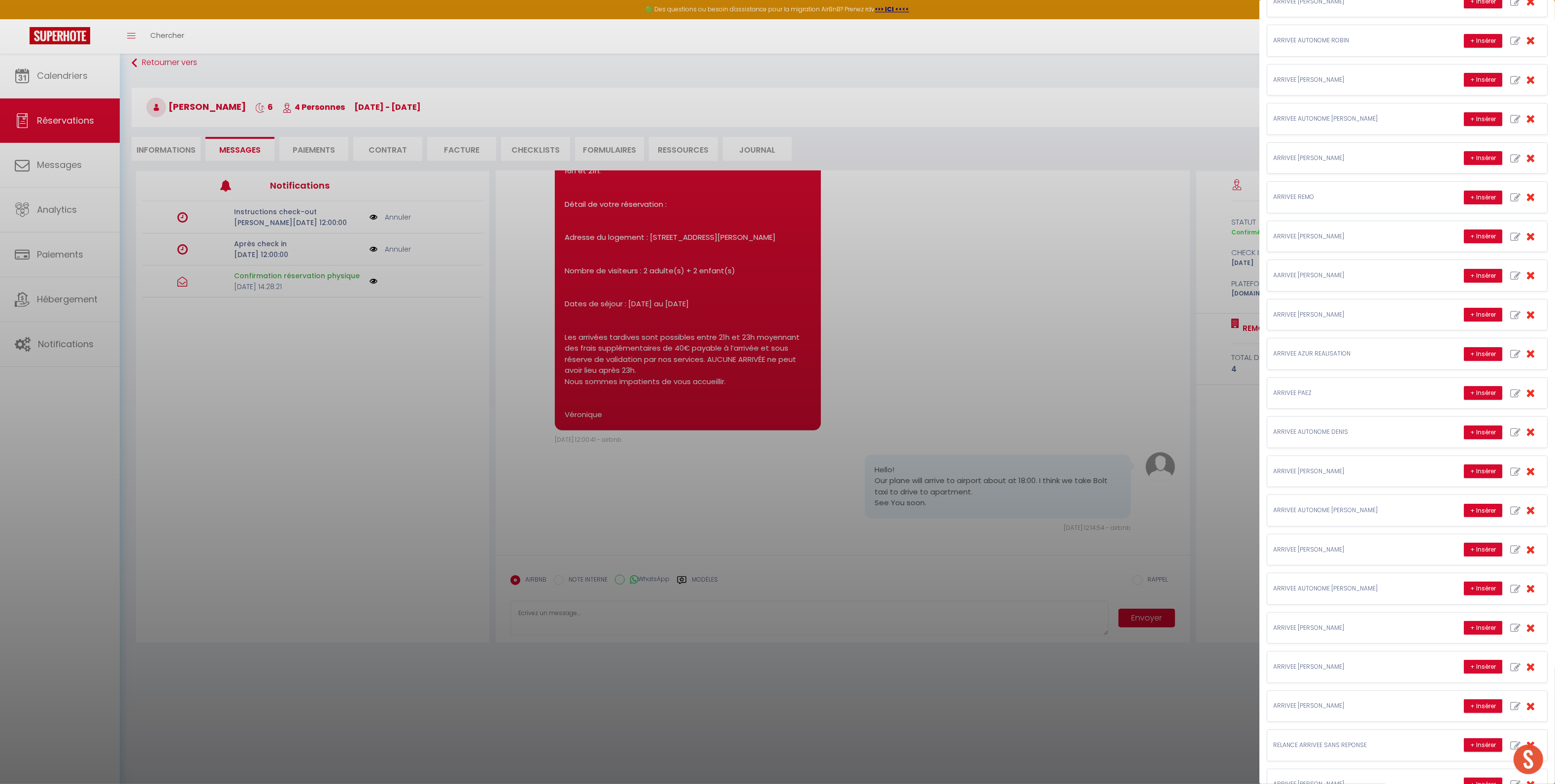
scroll to position [147, 0]
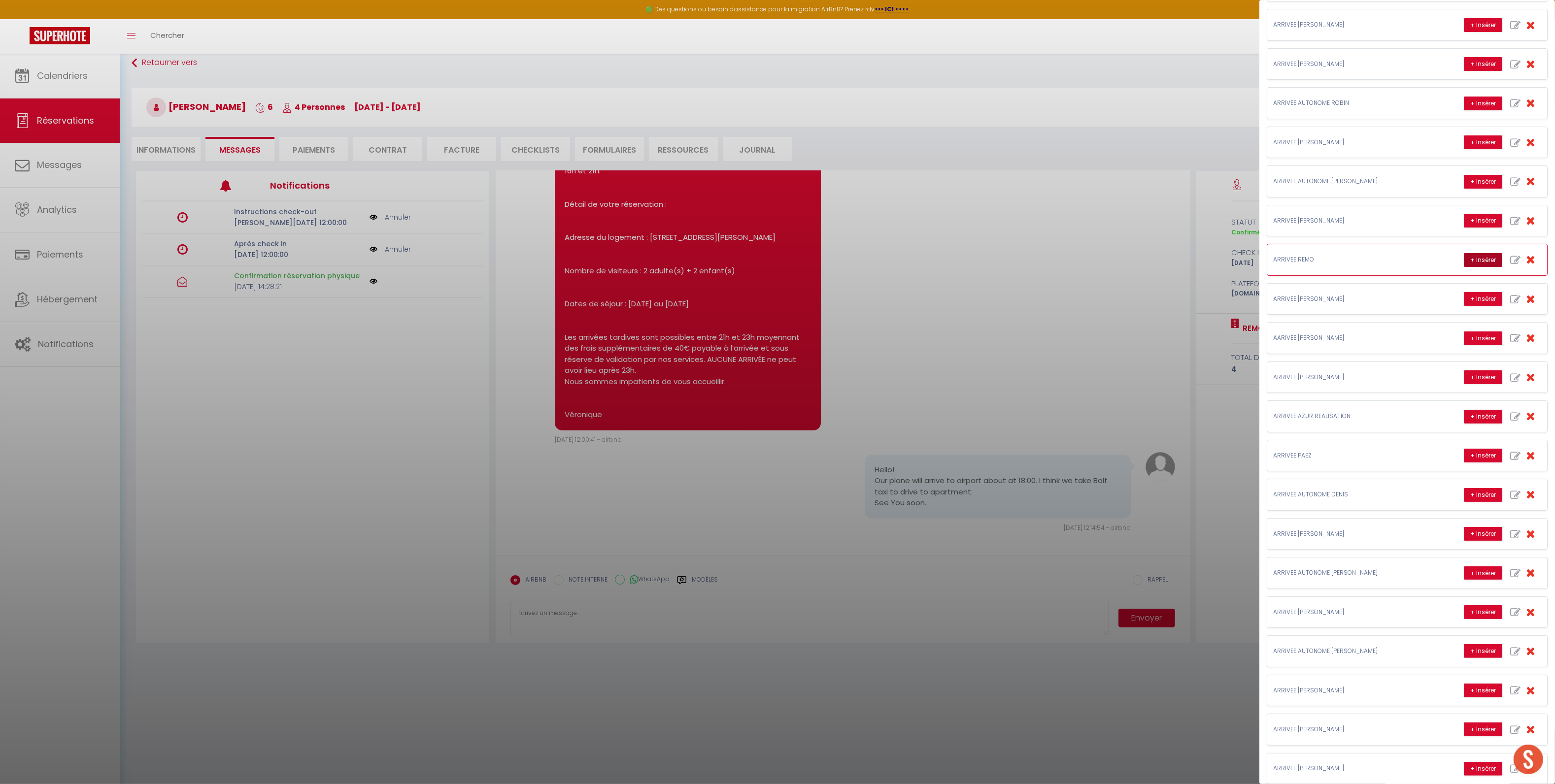
click at [1463, 265] on button "+ Insérer" at bounding box center [1482, 260] width 38 height 14
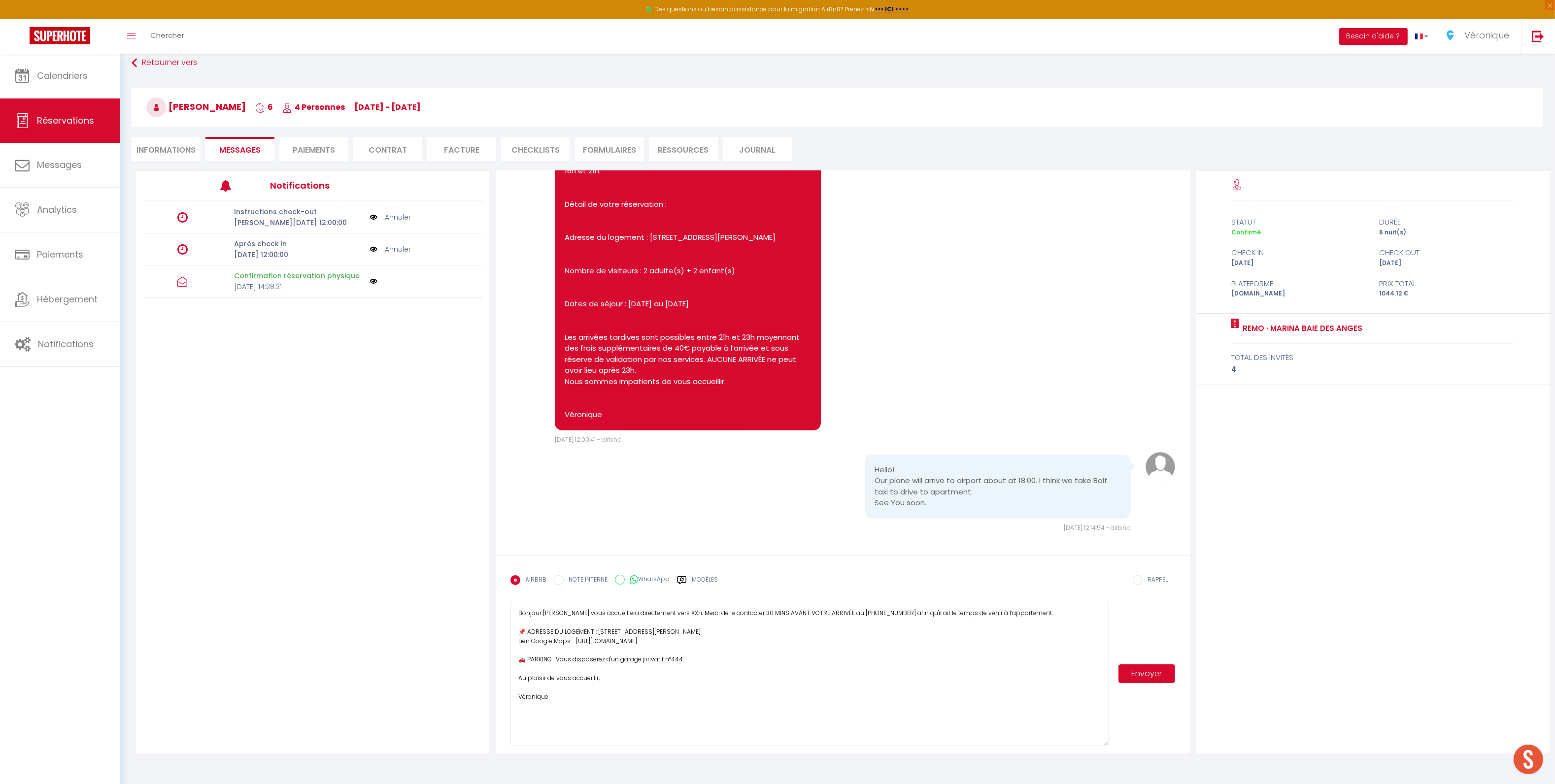
drag, startPoint x: 1104, startPoint y: 634, endPoint x: 1091, endPoint y: 745, distance: 111.8
click at [1091, 745] on textarea "Bonjour Elari, Farid vous accueillera directement vers XXh. Merci de le contact…" at bounding box center [809, 673] width 597 height 145
click at [642, 632] on textarea "Bonjour Elari, Farid vous accueillera directement vers XXh. Merci de le contact…" at bounding box center [809, 673] width 597 height 145
click at [829, 701] on textarea "Bonjour Elari, Farid vous accueillera directement vers 18h. Merci de le contact…" at bounding box center [809, 673] width 597 height 145
type textarea "Bonjour Elari, Farid vous accueillera directement vers 18h. Merci de le contact…"
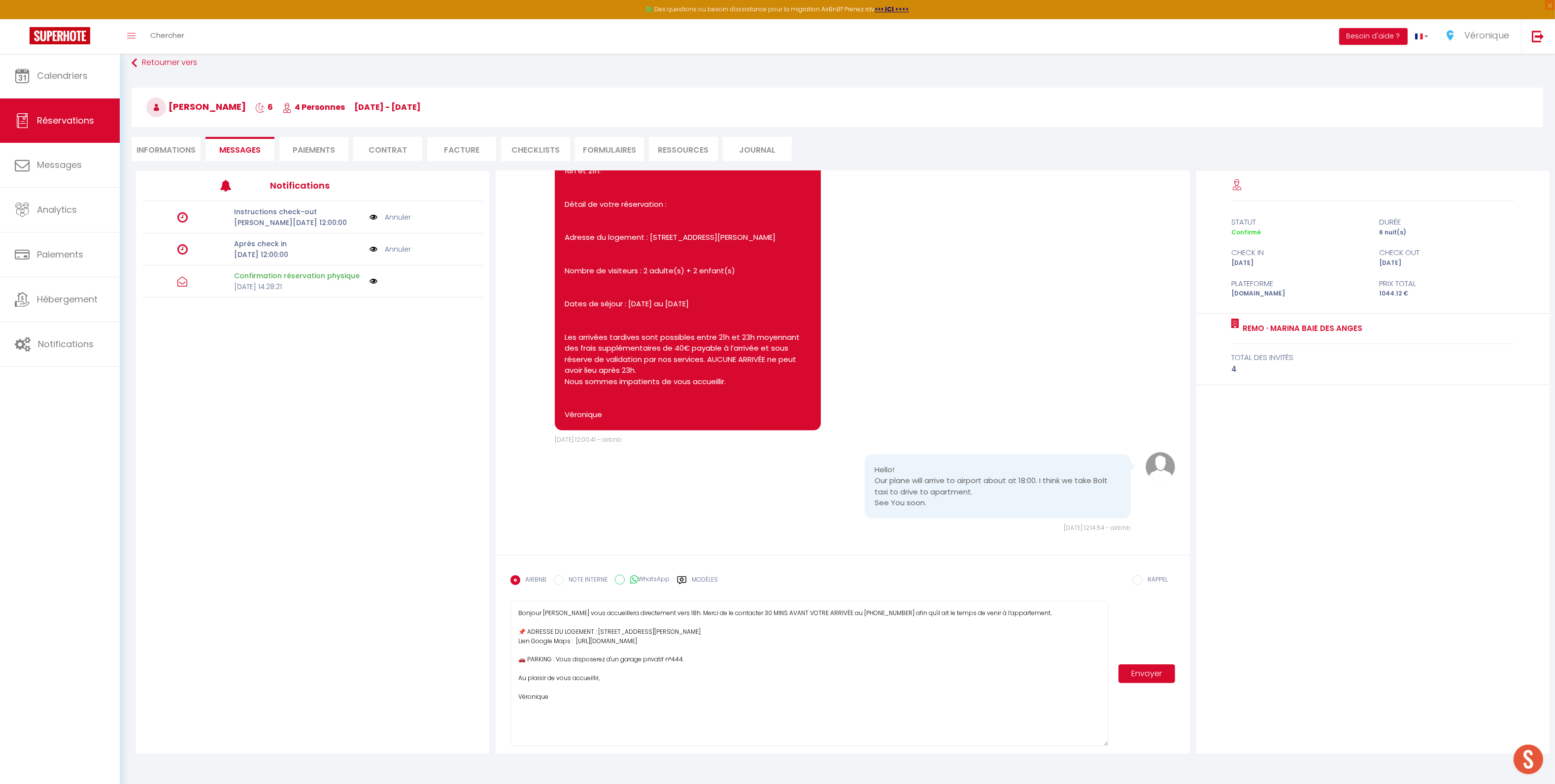
click at [1137, 669] on button "Envoyer" at bounding box center [1146, 673] width 56 height 19
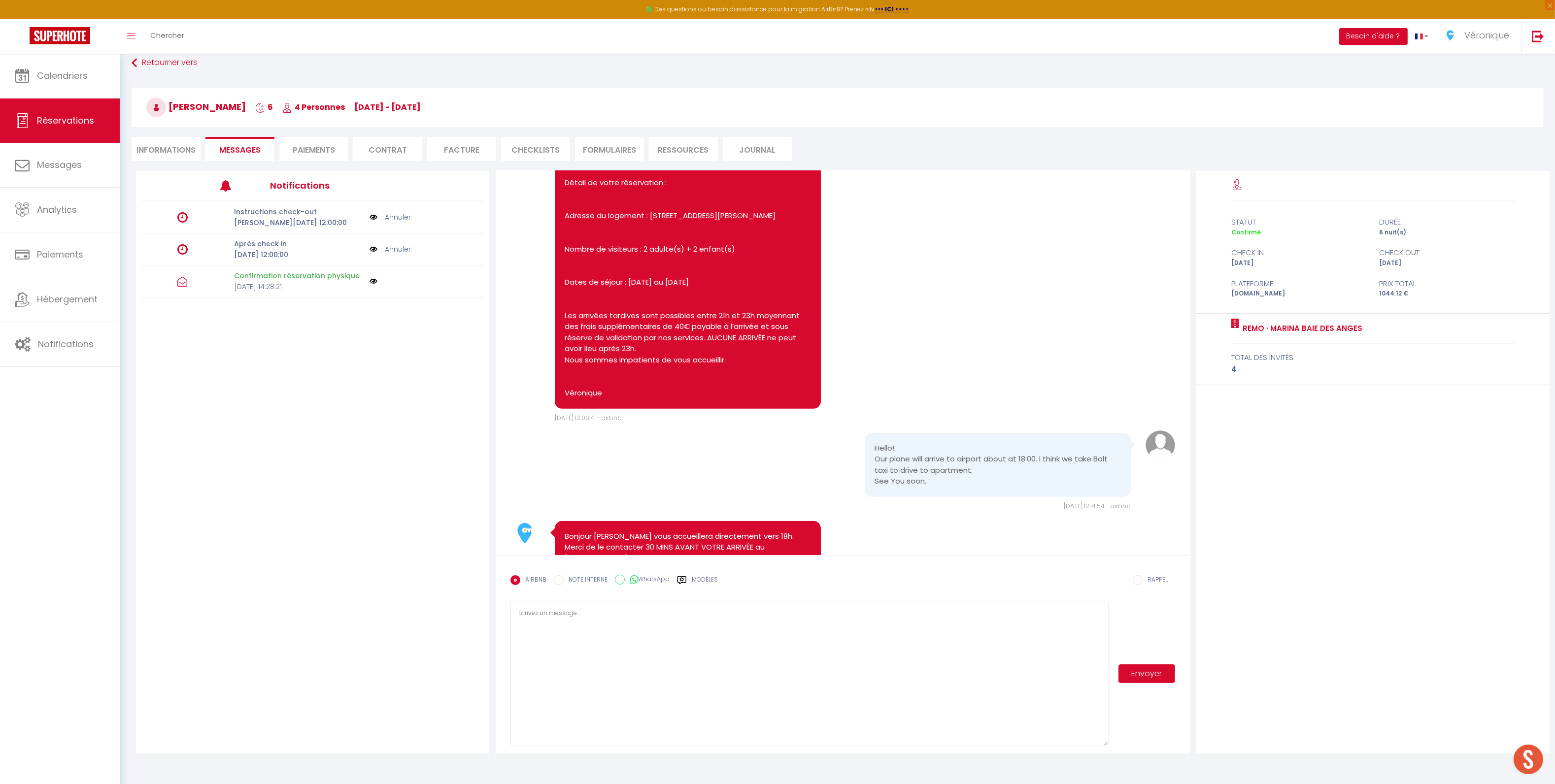
click at [166, 144] on li "Informations" at bounding box center [166, 149] width 69 height 24
select select
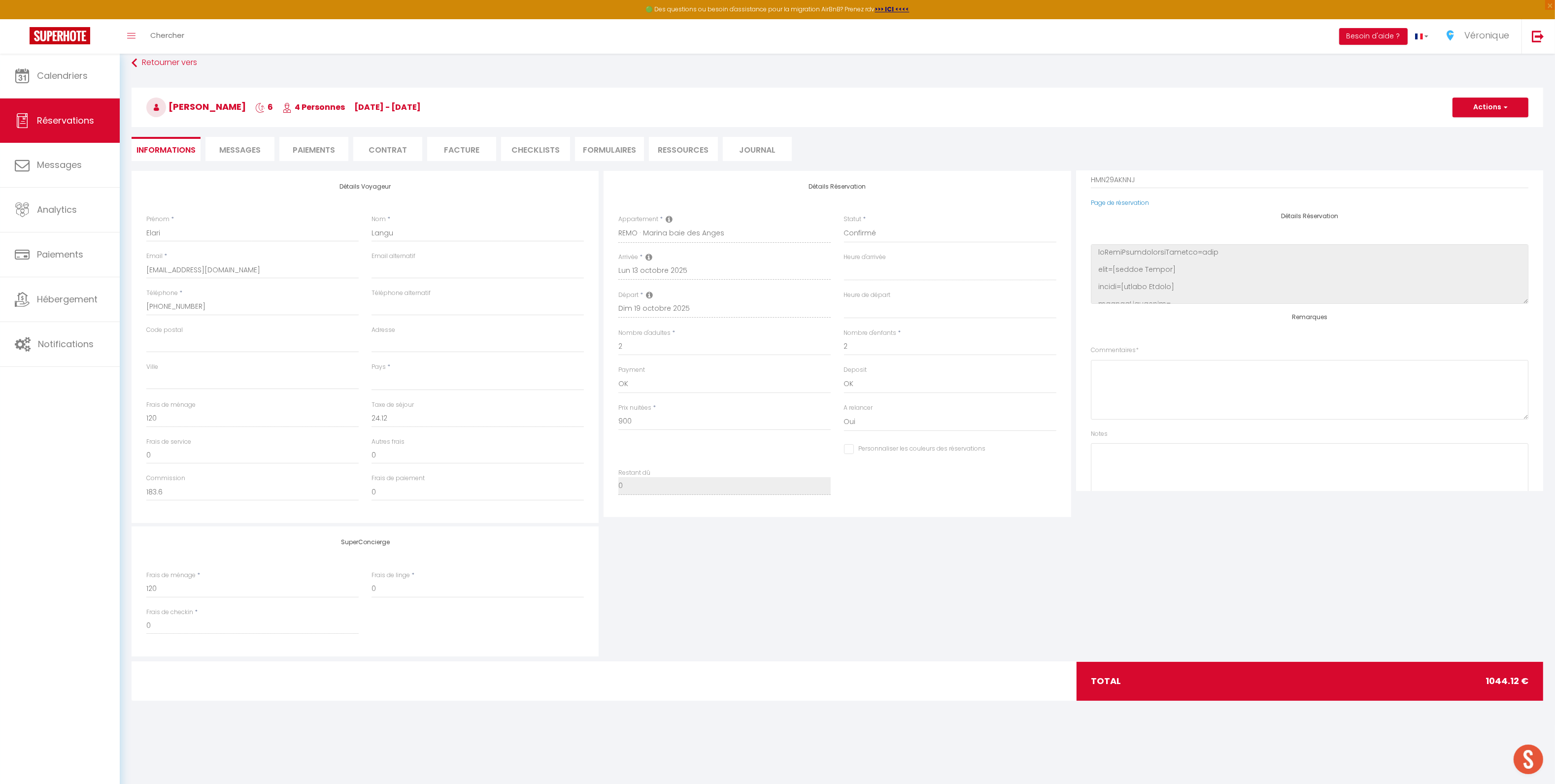
scroll to position [126, 0]
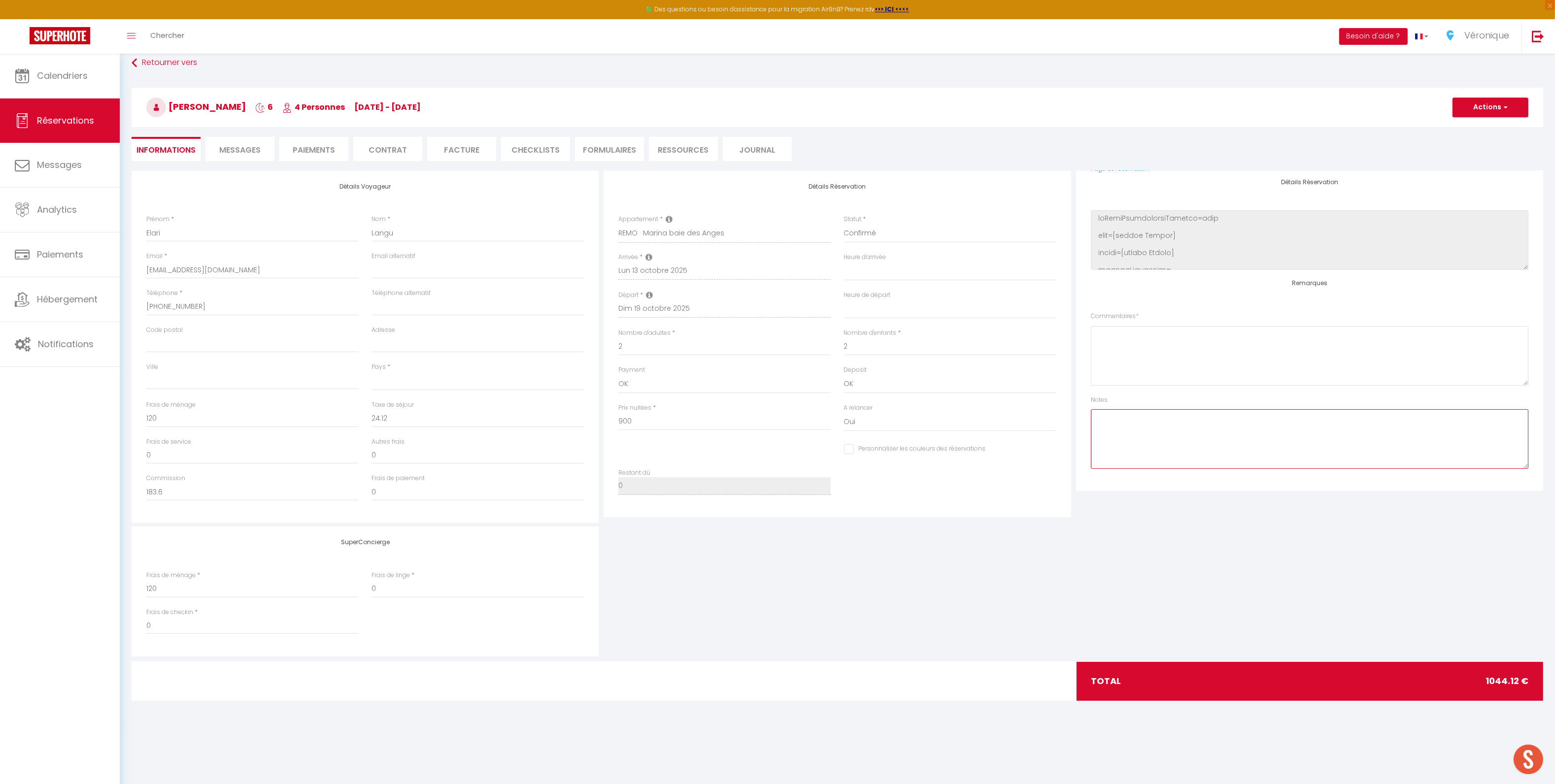
click at [1150, 430] on textarea at bounding box center [1309, 439] width 437 height 59
type textarea "Check in 18h"
click at [1491, 108] on button "Actions" at bounding box center [1490, 107] width 76 height 19
click at [1480, 126] on link "Enregistrer" at bounding box center [1480, 129] width 78 height 13
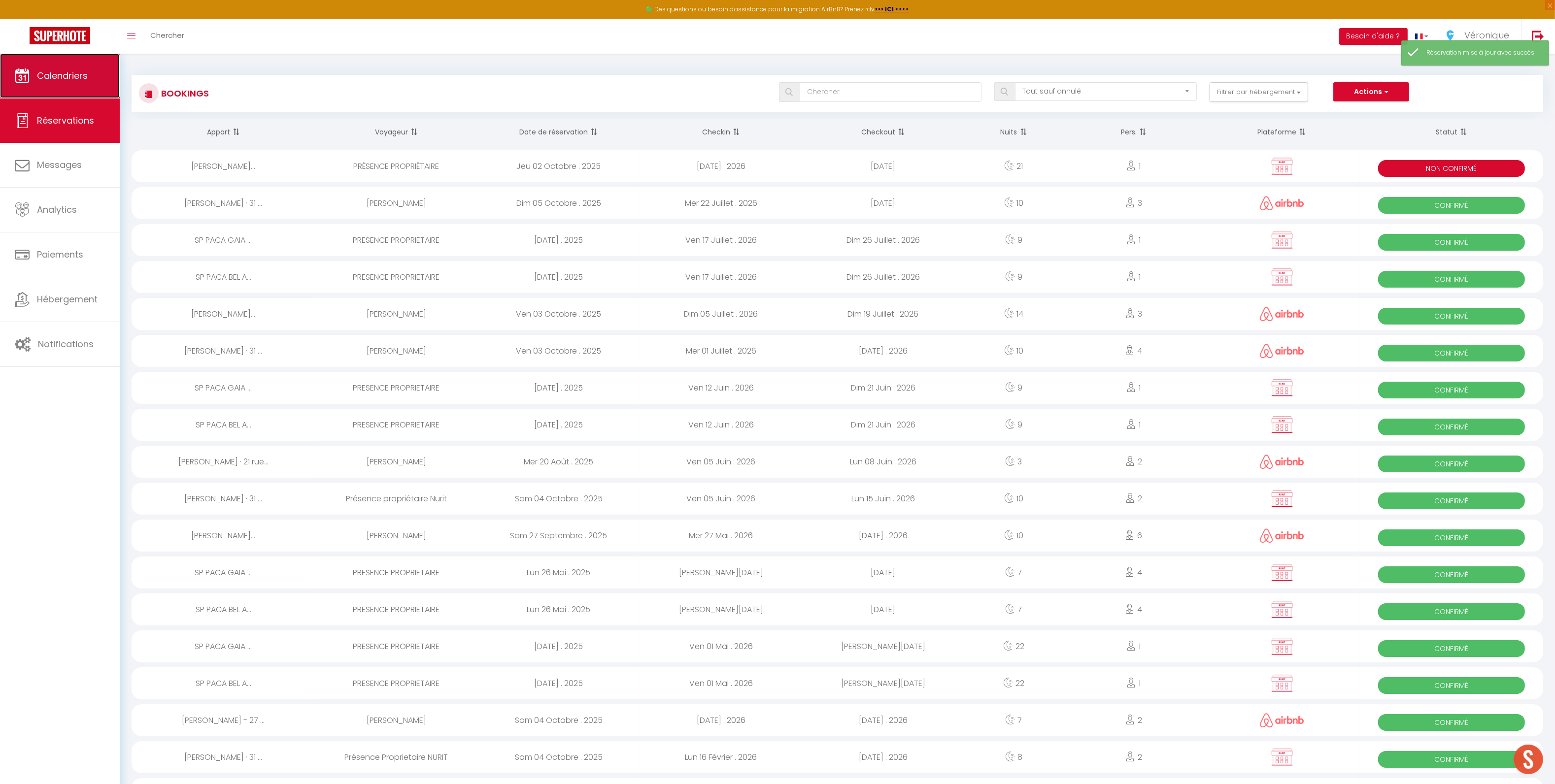
click at [62, 67] on link "Calendriers" at bounding box center [60, 75] width 120 height 44
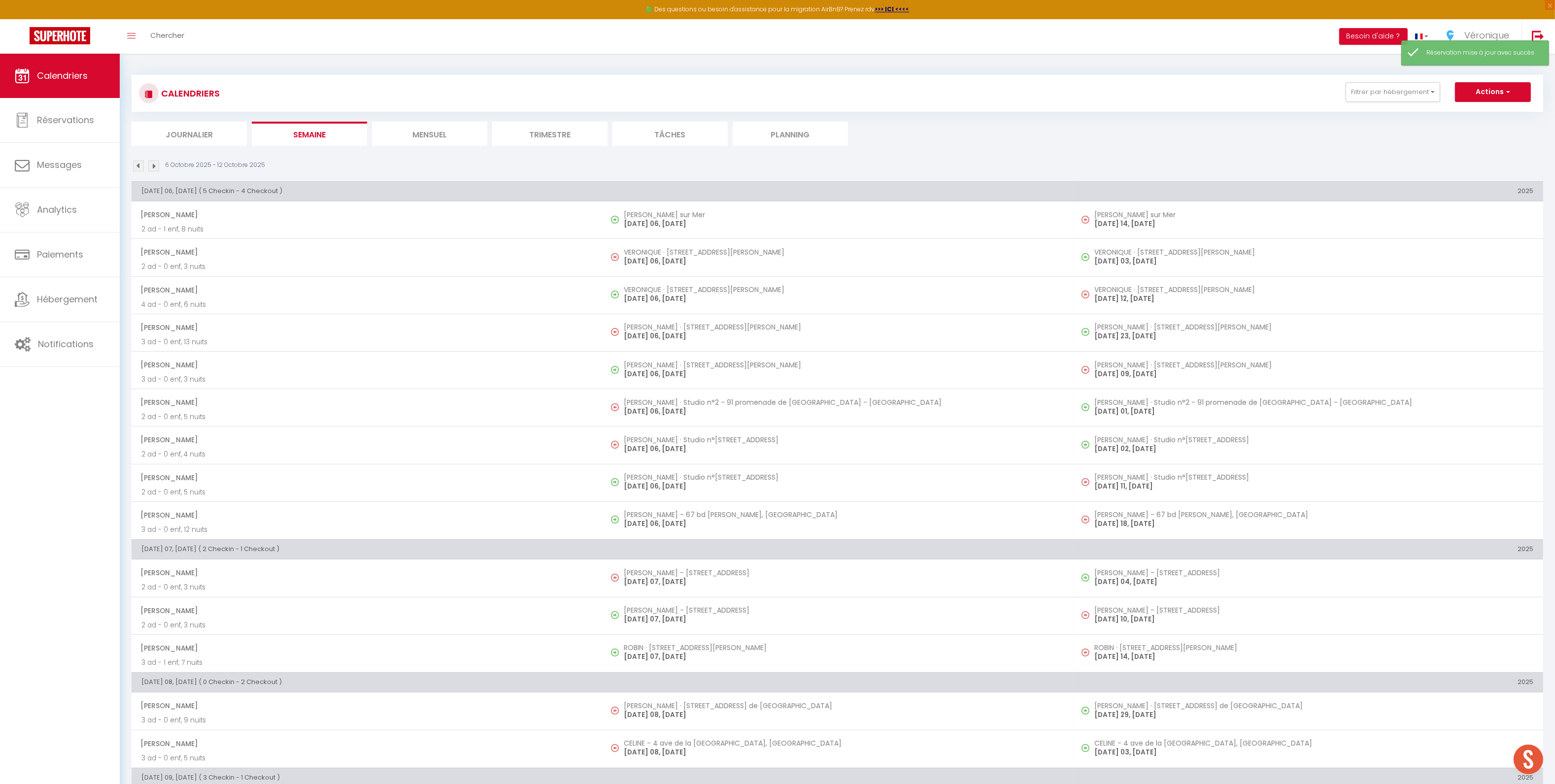
click at [151, 166] on img at bounding box center [154, 166] width 11 height 11
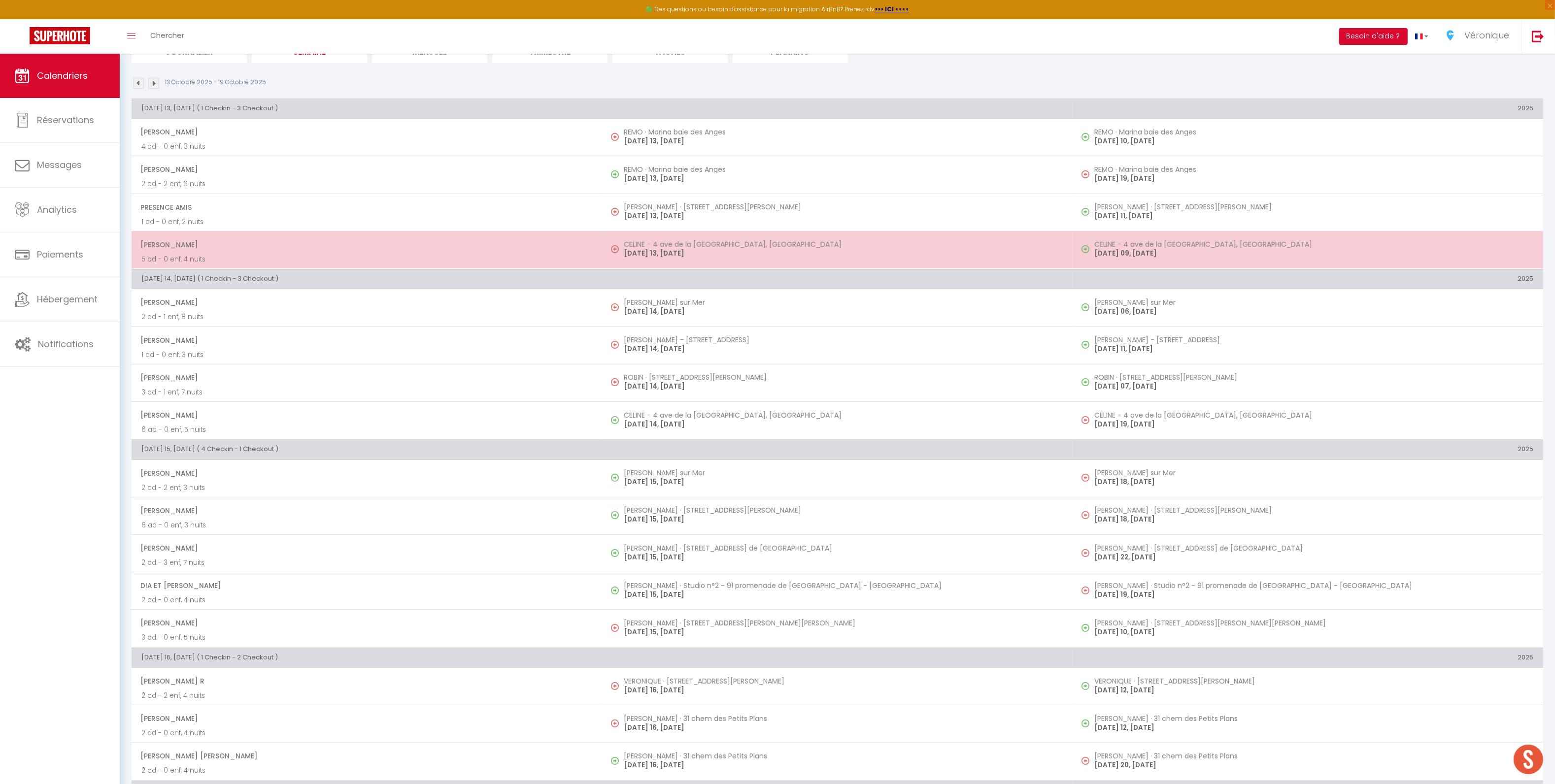
scroll to position [133, 0]
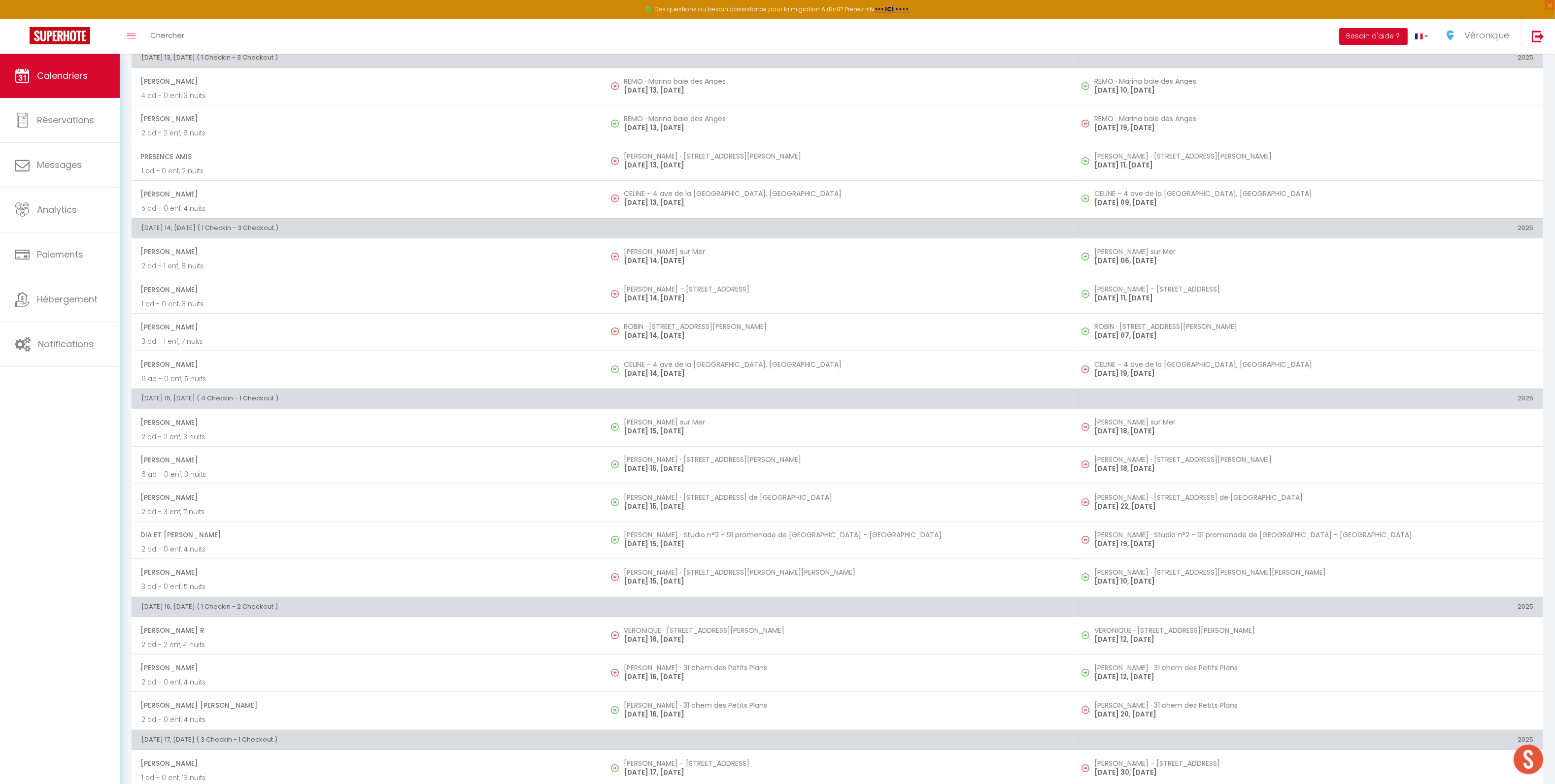
click at [645, 370] on p "TUESDAY 14, OCTOBRE 25" at bounding box center [843, 373] width 439 height 10
select select "OK"
select select "0"
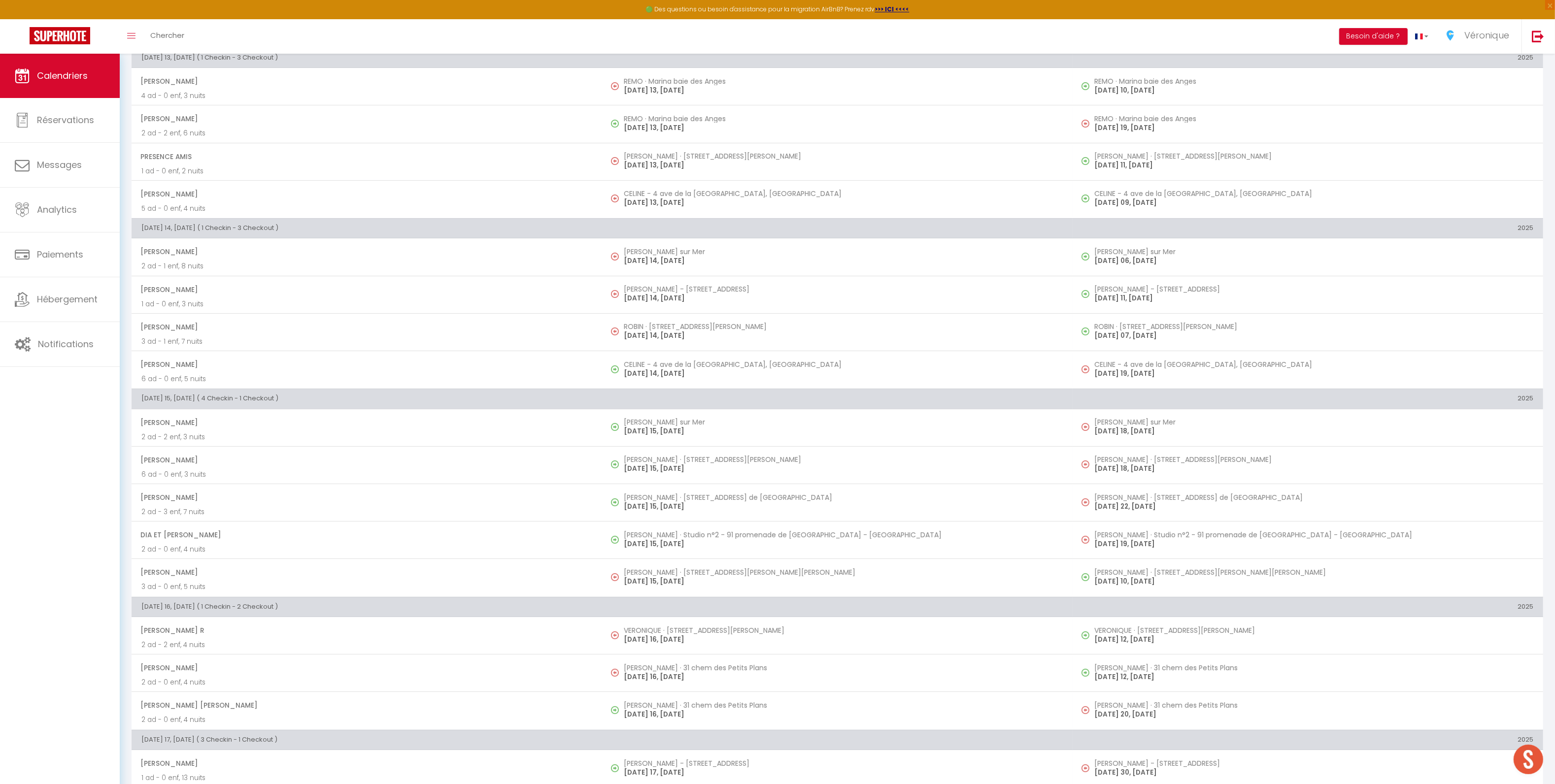
select select "1"
select select
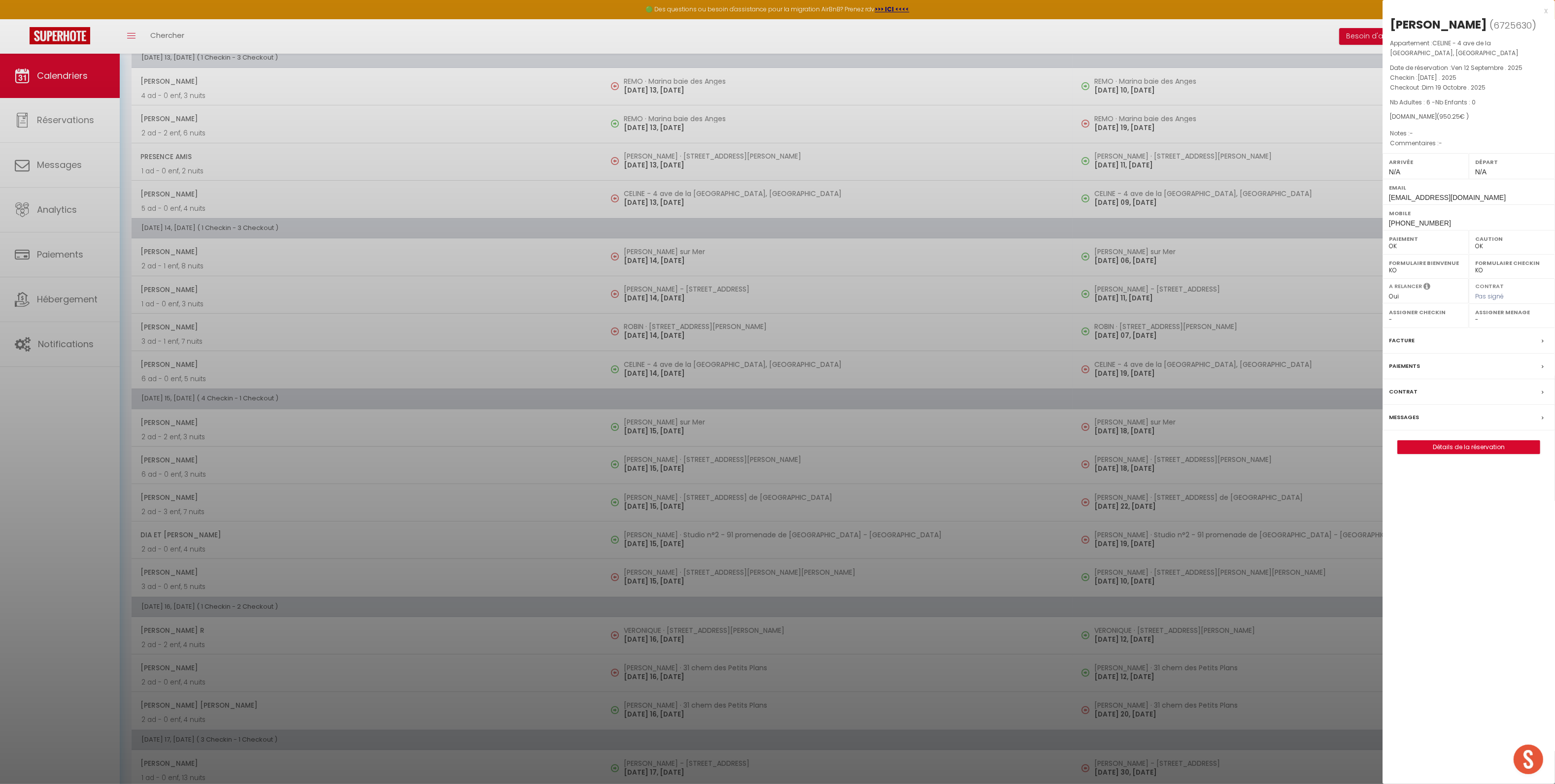
click at [1463, 406] on div "Messages" at bounding box center [1469, 417] width 172 height 25
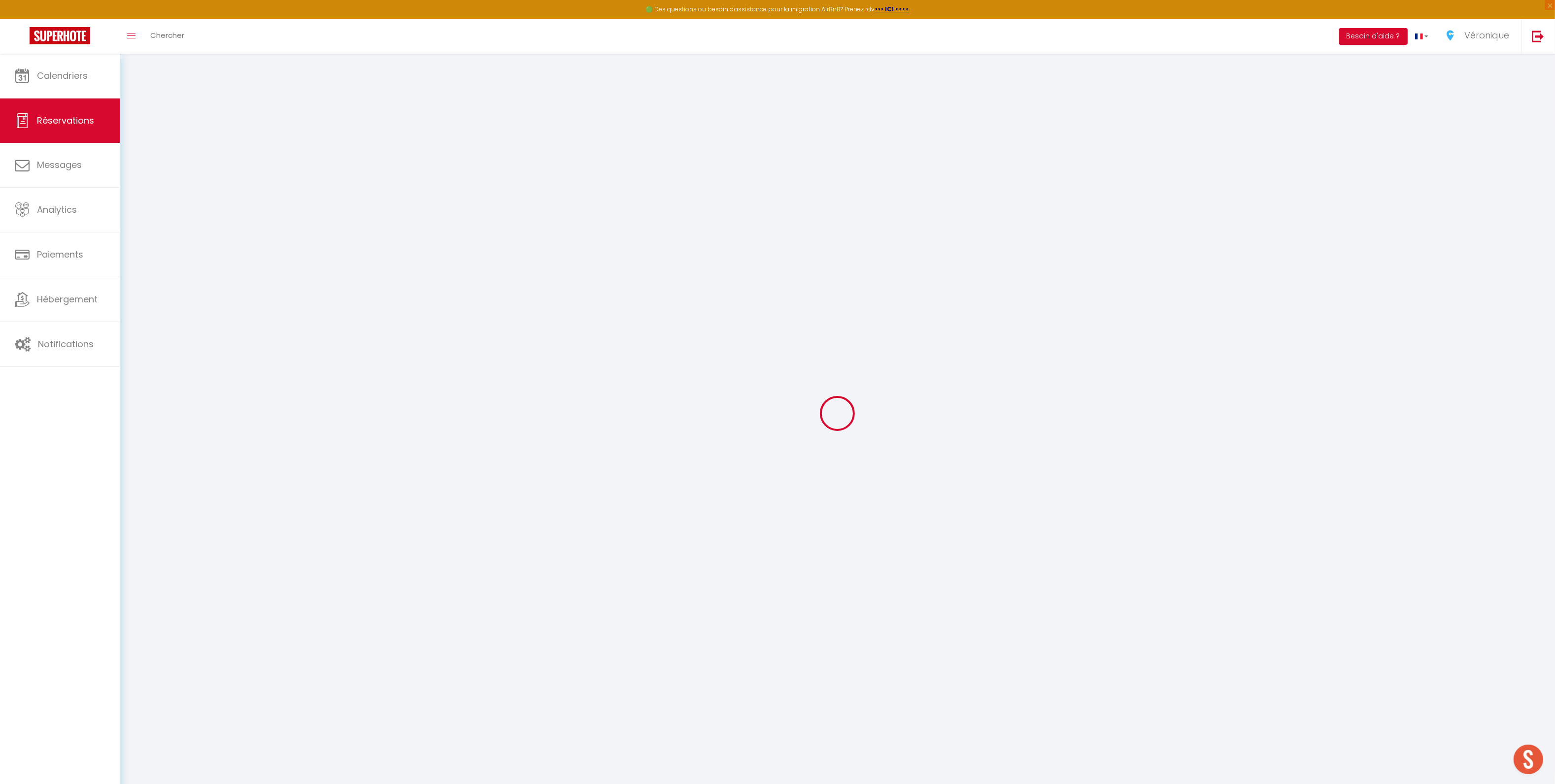
select select
checkbox input "false"
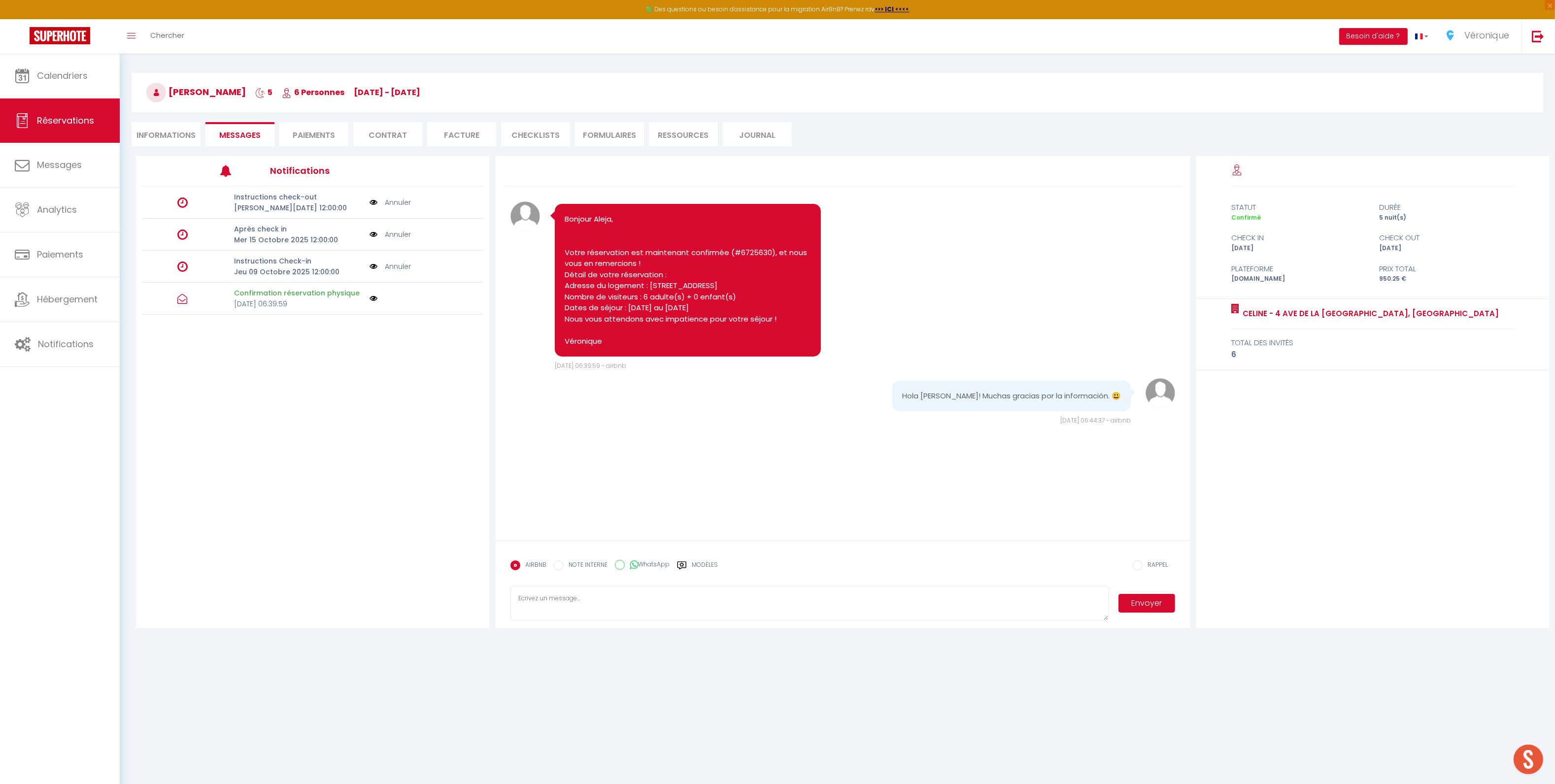
scroll to position [53, 0]
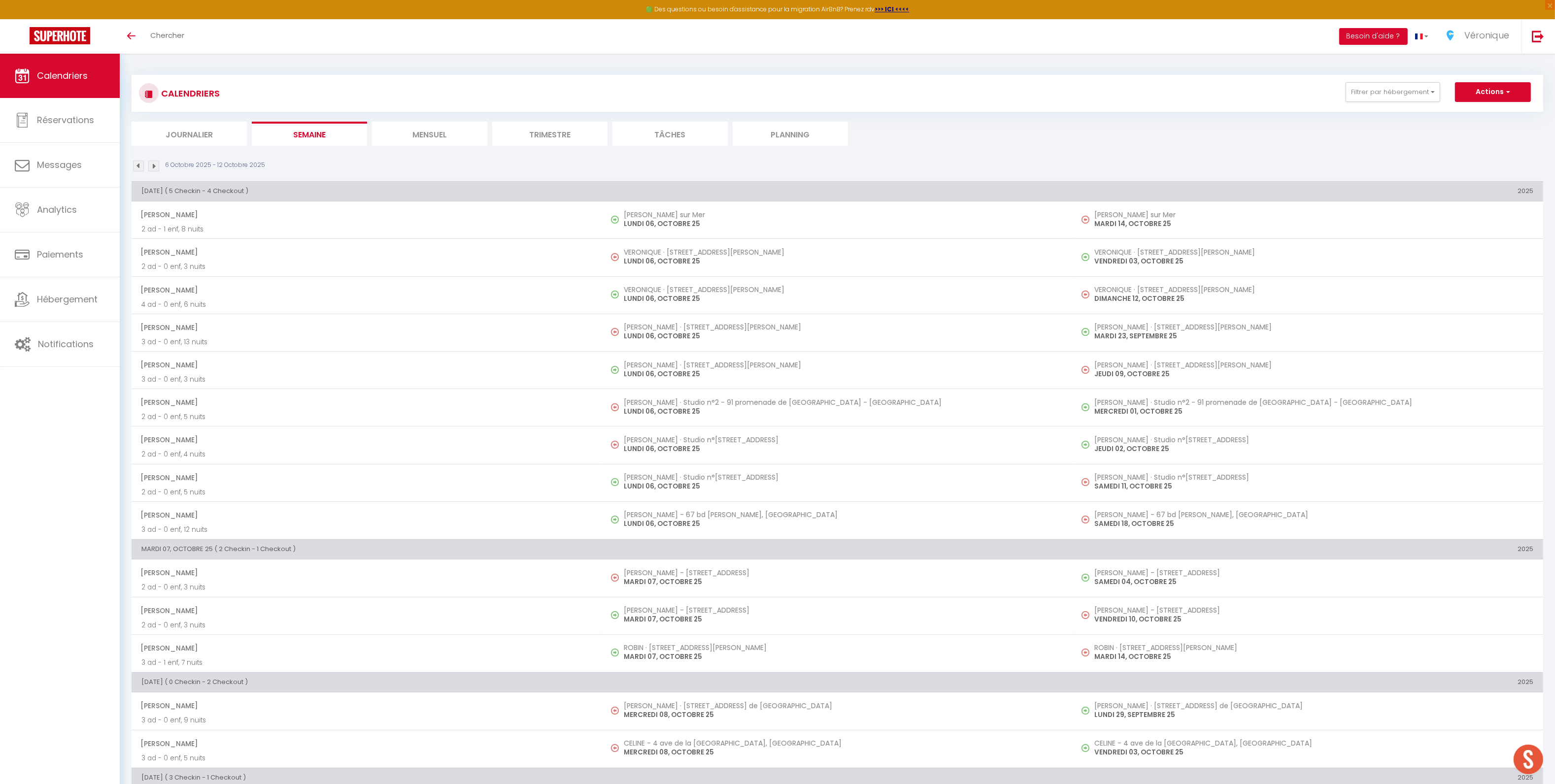
click at [155, 167] on img at bounding box center [154, 166] width 11 height 11
select select
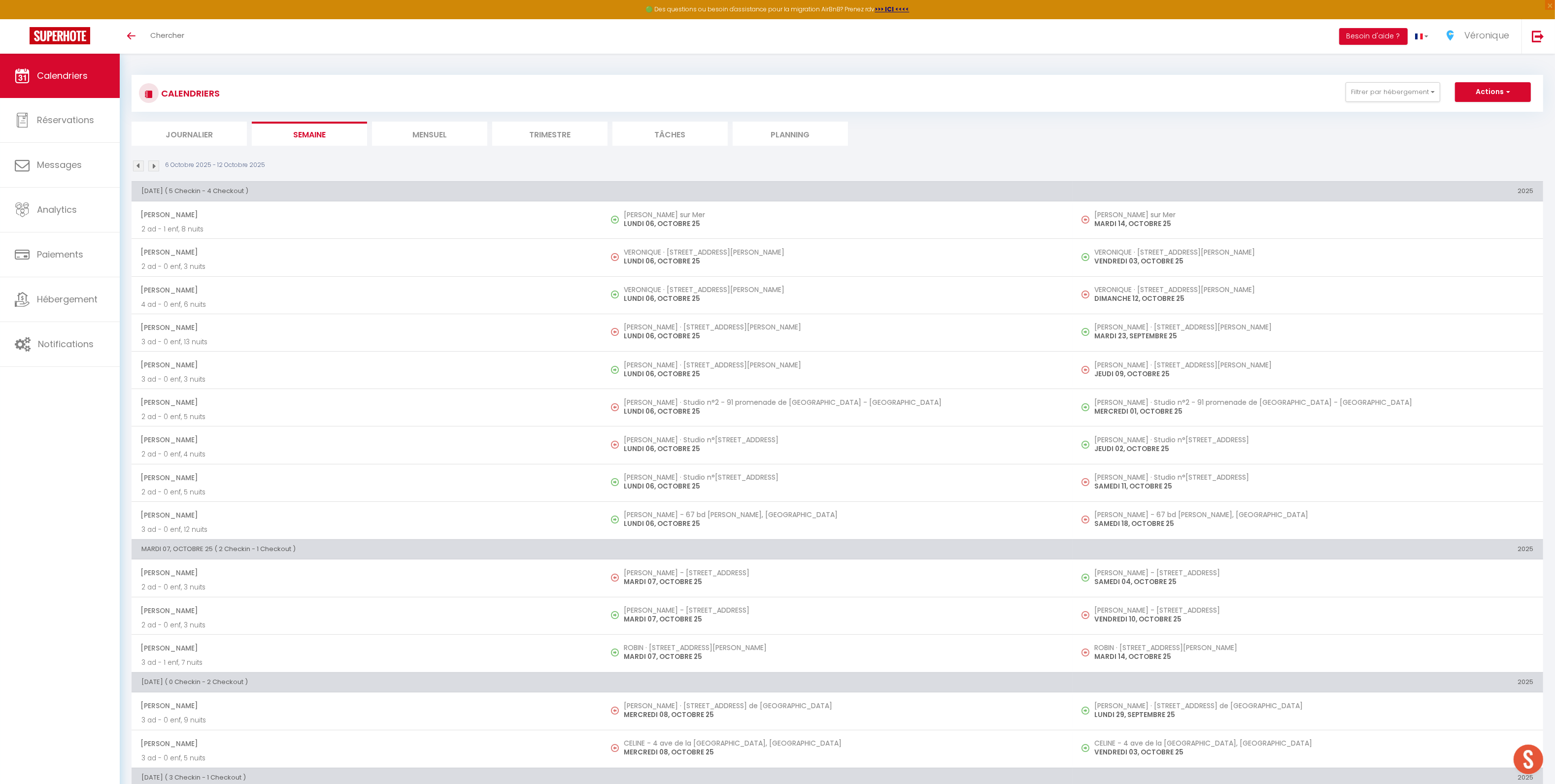
select select
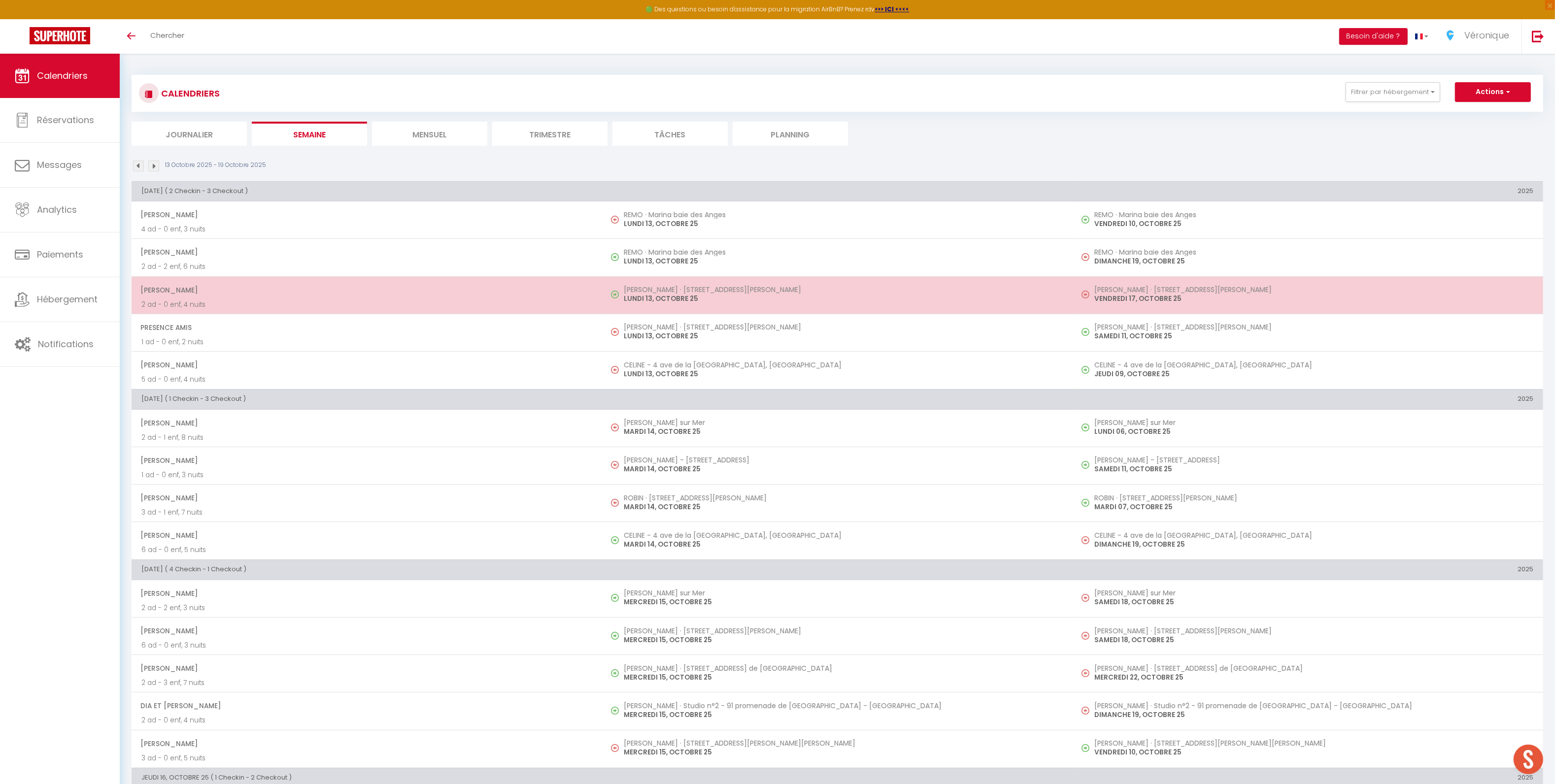
click at [668, 299] on p "LUNDI 13, OCTOBRE 25" at bounding box center [843, 299] width 439 height 10
select select "OK"
select select "0"
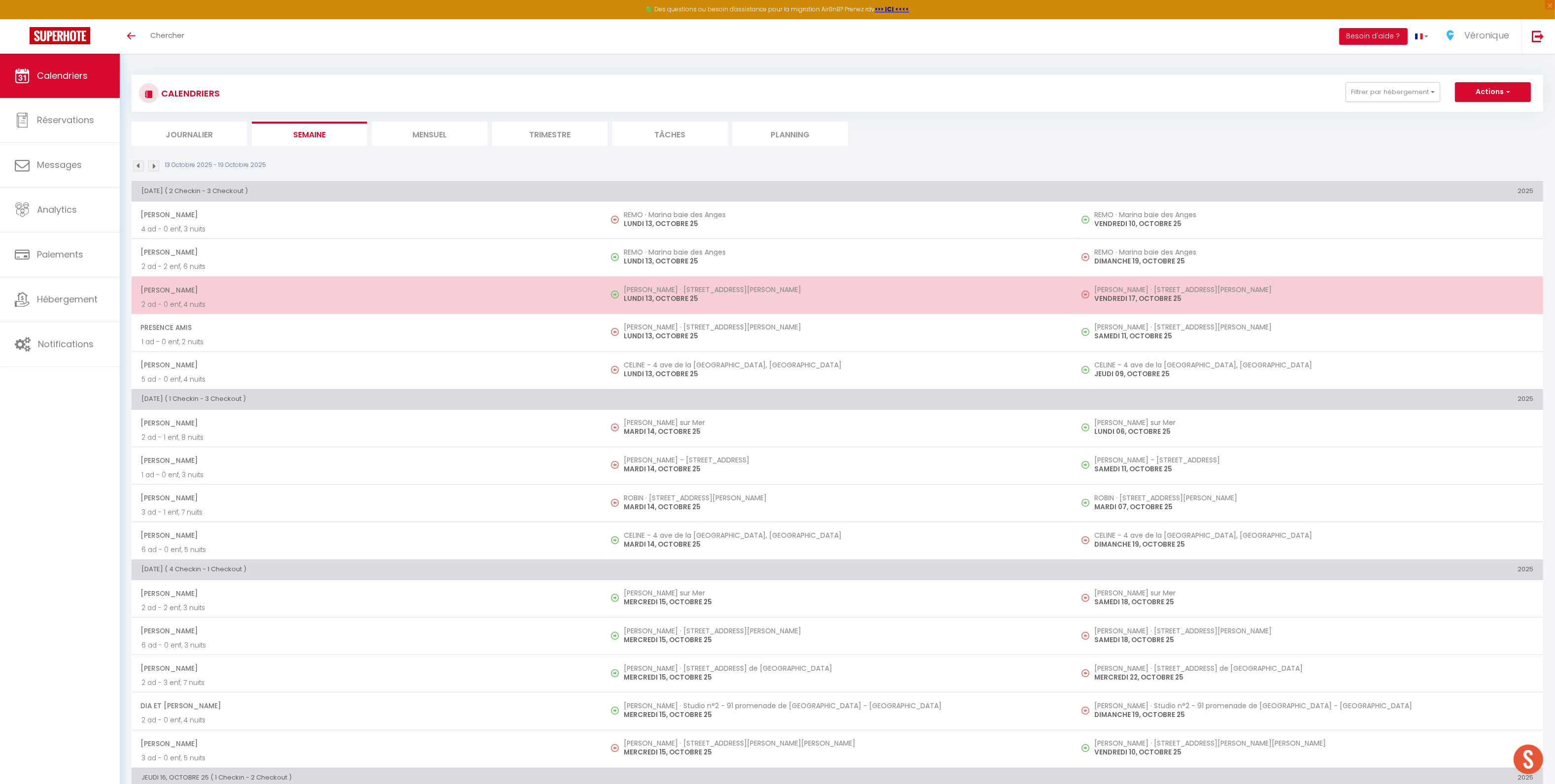
select select "1"
select select
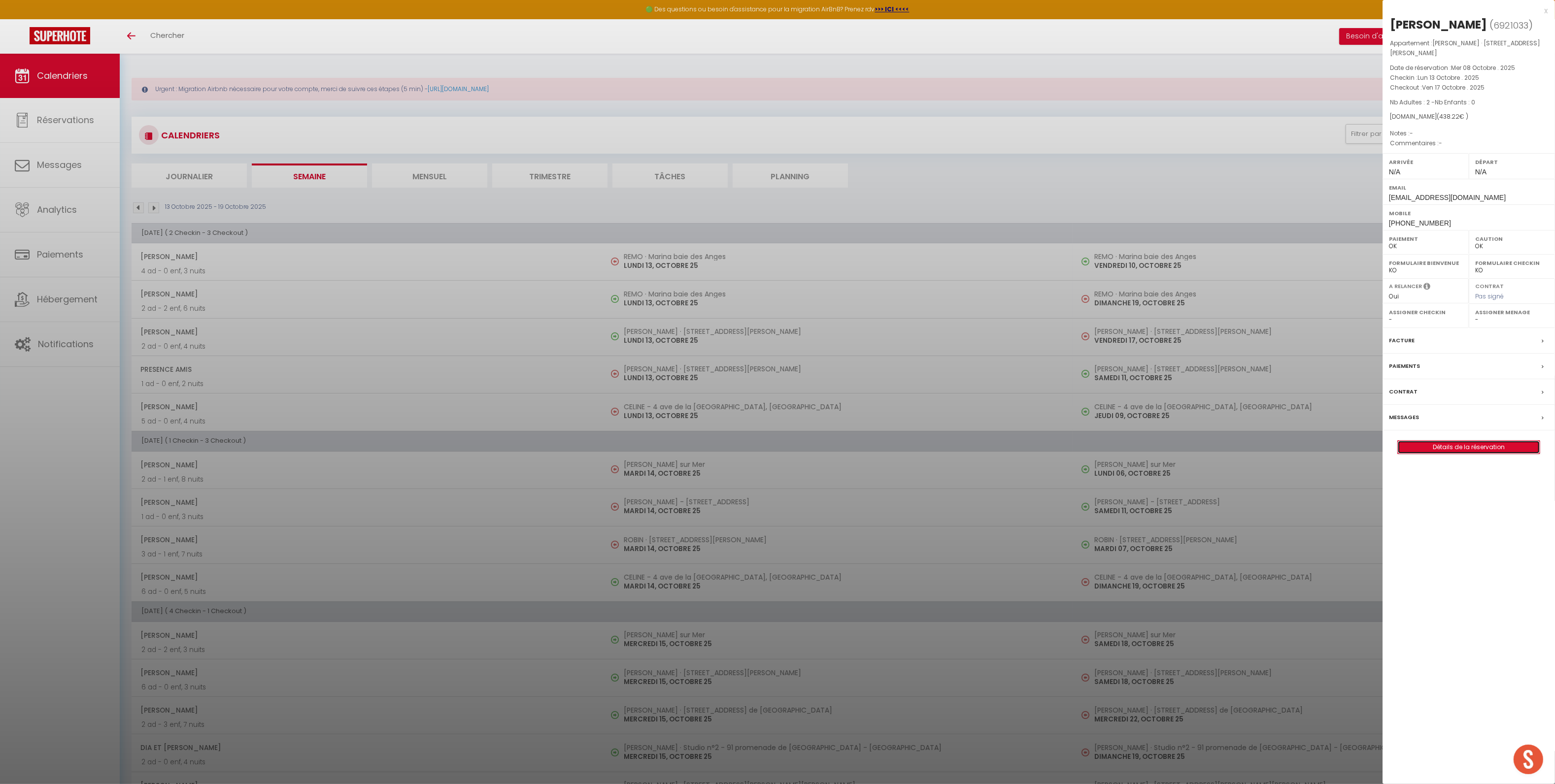
click at [1435, 441] on link "Détails de la réservation" at bounding box center [1469, 447] width 142 height 13
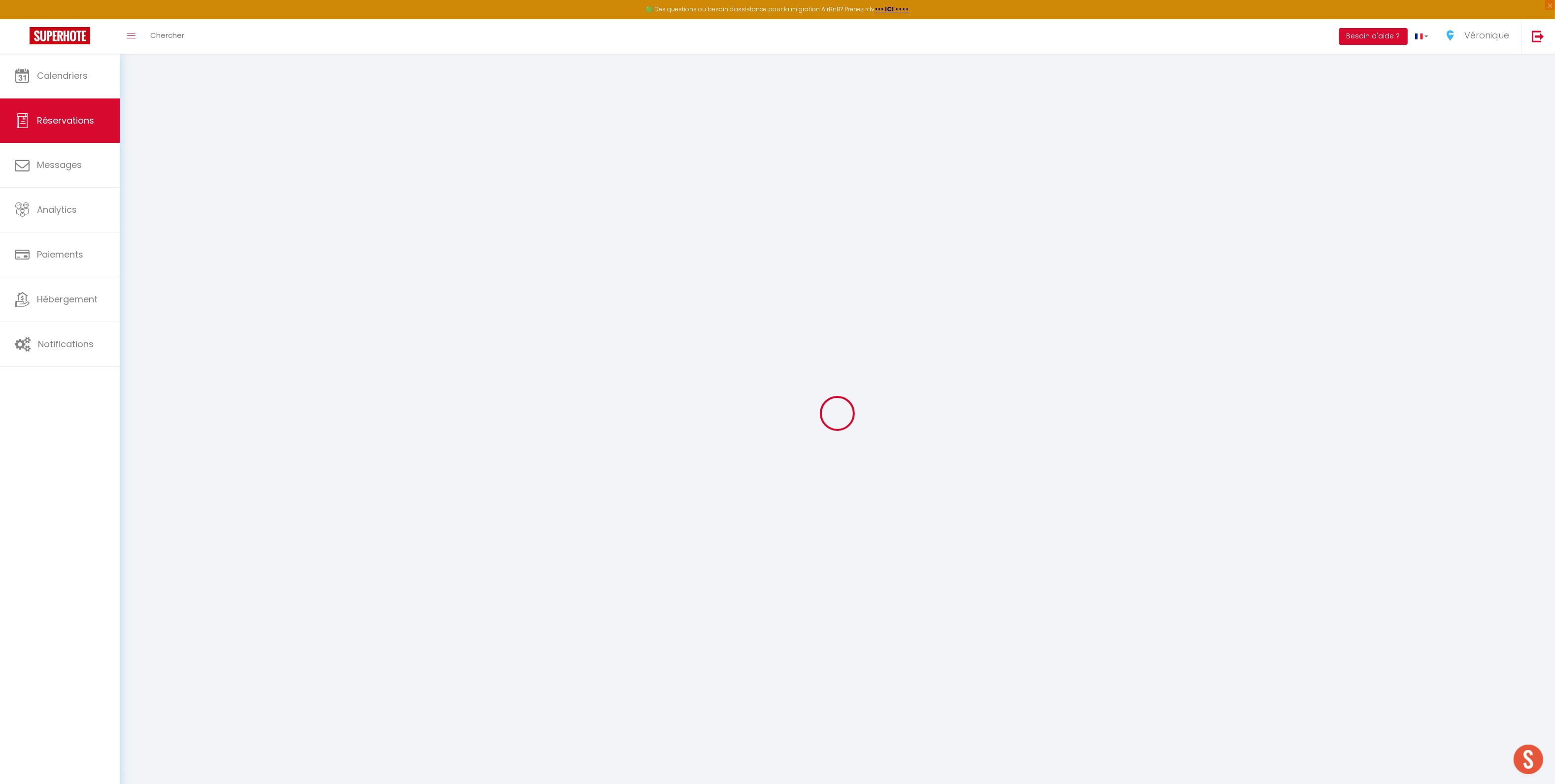
select select
checkbox input "false"
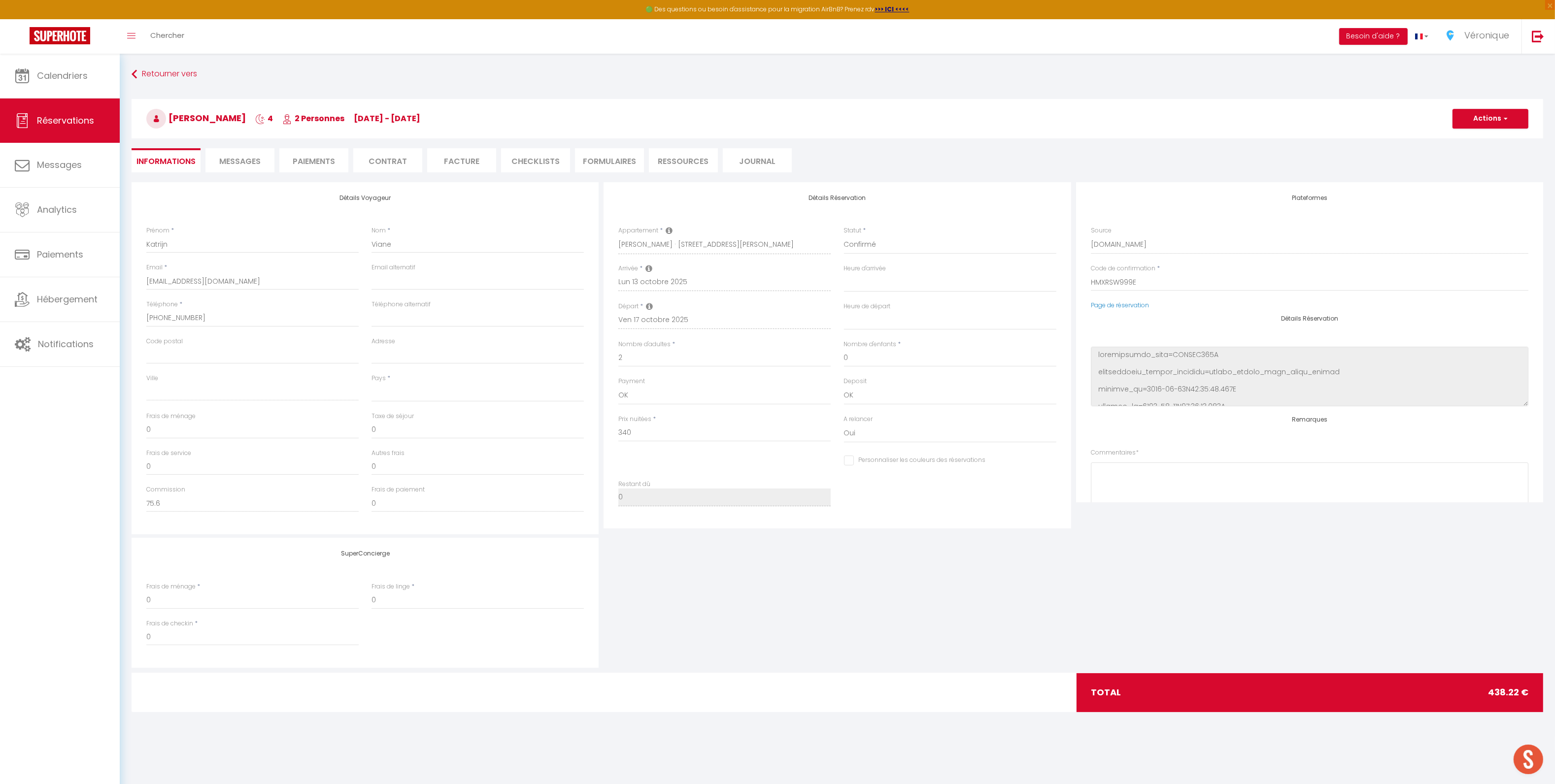
select select
checkbox input "false"
select select
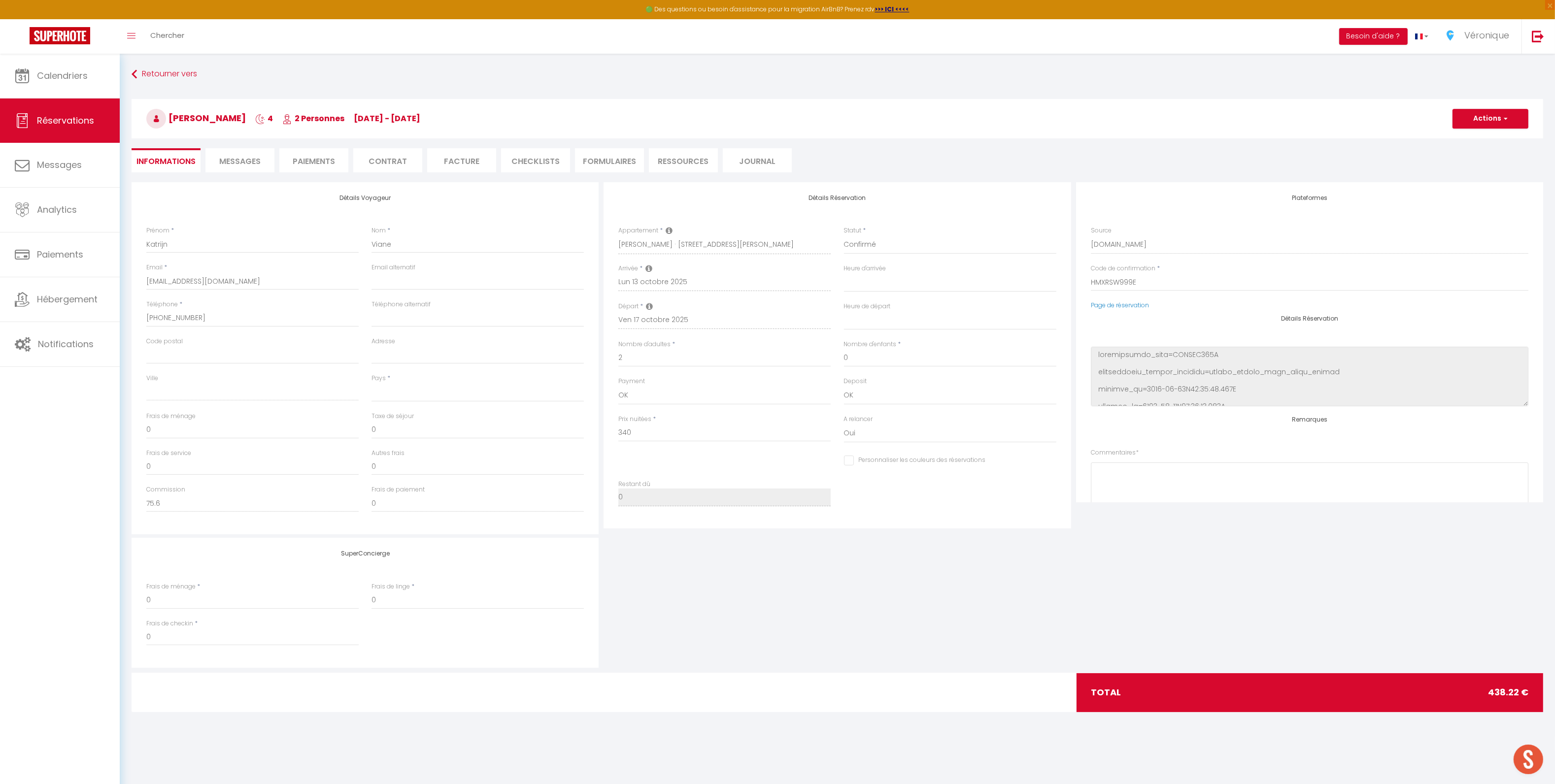
type input "80"
type input "18.22"
select select
checkbox input "false"
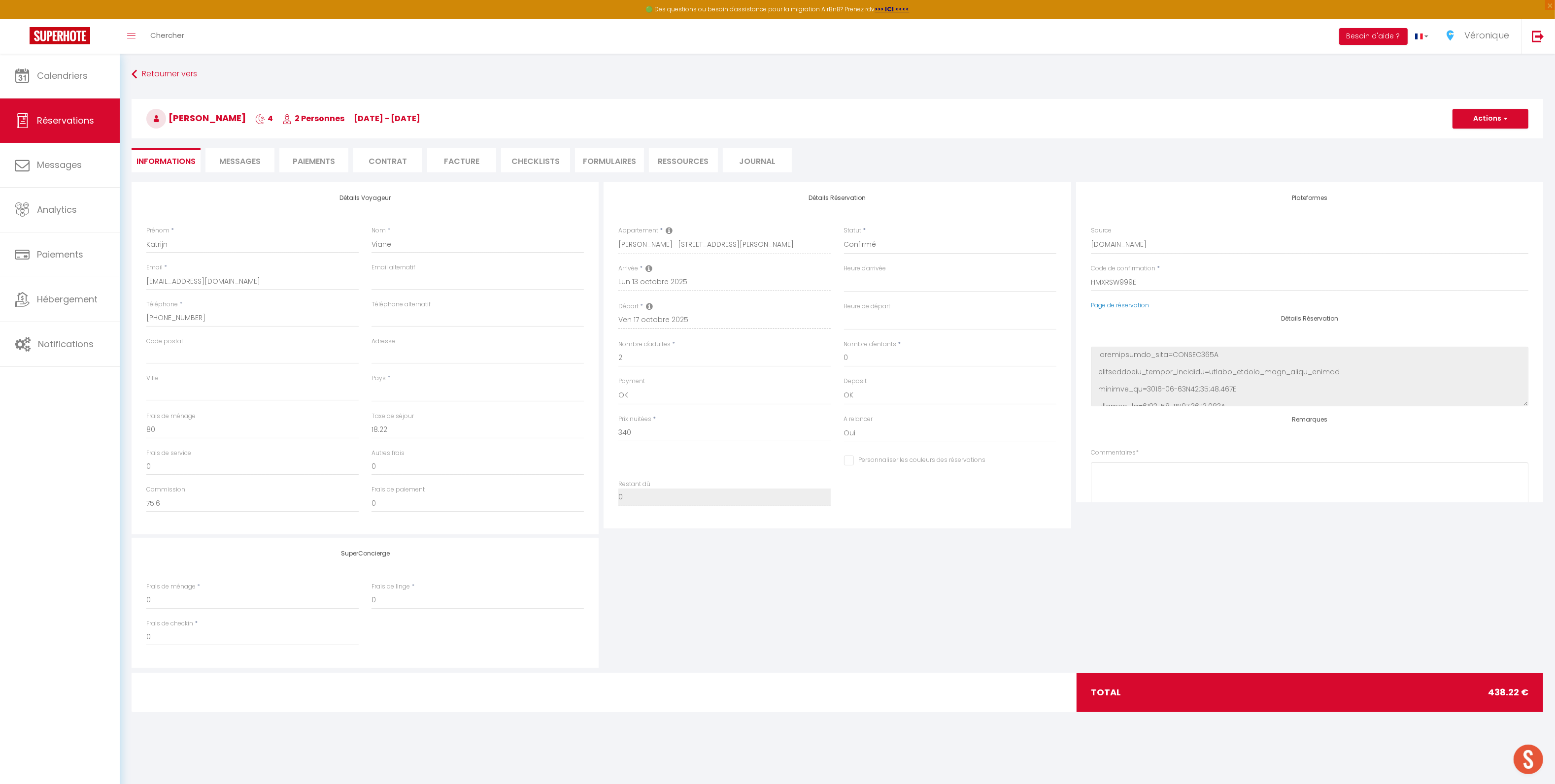
select select
checkbox input "false"
select select
click at [241, 158] on span "Messages" at bounding box center [240, 161] width 41 height 12
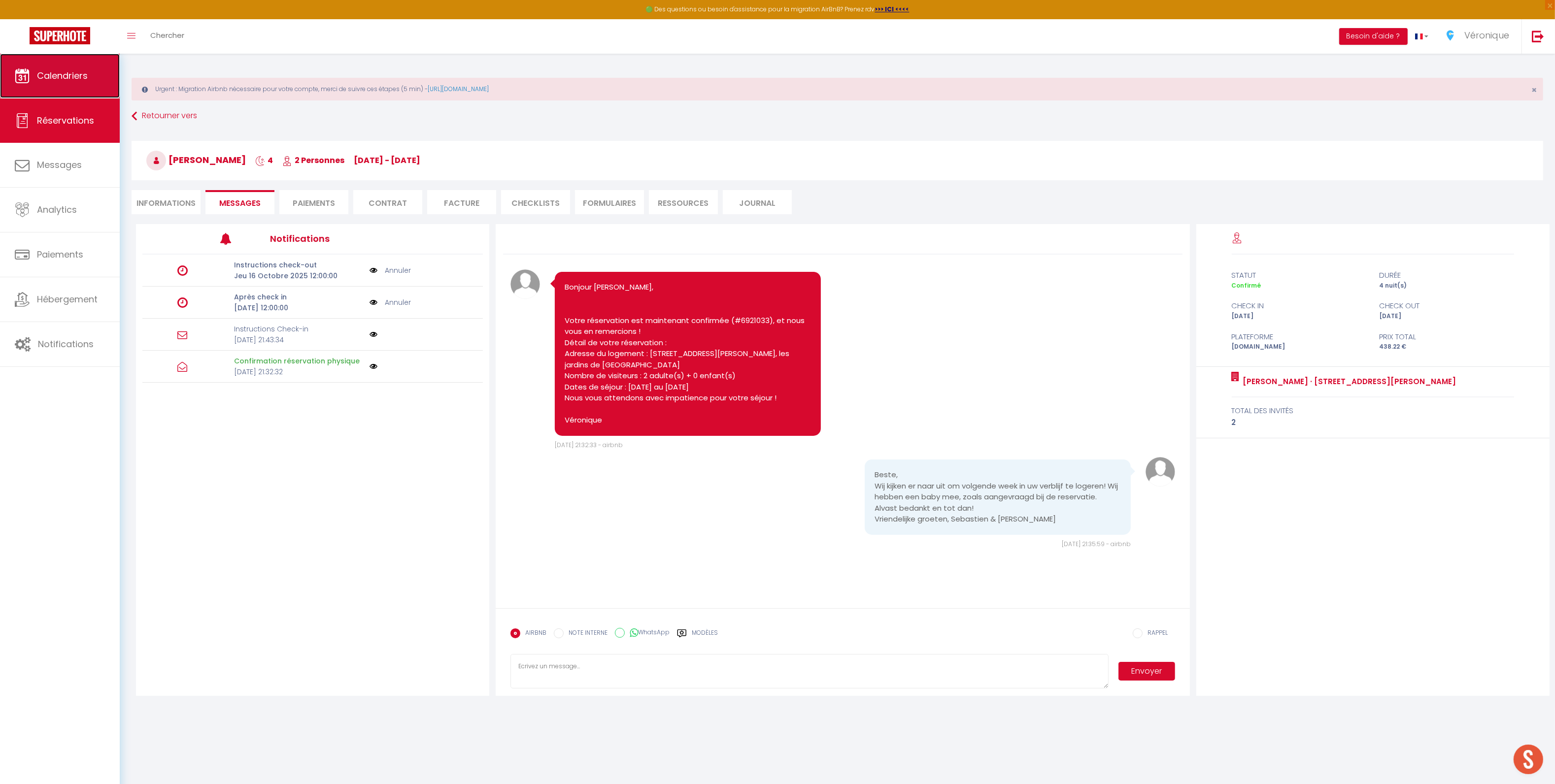
click at [75, 82] on link "Calendriers" at bounding box center [60, 75] width 120 height 44
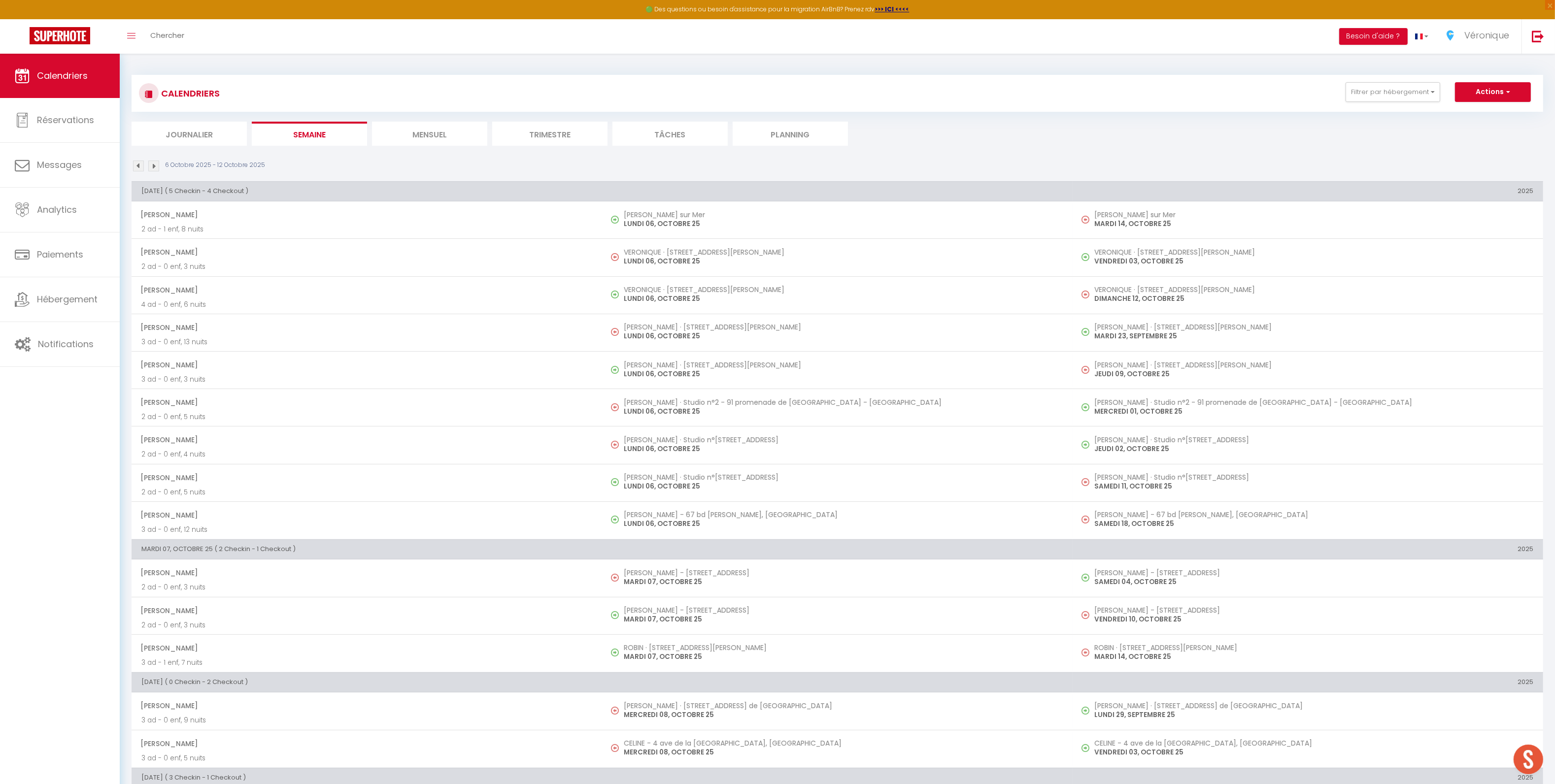
click at [210, 133] on li "Journalier" at bounding box center [189, 133] width 115 height 24
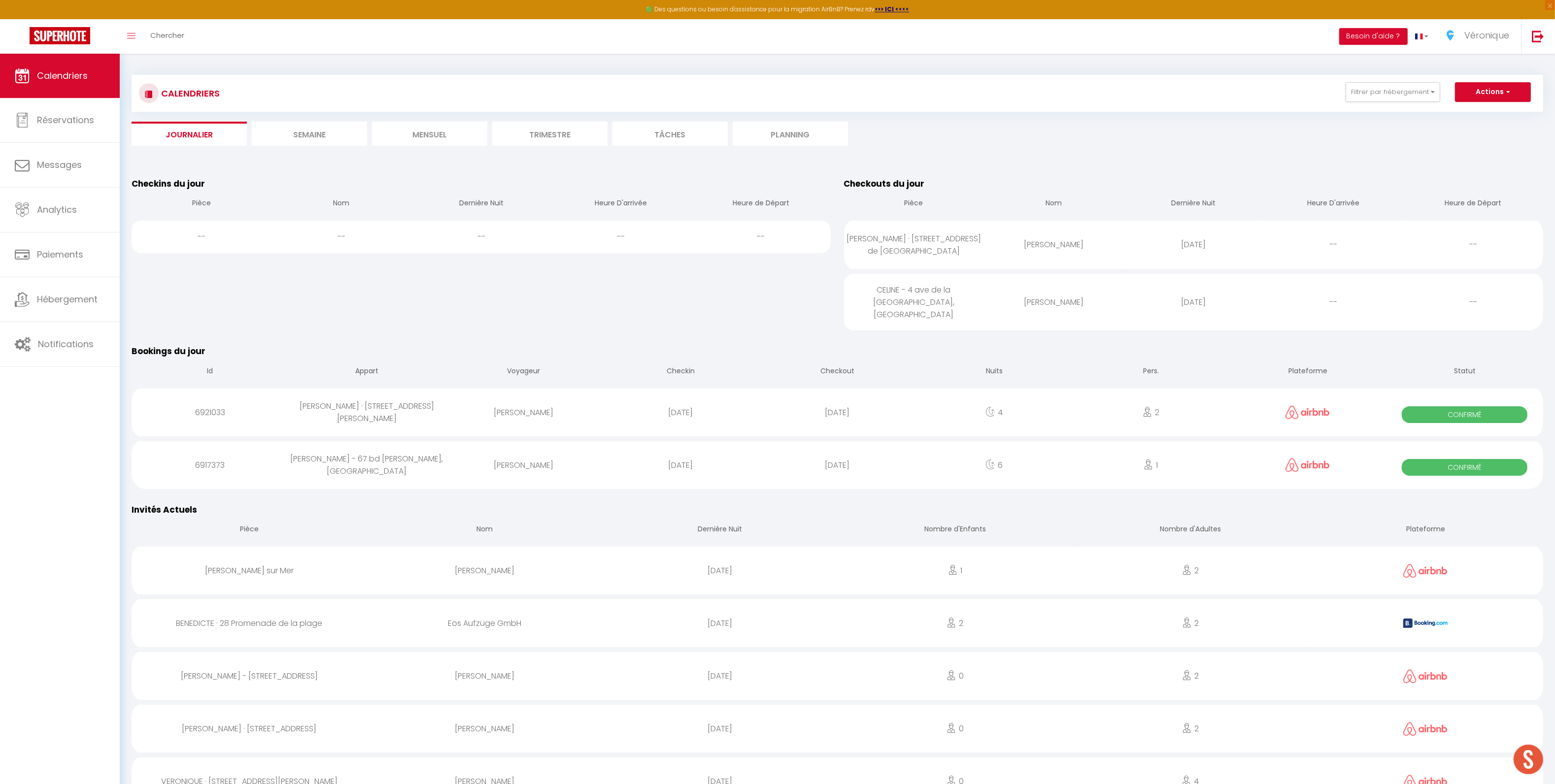
click at [289, 133] on li "Semaine" at bounding box center [310, 133] width 115 height 24
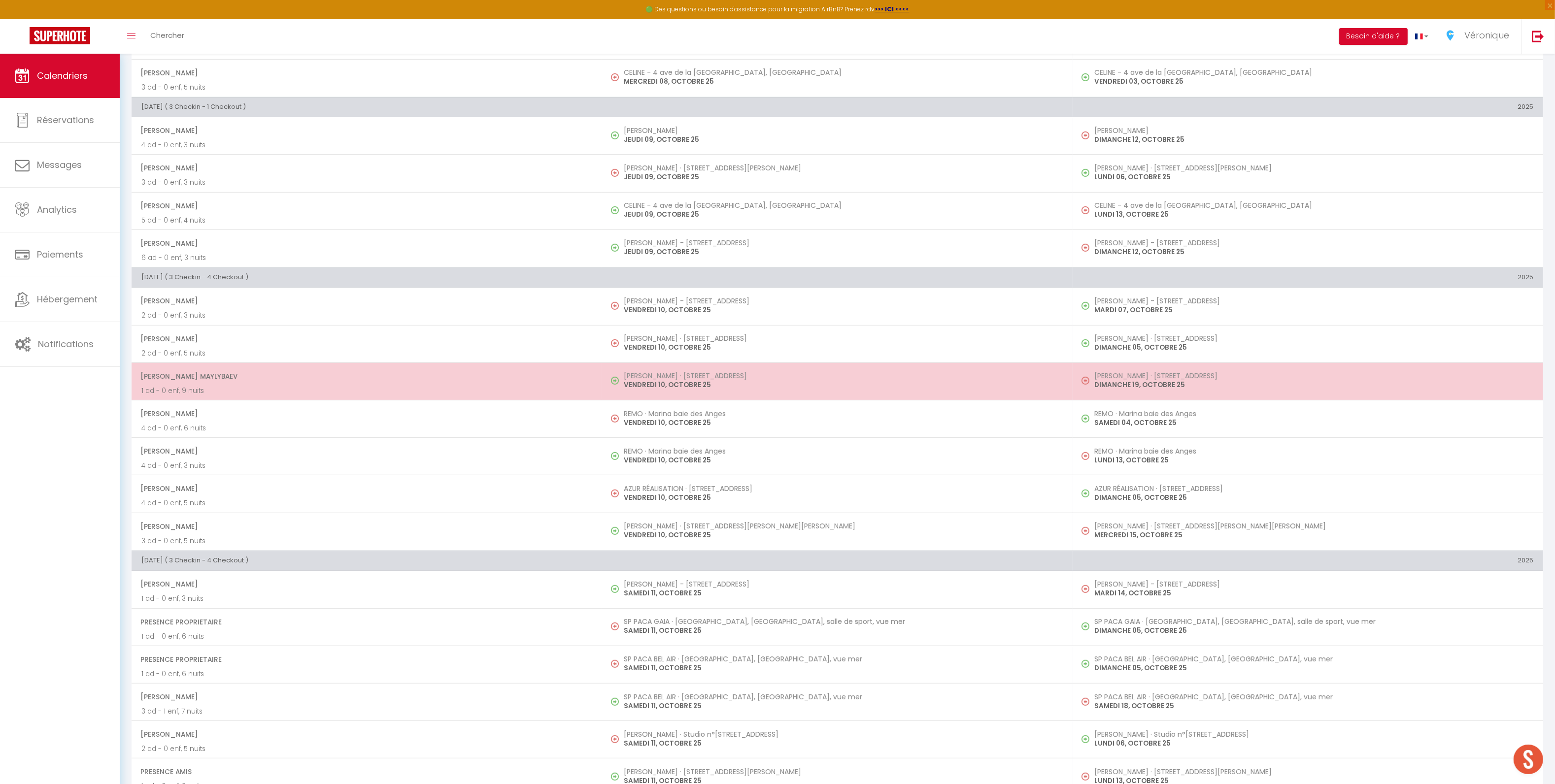
scroll to position [576, 0]
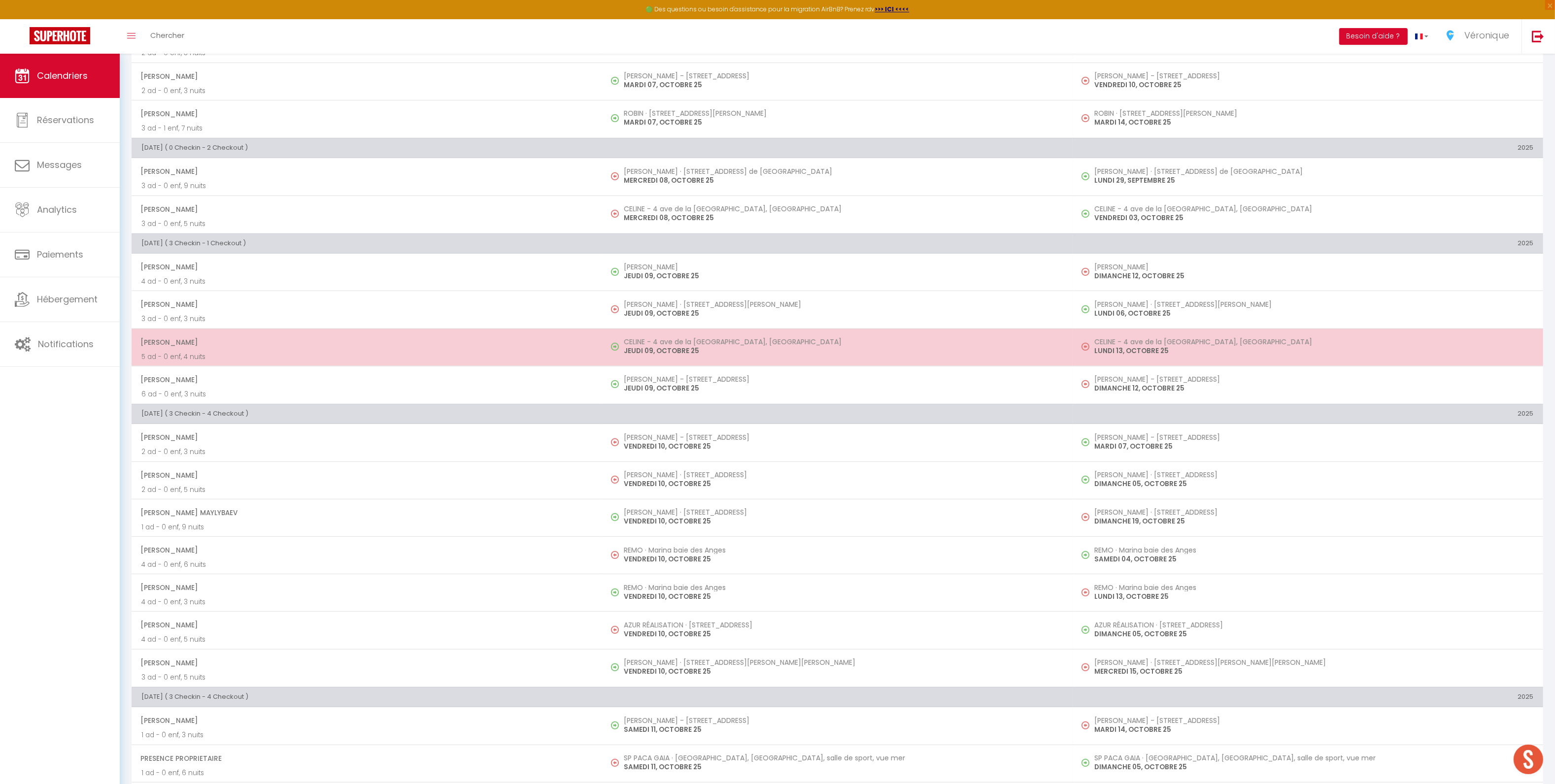
click at [649, 351] on p "JEUDI 09, OCTOBRE 25" at bounding box center [843, 351] width 439 height 10
select select "OK"
select select "0"
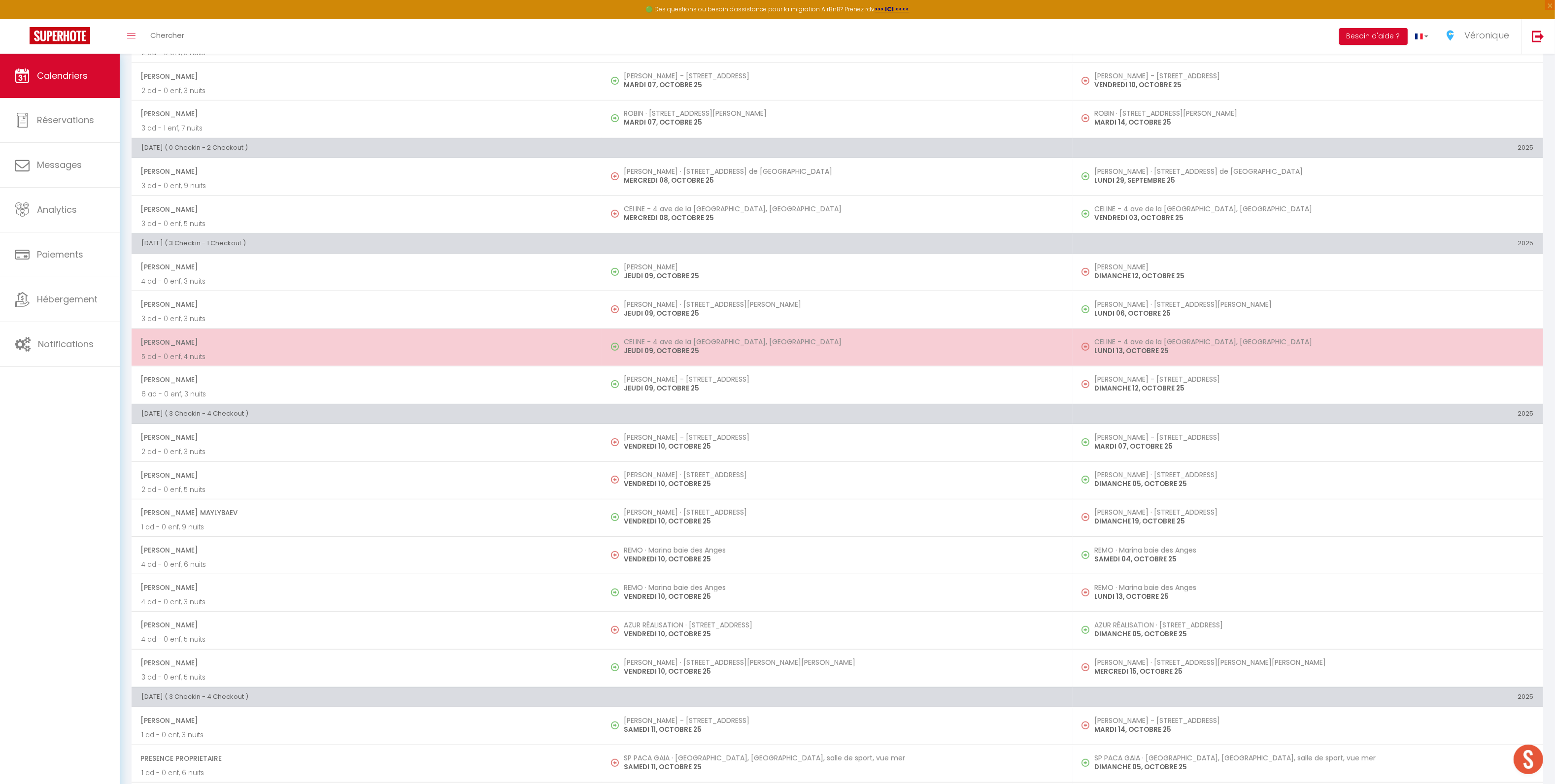
select select "1"
select select
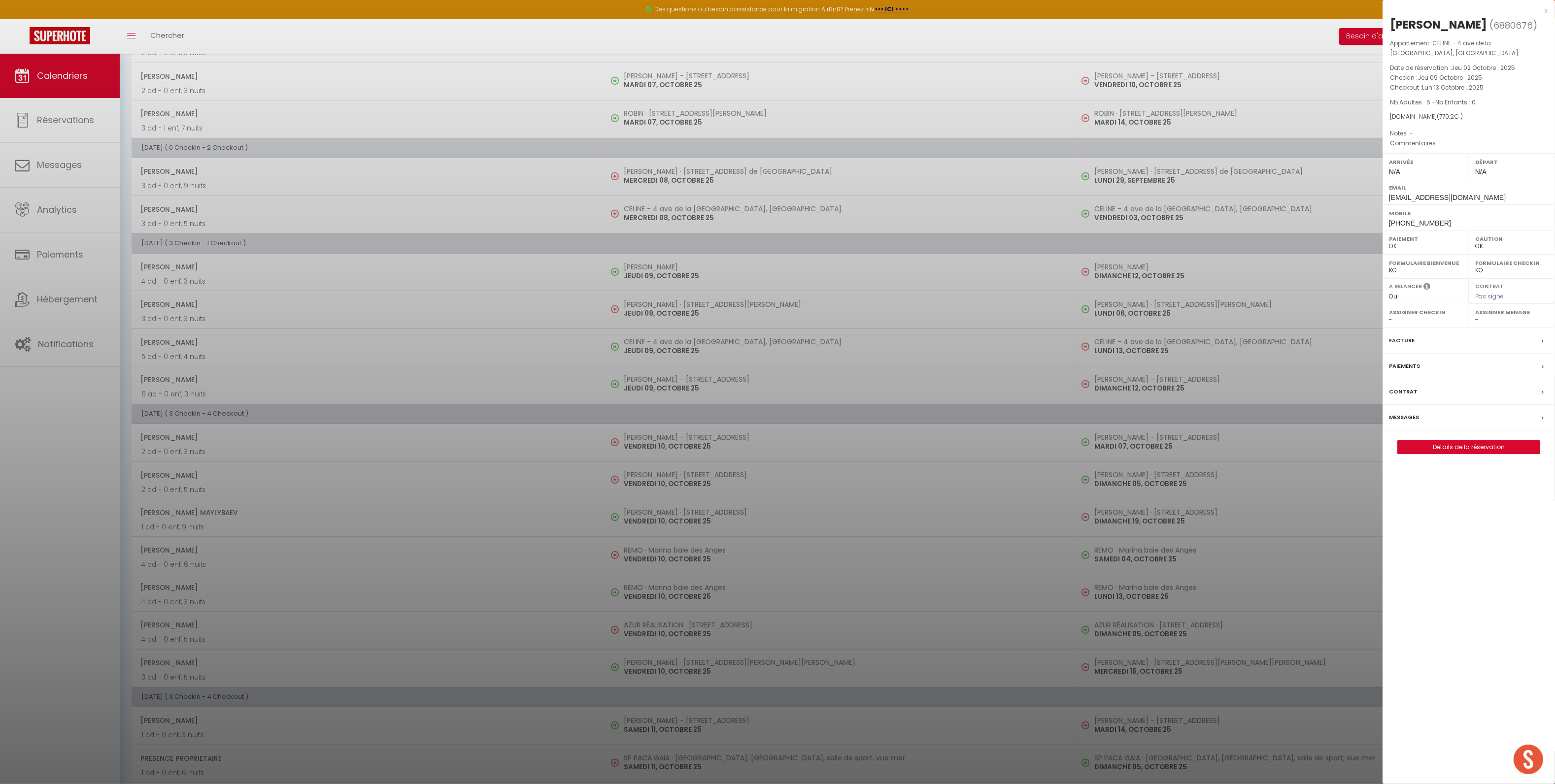
click at [1437, 425] on div "Messages" at bounding box center [1469, 417] width 172 height 25
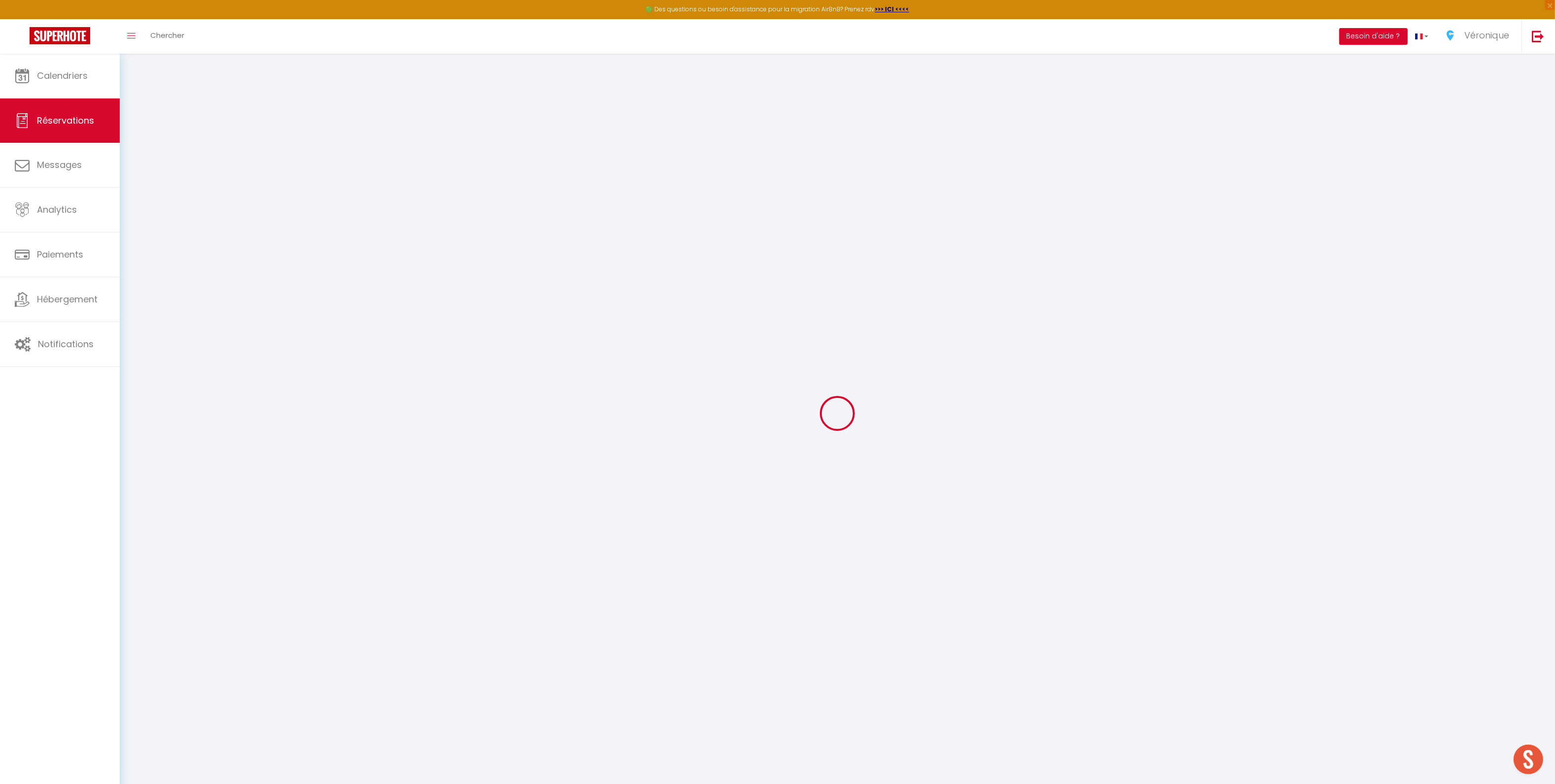
select select
checkbox input "false"
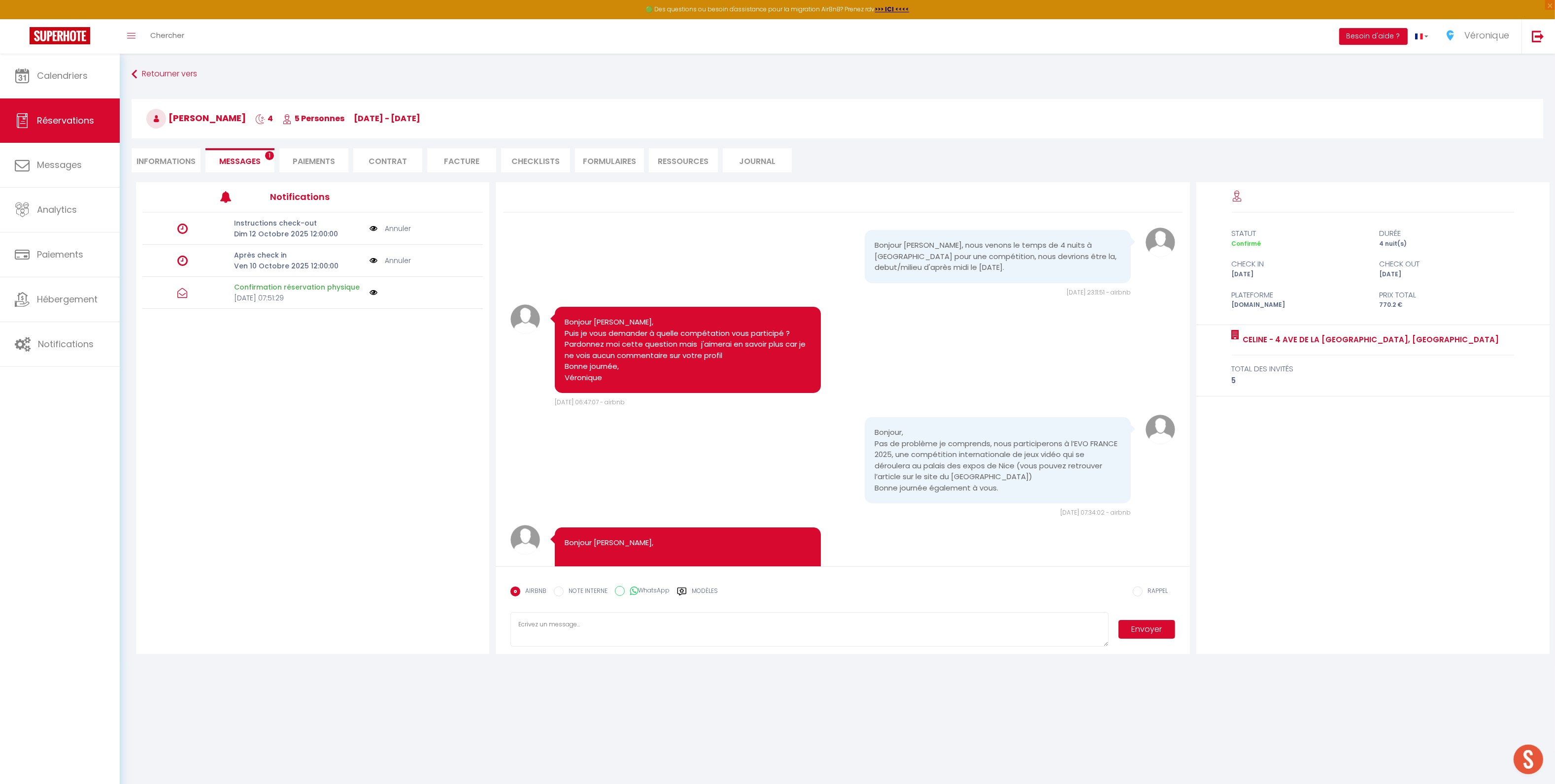
scroll to position [459, 0]
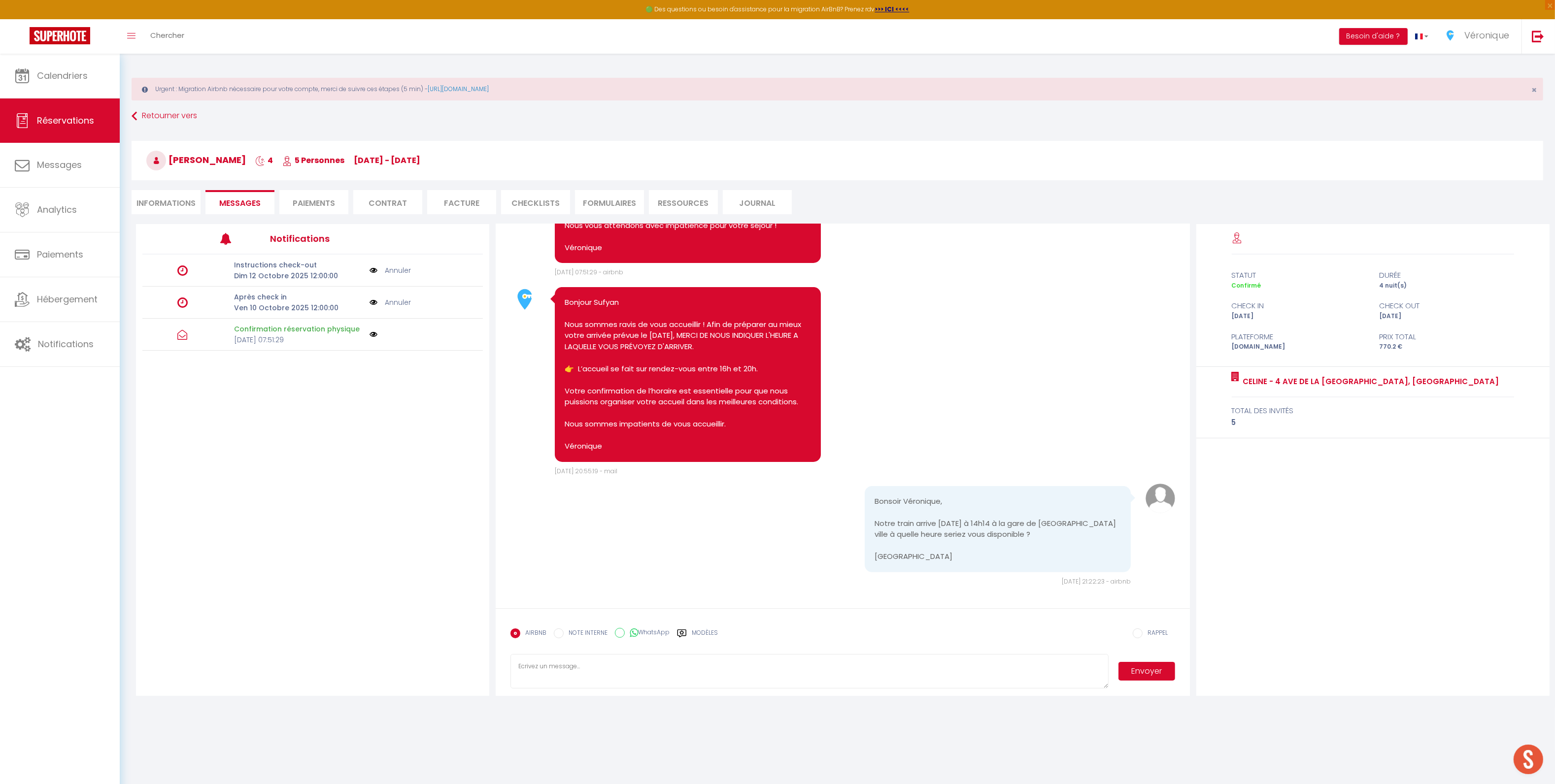
click at [705, 635] on label "Modèles" at bounding box center [704, 637] width 26 height 17
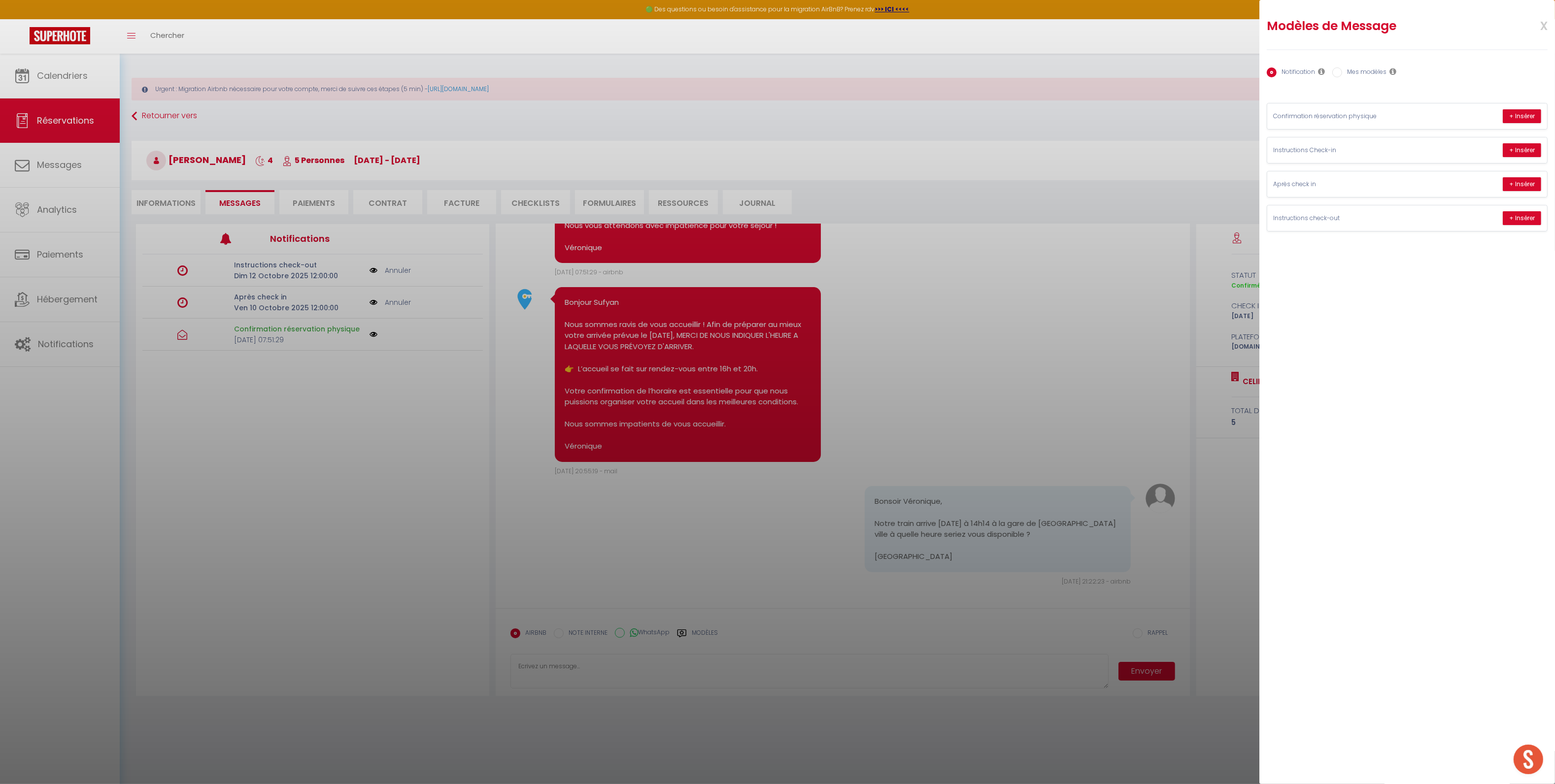
click at [1356, 67] on label "Mes modèles" at bounding box center [1364, 73] width 44 height 11
click at [1342, 67] on input "Mes modèles" at bounding box center [1337, 72] width 10 height 10
radio input "true"
radio input "false"
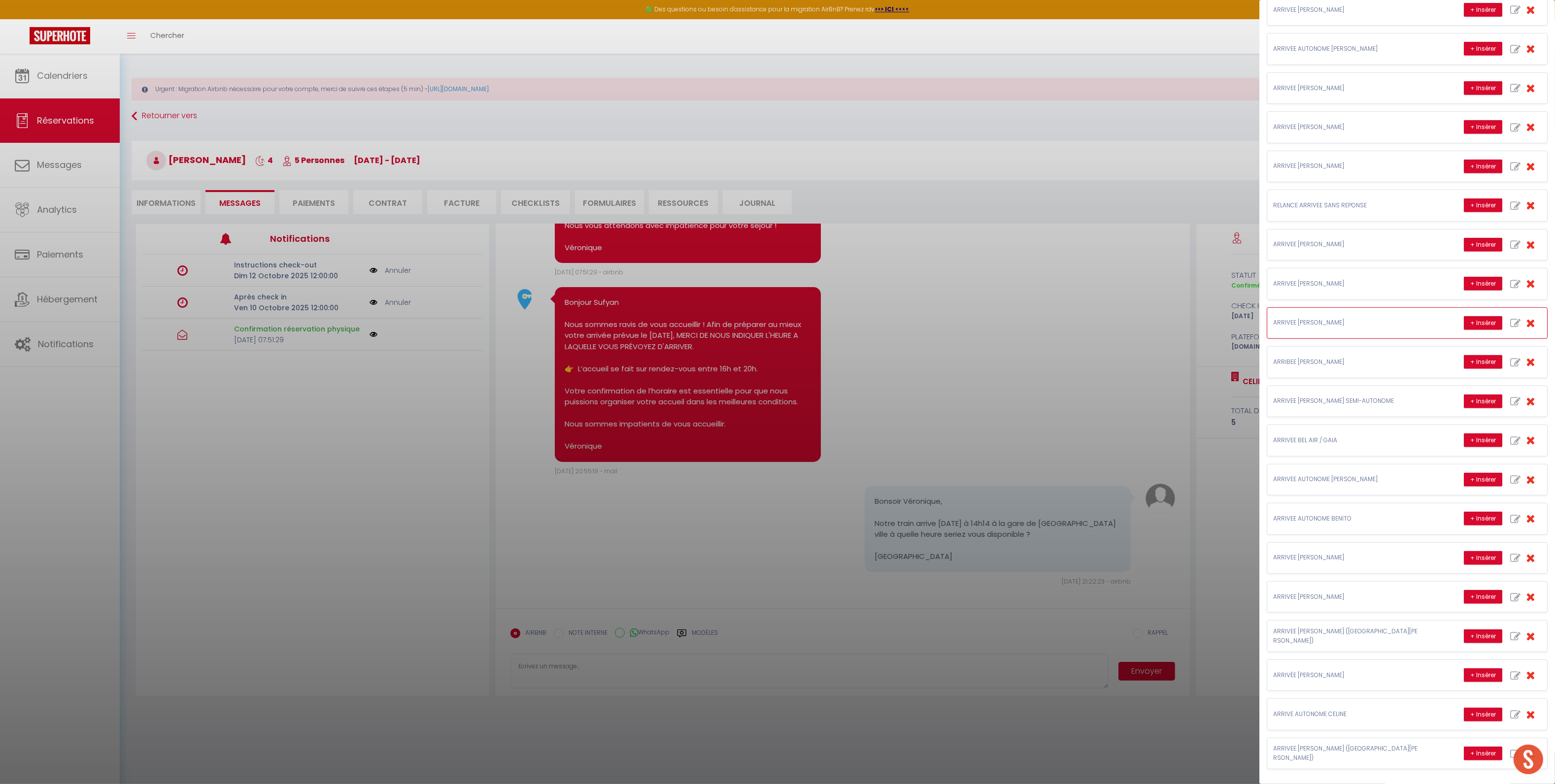
scroll to position [766, 0]
click at [1474, 557] on button "+ Insérer" at bounding box center [1482, 558] width 38 height 14
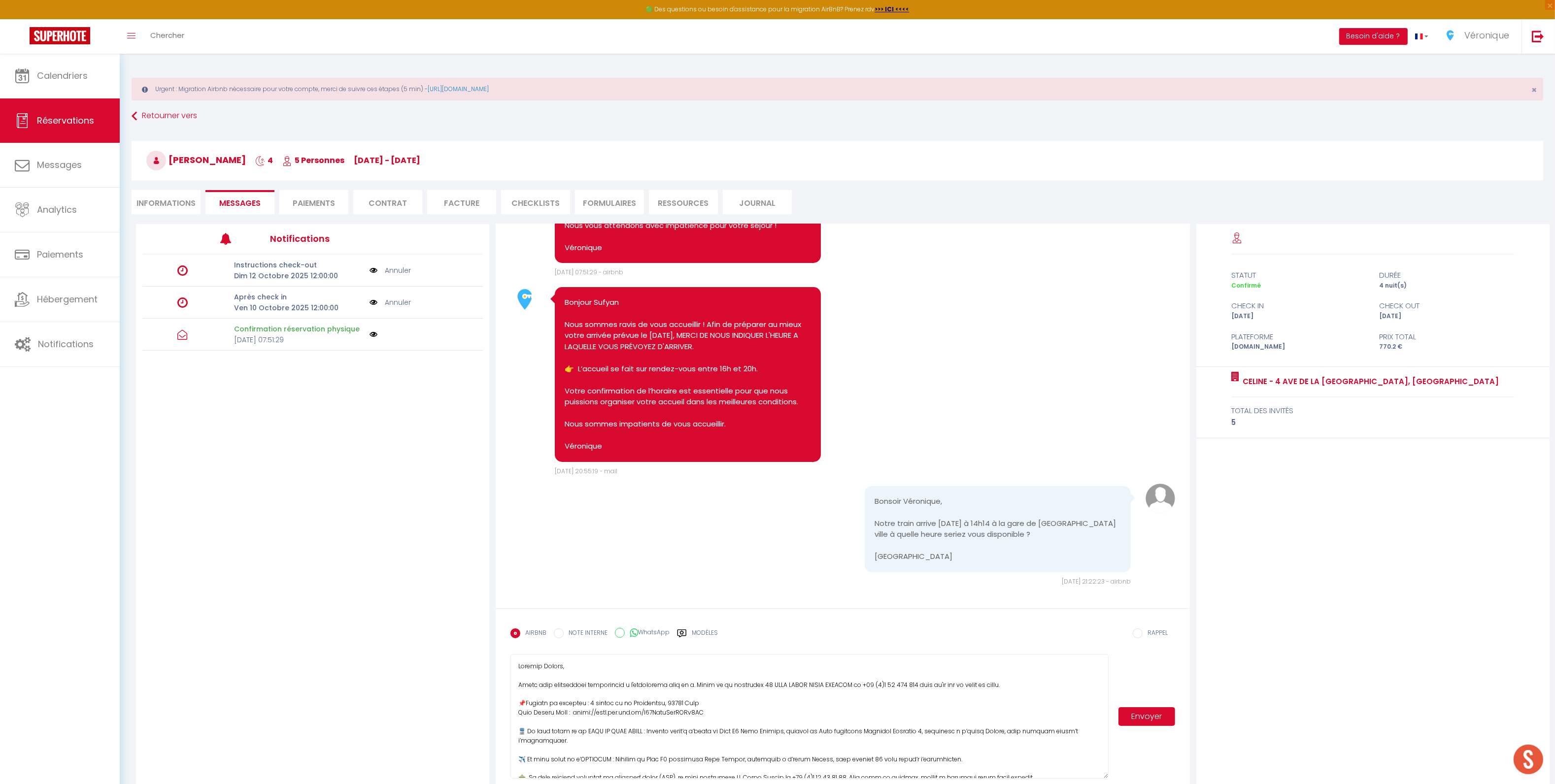
drag, startPoint x: 1103, startPoint y: 687, endPoint x: 1124, endPoint y: 776, distance: 91.4
click at [1124, 776] on div "Envoyer" at bounding box center [843, 715] width 664 height 124
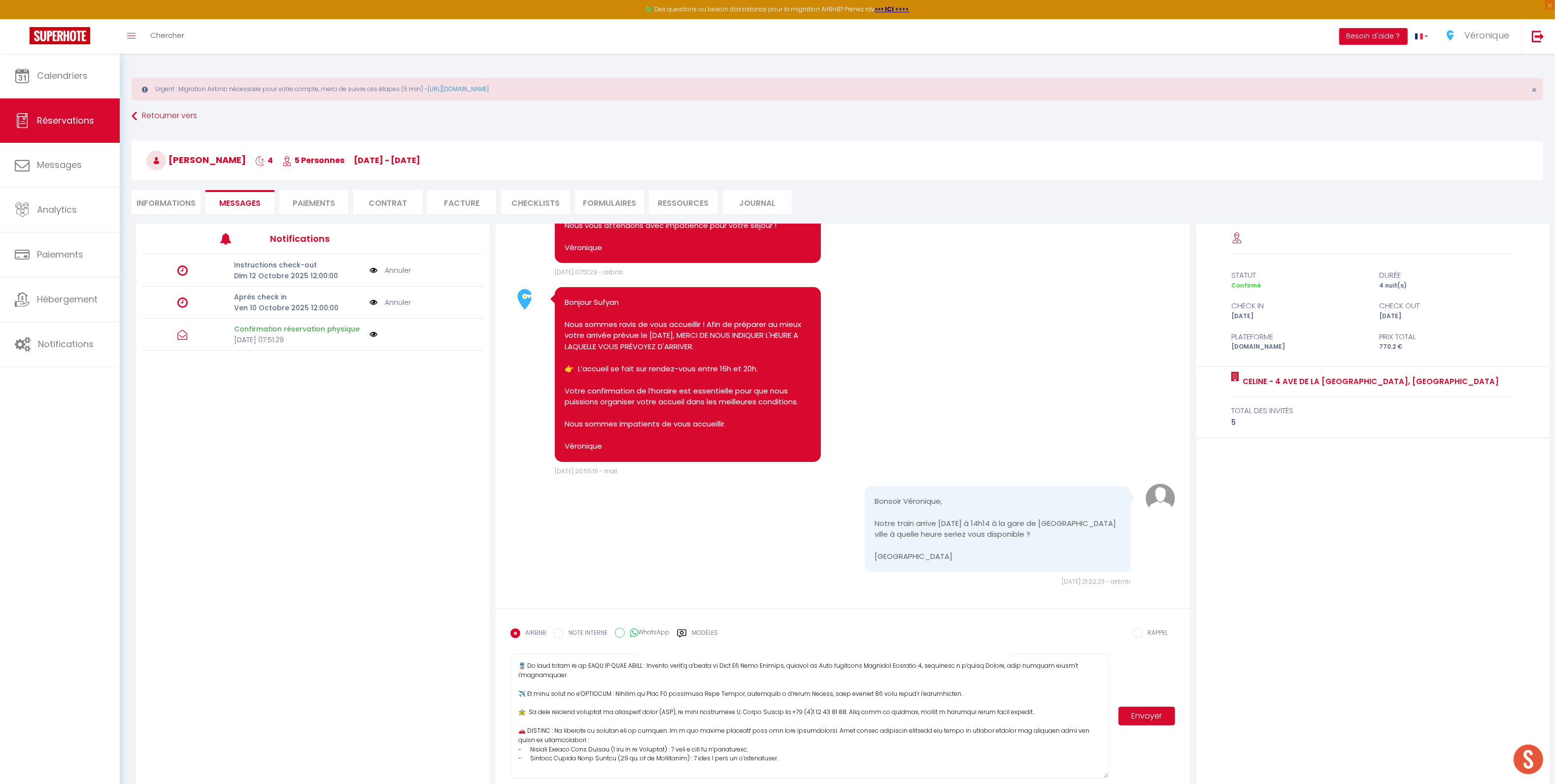
scroll to position [0, 0]
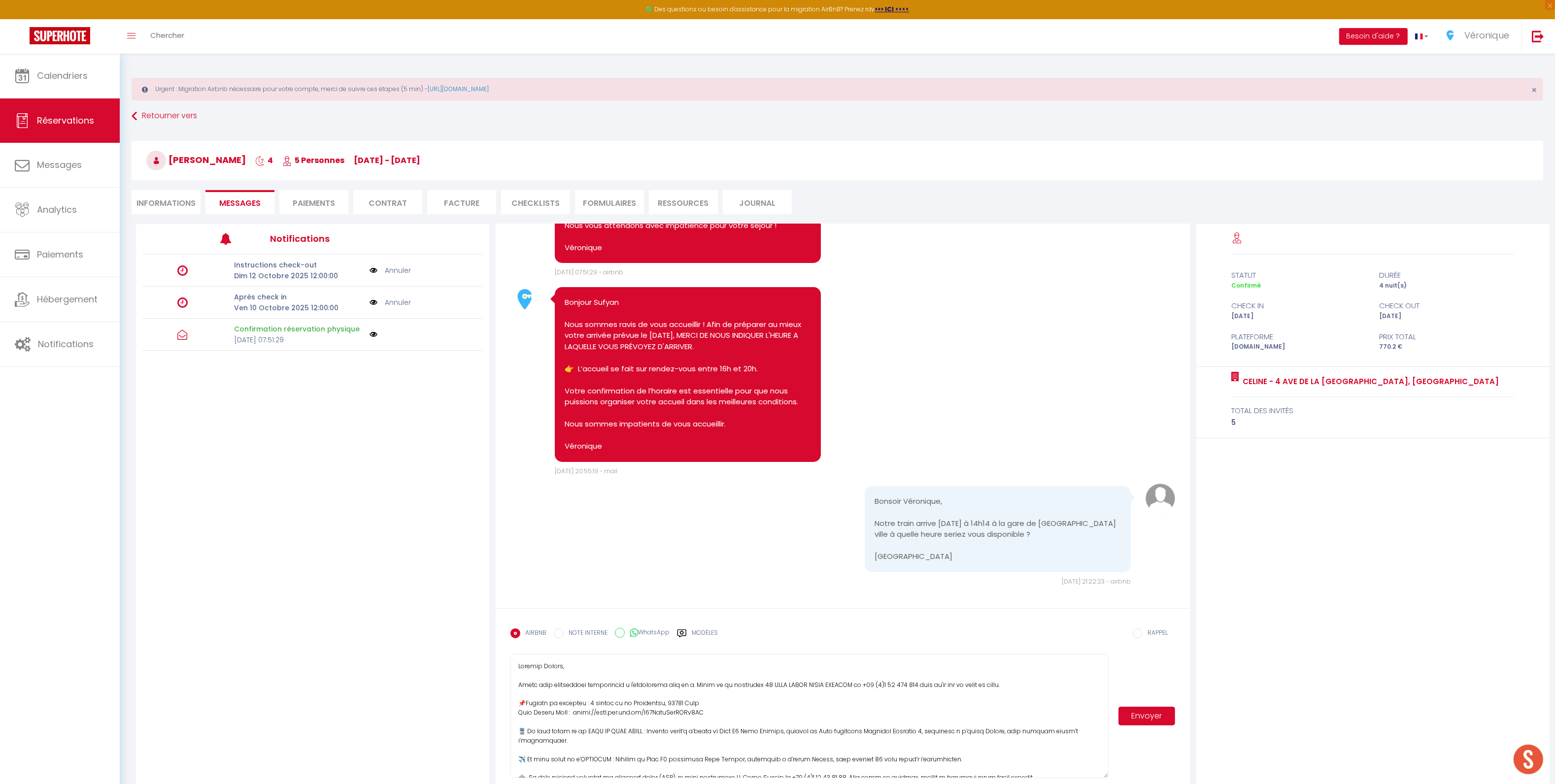
click at [686, 685] on textarea at bounding box center [809, 715] width 597 height 124
click at [642, 683] on textarea at bounding box center [809, 715] width 597 height 124
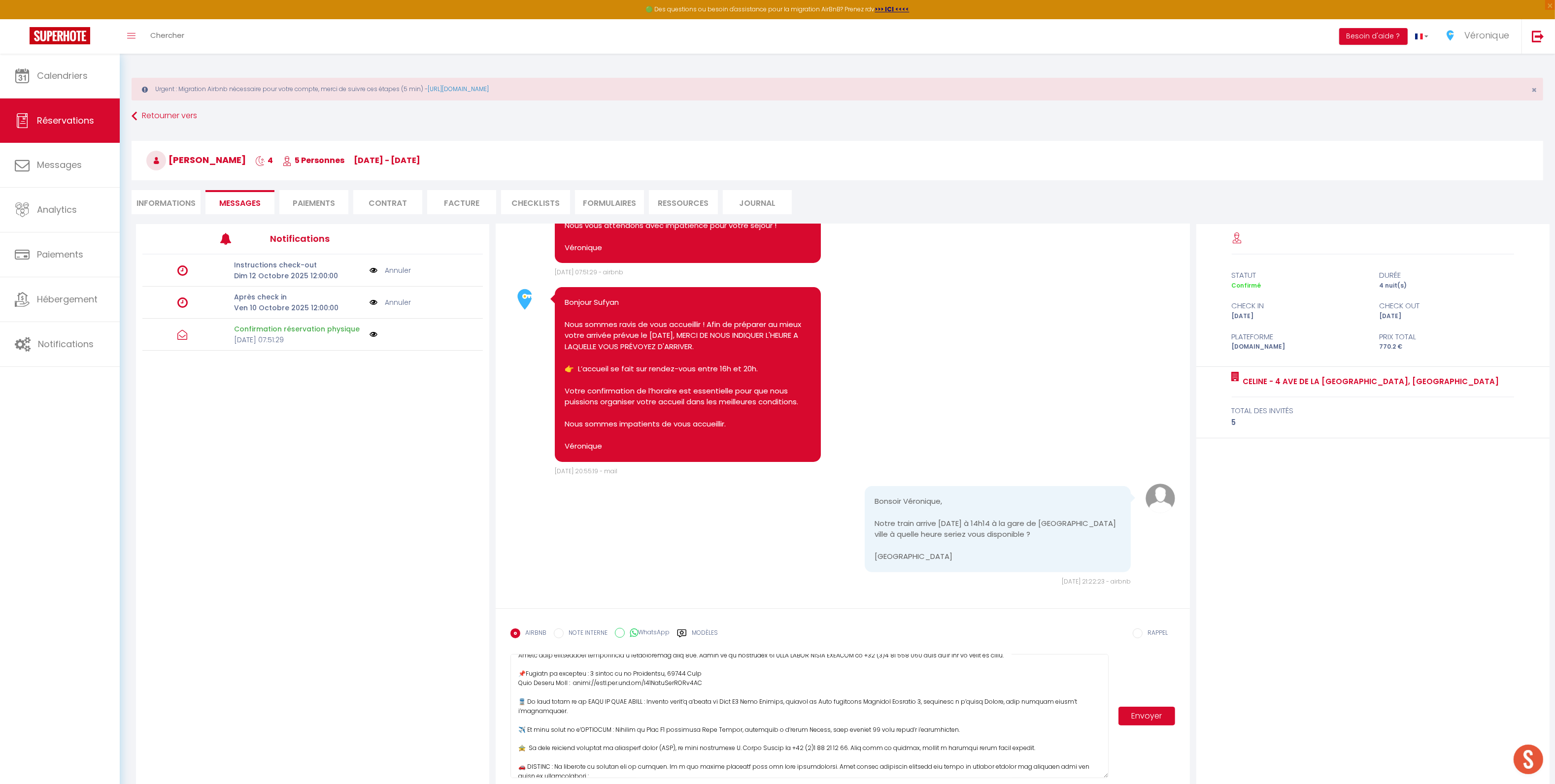
scroll to position [46, 0]
drag, startPoint x: 517, startPoint y: 715, endPoint x: 970, endPoint y: 714, distance: 453.0
click at [970, 714] on textarea at bounding box center [809, 715] width 597 height 124
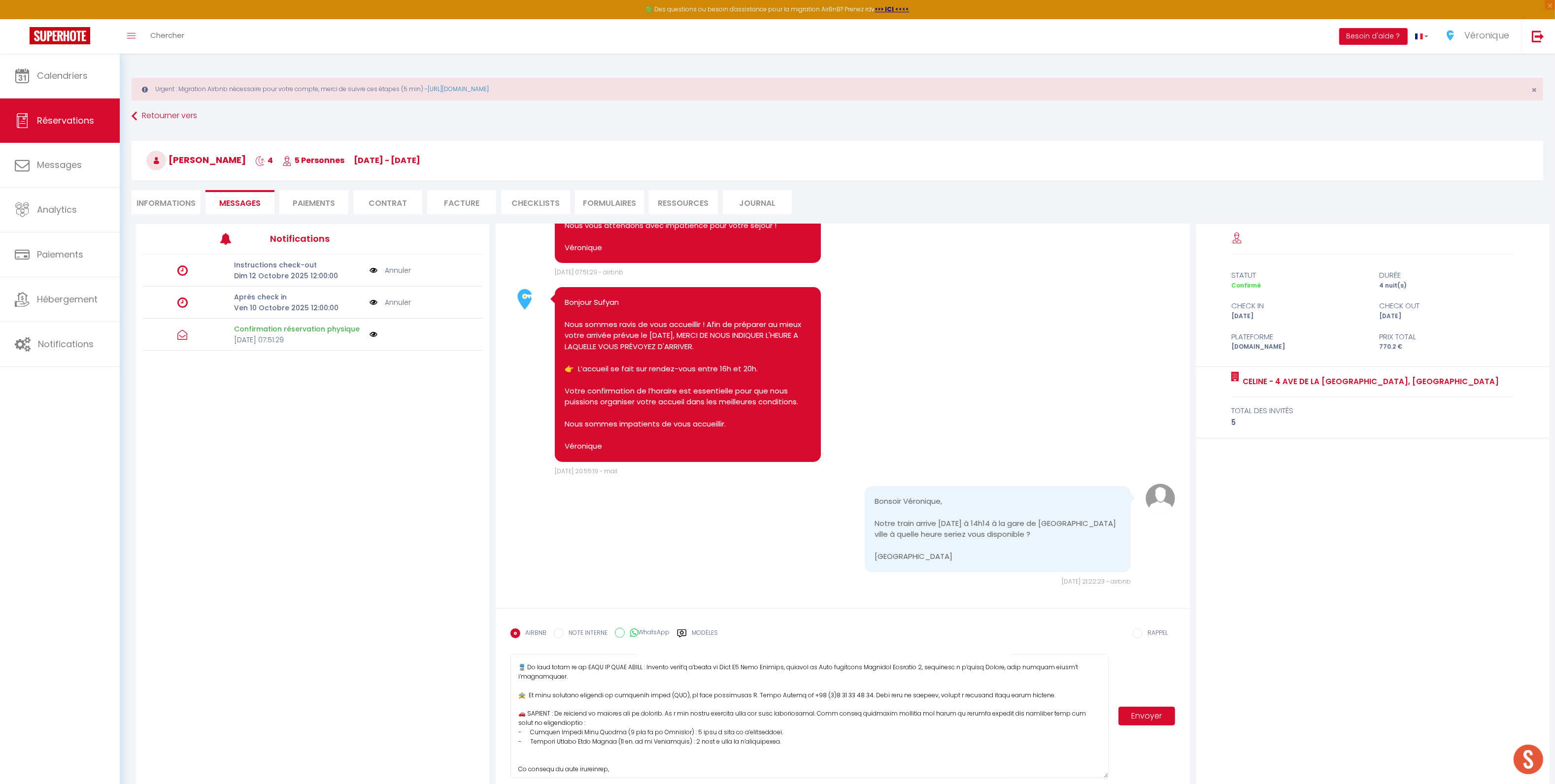
scroll to position [79, 0]
drag, startPoint x: 516, startPoint y: 698, endPoint x: 848, endPoint y: 750, distance: 336.0
click at [848, 750] on textarea at bounding box center [809, 715] width 597 height 124
type textarea "Bonjour [PERSON_NAME] vous accueillera directement à l'appartement vers 15h. Me…"
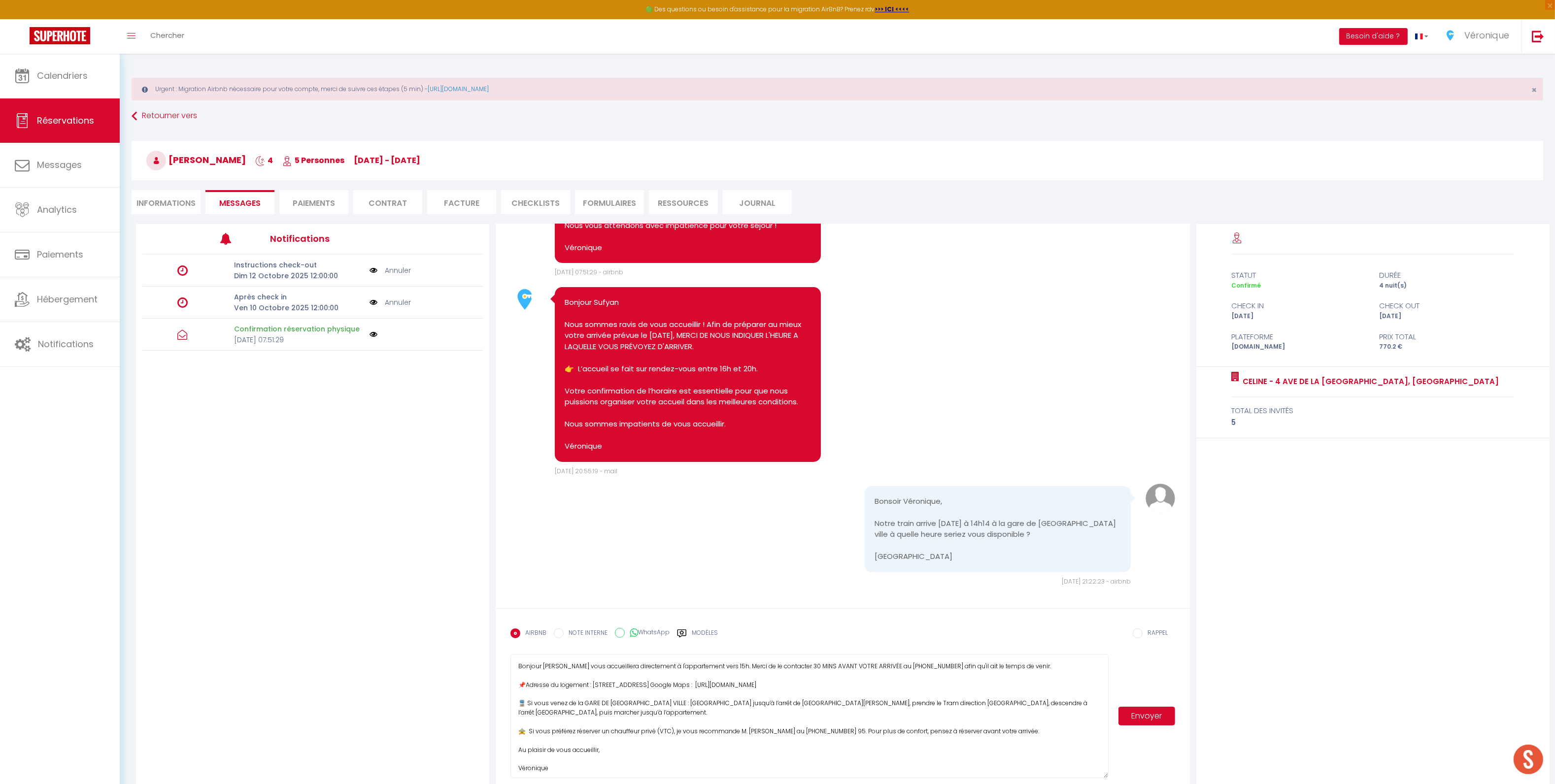
click at [1131, 721] on button "Envoyer" at bounding box center [1146, 715] width 56 height 19
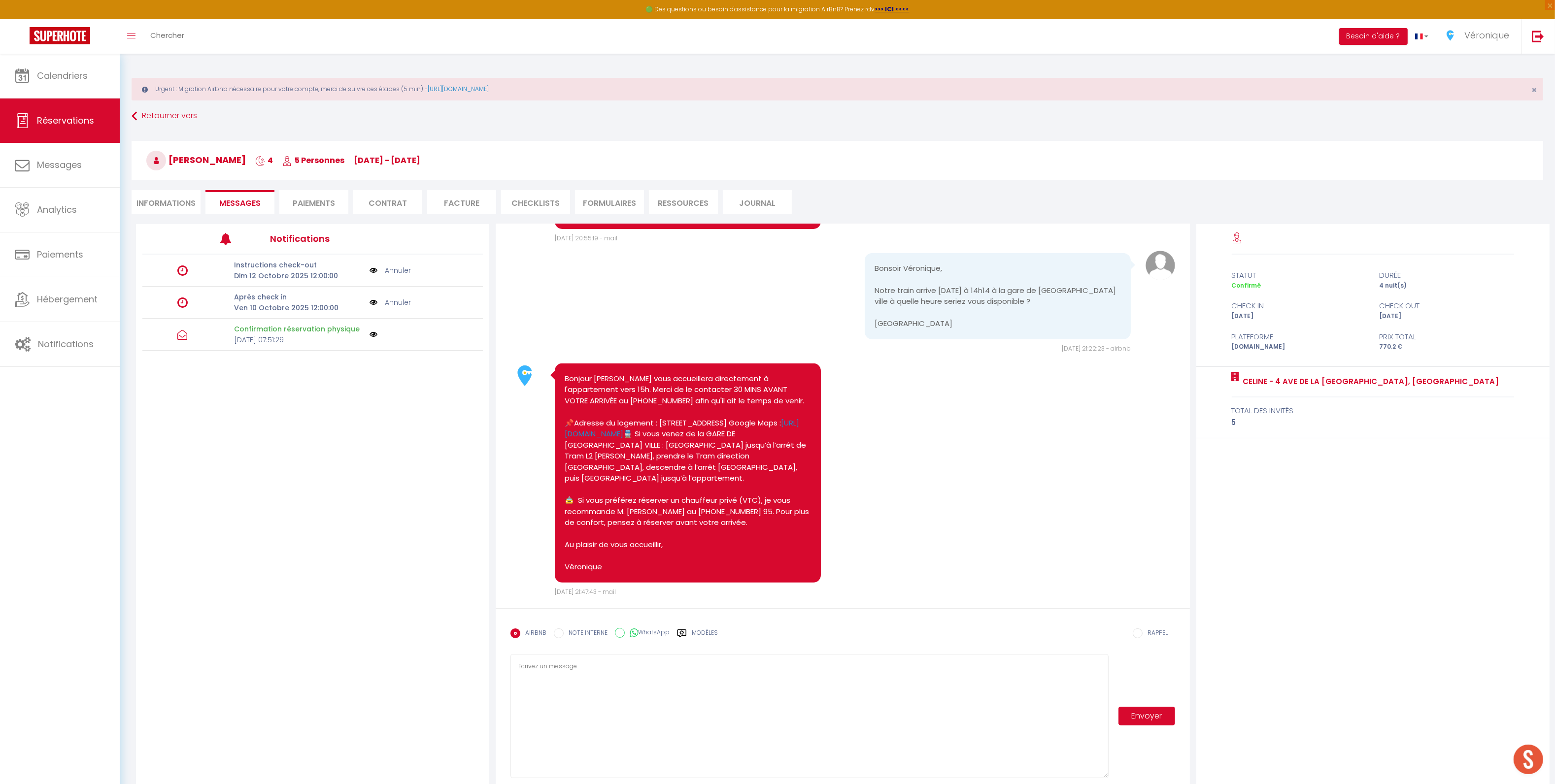
scroll to position [735, 0]
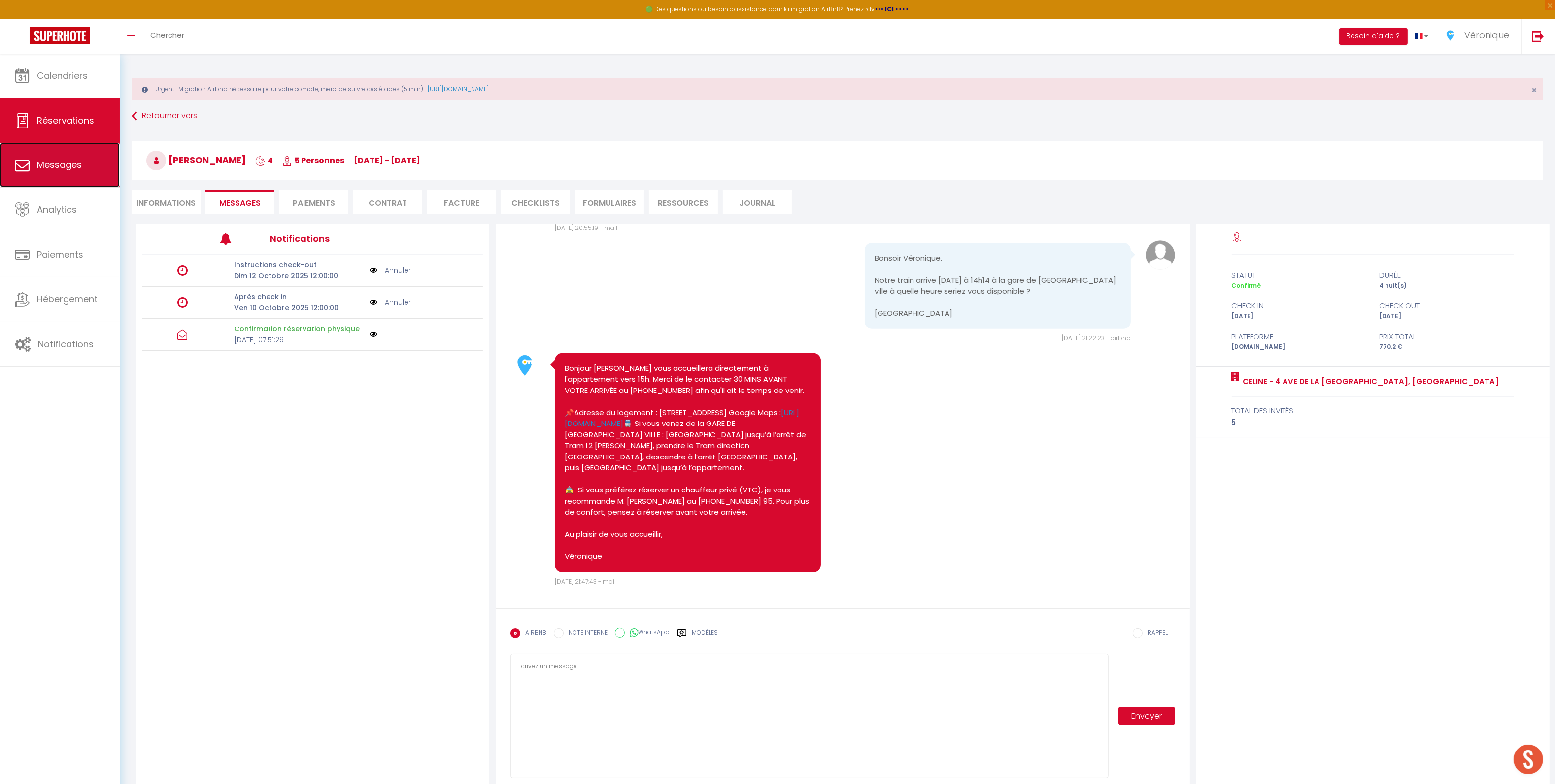
click at [64, 163] on span "Messages" at bounding box center [60, 164] width 45 height 12
select select "message"
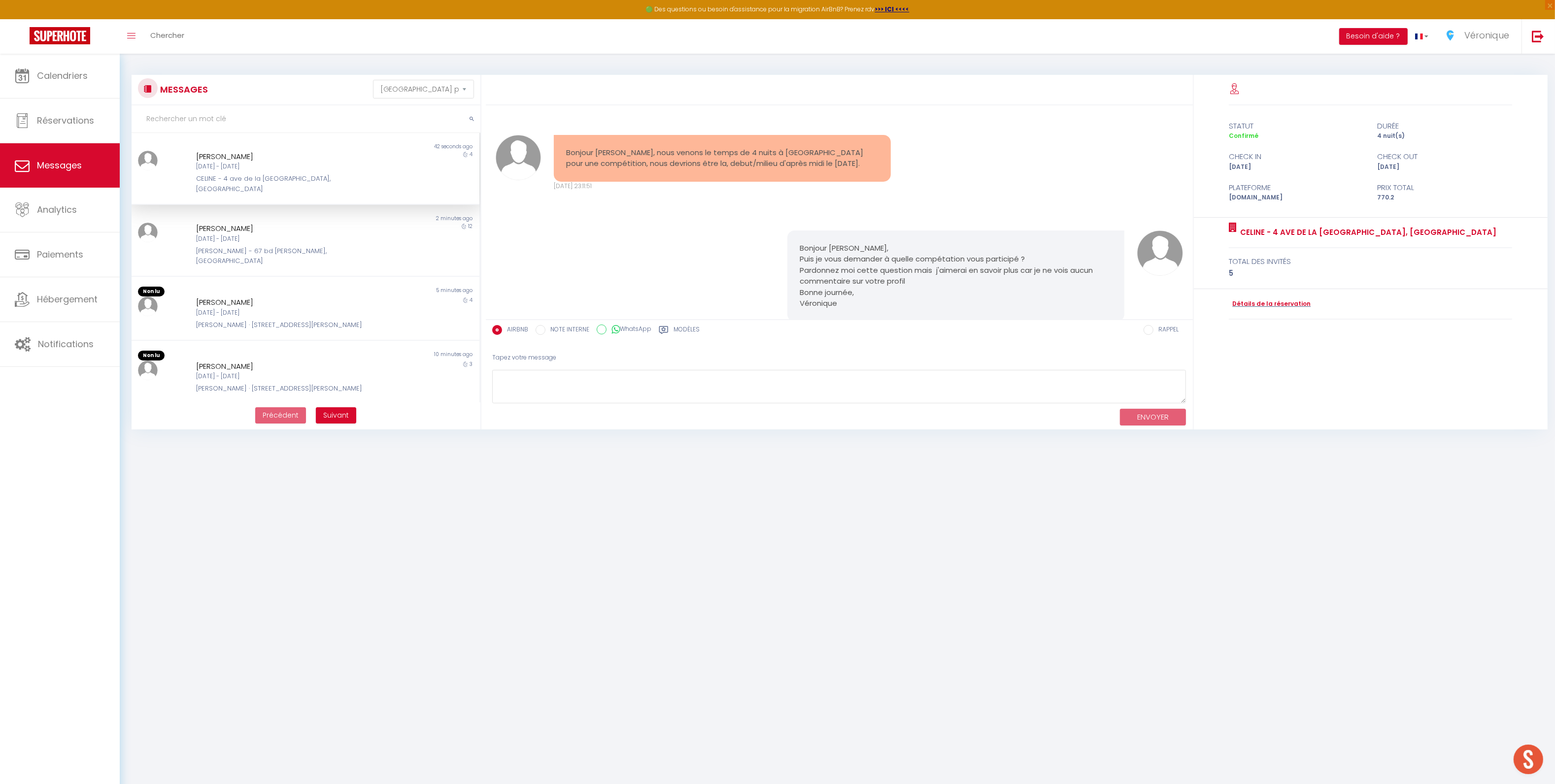
scroll to position [1039, 0]
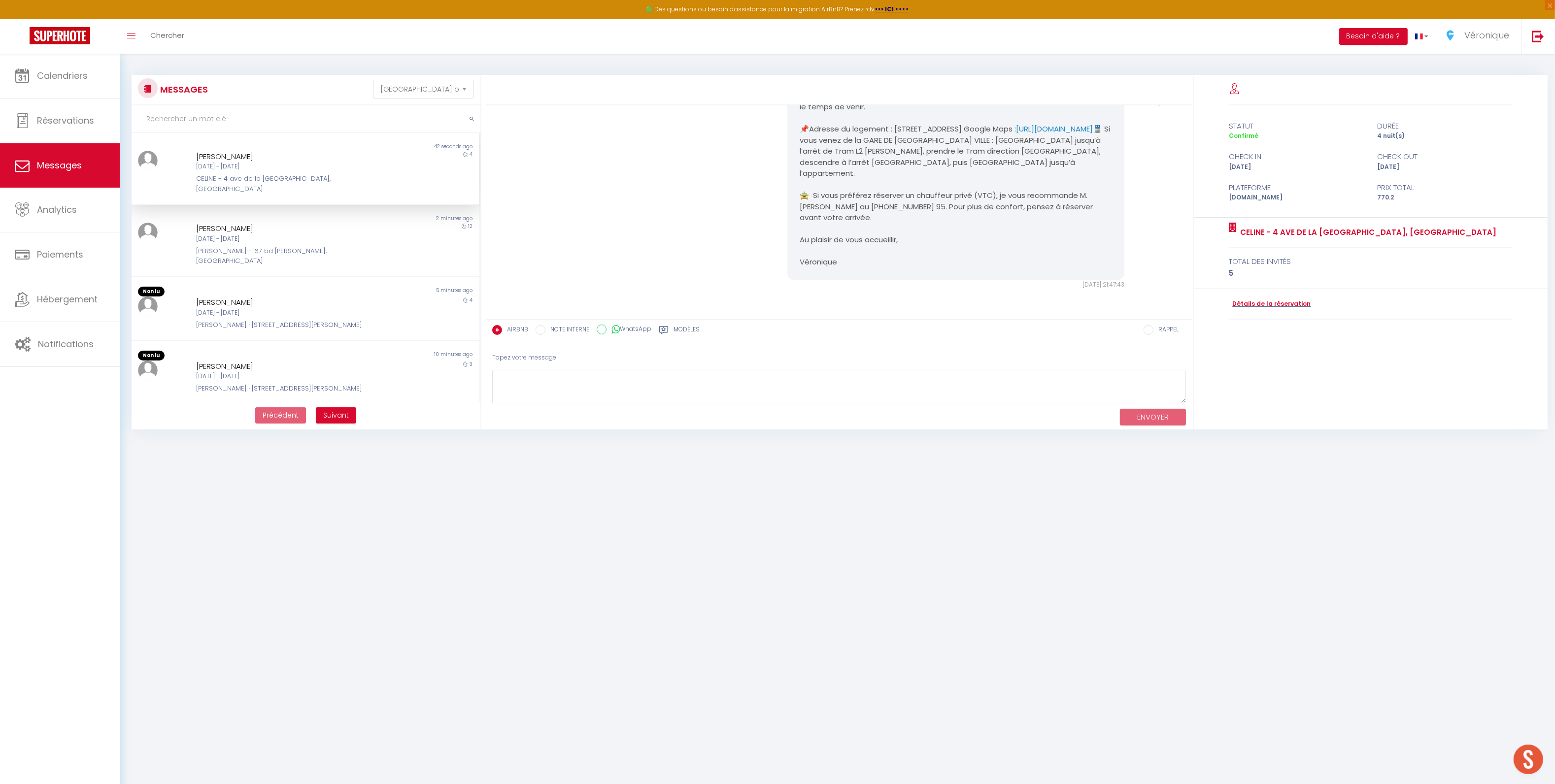
click at [268, 155] on div "[PERSON_NAME]" at bounding box center [291, 156] width 189 height 12
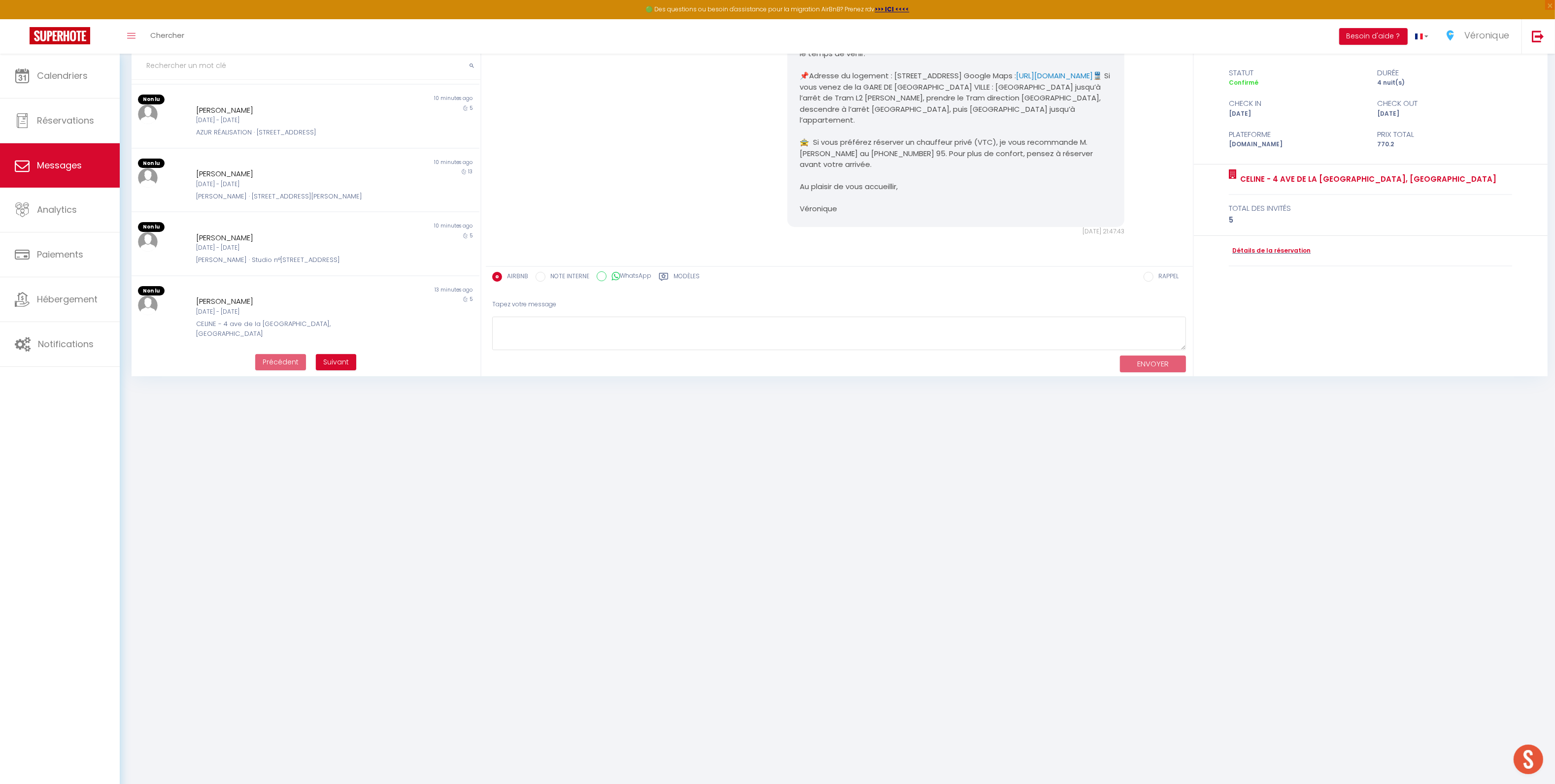
scroll to position [380, 0]
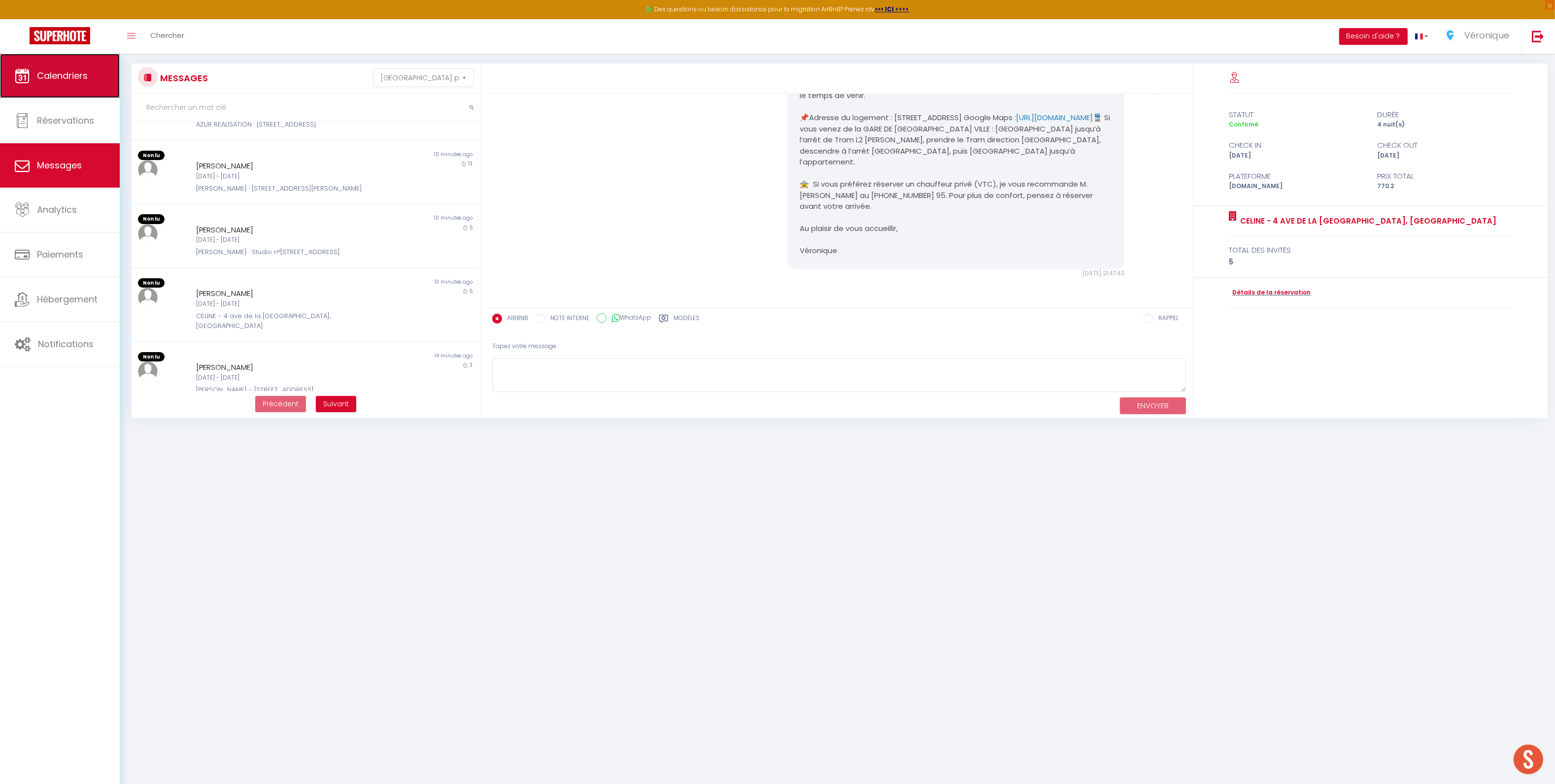
click at [81, 82] on link "Calendriers" at bounding box center [60, 75] width 120 height 44
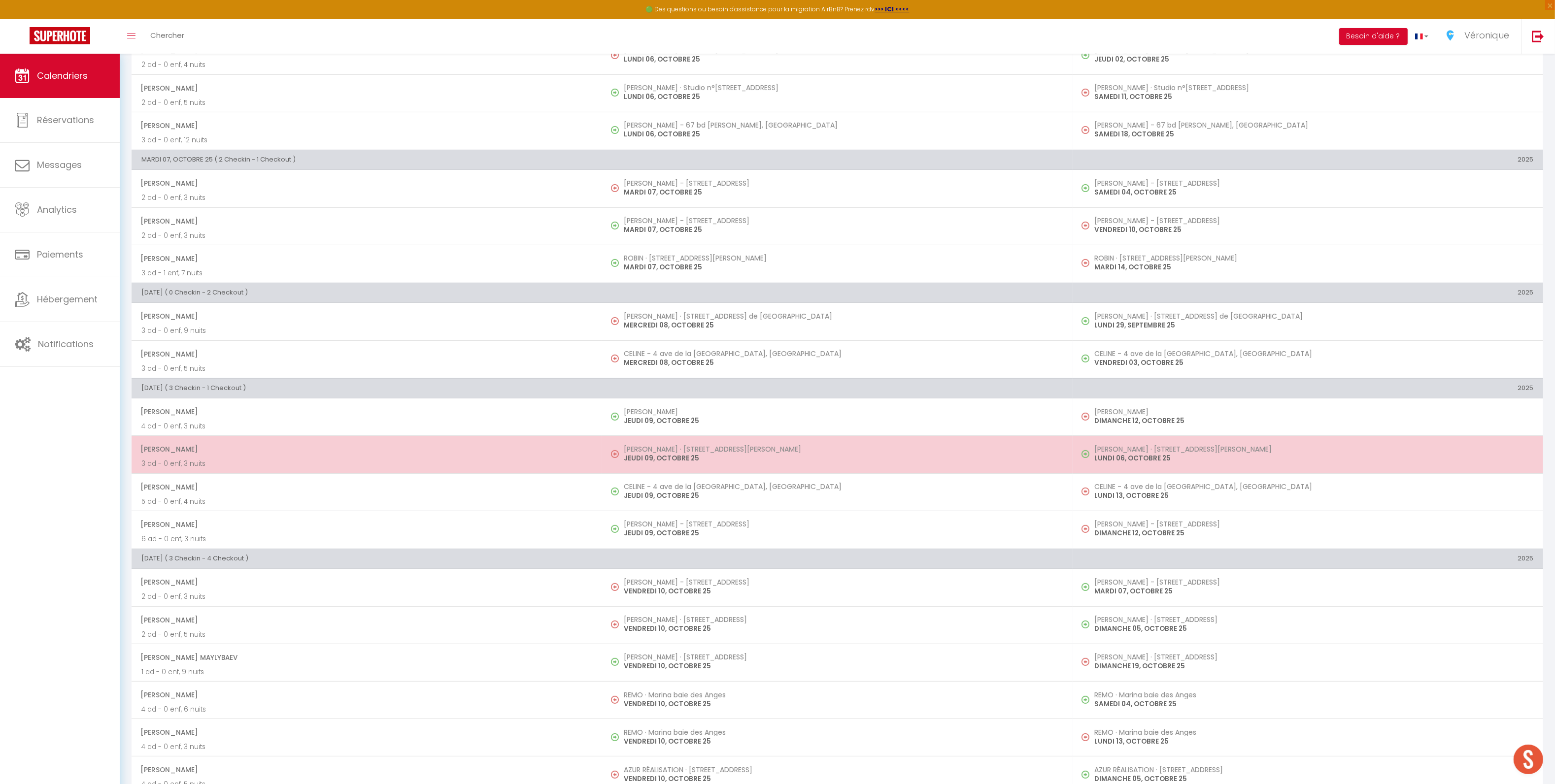
scroll to position [390, 0]
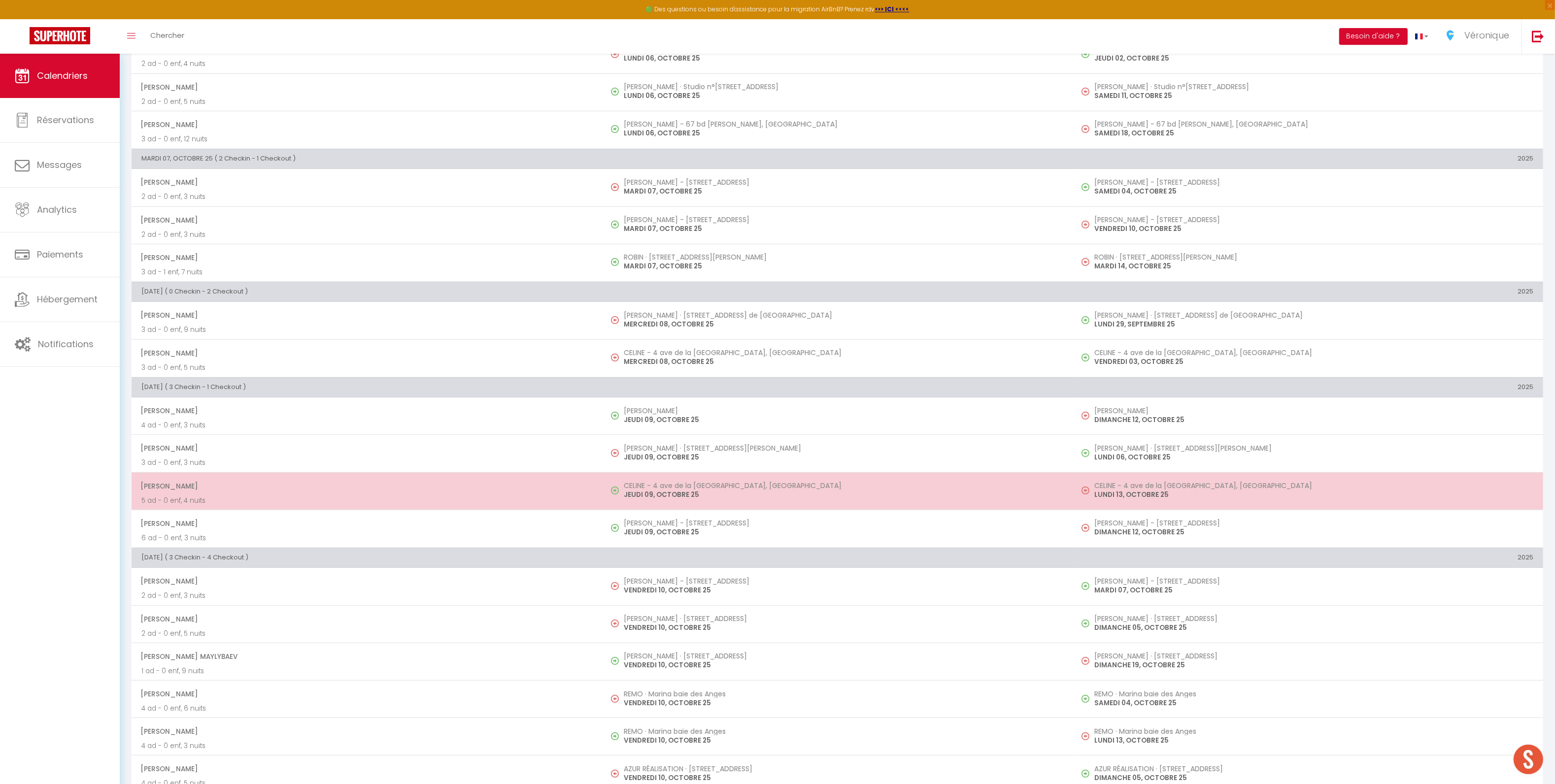
click at [558, 498] on p "5 ad - 0 enf, 4 nuits" at bounding box center [367, 500] width 451 height 10
select select "OK"
select select "0"
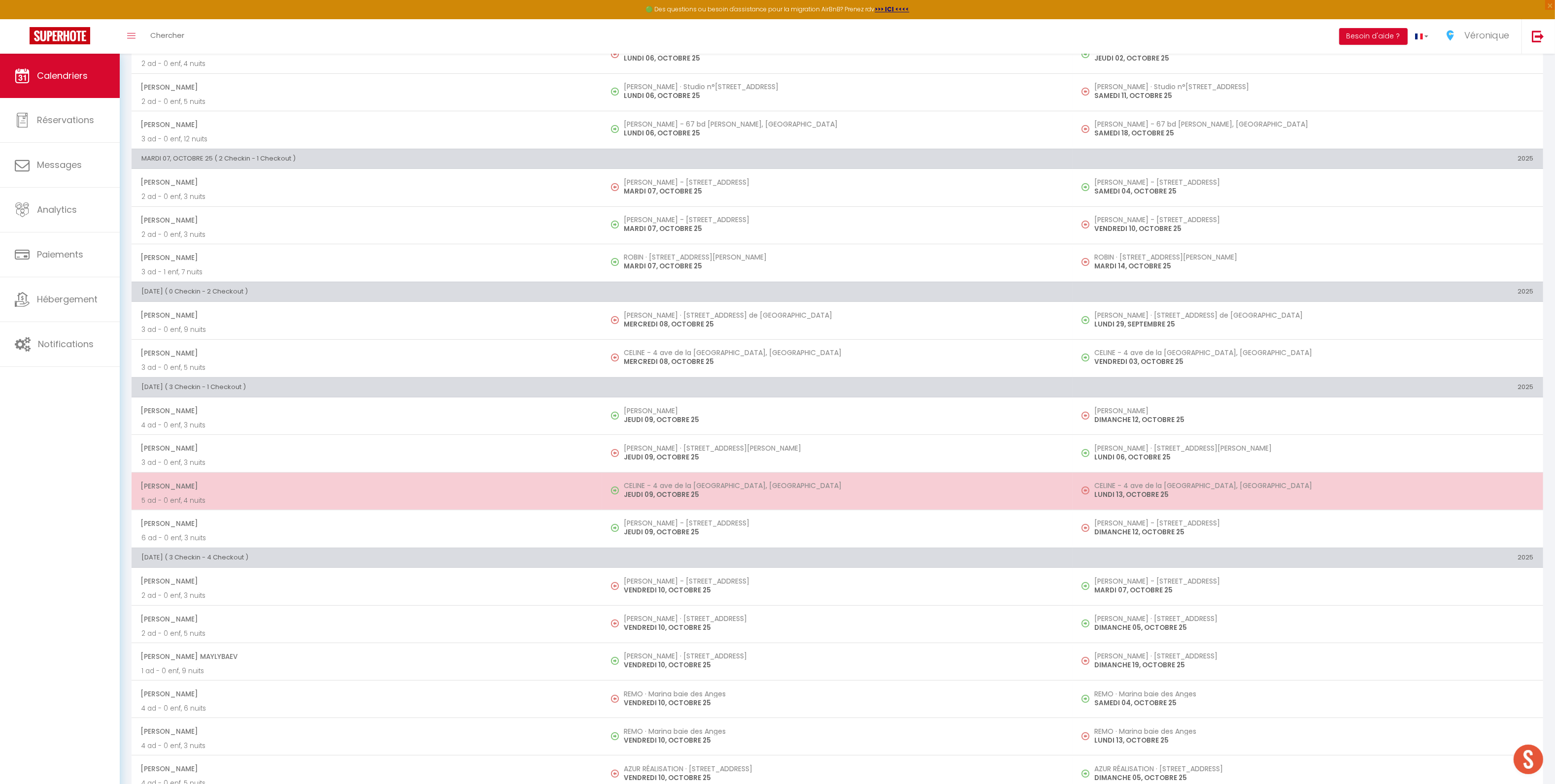
select select "1"
select select
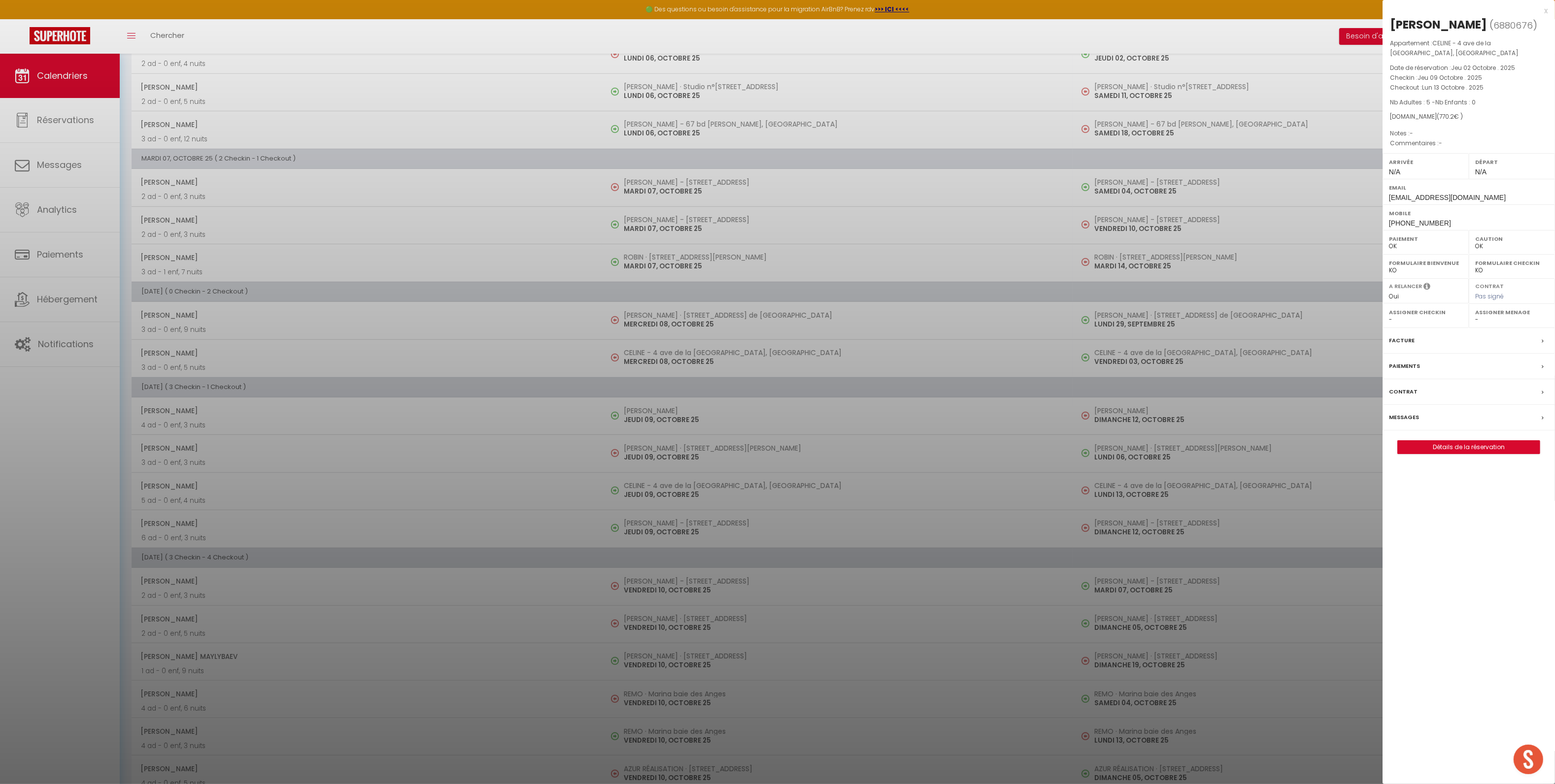
click at [1448, 428] on div "Messages" at bounding box center [1469, 417] width 172 height 25
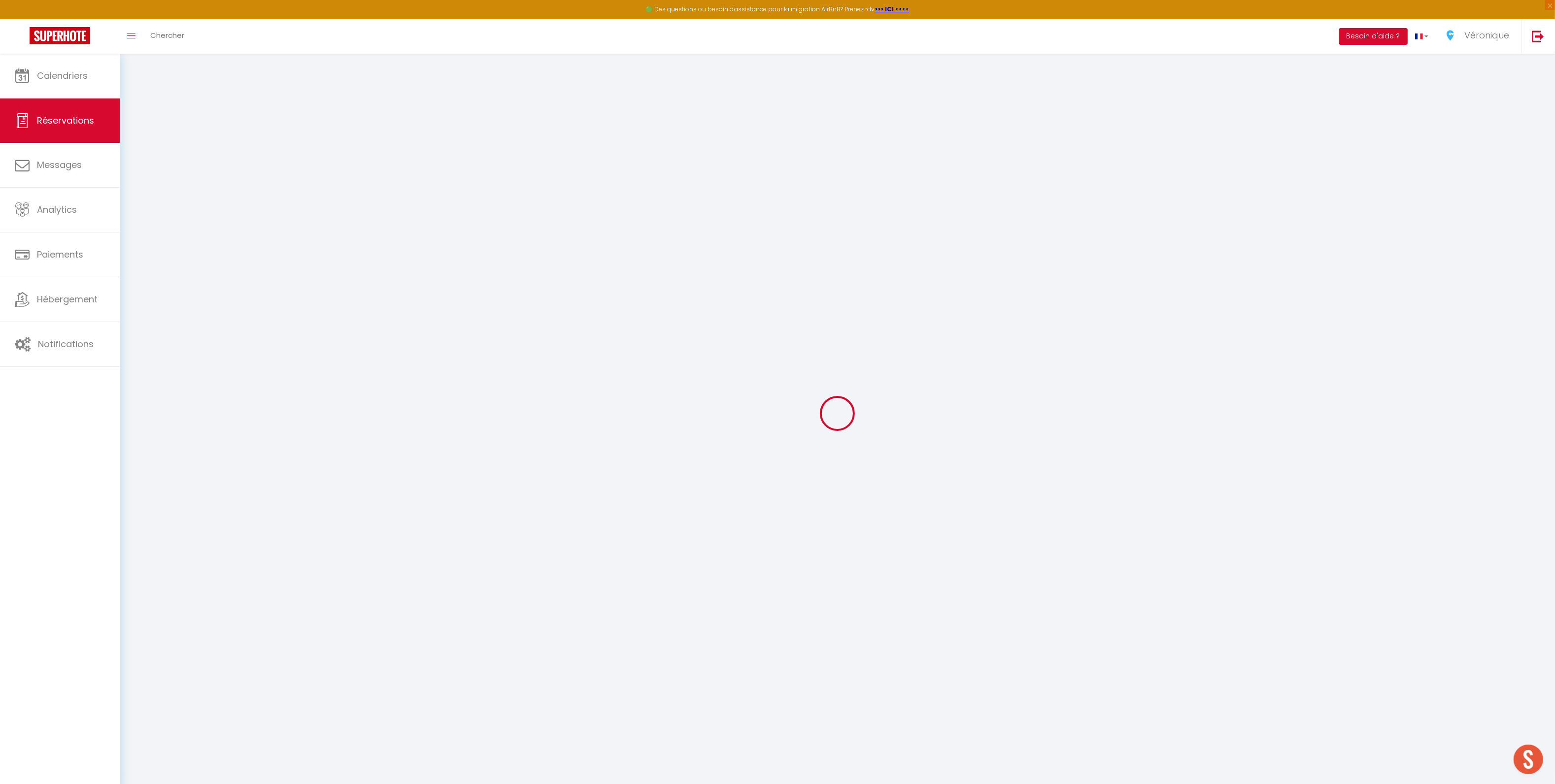
select select
checkbox input "false"
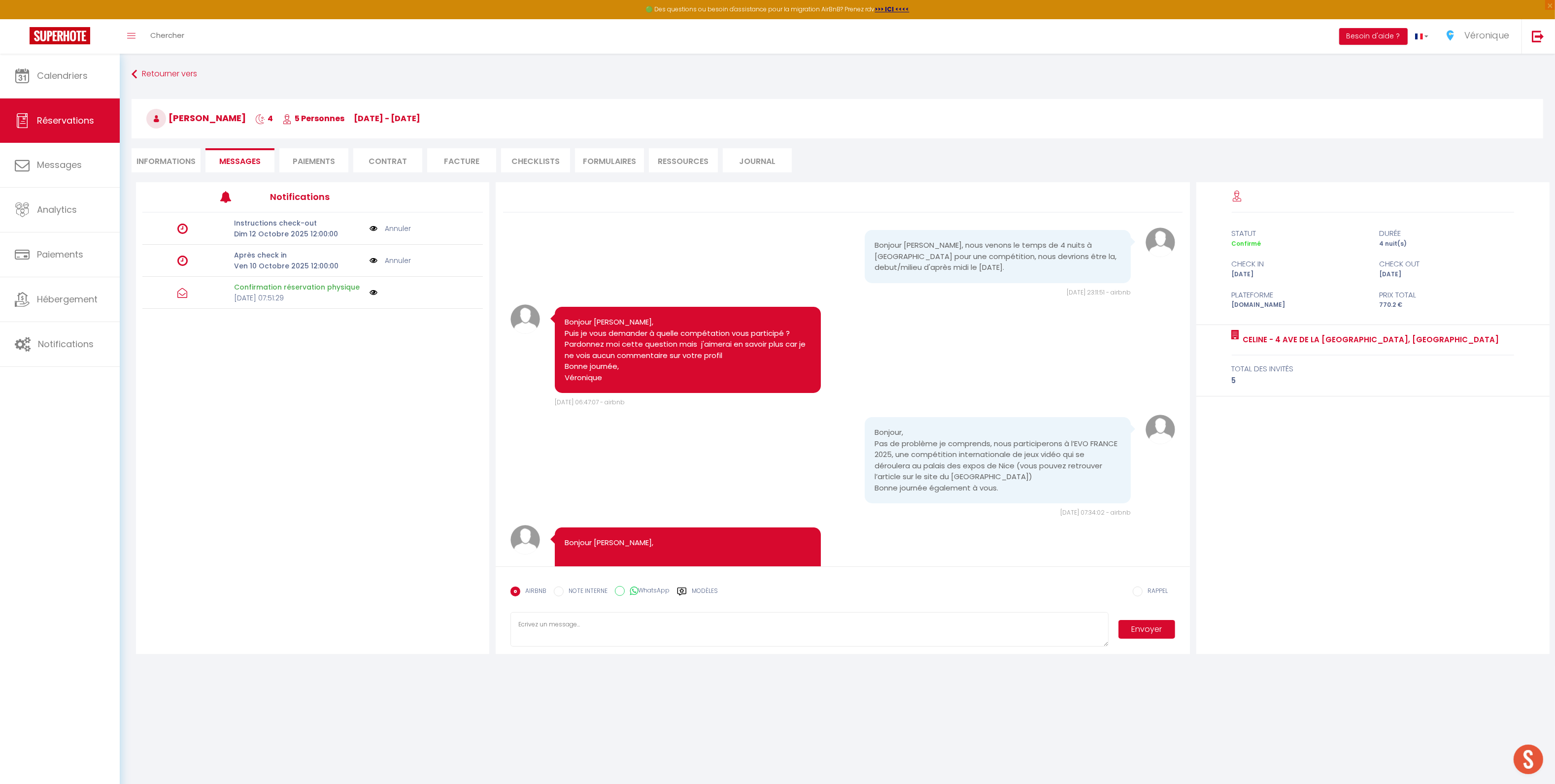
scroll to position [735, 0]
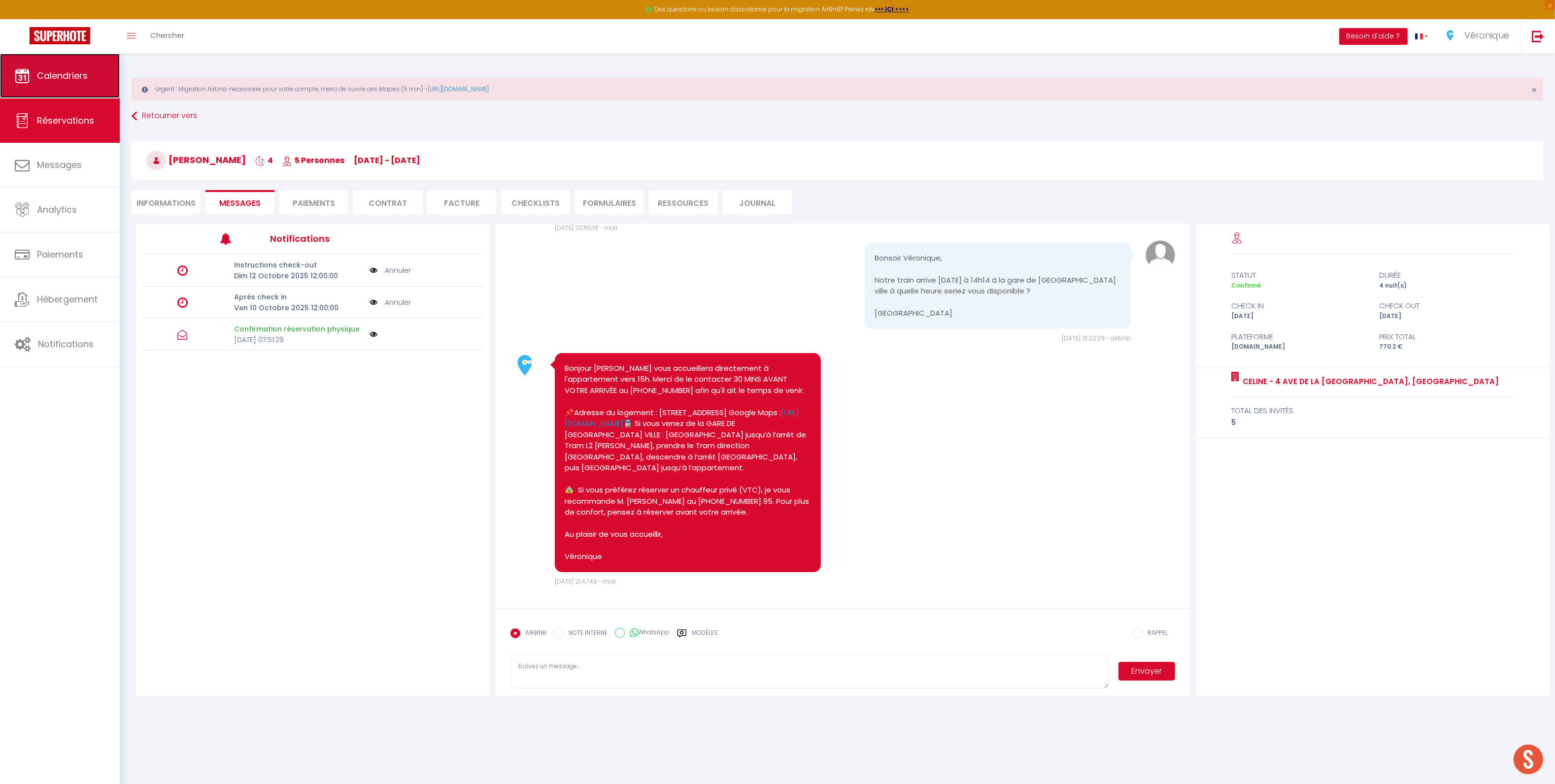
click at [57, 89] on link "Calendriers" at bounding box center [60, 75] width 120 height 44
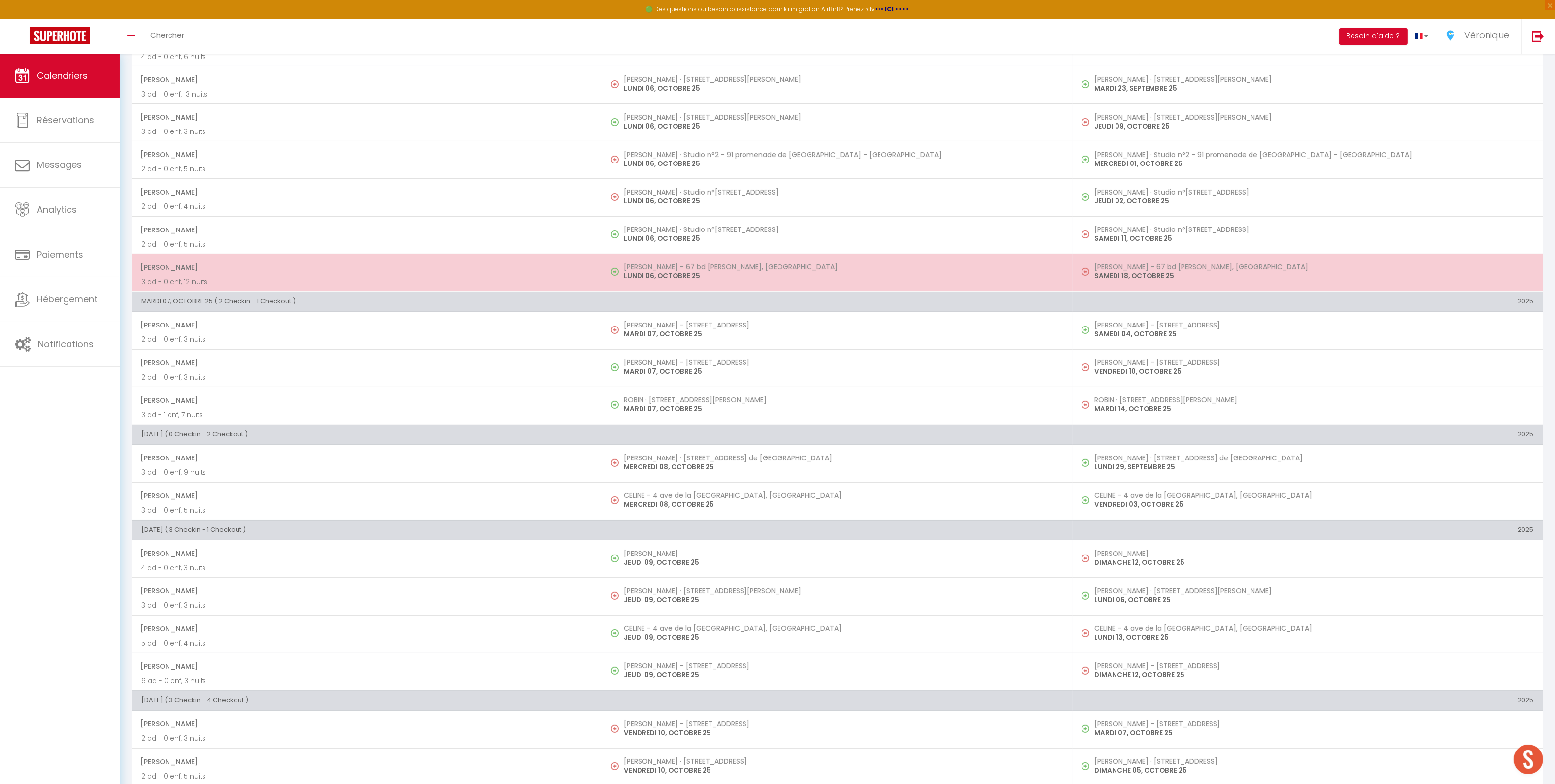
scroll to position [312, 0]
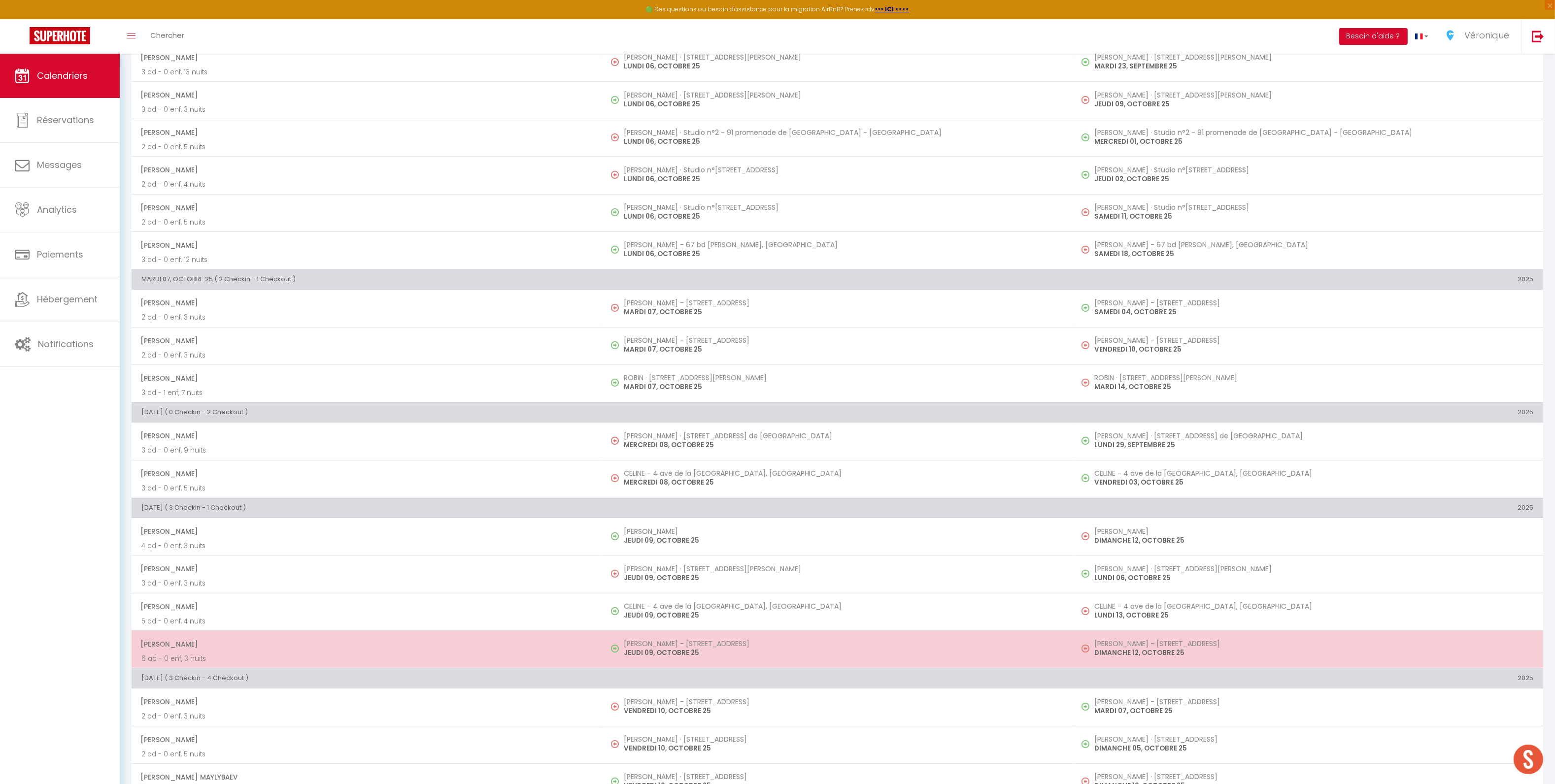
click at [693, 647] on h5 "[PERSON_NAME] - [STREET_ADDRESS]" at bounding box center [843, 643] width 439 height 8
select select "OK"
select select "KO"
select select "0"
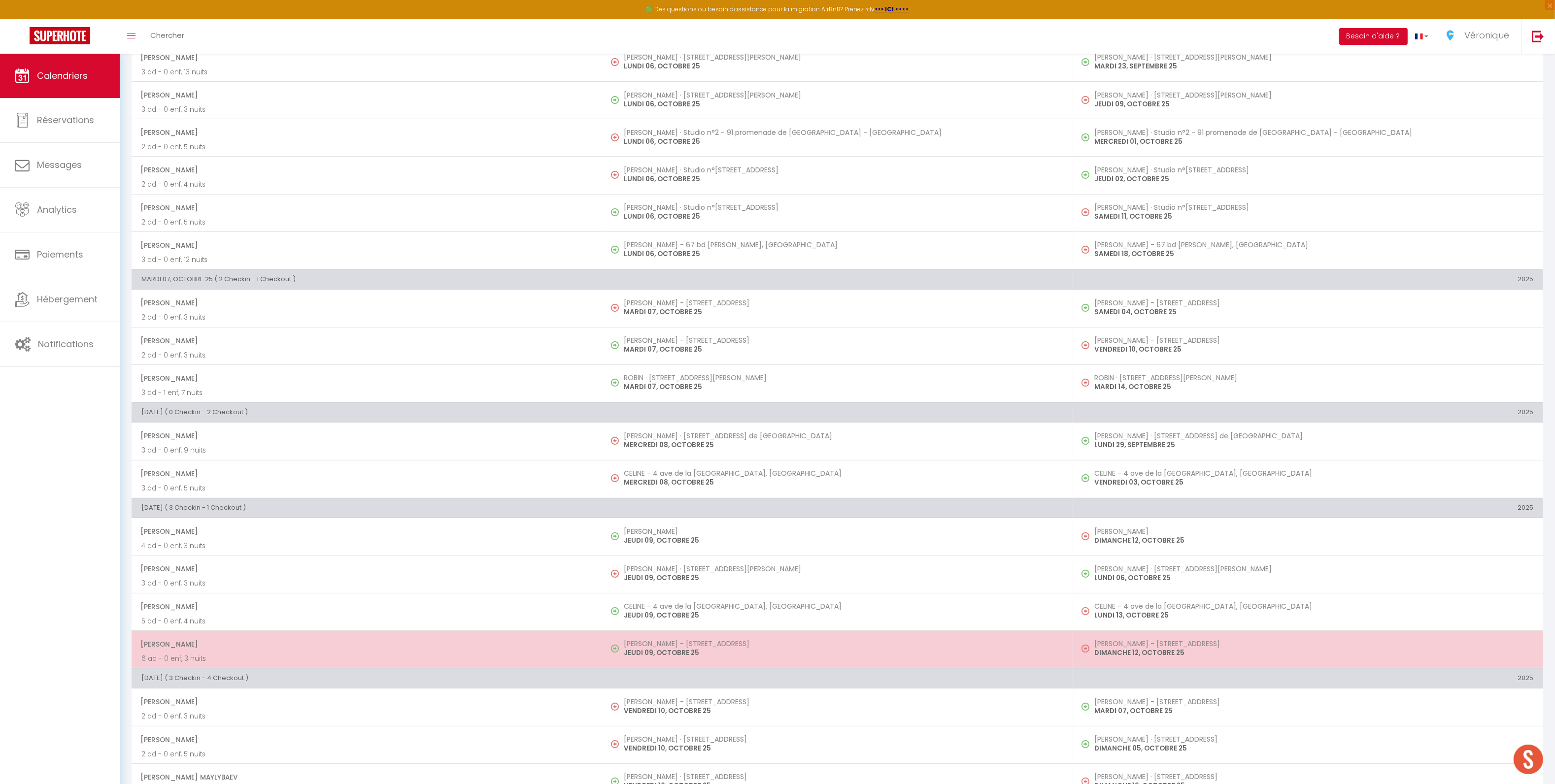
select select "1"
select select
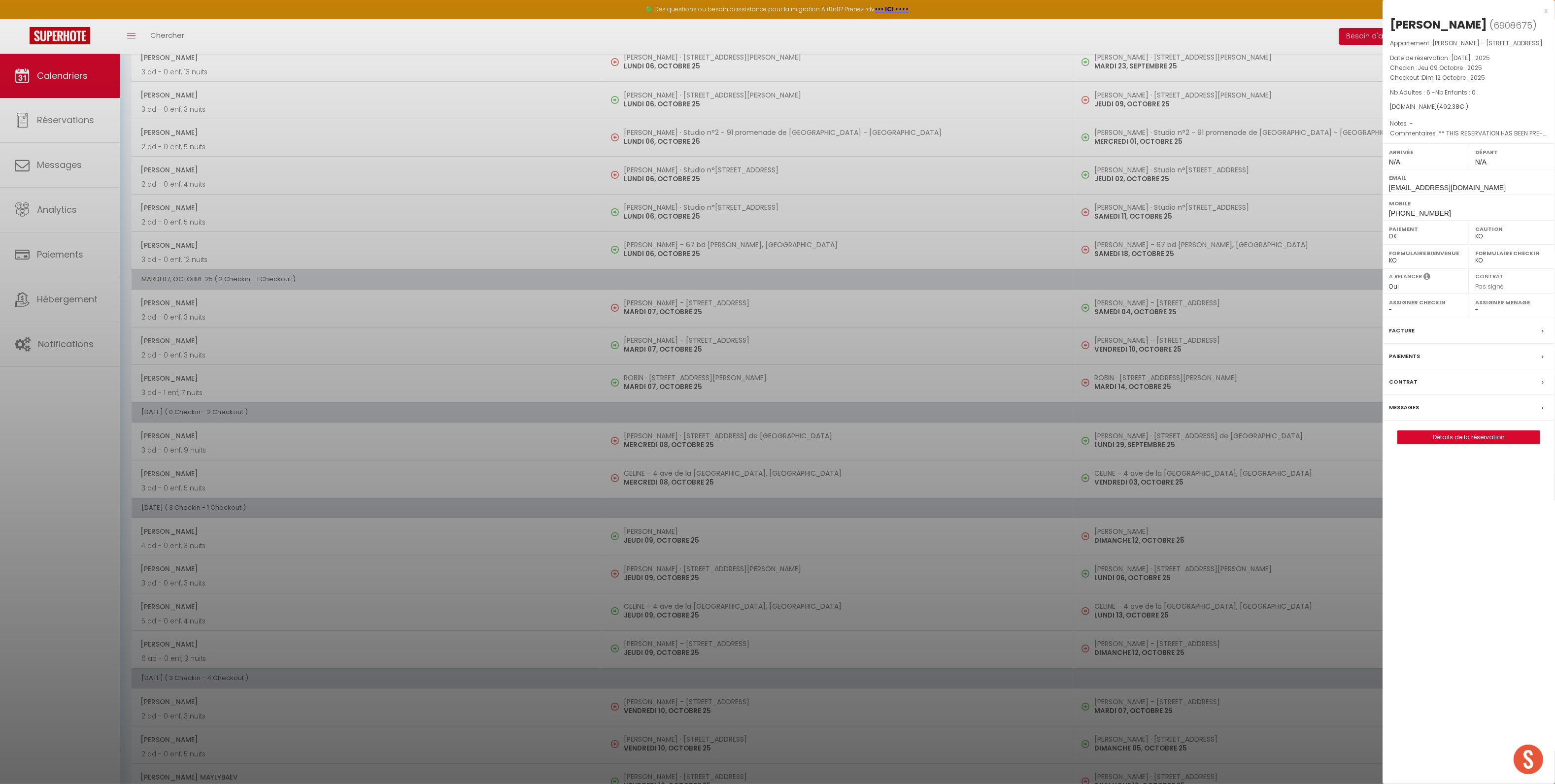
click at [1418, 400] on div "Messages" at bounding box center [1469, 408] width 172 height 25
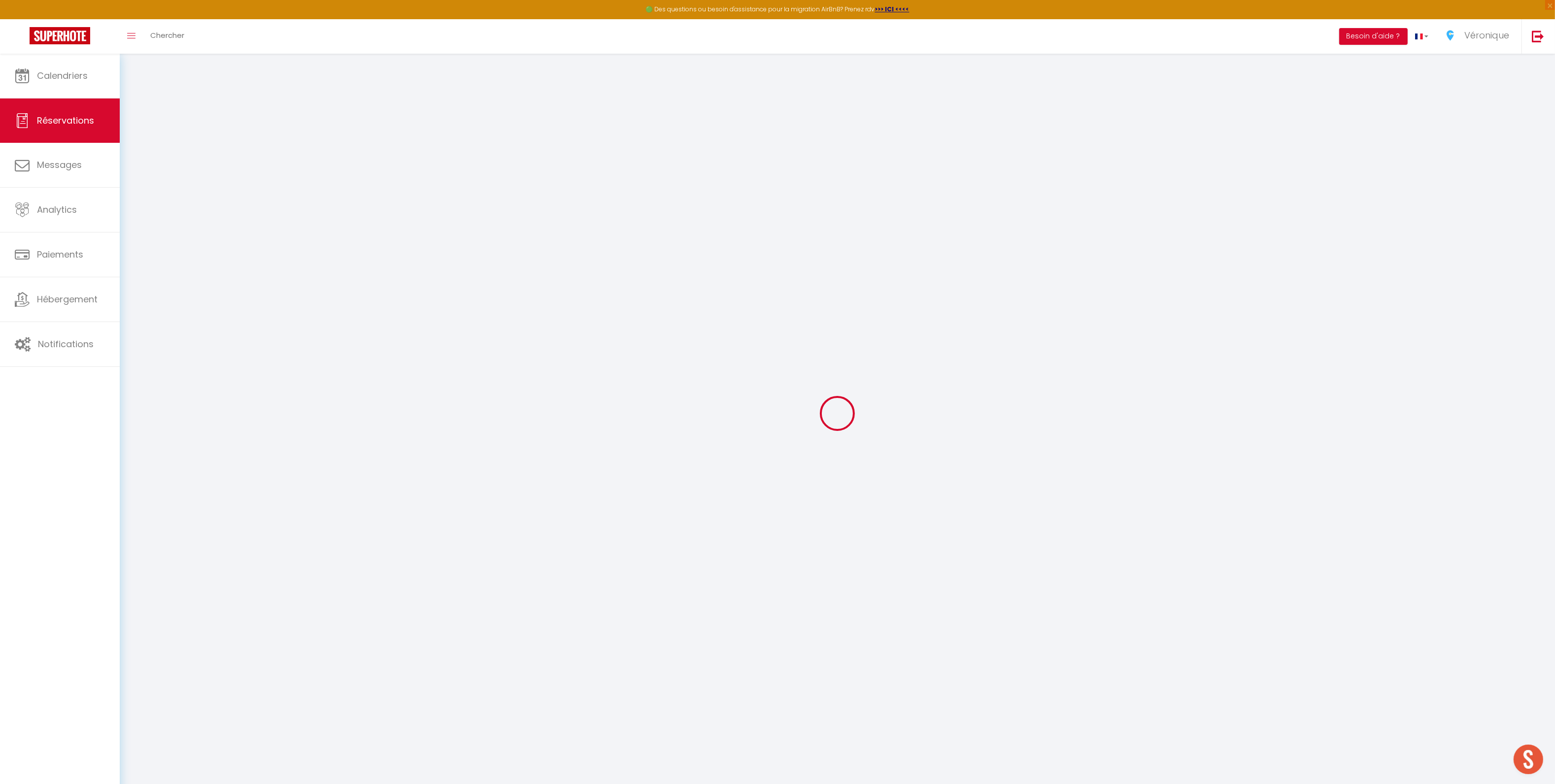
select select
checkbox input "false"
type textarea "** THIS RESERVATION HAS BEEN PRE-PAID ** BOOKING NOTE : Payment charge is EUR 6…"
select select
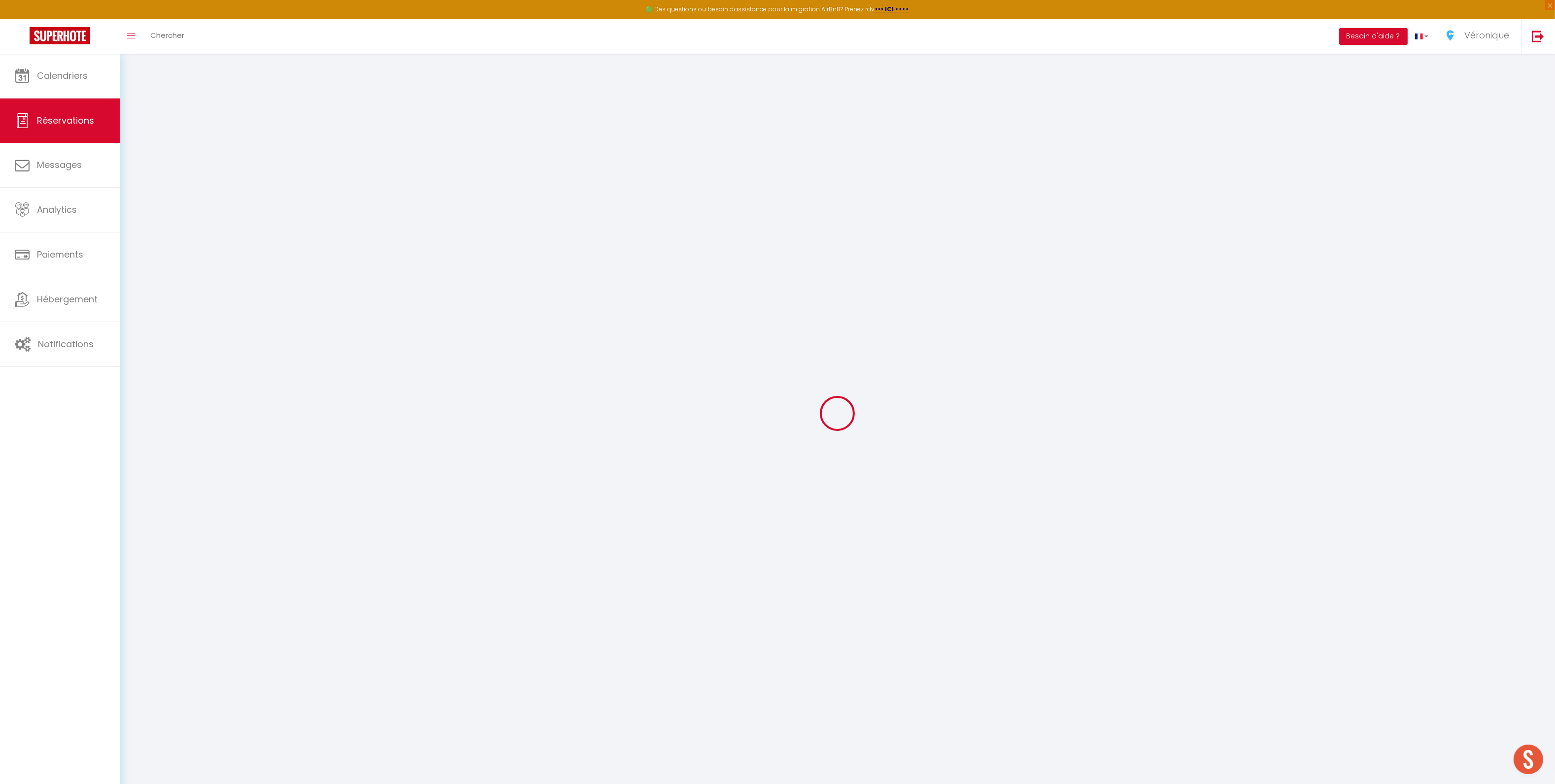
select select
checkbox input "false"
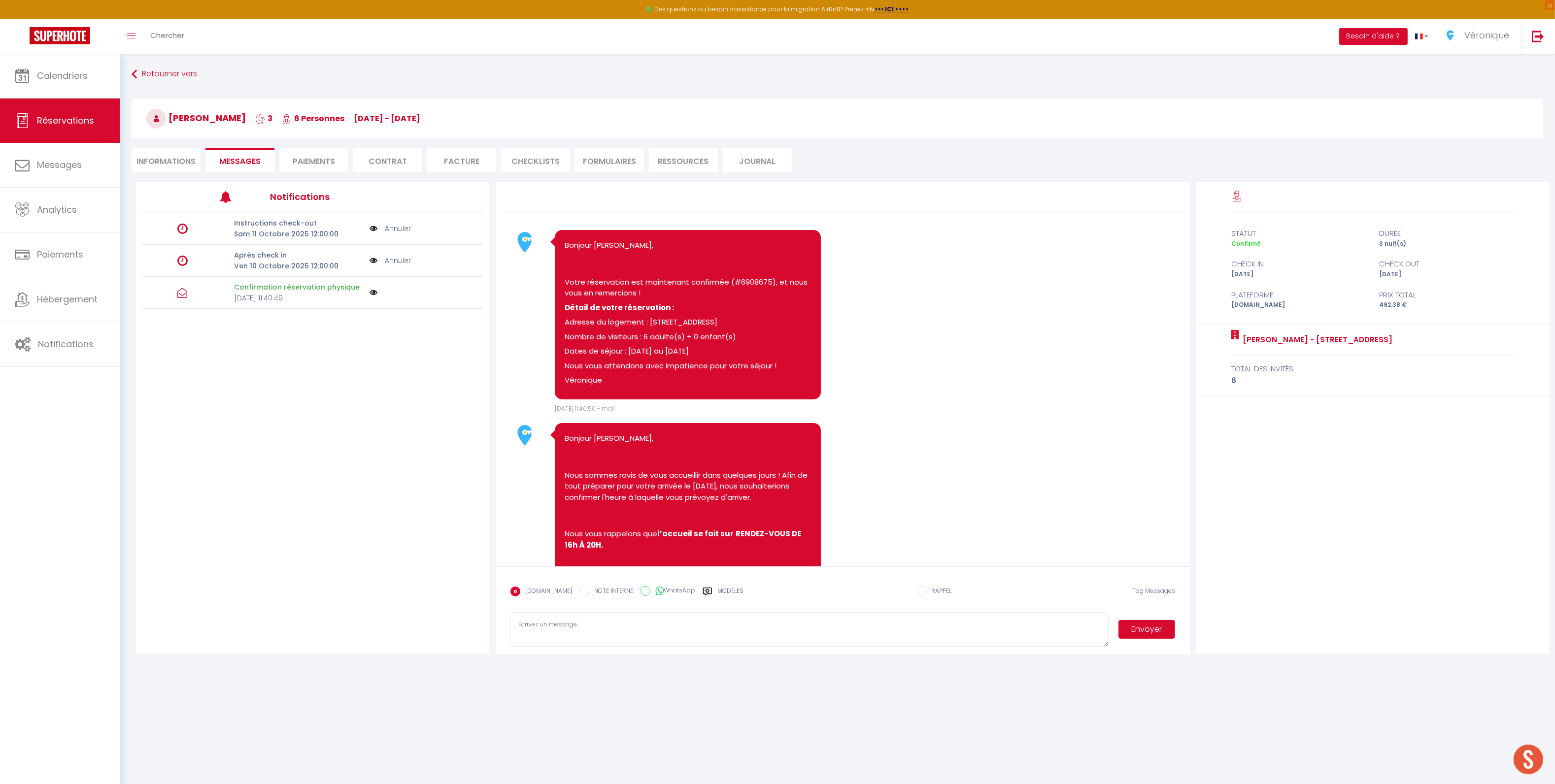
scroll to position [692, 0]
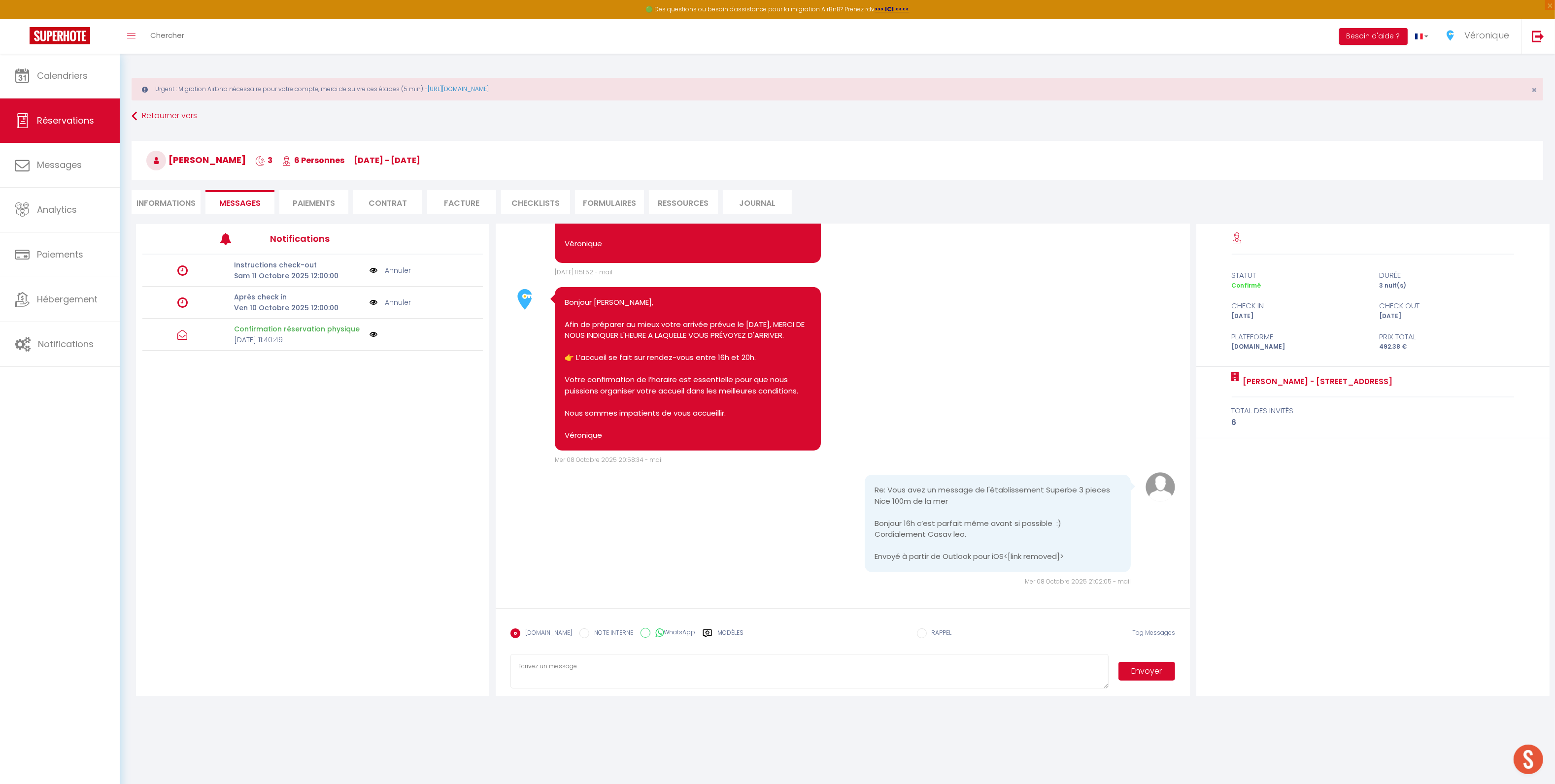
click at [720, 635] on label "Modèles" at bounding box center [730, 637] width 26 height 17
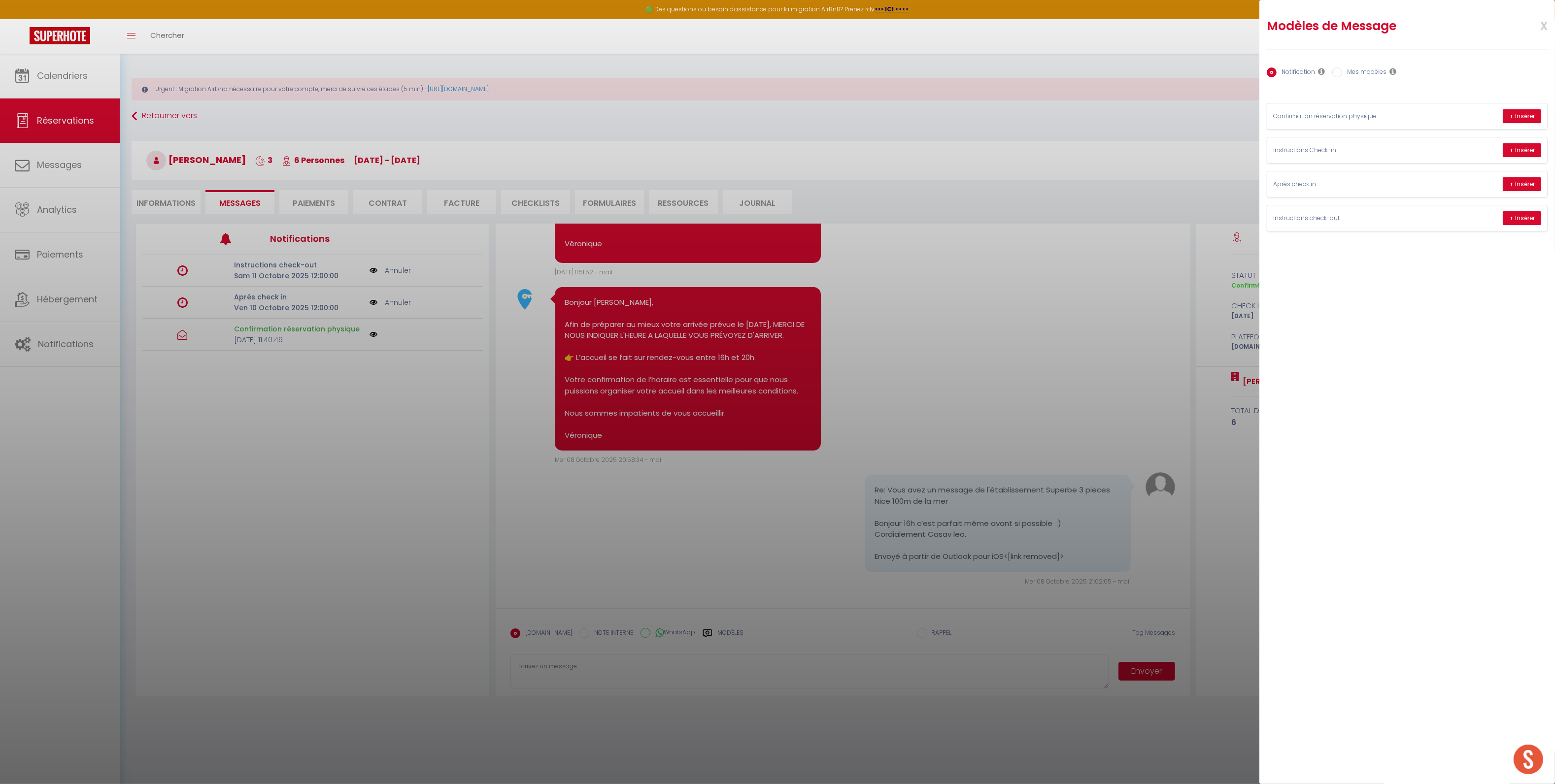
click at [1360, 75] on label "Mes modèles" at bounding box center [1364, 73] width 44 height 11
click at [1342, 75] on input "Mes modèles" at bounding box center [1337, 72] width 10 height 10
radio input "true"
radio input "false"
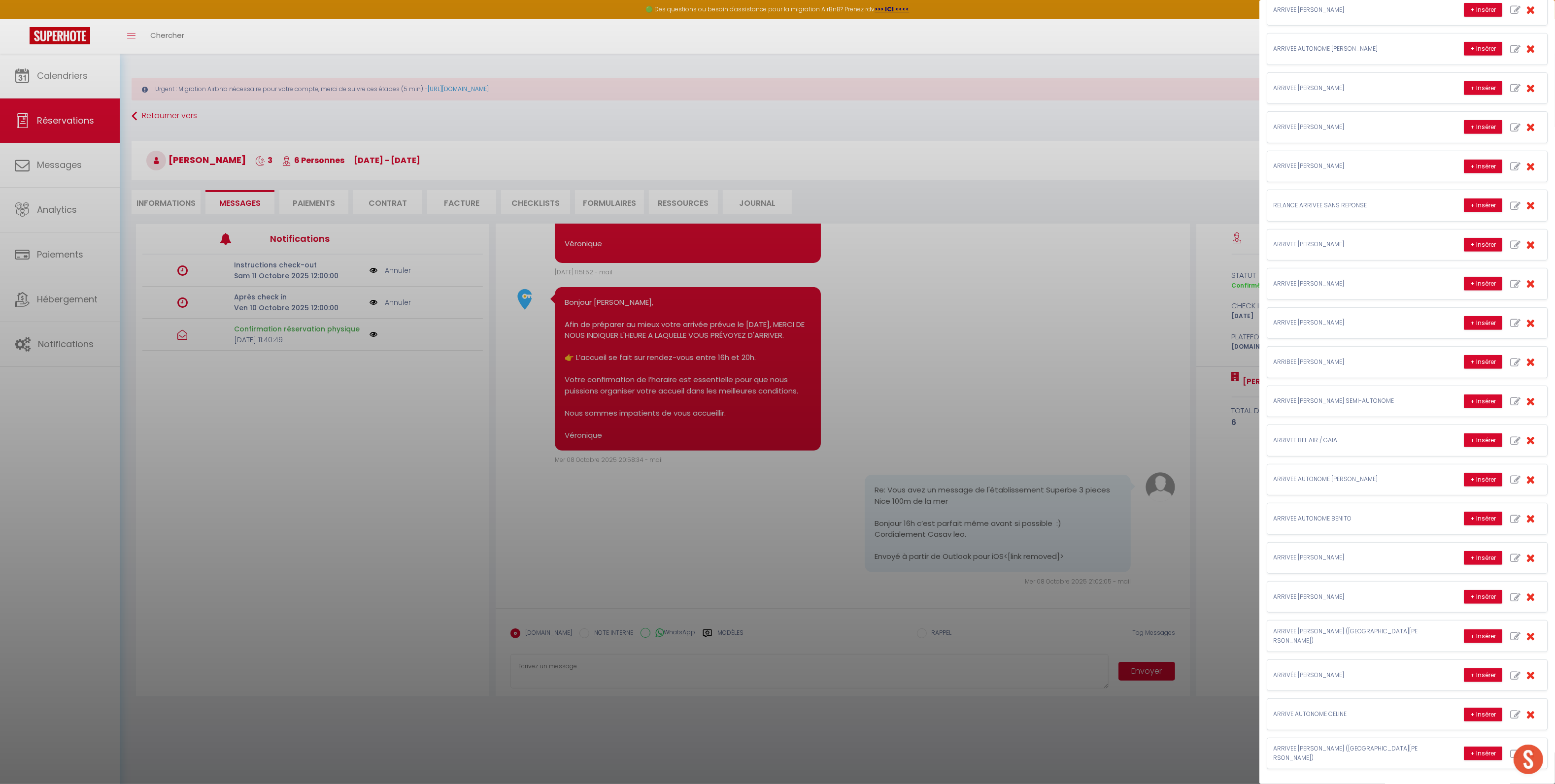
scroll to position [766, 0]
click at [1469, 590] on button "+ Insérer" at bounding box center [1482, 596] width 38 height 14
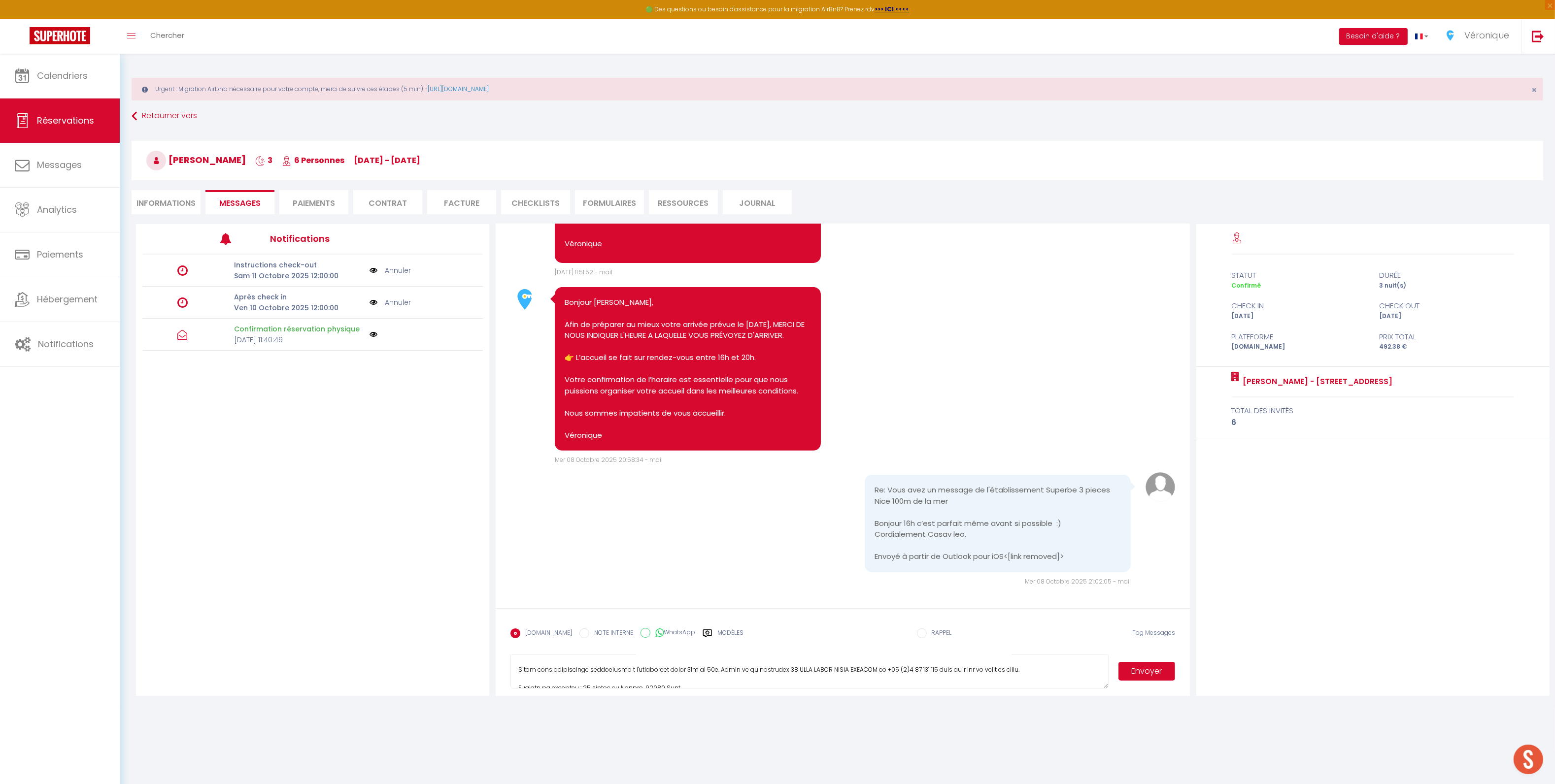
scroll to position [16, 0]
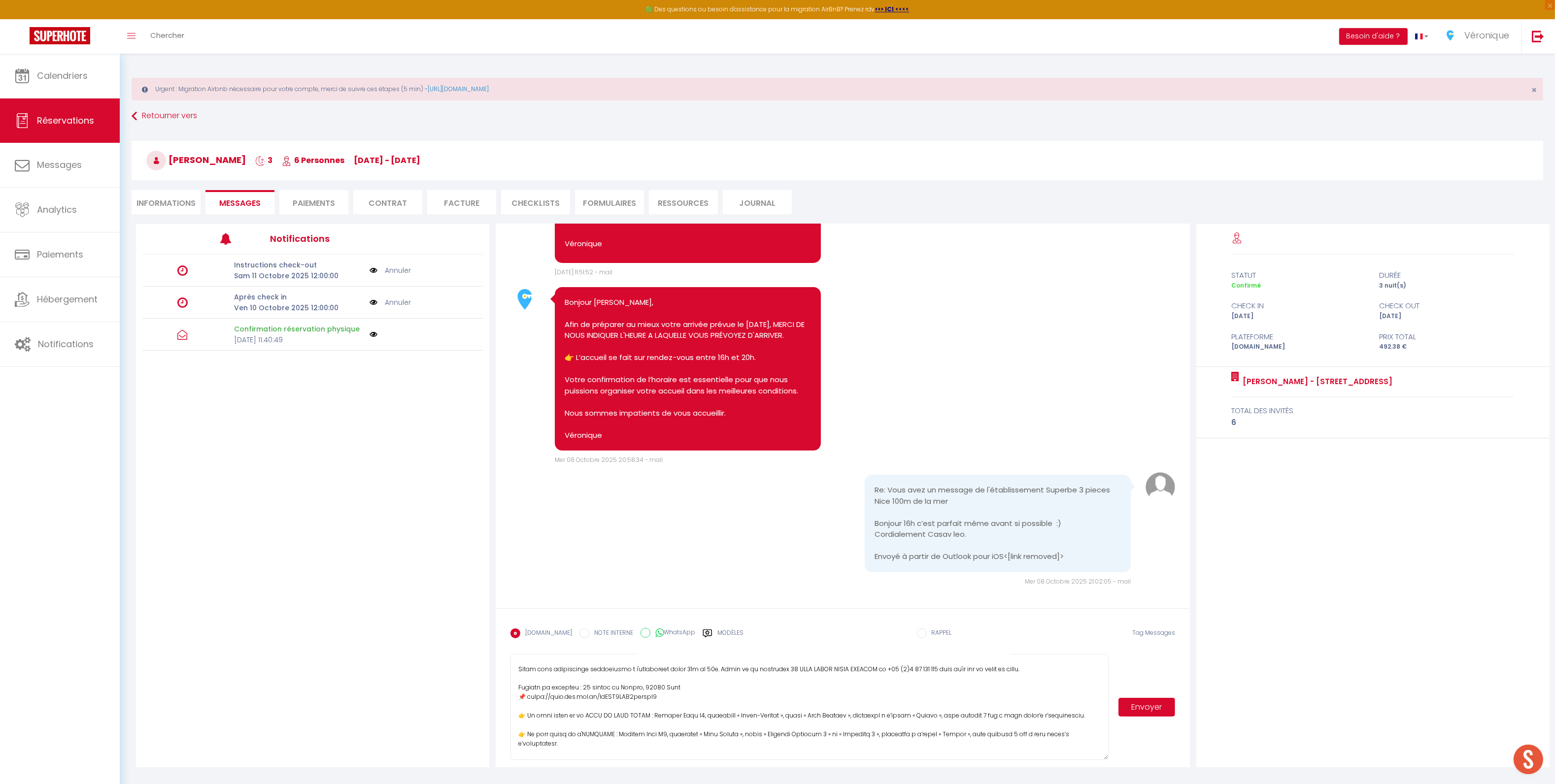
drag, startPoint x: 1108, startPoint y: 687, endPoint x: 1111, endPoint y: 758, distance: 71.1
click at [1111, 758] on div "Envoyer" at bounding box center [843, 706] width 664 height 106
drag, startPoint x: 667, startPoint y: 670, endPoint x: 706, endPoint y: 668, distance: 39.1
click at [706, 668] on textarea at bounding box center [809, 706] width 597 height 106
click at [641, 669] on textarea at bounding box center [809, 706] width 597 height 106
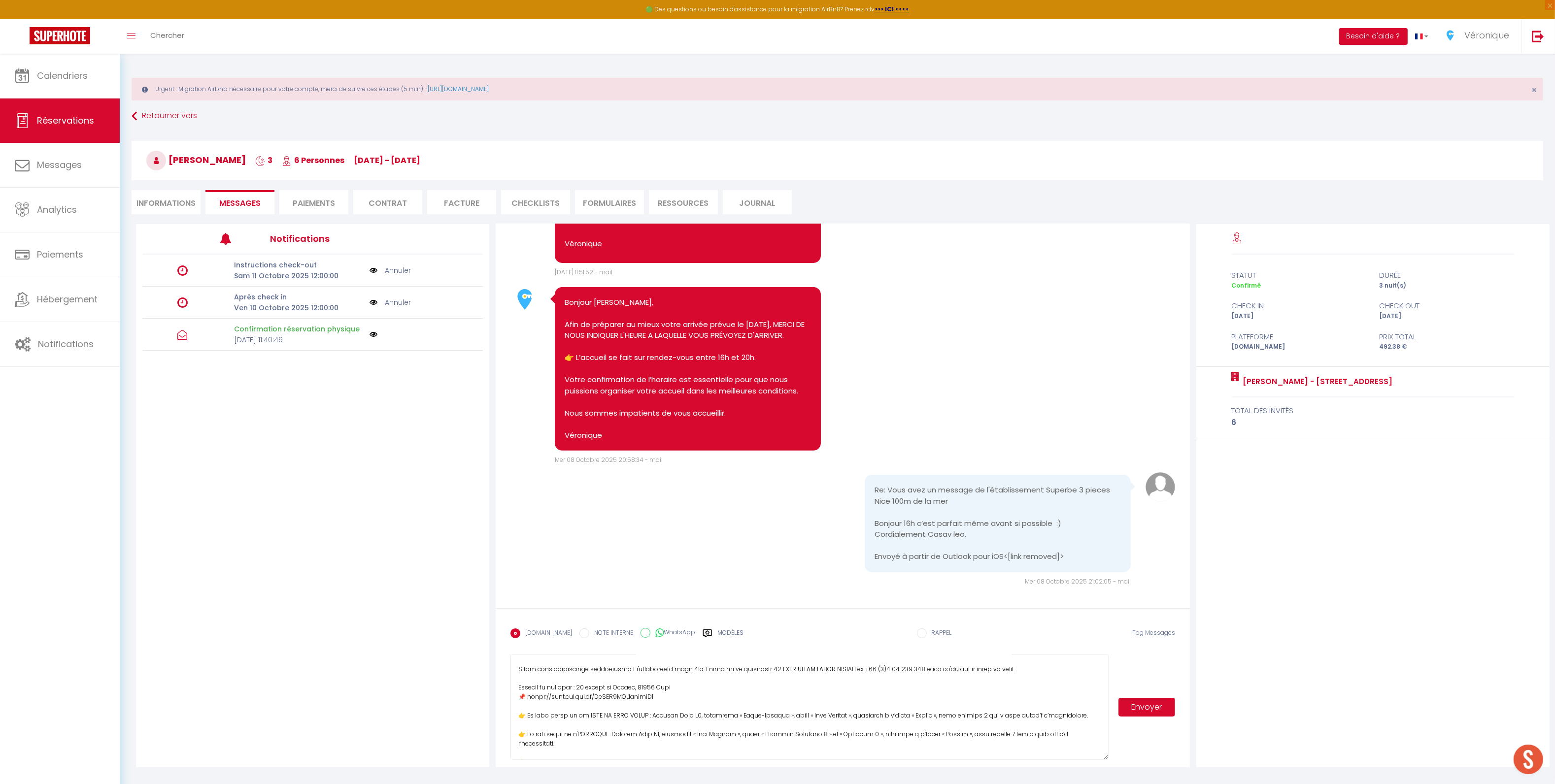
click at [853, 698] on textarea at bounding box center [809, 706] width 597 height 106
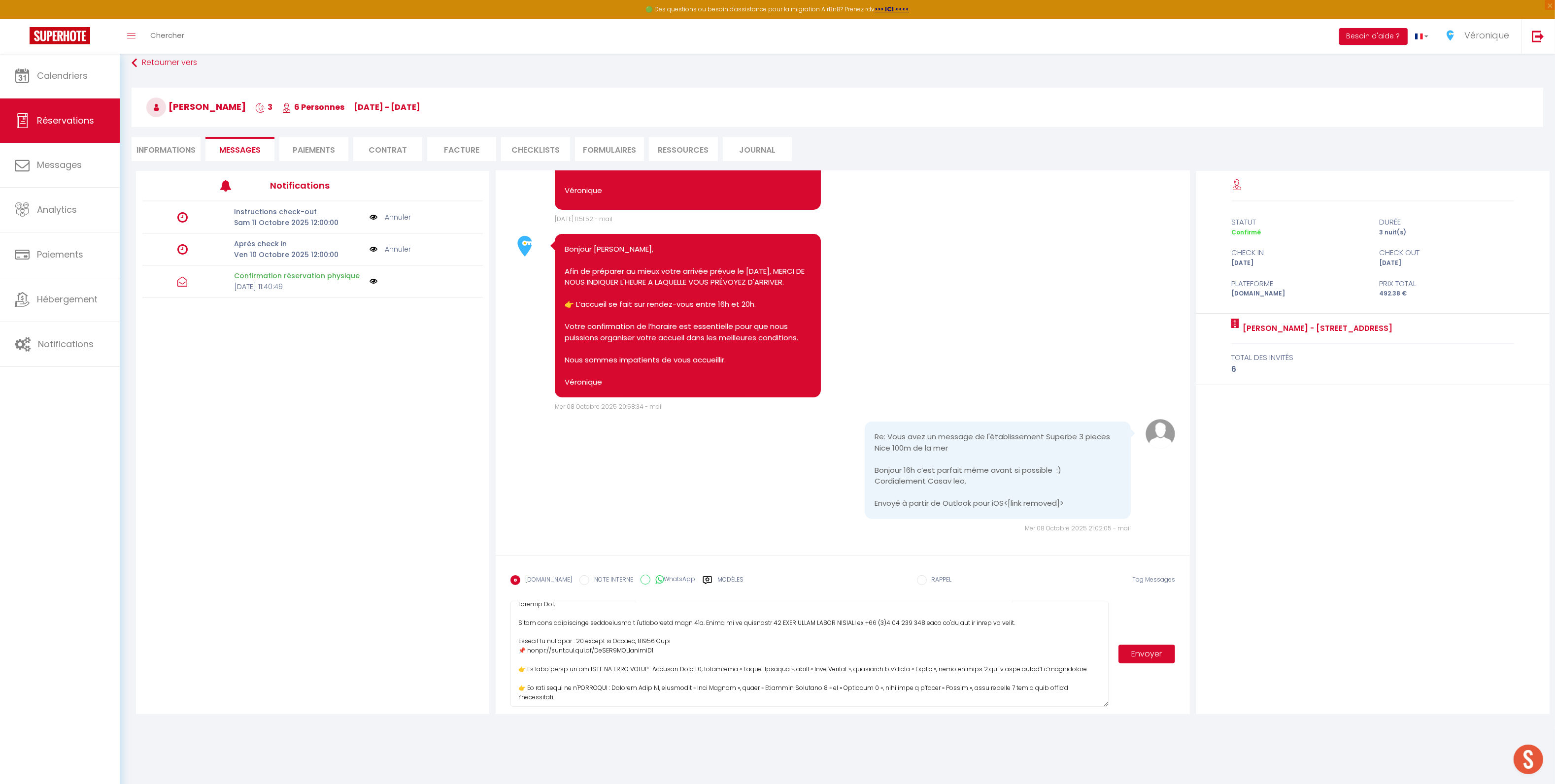
scroll to position [0, 0]
type textarea "Loremip Dol, Sitam cons adipiscinge seddoeiusmo t i'utlaboreetd magn 59a. Enima…"
click at [1159, 652] on button "Envoyer" at bounding box center [1146, 654] width 56 height 19
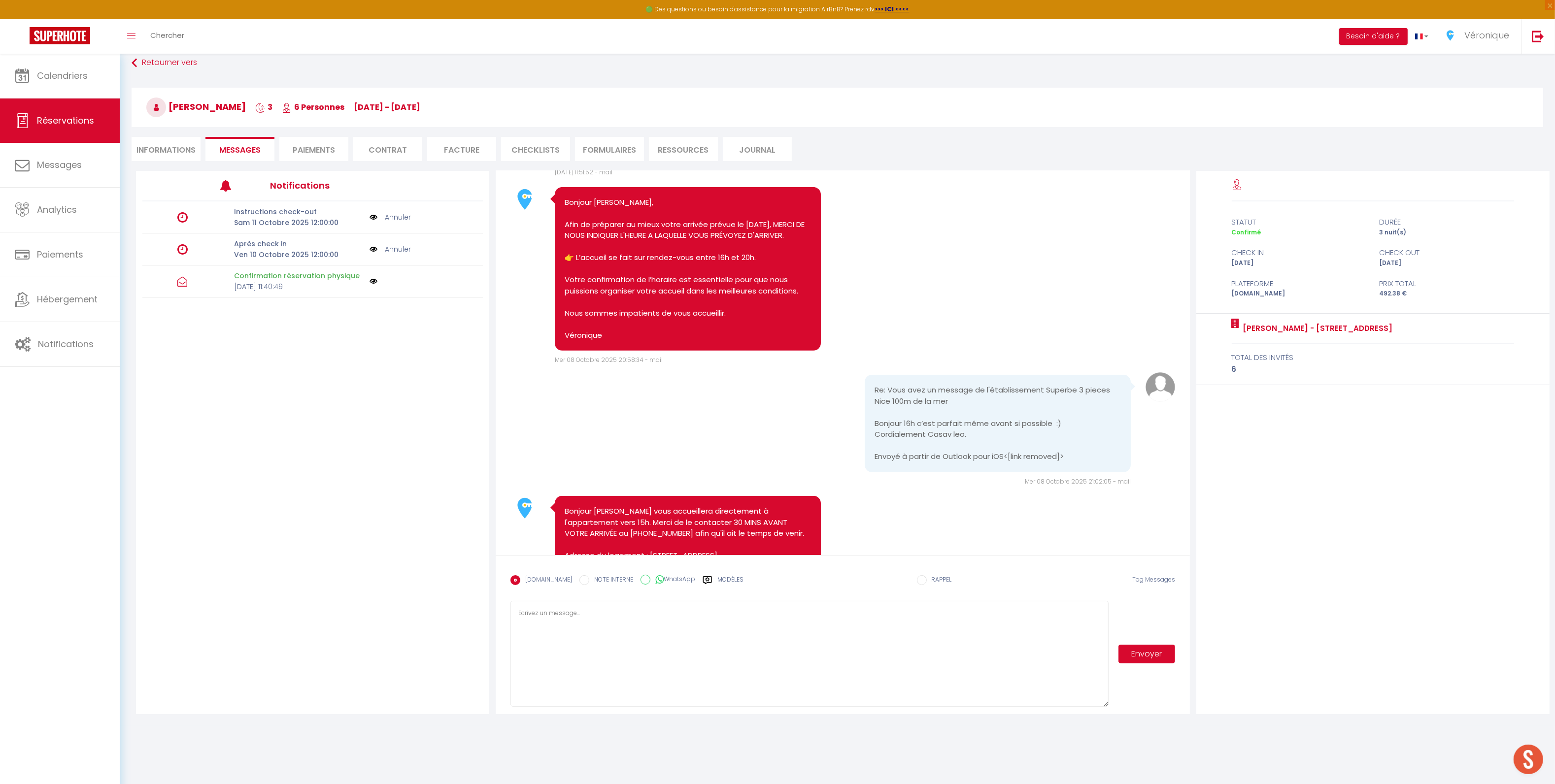
scroll to position [710, 0]
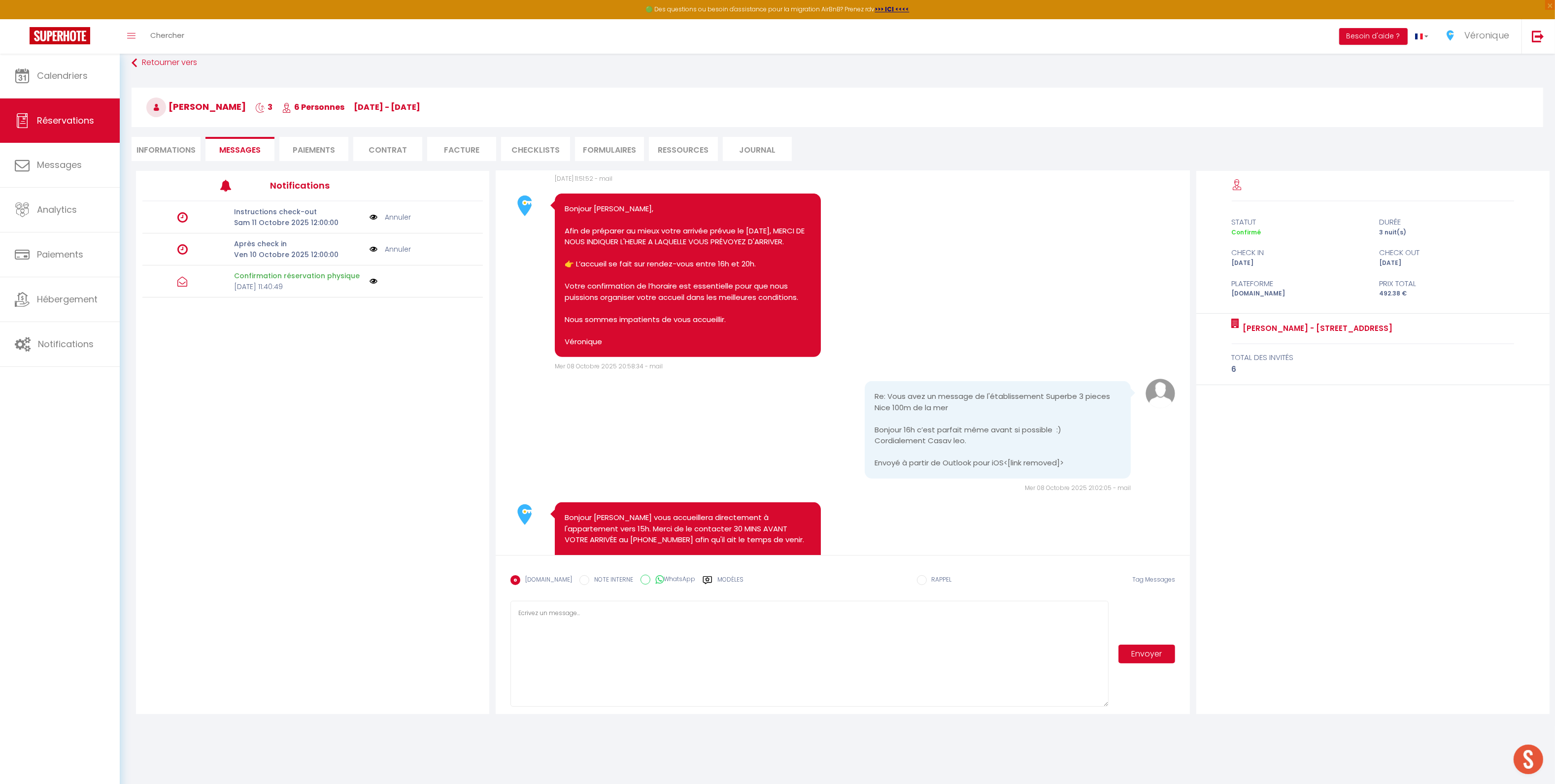
click at [158, 155] on li "Informations" at bounding box center [166, 149] width 69 height 24
select select
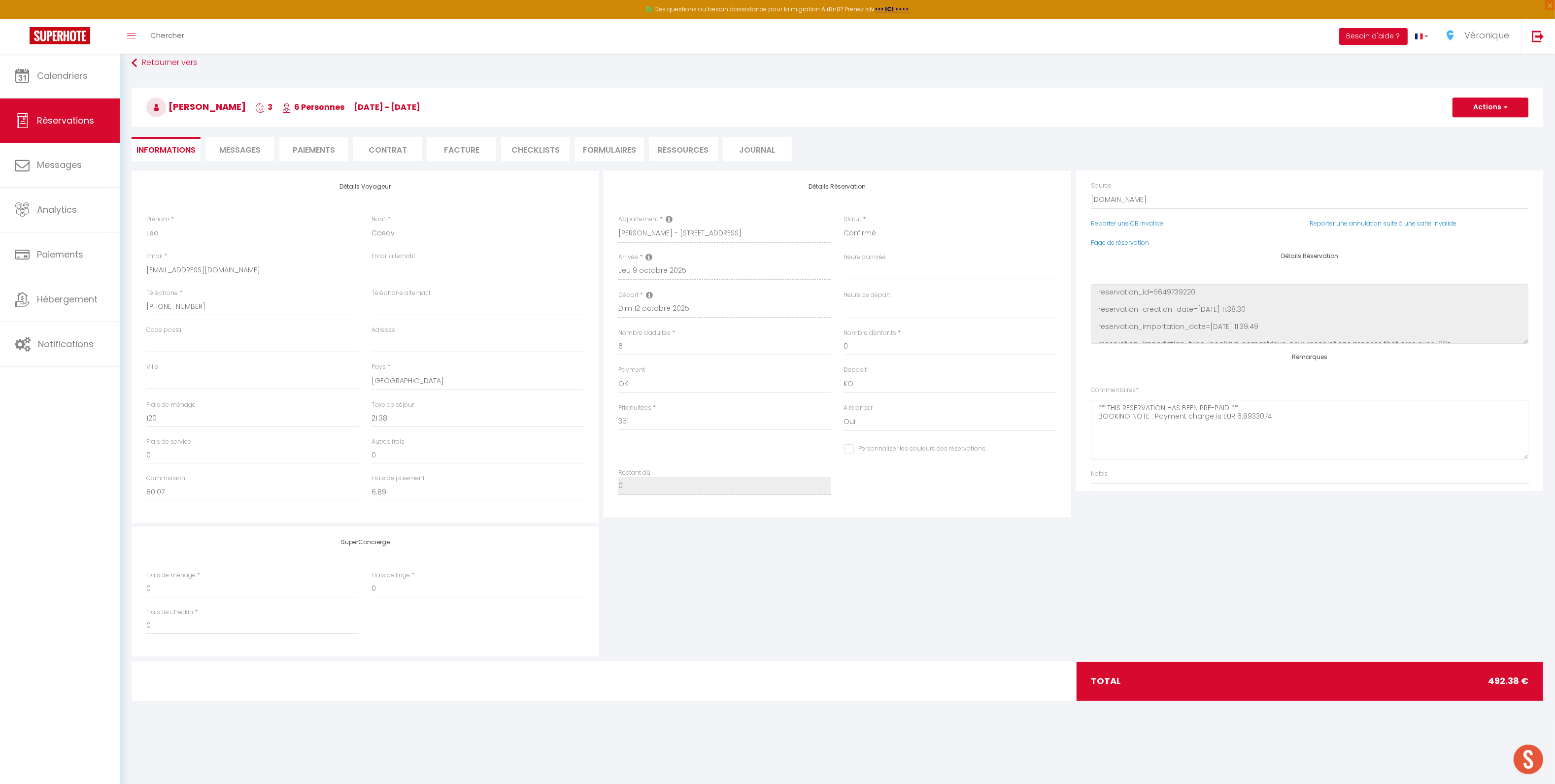
scroll to position [108, 0]
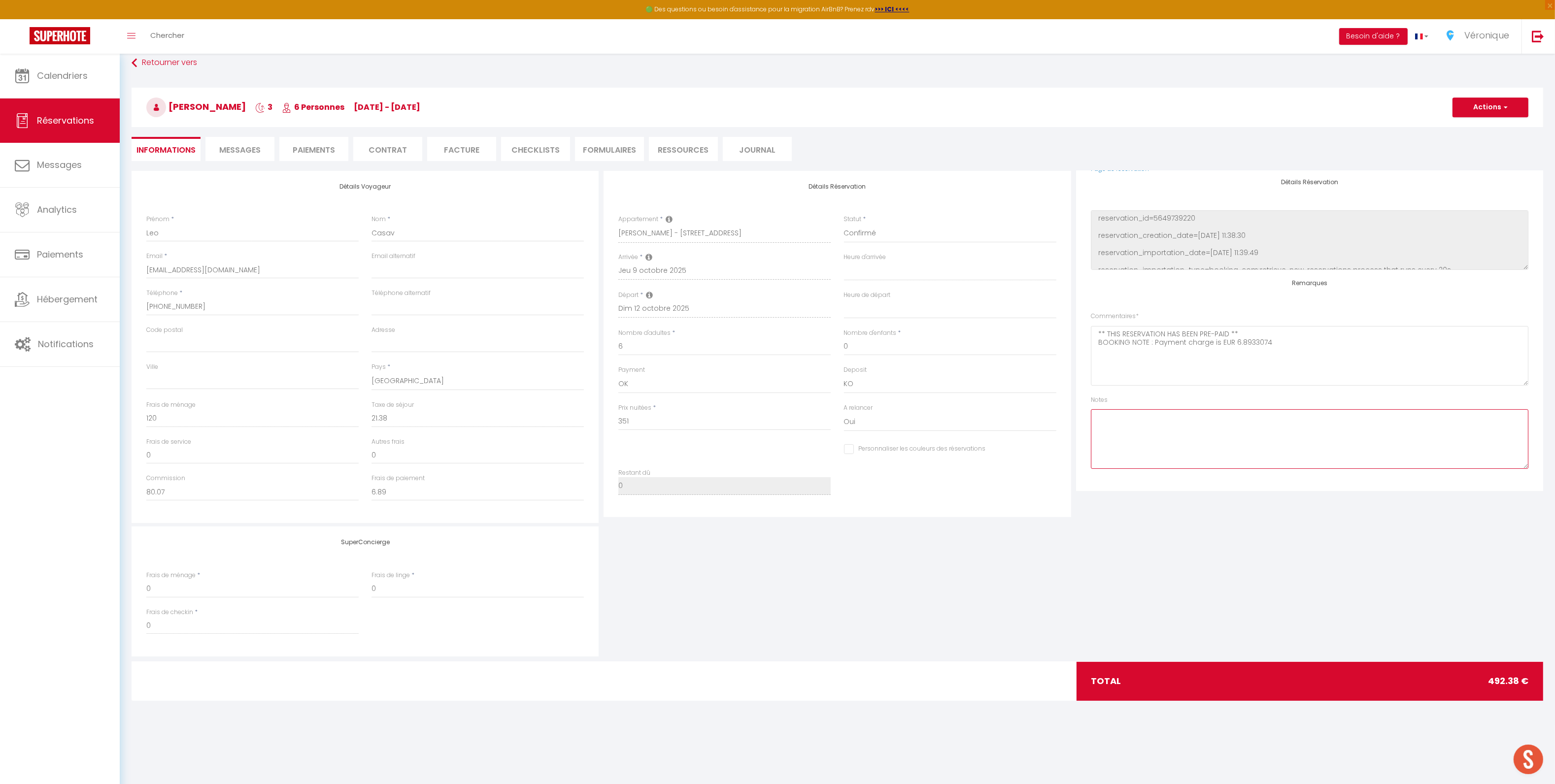
click at [1143, 436] on textarea at bounding box center [1309, 439] width 437 height 59
type textarea "check in 15h"
click at [1492, 103] on button "Actions" at bounding box center [1490, 107] width 76 height 19
click at [1483, 127] on link "Enregistrer" at bounding box center [1480, 129] width 78 height 13
select select "not_cancelled"
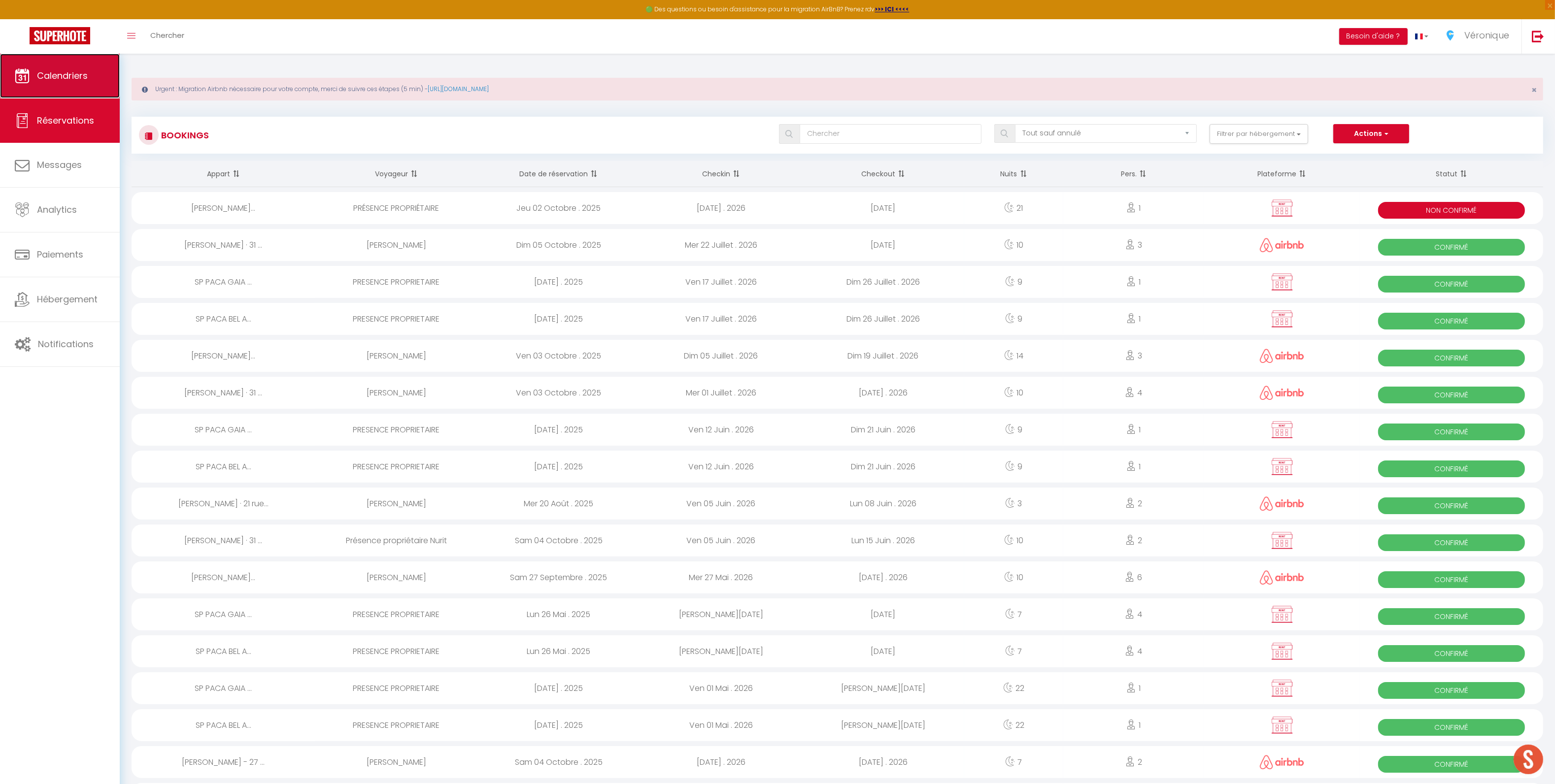
click at [52, 78] on span "Calendriers" at bounding box center [63, 75] width 51 height 12
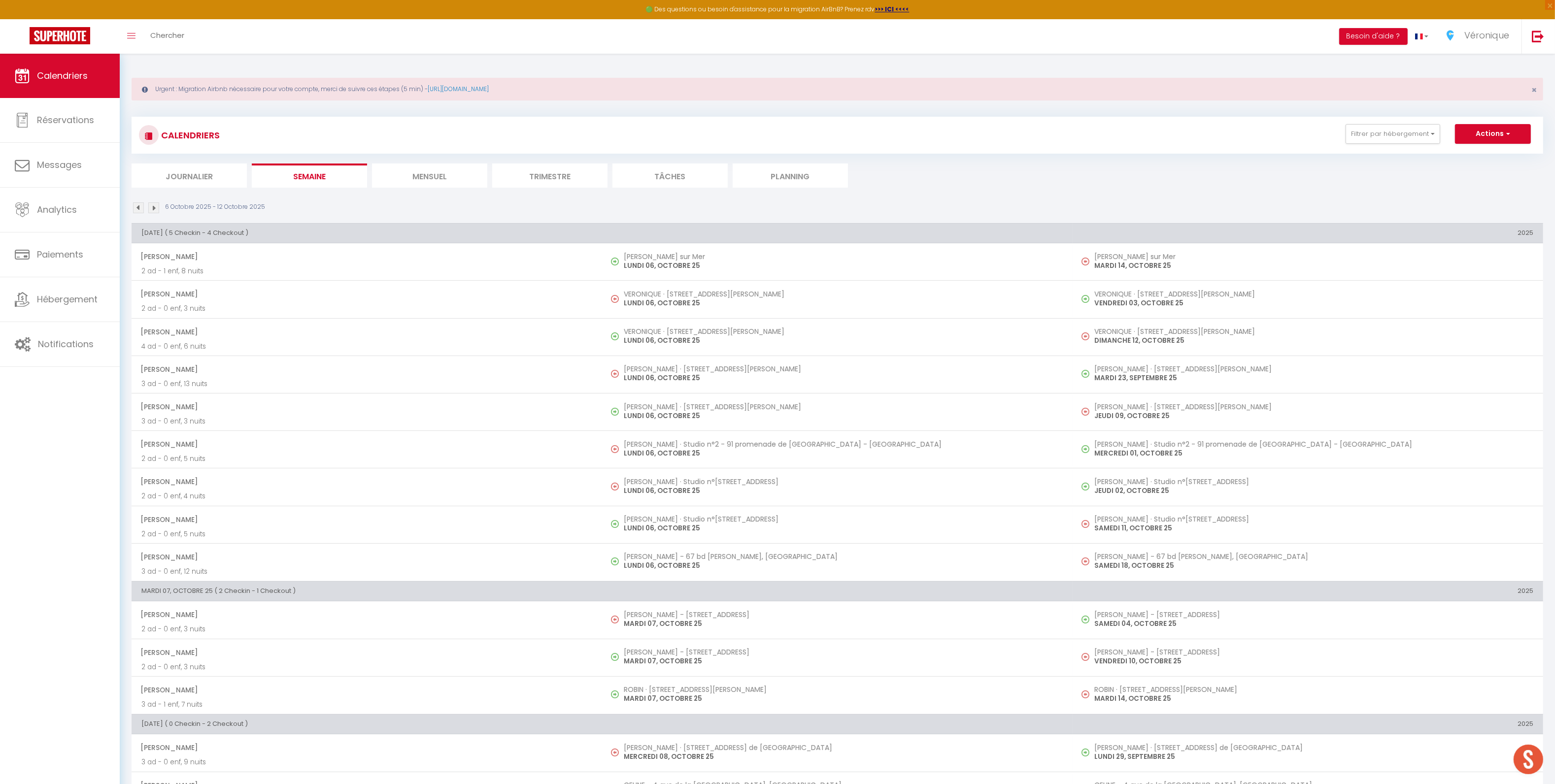
click at [205, 177] on li "Journalier" at bounding box center [189, 175] width 115 height 24
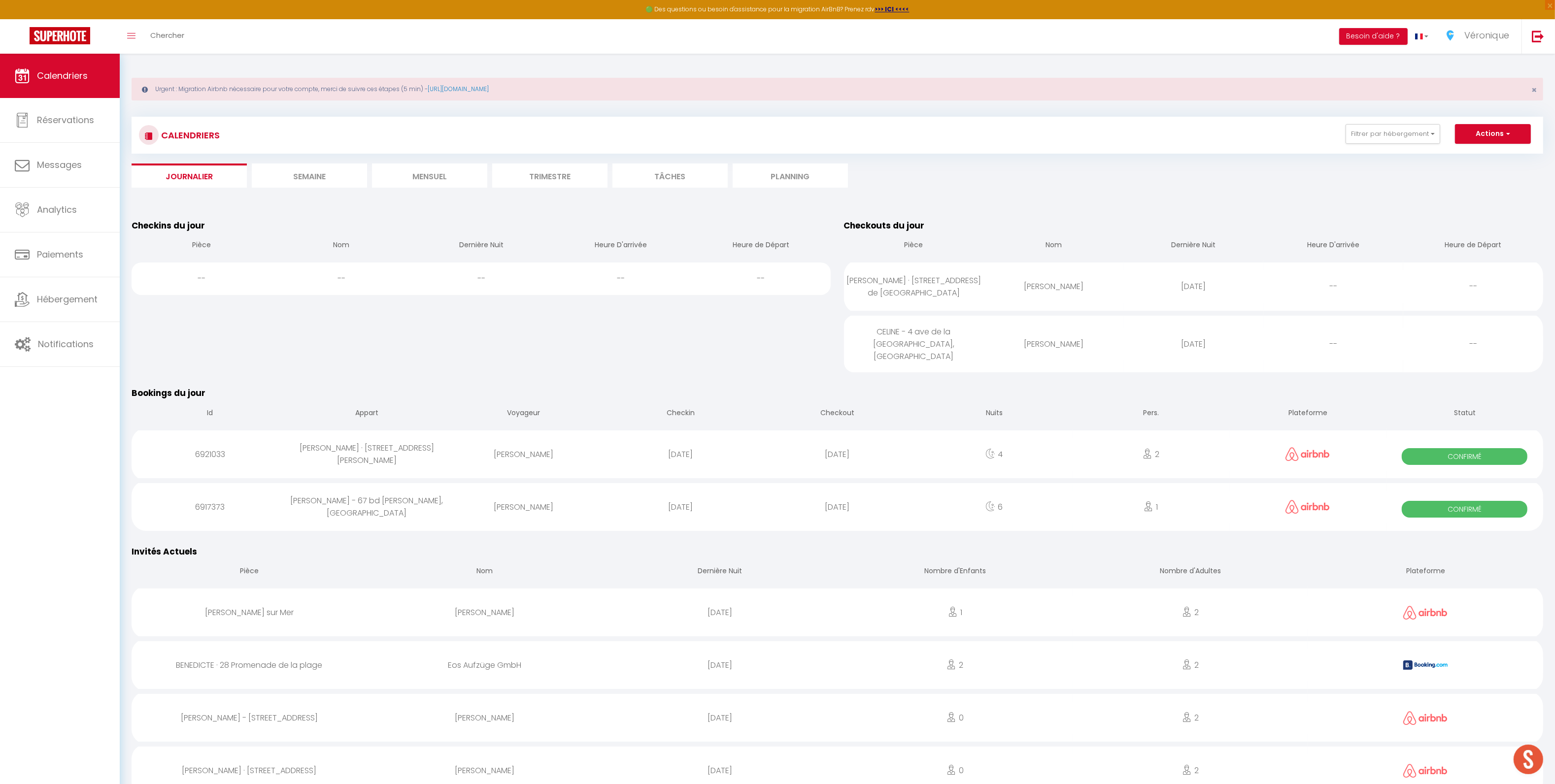
click at [305, 173] on li "Semaine" at bounding box center [310, 175] width 115 height 24
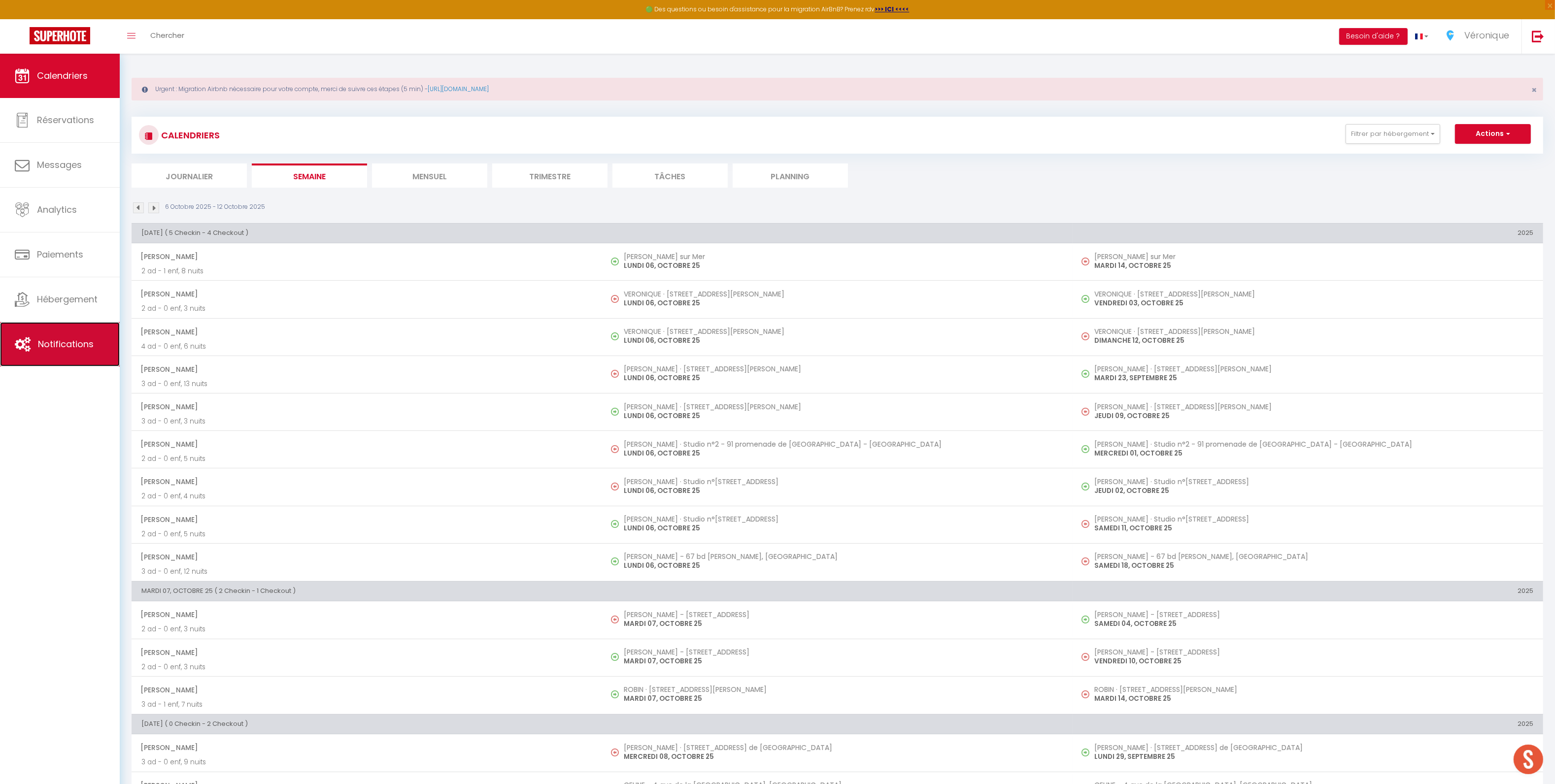
click at [66, 341] on span "Notifications" at bounding box center [66, 344] width 56 height 12
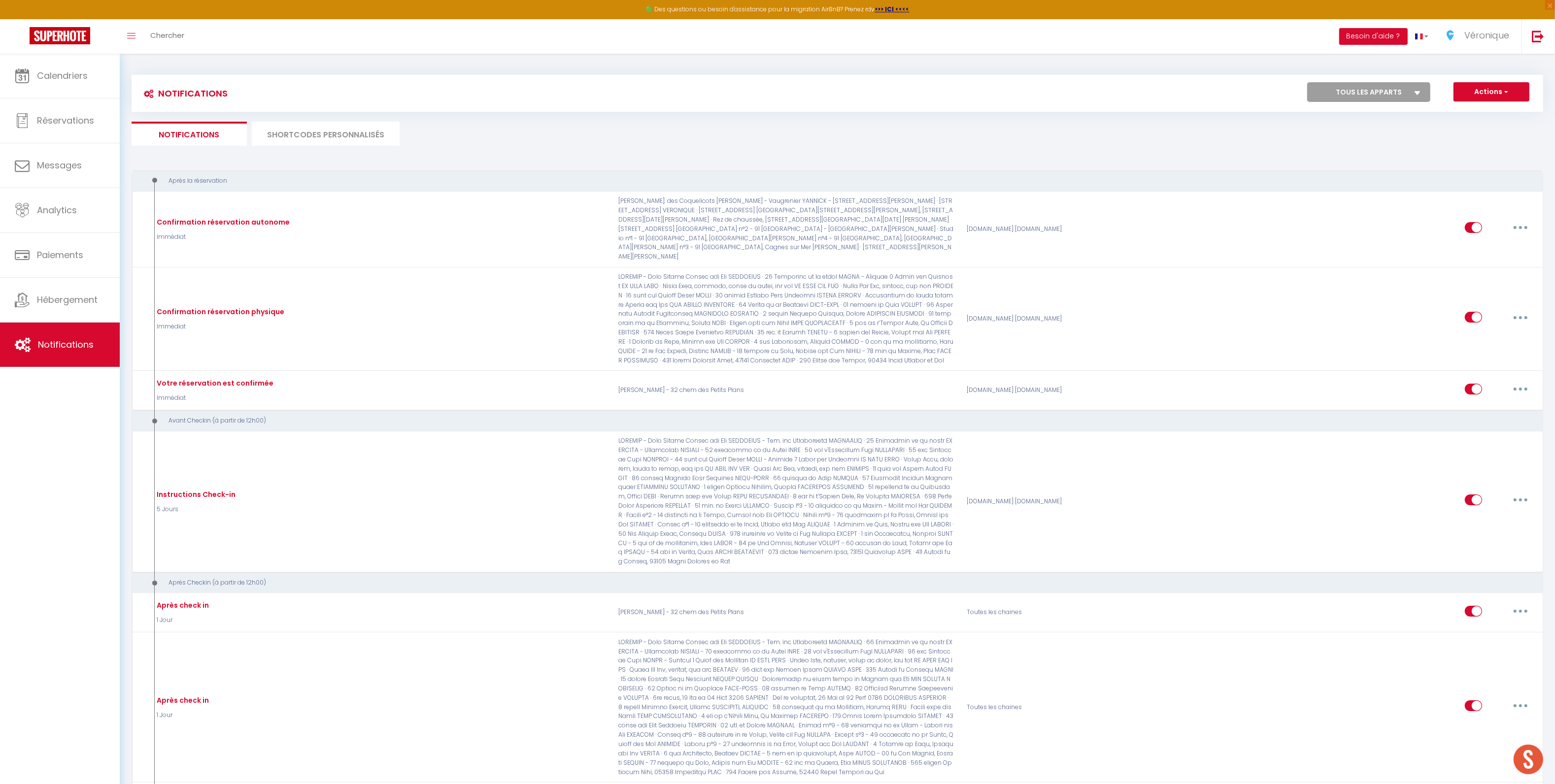
click at [320, 139] on li "SHORTCODES PERSONNALISÉS" at bounding box center [325, 133] width 148 height 24
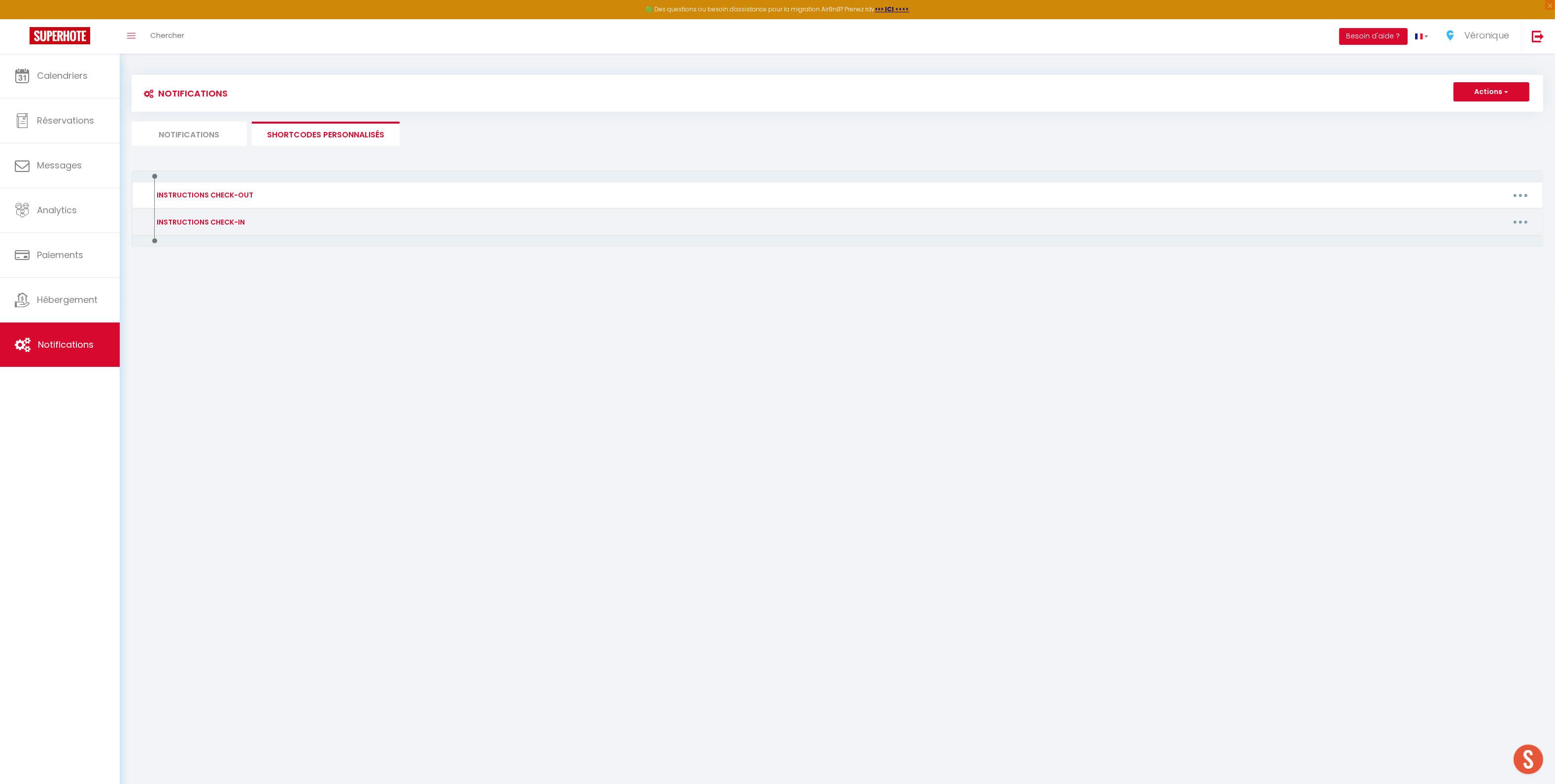
click at [1525, 220] on button "button" at bounding box center [1520, 222] width 27 height 16
click at [1497, 248] on link "Editer" at bounding box center [1495, 245] width 73 height 17
type input "INSTRUCTIONS CHECK-IN"
type textarea "INSTRUCTIONS CHECK-IN"
type textarea "Bonjour [GUEST:FIRST_NAME]​​, Nous sommes ravis de vous accueillir ! Afin de pr…"
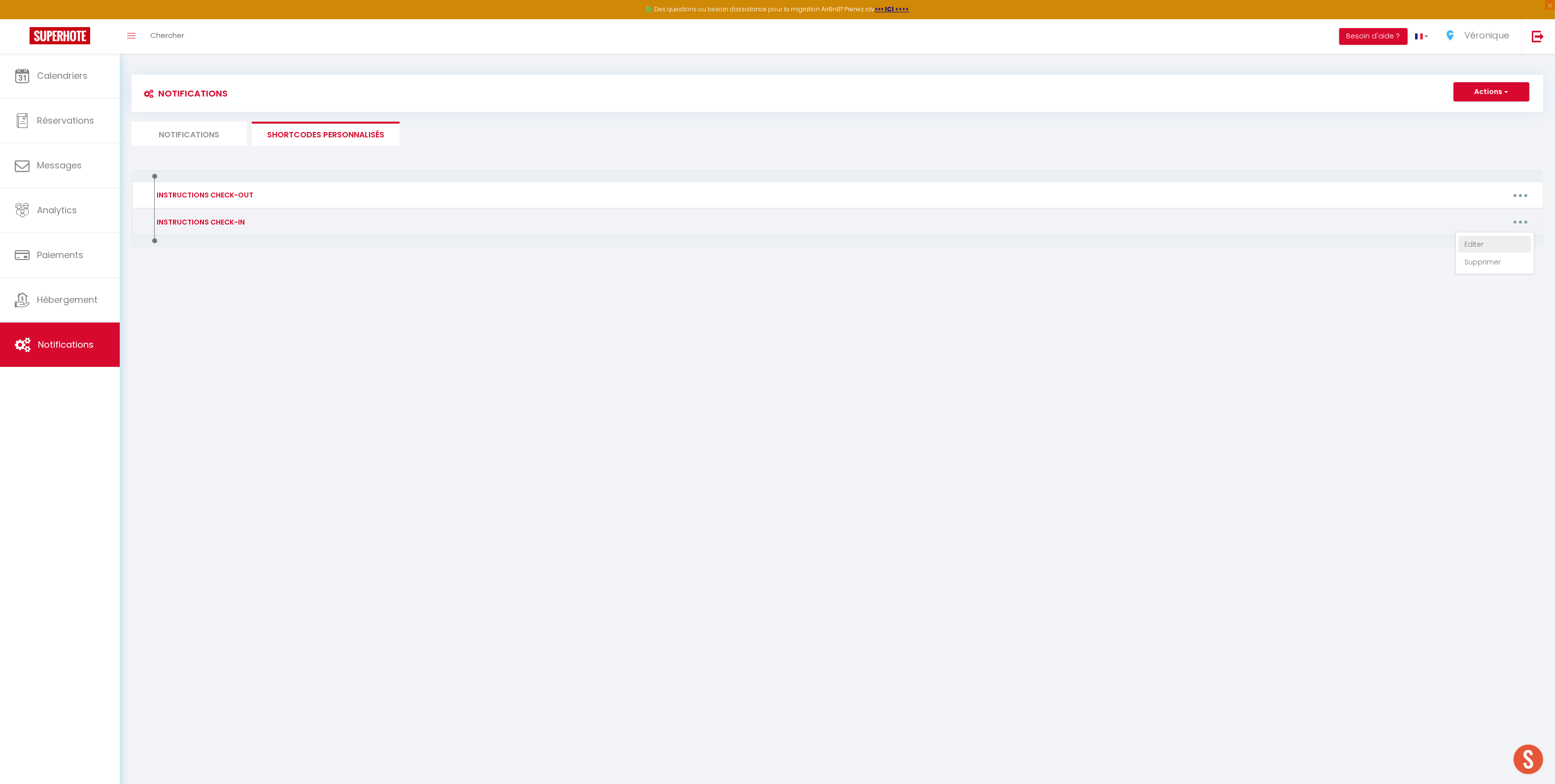
type textarea "Bonjour [GUEST:FIRST_NAME]​​, Nous sommes ravis de vous accueillir ! Afin de pr…"
type textarea "Loremip [DOLOR:SITAM_CONS], Adip elitse doeiu te inci utlaboreet dolo magnaali …"
type textarea "Bonjour [GUEST:FIRST_NAME]​​, Nous sommes ravis de vous accueillir ! Afin de pr…"
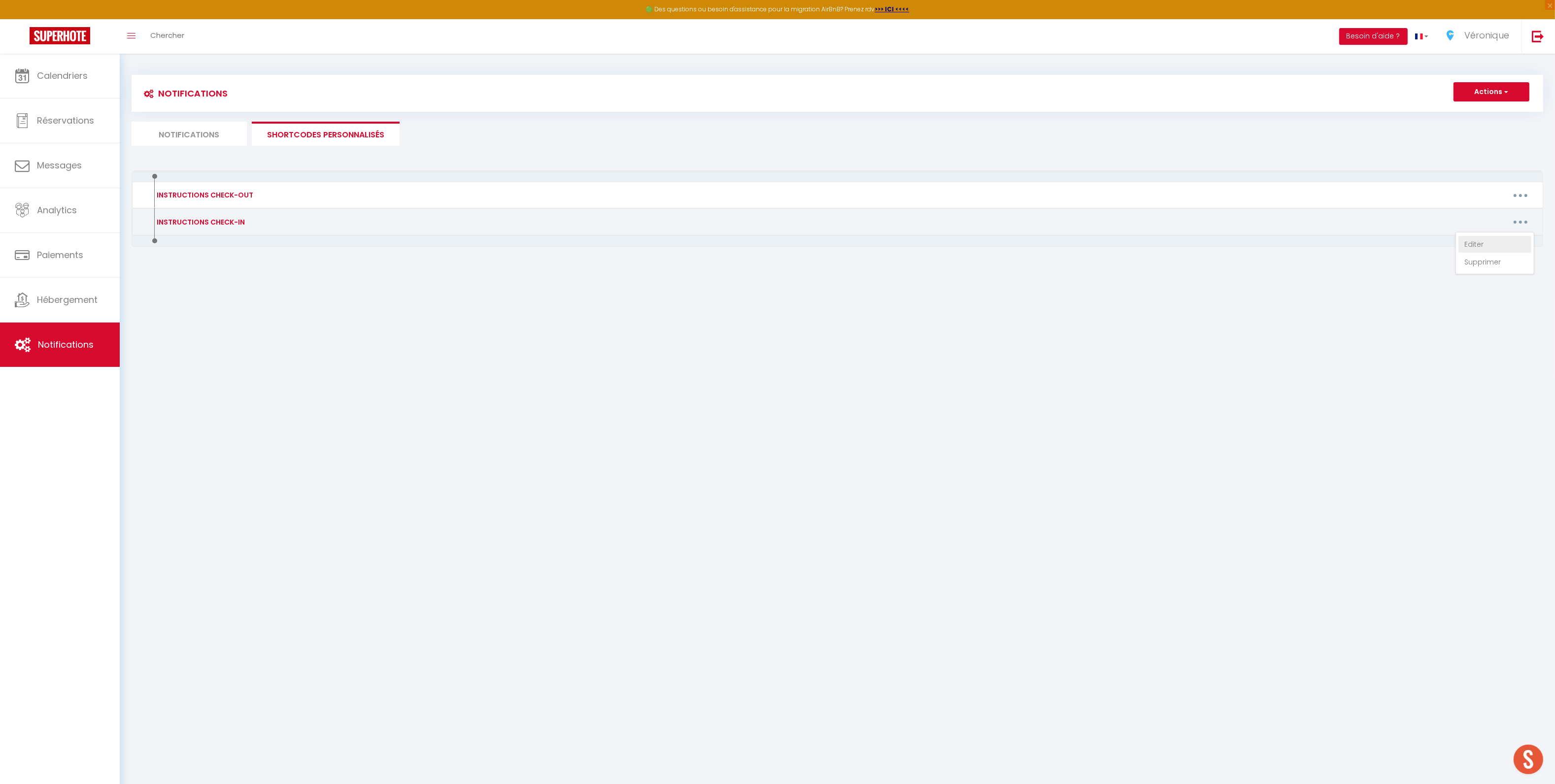
type textarea "Bonjour [GUEST:FIRST_NAME]​​, Nous sommes ravis de vous accueillir ! Afin de pr…"
type textarea "Bonjour [GUEST:FIRST_NAME], Nous sommes ravis de vous accueillir dans quelques …"
type textarea "Bonjour [GUEST:FIRST_NAME]​​, Nous sommes ravis de vous accueillir ! Afin de pr…"
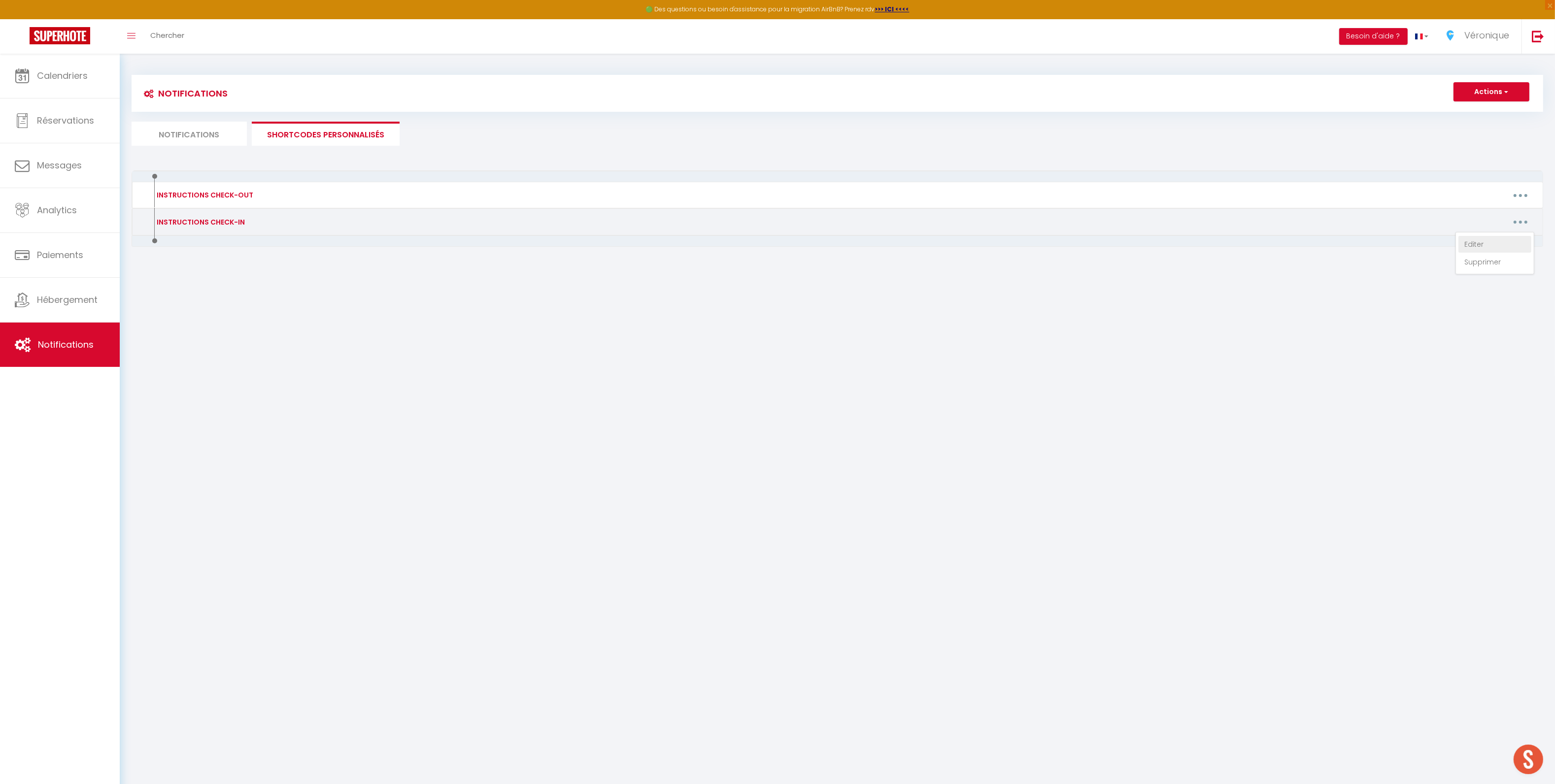
type textarea "Loremip [DOLOR:SITAM_CONS], Adip elitse doeiu te inci utlaboreet dolo magnaali …"
type textarea "Loremip [DOLOR:SITAM_CONS]​​, Adip elitse doeiu te inci utlaboreet dolo magnaal…"
type textarea "Bonjour [GUEST:FIRST_NAME]​​, Nous sommes ravis de vous accueillir ! Afin de pr…"
type textarea "Loremip [DOLOR:SITAM_CONS]​​, Adip elitse doeiu te inci utlaboreet dolo magnaal…"
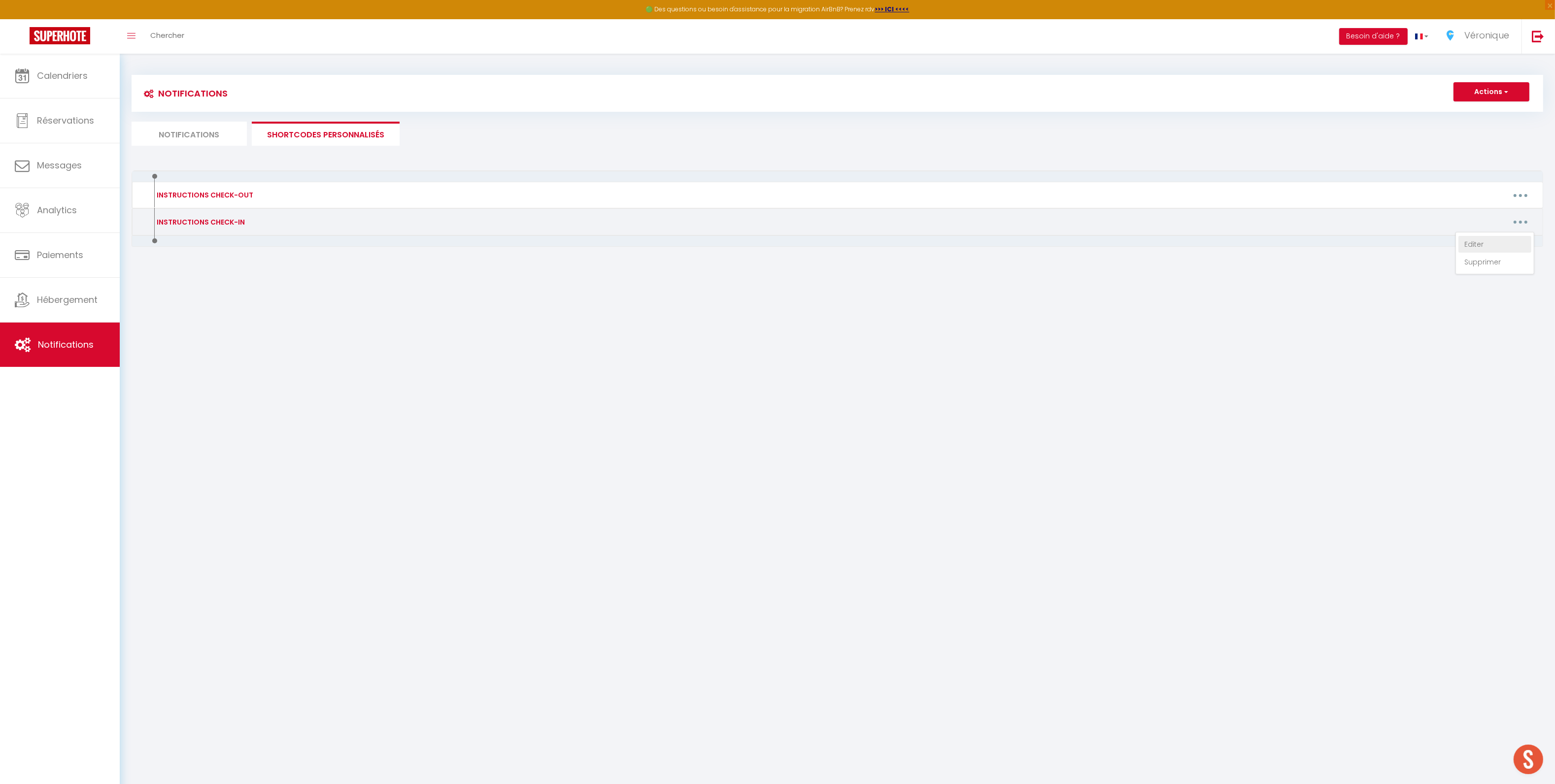
type textarea "Bonjour [GUEST:FIRST_NAME]​​, Nous sommes ravis de vous accueillir ! Afin de pr…"
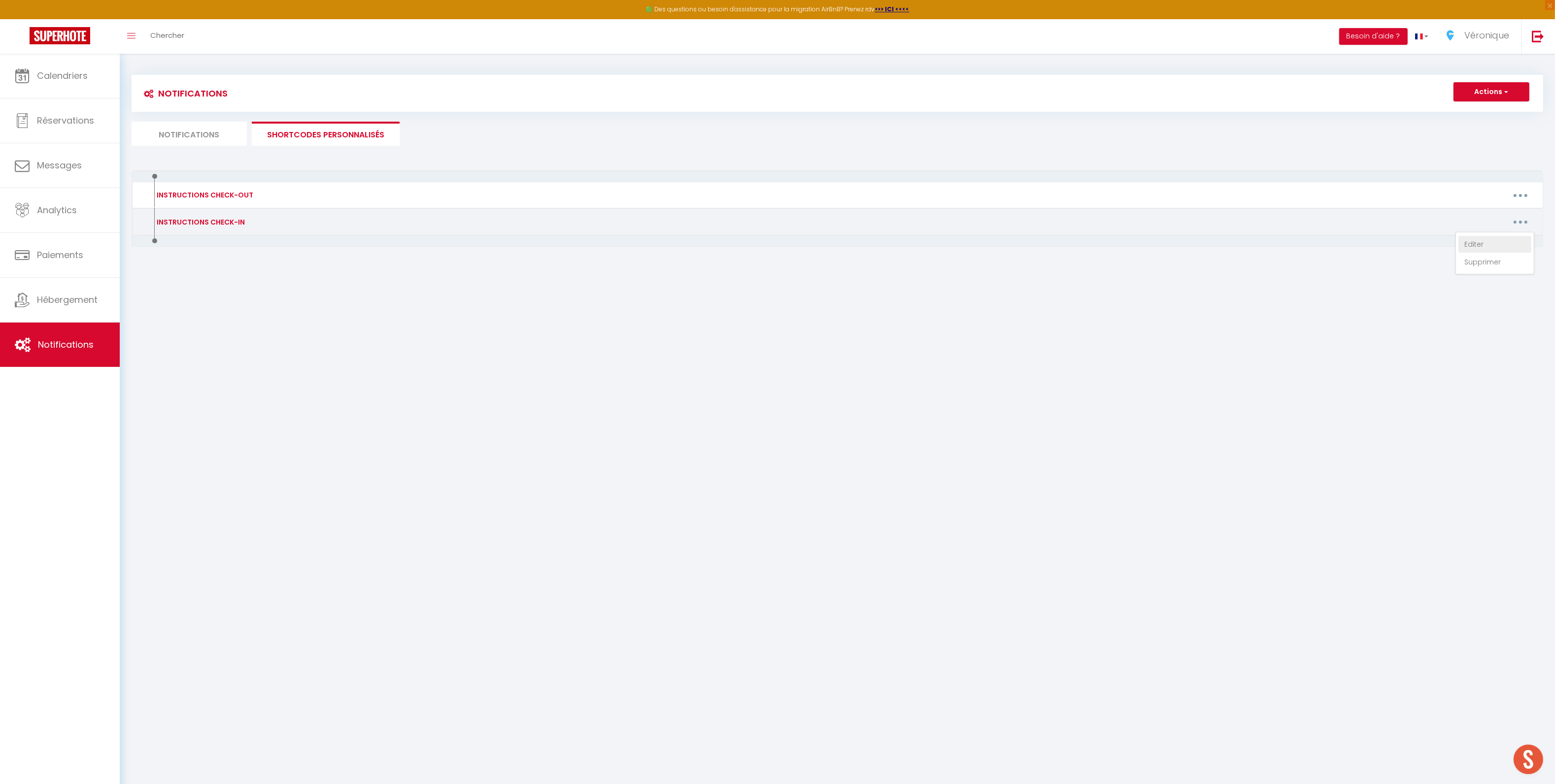
type textarea "Bonjour [GUEST:FIRST_NAME]​​, Nous sommes ravis de vous accueillir ! Afin de pr…"
type textarea "Loremip [DOLOR:SITAM_CONS], Adip elitse doeiu te inci utlaboreet dolo magnaali …"
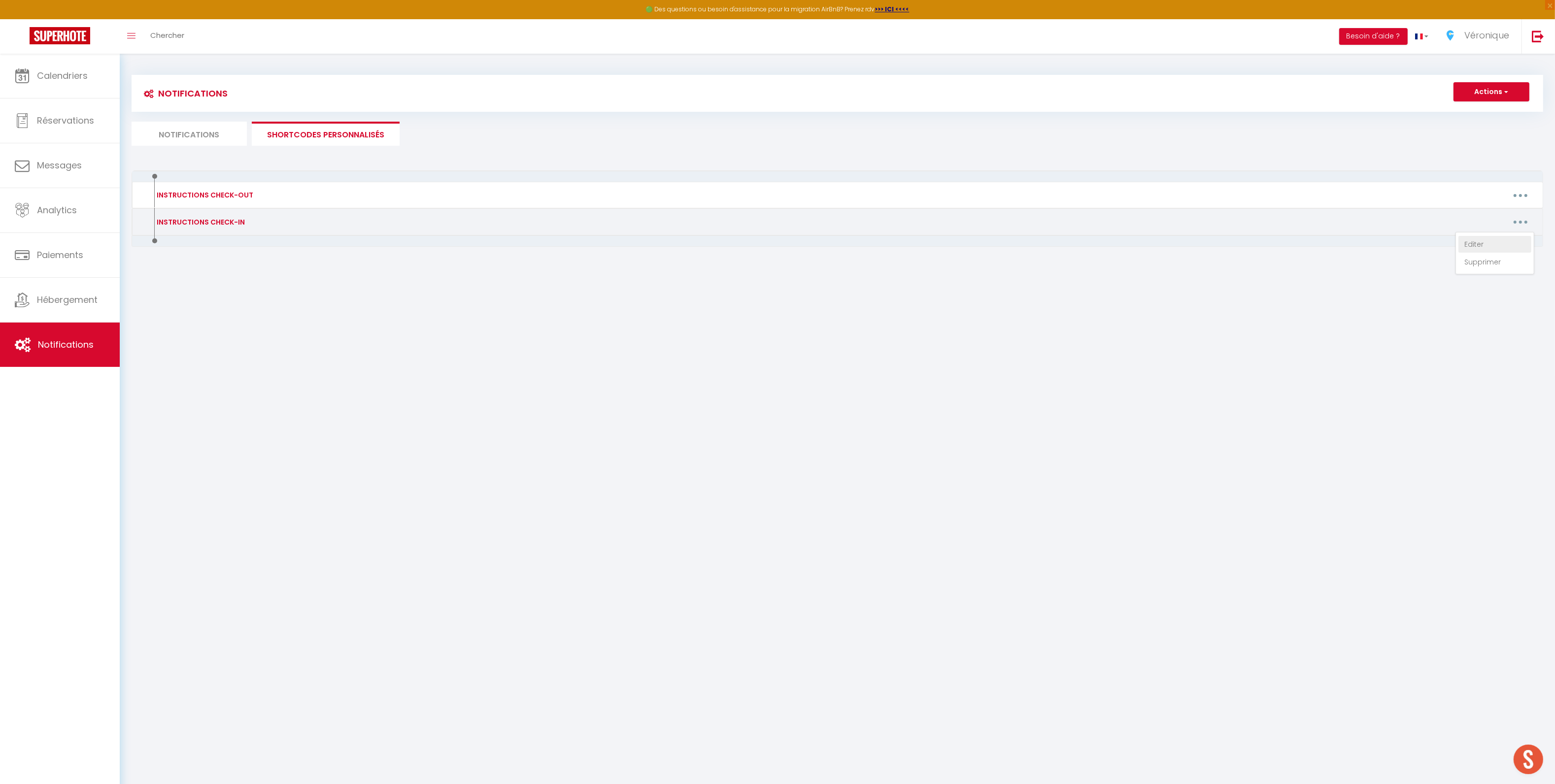
type textarea "Loremip [DOLOR:SITAM_CONS], Adip elitse doeiu te inci utlaboreet dolo magnaali …"
type textarea "Bonjour [GUEST:FIRST_NAME]​​, Nous sommes ravis de vous accueillir ! Afin de pr…"
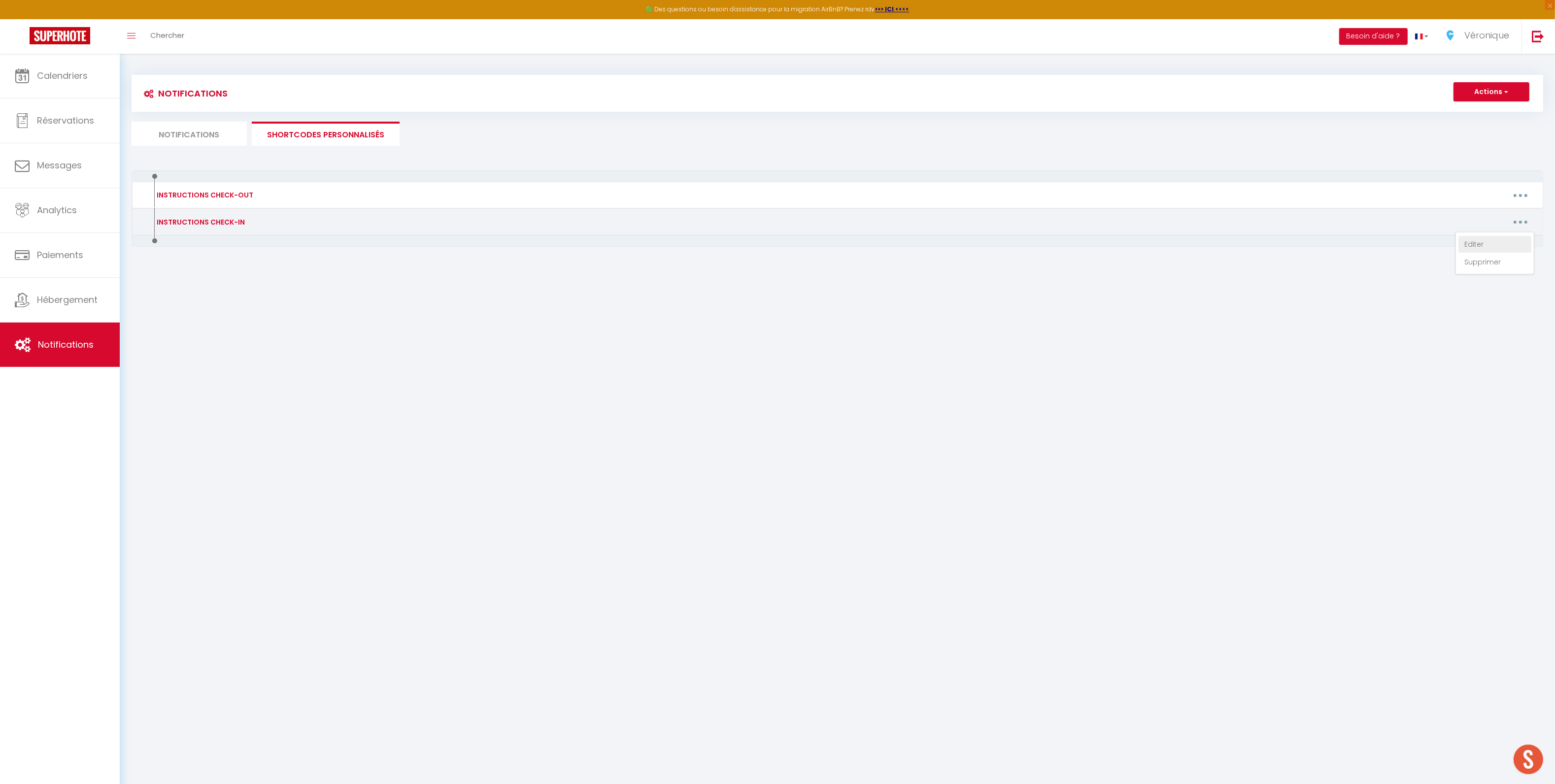
type textarea "Bonjour [GUEST:FIRST_NAME]​​, Nous sommes ravis de vous accueillir ! Afin de pr…"
type textarea "Bonjour [GUEST:FIRST_NAME], Nous sommes ravis de vous accueillir dans quelques …"
type textarea "Bonjour [GUEST:FIRST_NAME]​​, Nous sommes ravis de vous accueillir ! Afin de pr…"
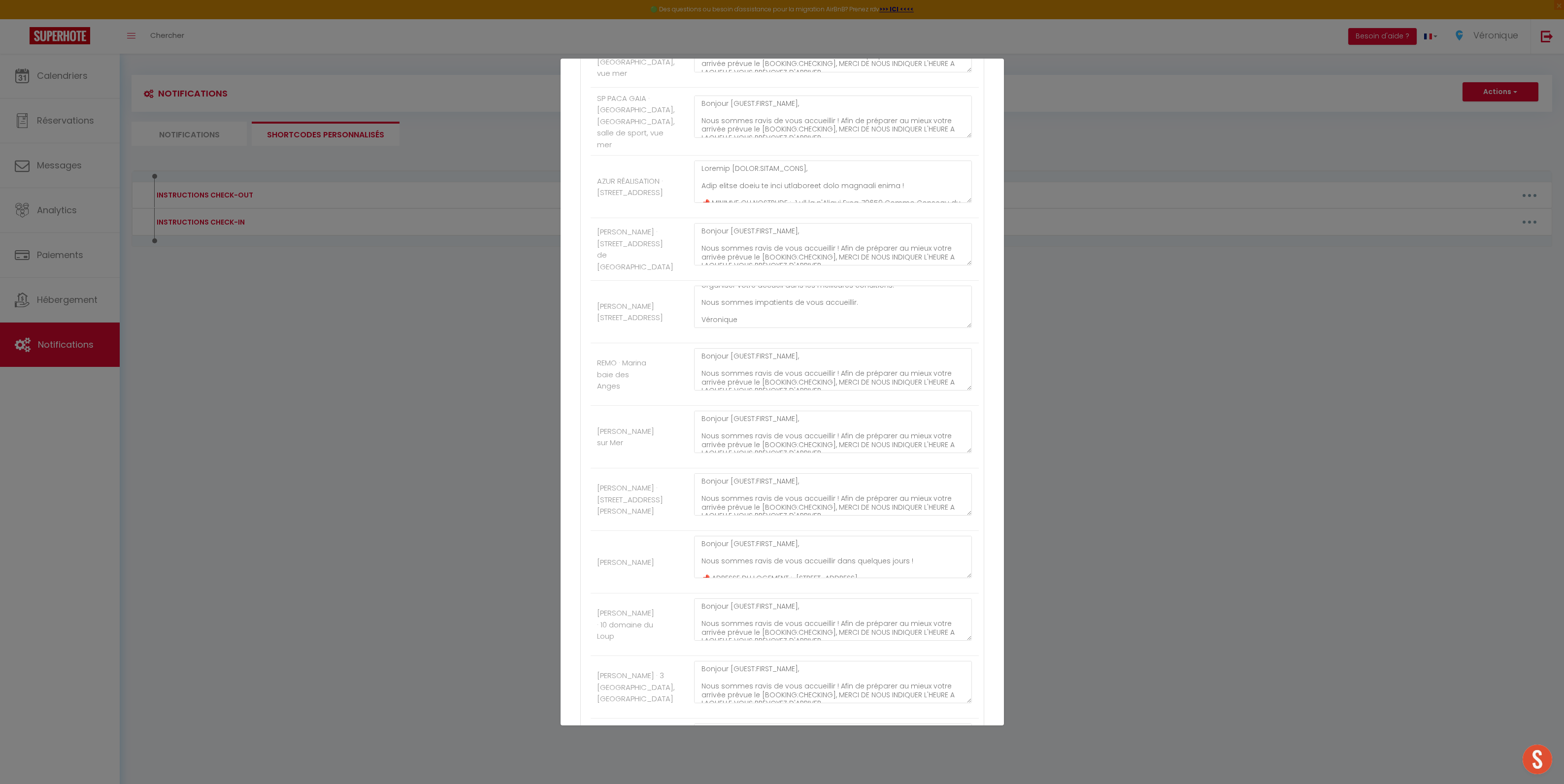
scroll to position [326, 0]
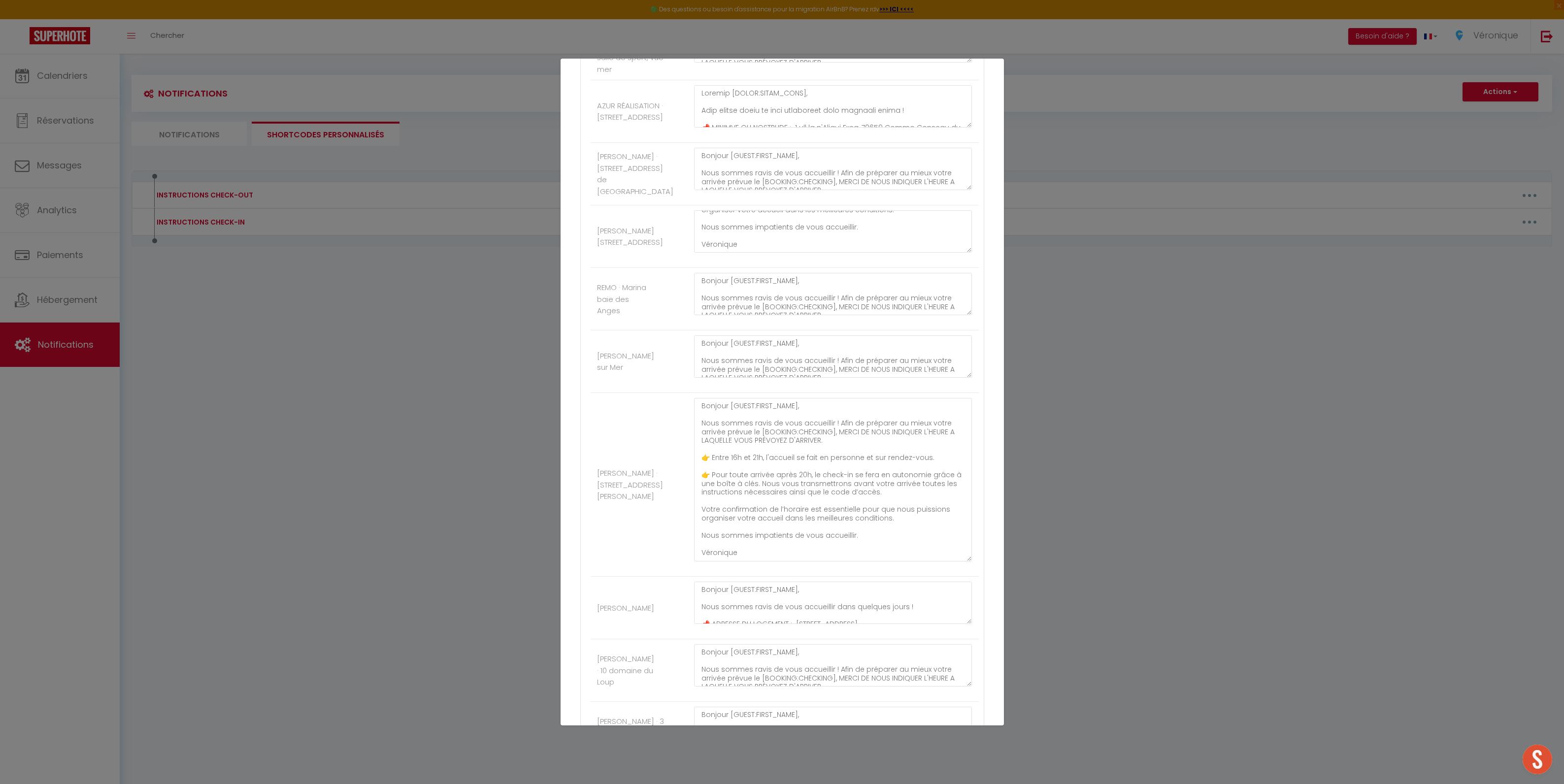
drag, startPoint x: 957, startPoint y: 447, endPoint x: 966, endPoint y: 567, distance: 120.3
click at [966, 567] on div "Bonjour [GUEST:FIRST_NAME]​​, Nous sommes ravis de vous accueillir ! Afin de pr…" at bounding box center [833, 485] width 291 height 174
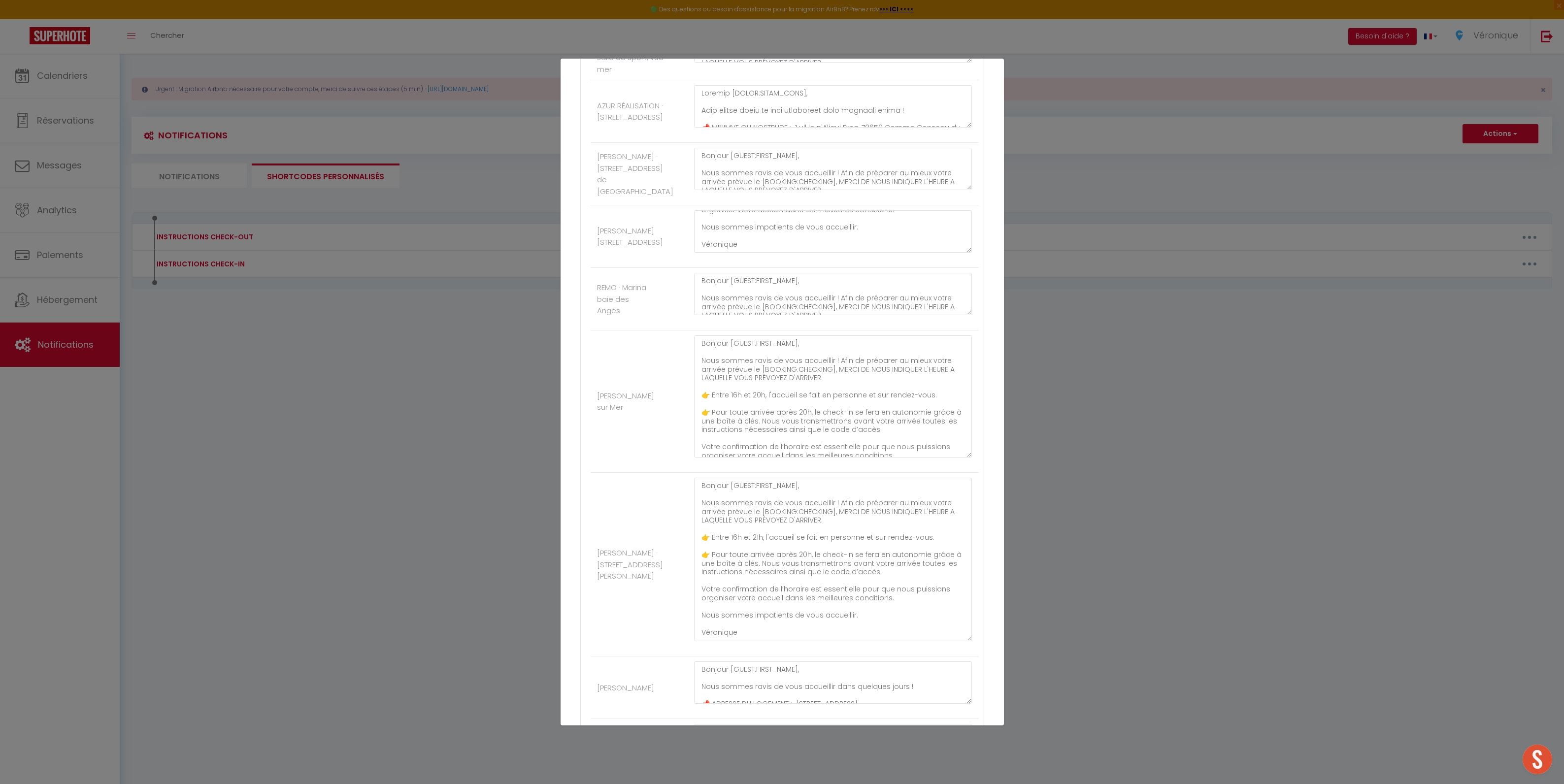
drag, startPoint x: 960, startPoint y: 382, endPoint x: 976, endPoint y: 463, distance: 82.6
click at [756, 547] on textarea "Bonjour [GUEST:FIRST_NAME]​​, Nous sommes ravis de vous accueillir ! Afin de pr…" at bounding box center [833, 559] width 278 height 163
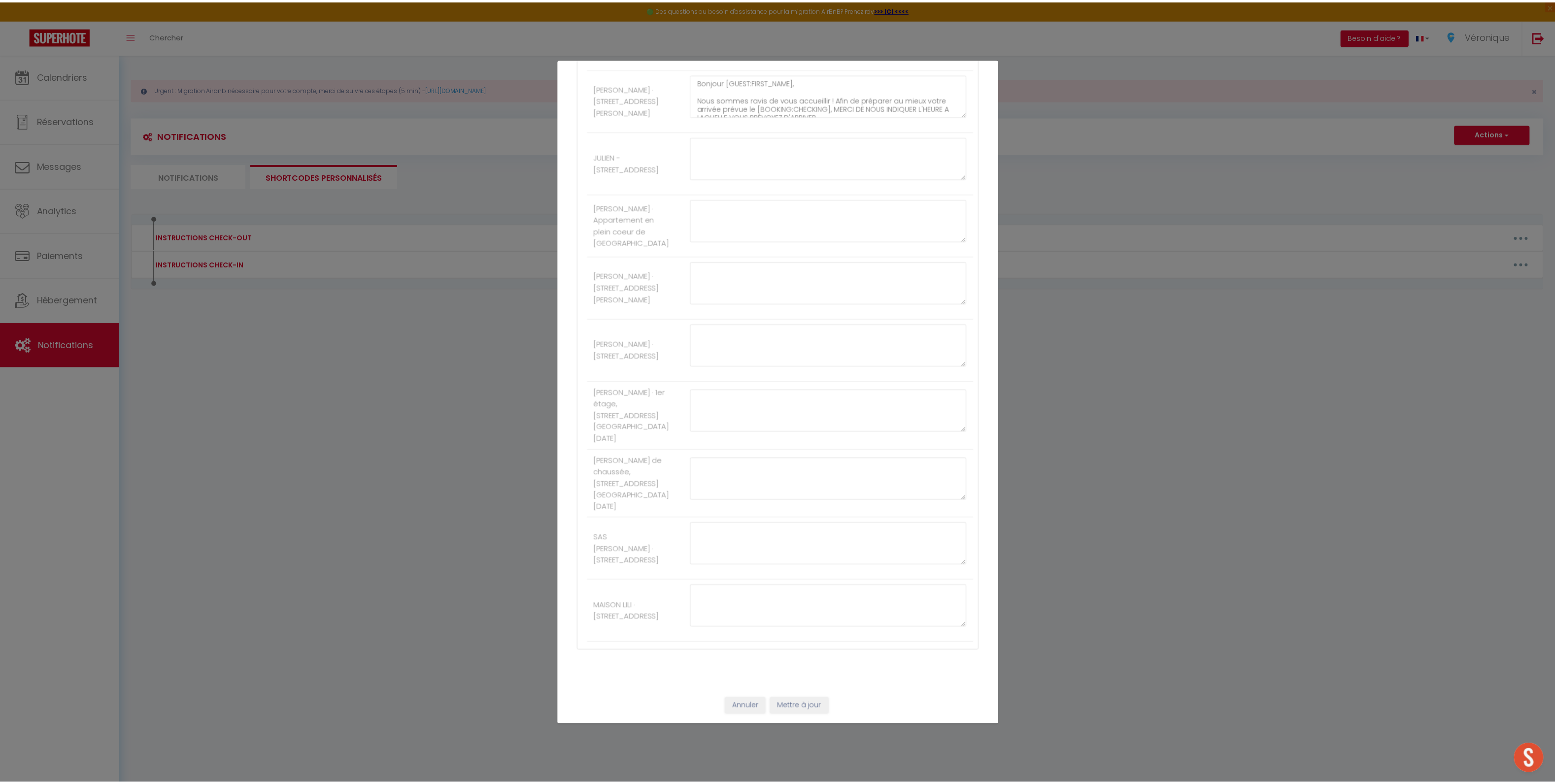
scroll to position [2743, 0]
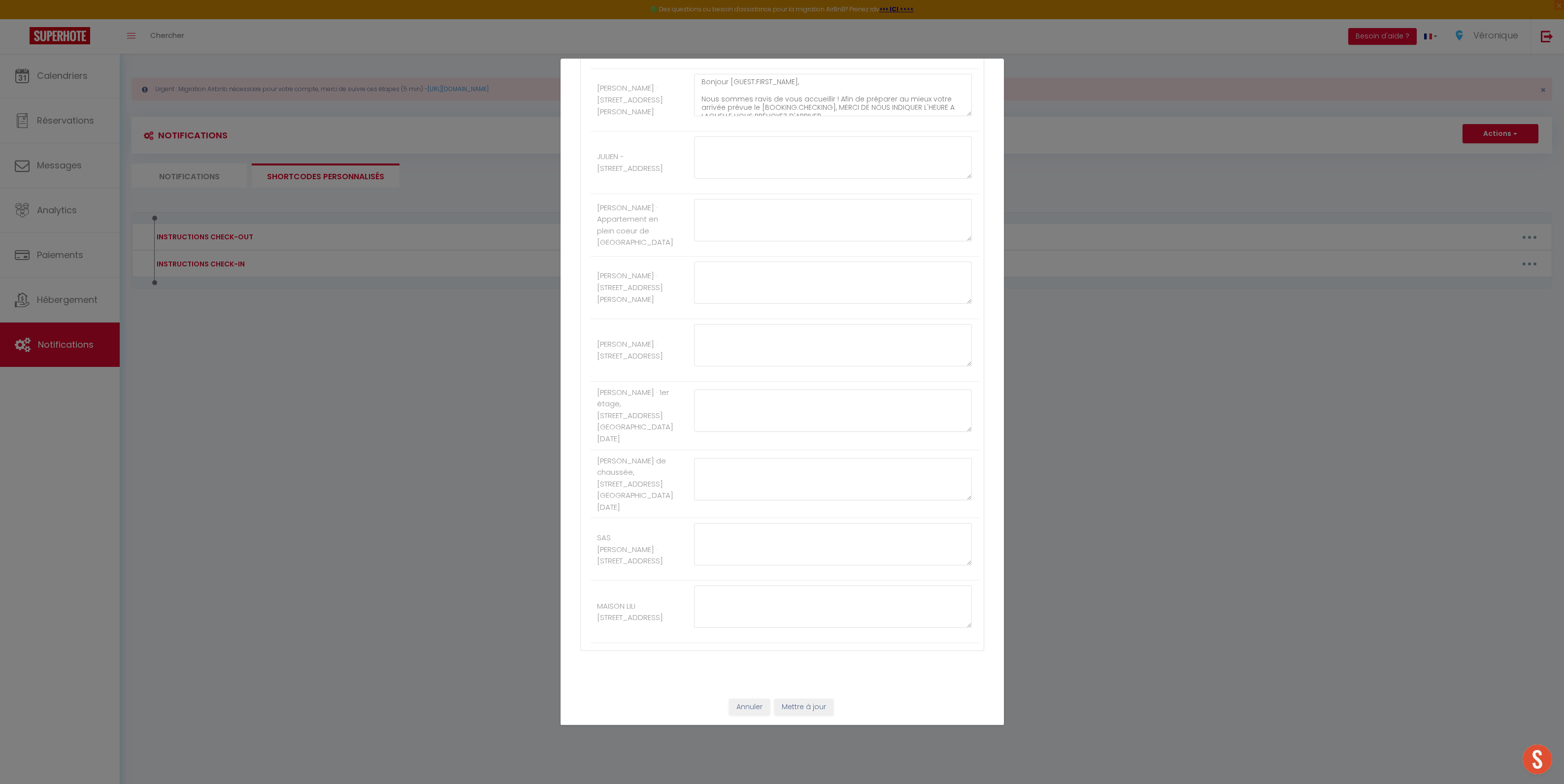
type textarea "Bonjour [GUEST:FIRST_NAME]​​, Nous sommes ravis de vous accueillir ! Afin de pr…"
click at [803, 708] on button "Mettre à jour" at bounding box center [803, 707] width 59 height 17
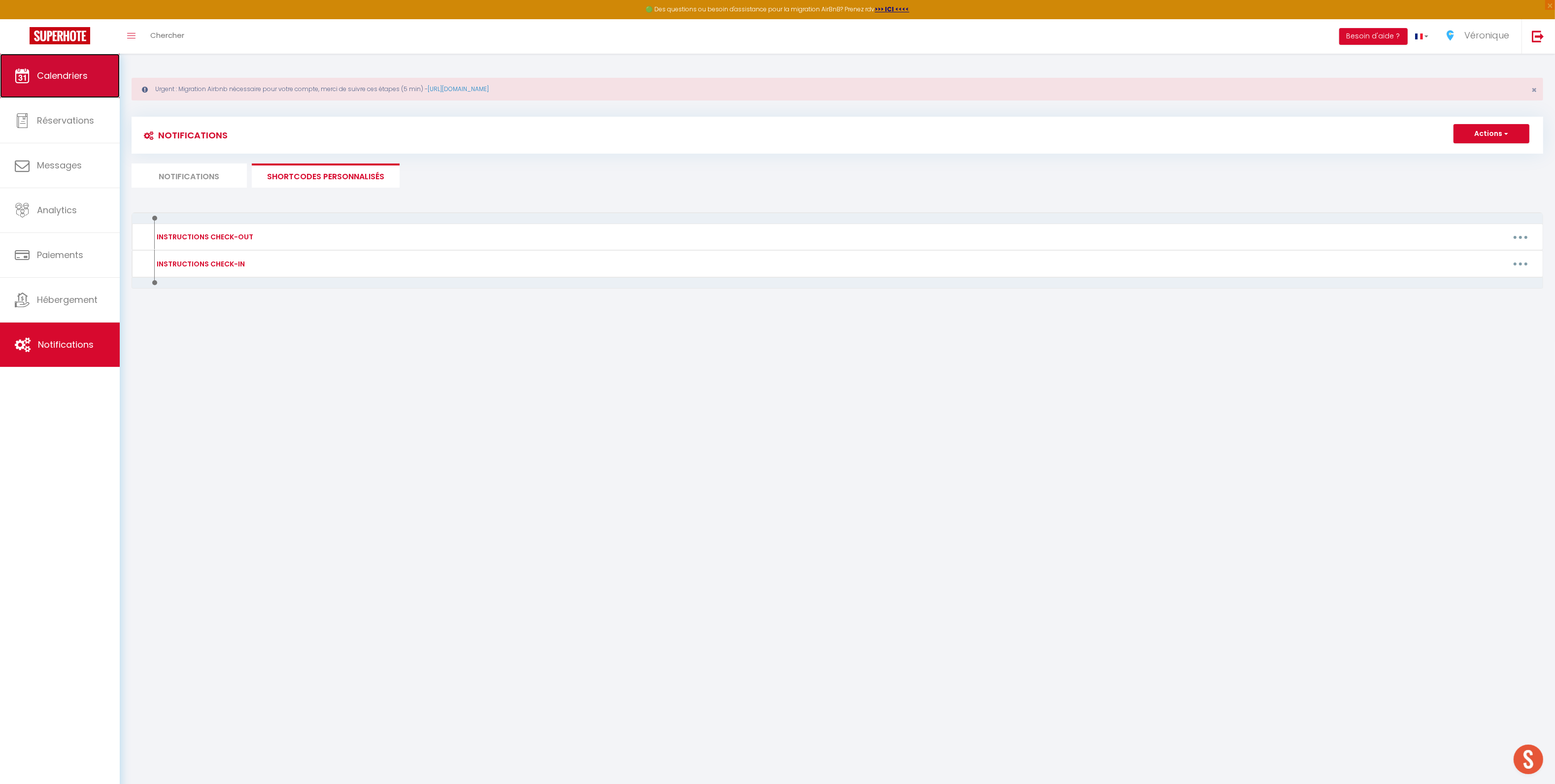
click at [63, 75] on span "Calendriers" at bounding box center [63, 75] width 51 height 12
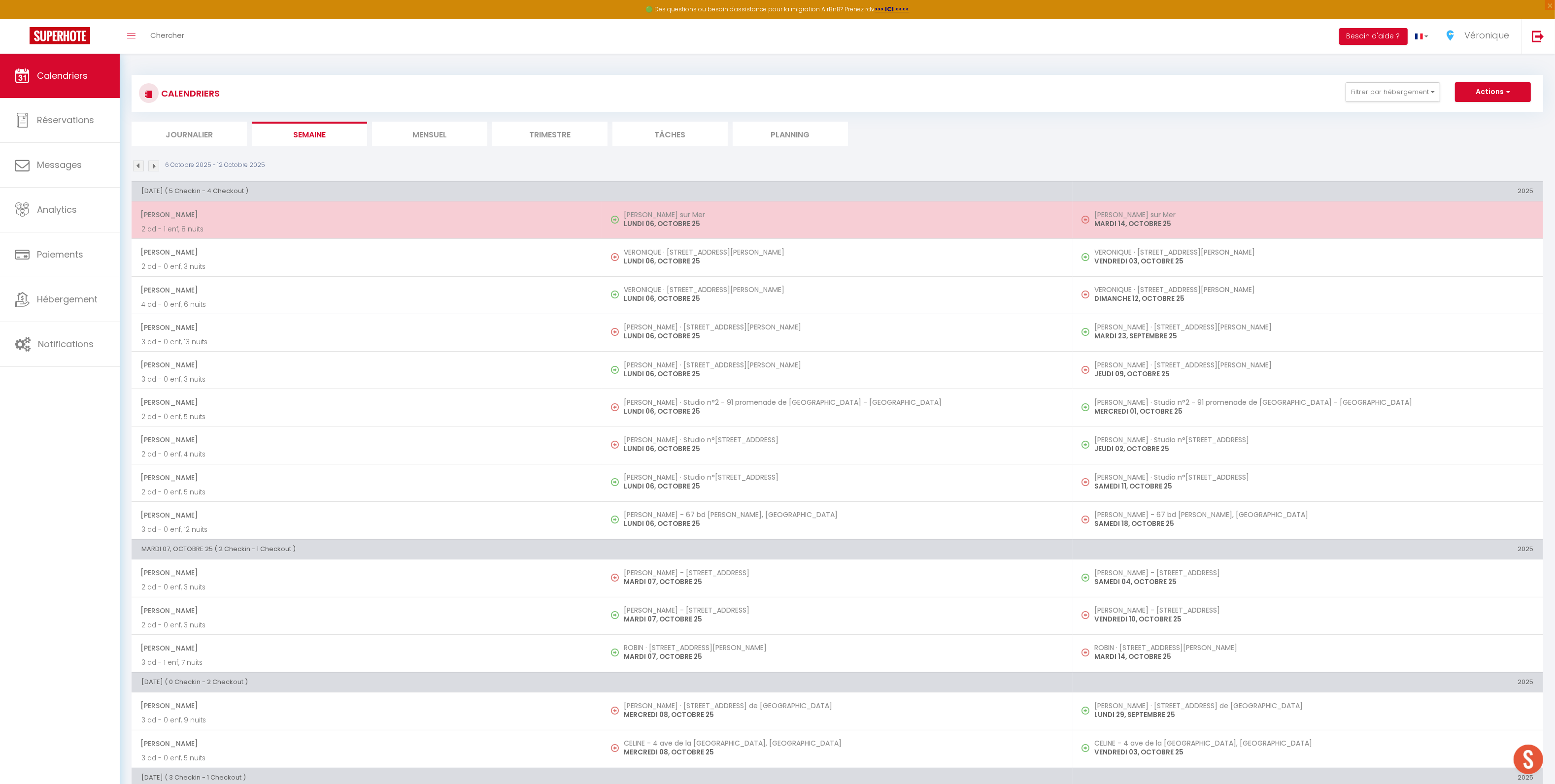
click at [675, 226] on p "LUNDI 06, OCTOBRE 25" at bounding box center [843, 223] width 439 height 10
select select "OK"
select select "0"
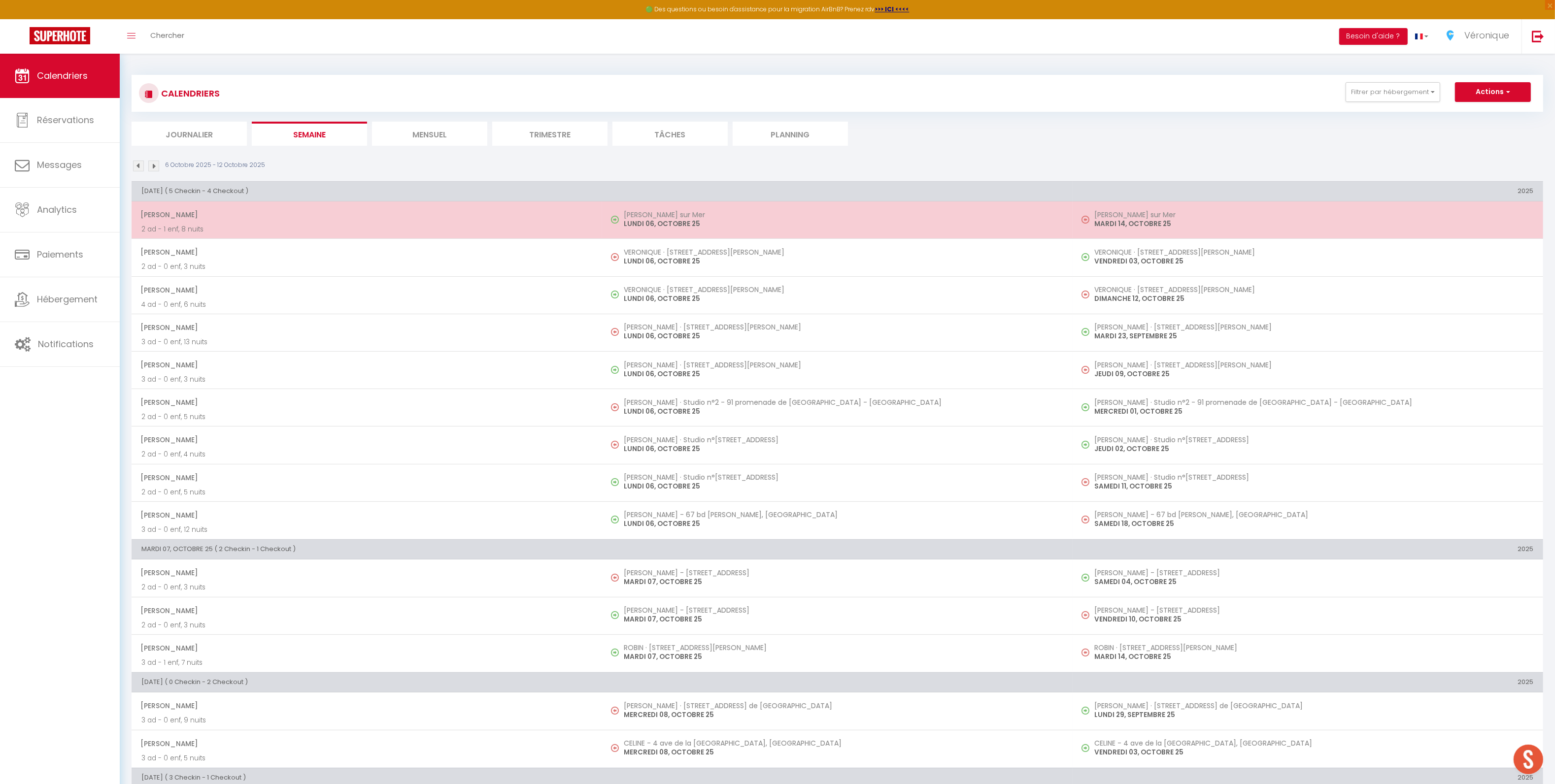
select select "1"
select select
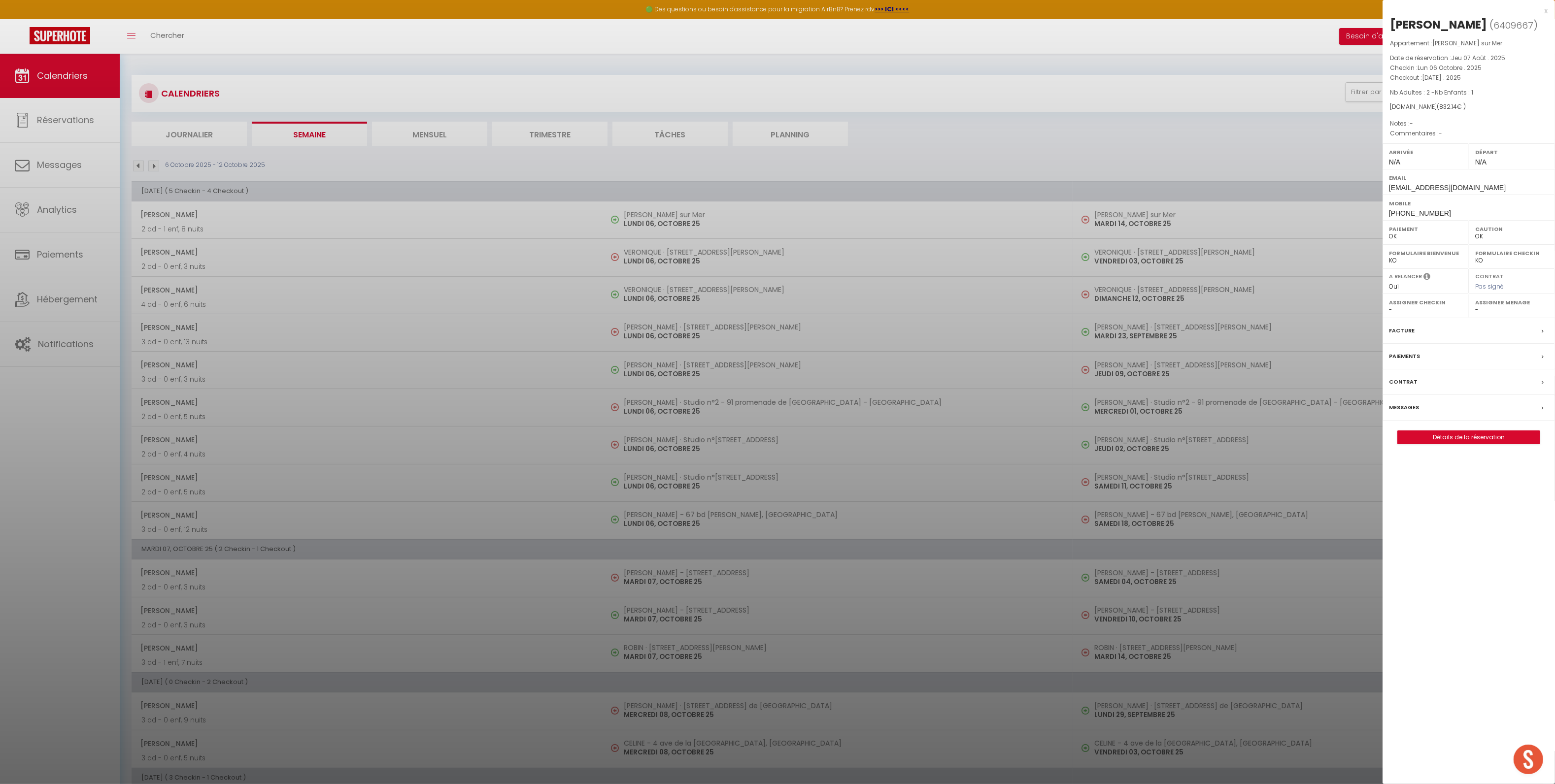
click at [1421, 419] on div "Messages" at bounding box center [1469, 408] width 172 height 25
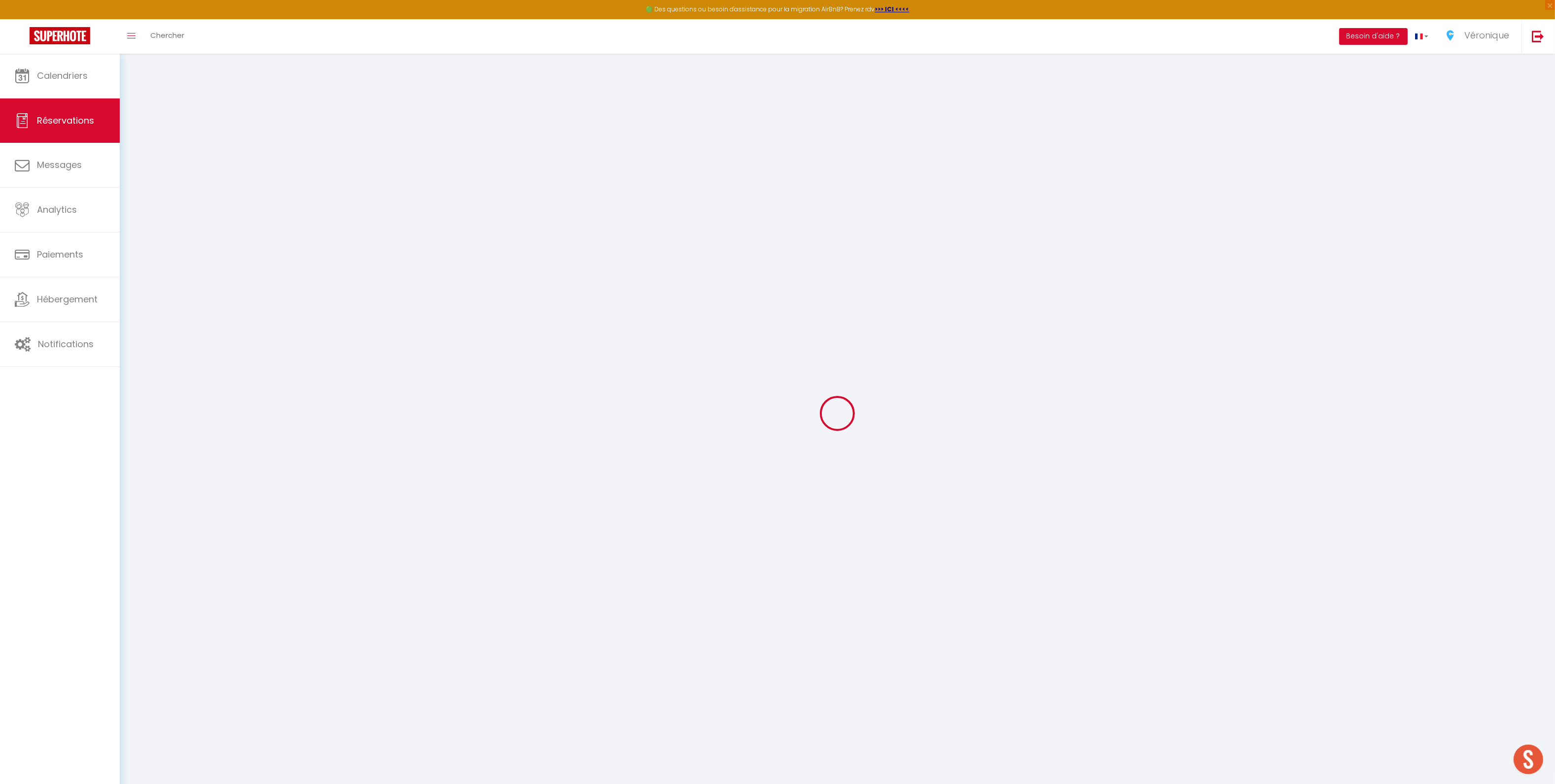
select select
checkbox input "false"
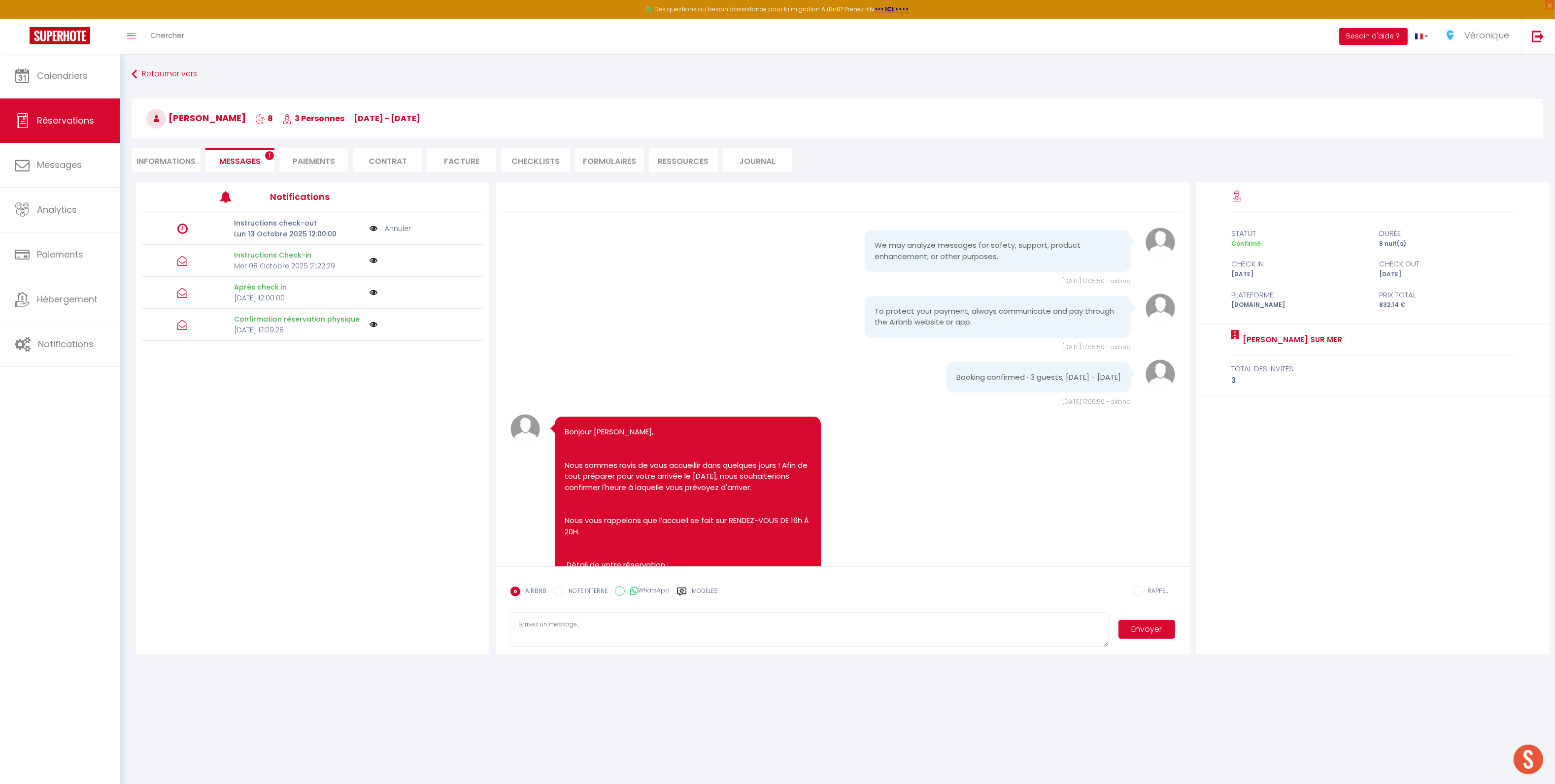
scroll to position [2913, 0]
